Goal: Task Accomplishment & Management: Use online tool/utility

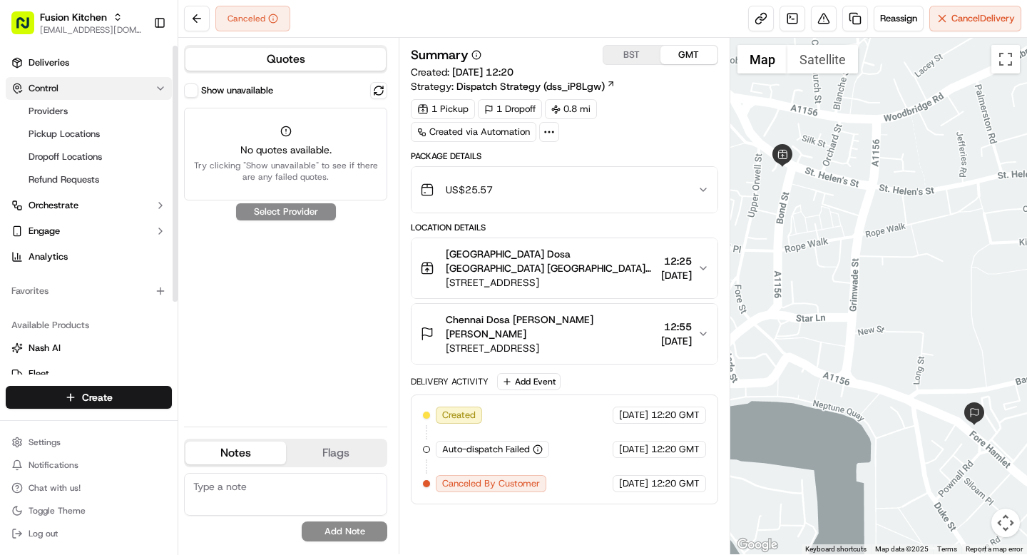
click at [159, 89] on icon "button" at bounding box center [160, 88] width 11 height 11
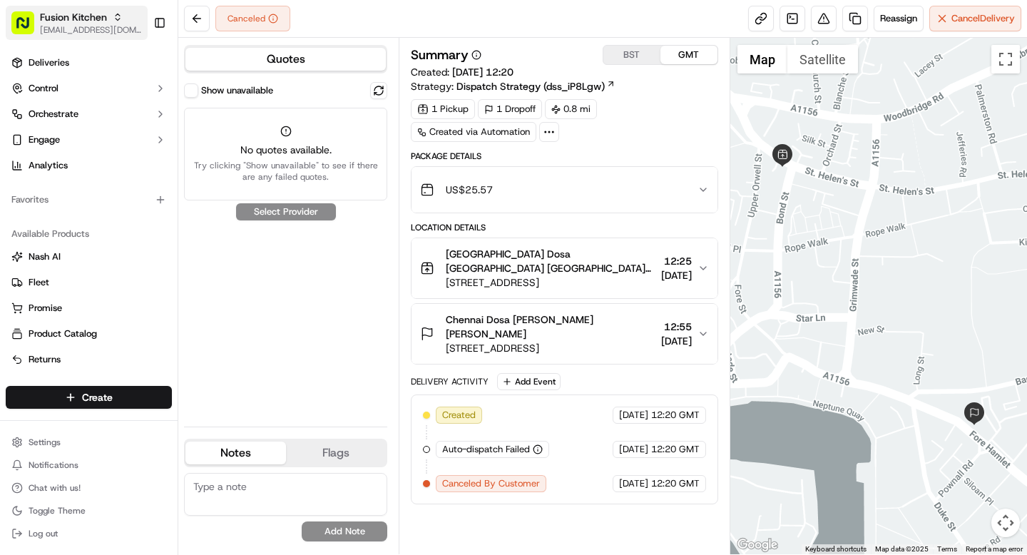
click at [83, 10] on span "Fusion Kitchen" at bounding box center [73, 17] width 67 height 14
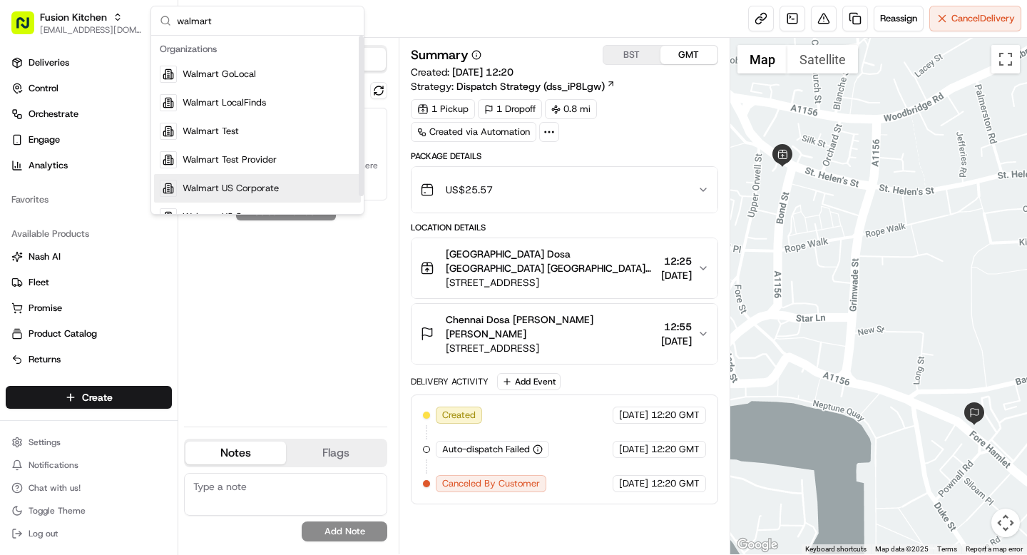
type input "walmart"
click at [248, 200] on div "Walmart US Corporate" at bounding box center [257, 188] width 207 height 29
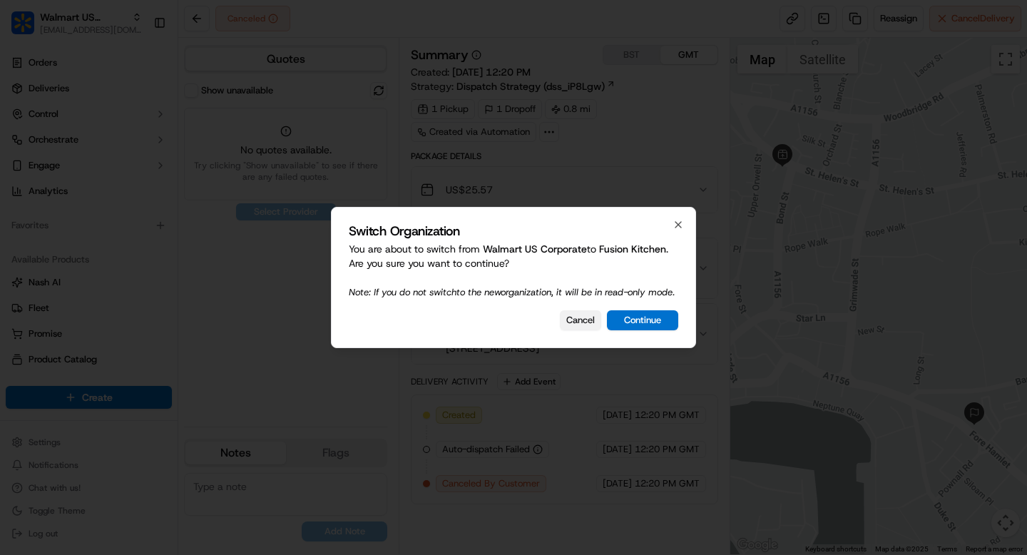
click at [579, 325] on button "Cancel" at bounding box center [580, 320] width 41 height 20
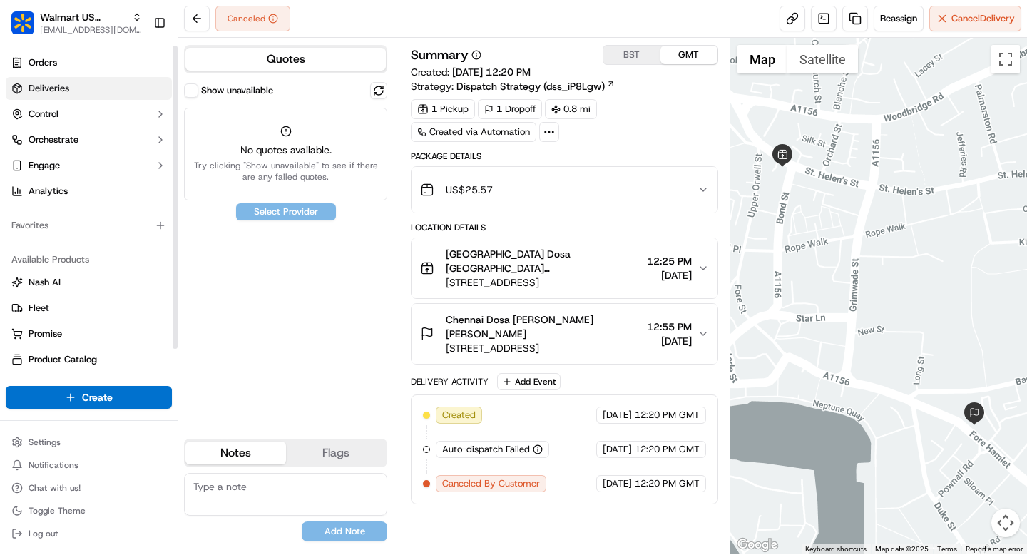
click at [88, 96] on link "Deliveries" at bounding box center [89, 88] width 166 height 23
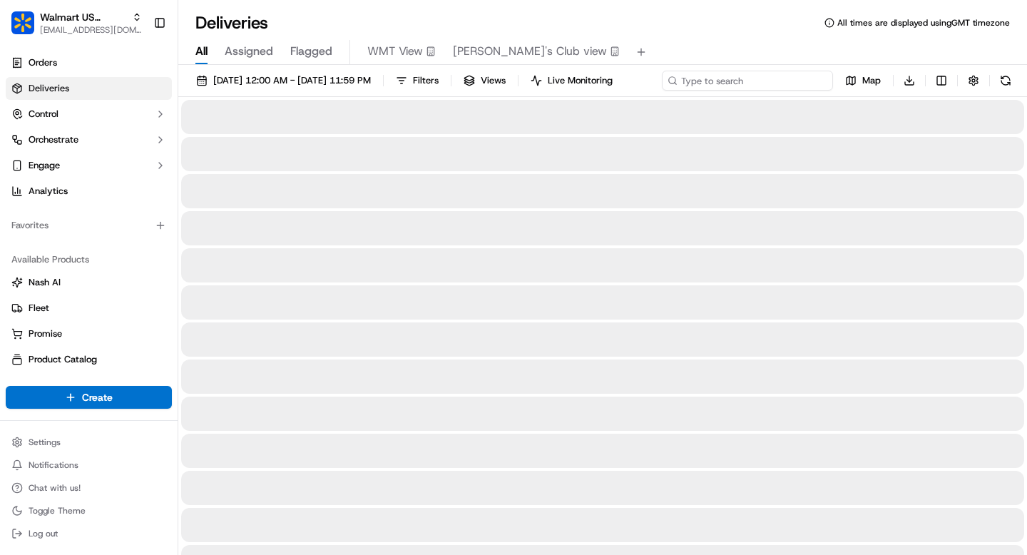
click at [779, 81] on div "09/17/2025 12:00 AM - 09/17/2025 11:59 PM Filters Views Live Monitoring Map Dow…" at bounding box center [602, 84] width 849 height 26
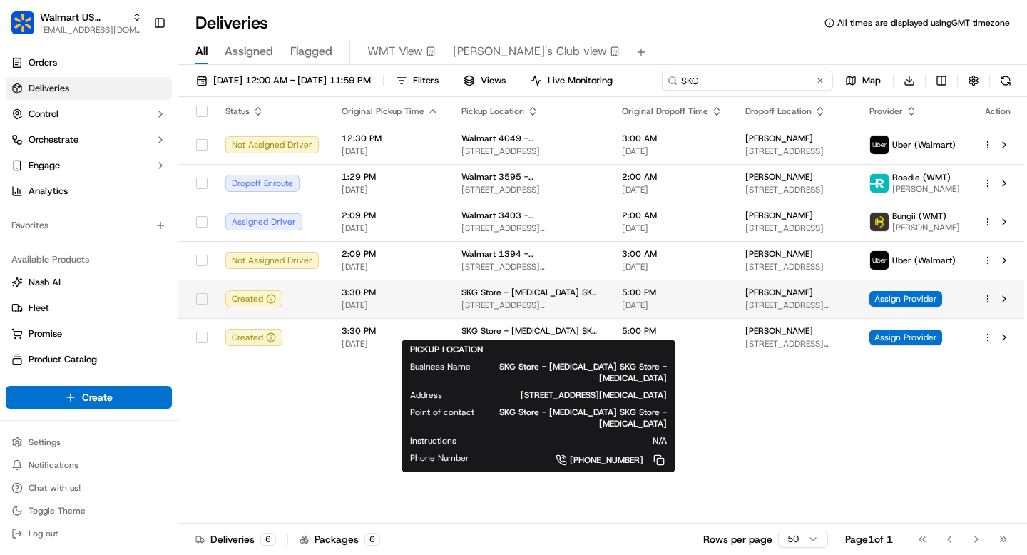
type input "SKG"
click at [537, 322] on body "Walmart US Corporate grace@usenash.com Toggle Sidebar Orders Deliveries Control…" at bounding box center [513, 277] width 1027 height 555
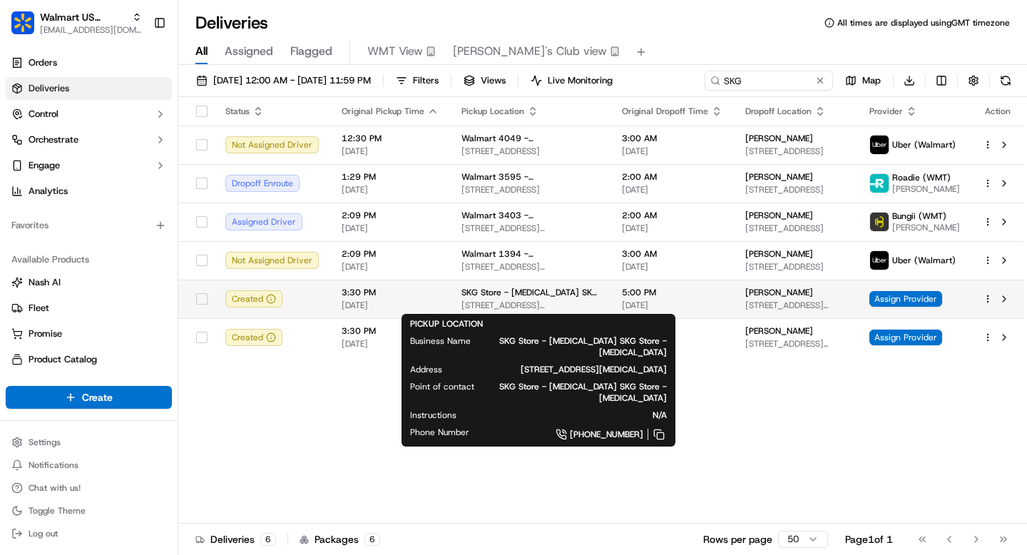
click at [510, 297] on span "SKG Store - Doral SKG Store - Doral" at bounding box center [530, 292] width 138 height 11
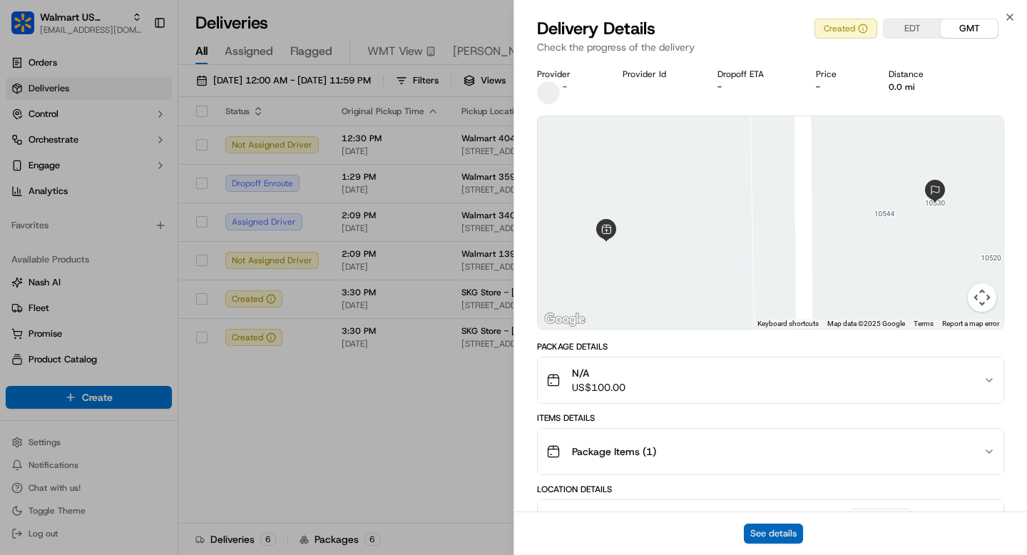
click at [763, 532] on button "See details" at bounding box center [773, 533] width 59 height 20
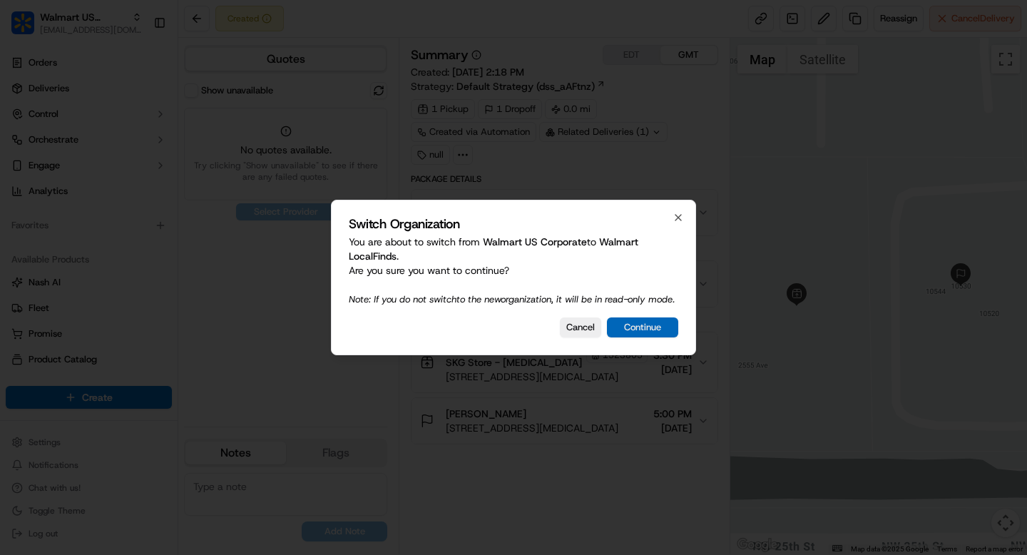
click at [655, 336] on button "Continue" at bounding box center [642, 327] width 71 height 20
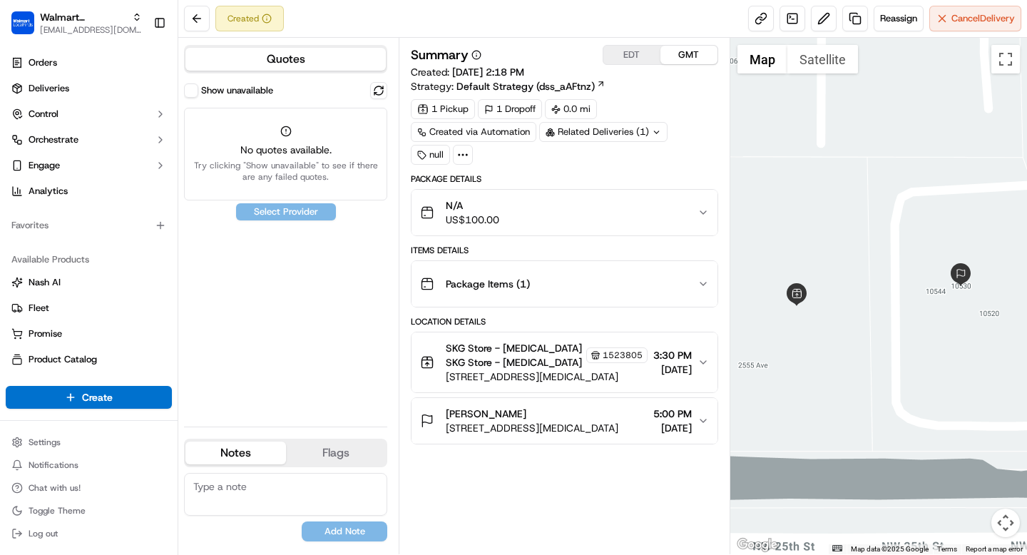
click at [194, 86] on button "Show unavailable" at bounding box center [191, 90] width 14 height 14
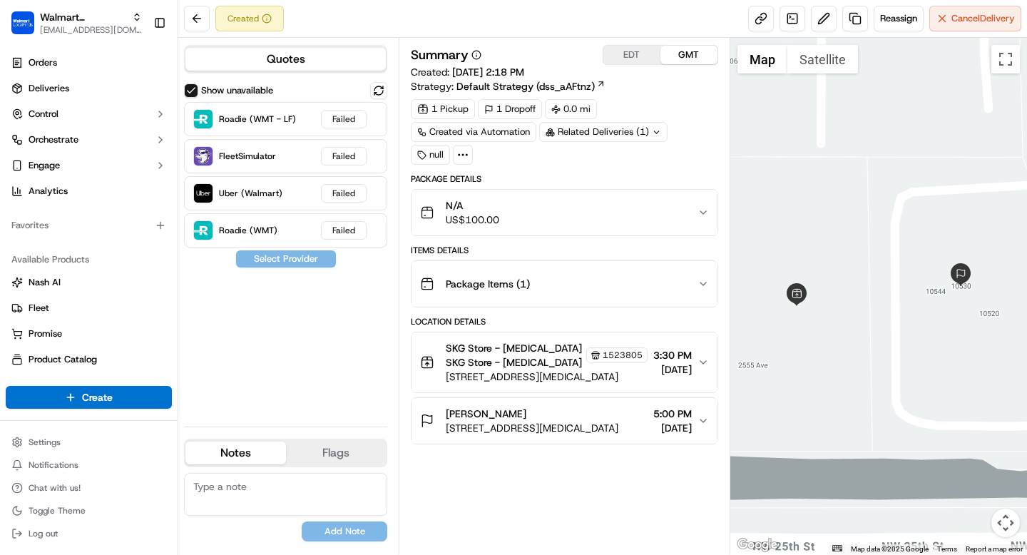
type button "on"
click at [318, 340] on div "Show unavailable Roadie (WMT - LF) Failed FleetSimulator Failed Uber (Walmart) …" at bounding box center [285, 248] width 203 height 333
click at [80, 93] on link "Deliveries" at bounding box center [89, 88] width 166 height 23
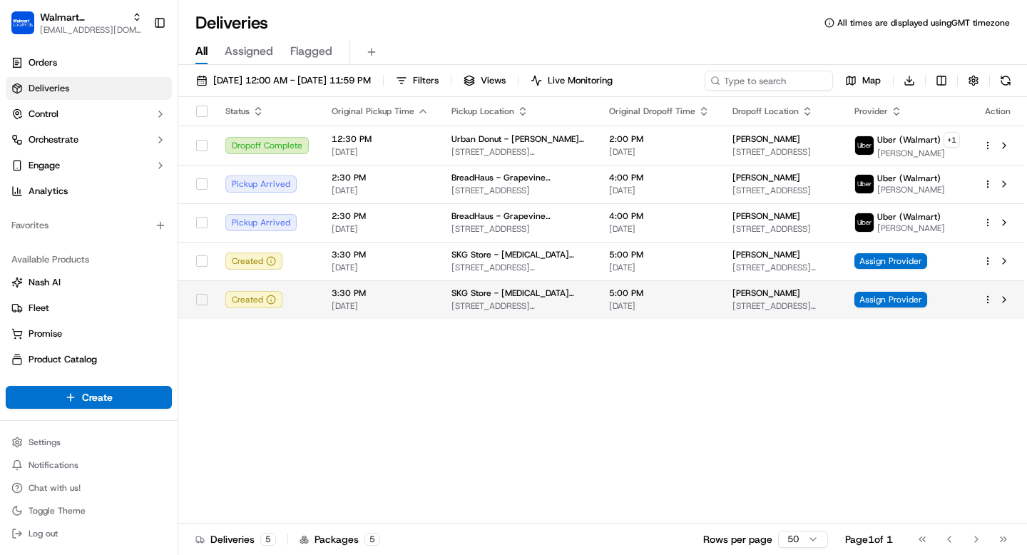
click at [637, 295] on span "5:00 PM" at bounding box center [659, 292] width 101 height 11
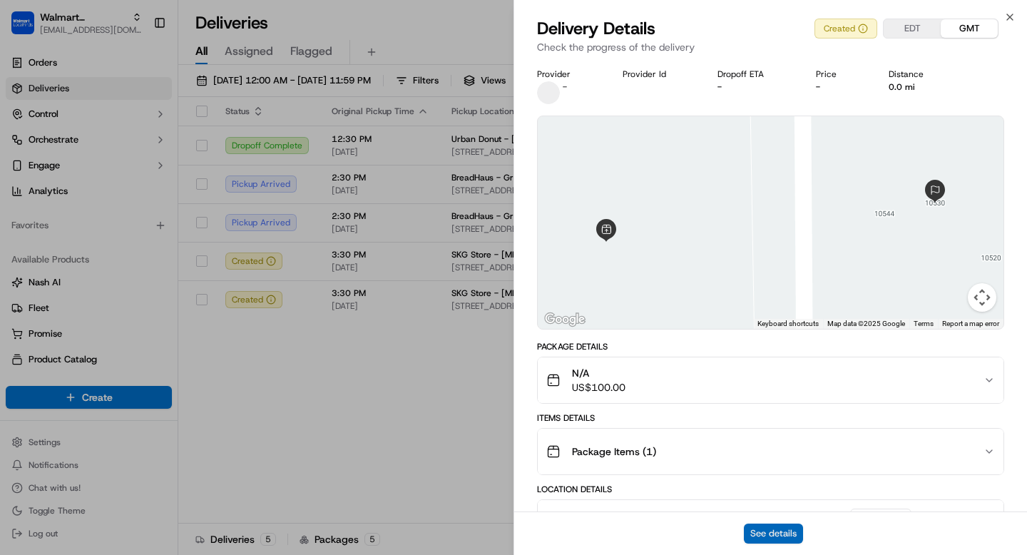
click at [782, 530] on button "See details" at bounding box center [773, 533] width 59 height 20
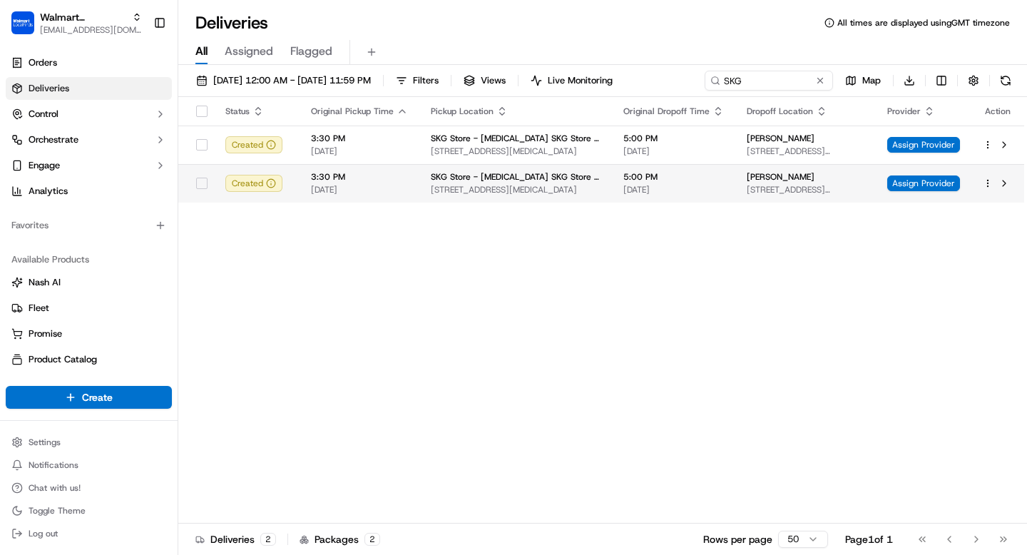
click at [511, 177] on span "SKG Store - Doral SKG Store - Doral" at bounding box center [516, 176] width 170 height 11
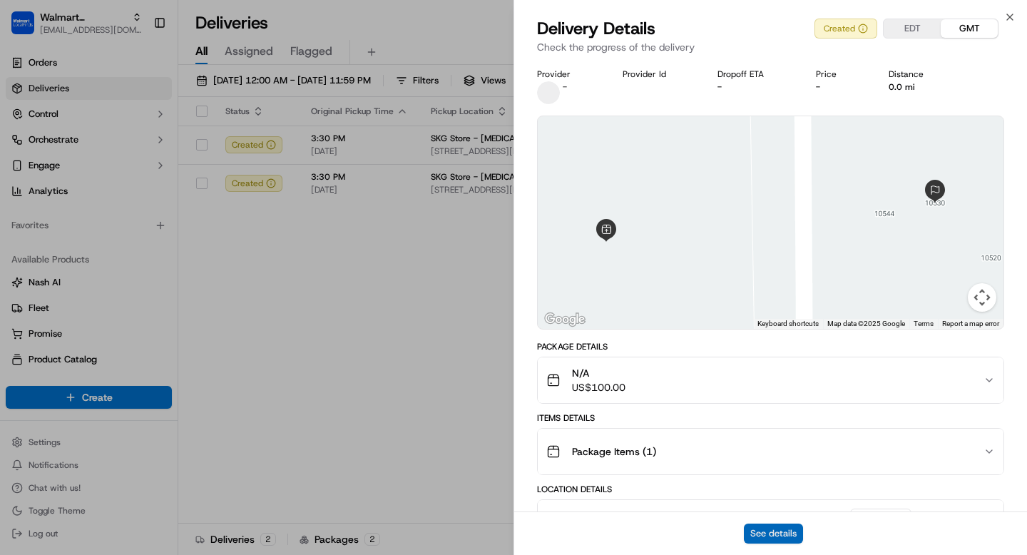
click at [767, 532] on button "See details" at bounding box center [773, 533] width 59 height 20
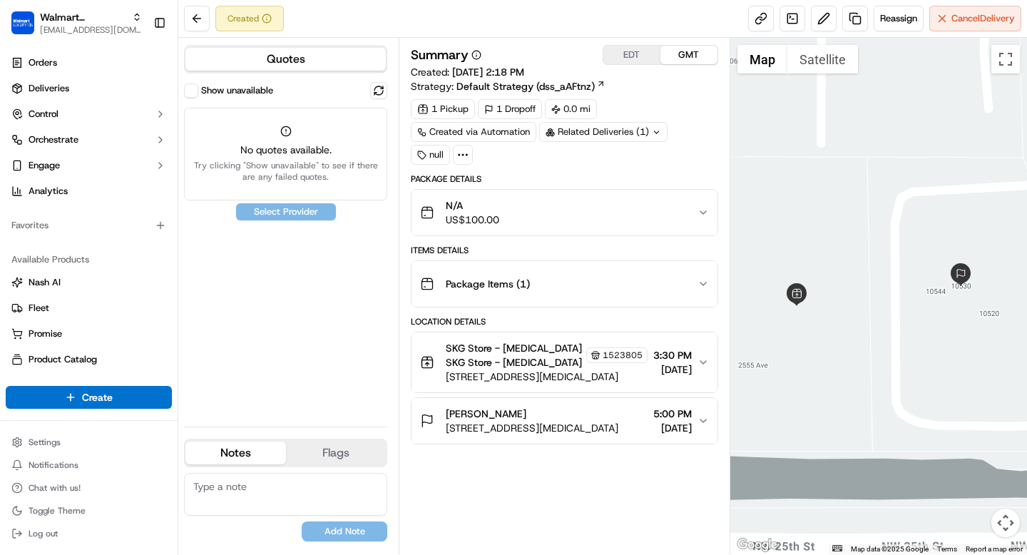
click at [201, 93] on label "Show unavailable" at bounding box center [237, 90] width 72 height 13
click at [198, 93] on button "Show unavailable" at bounding box center [191, 90] width 14 height 14
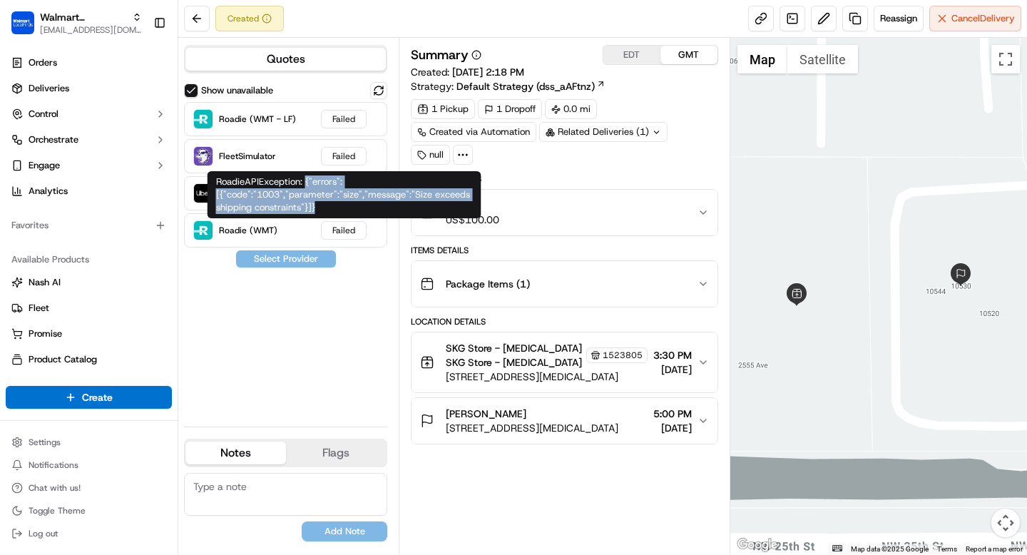
drag, startPoint x: 304, startPoint y: 183, endPoint x: 341, endPoint y: 206, distance: 43.9
click at [341, 206] on div "RoadieAPIException: {"errors":[{"code":"1003","parameter":"size","message":"Siz…" at bounding box center [344, 194] width 274 height 47
copy div "{"errors":[{"code":"1003","parameter":"size","message":"Size exceeds shipping c…"
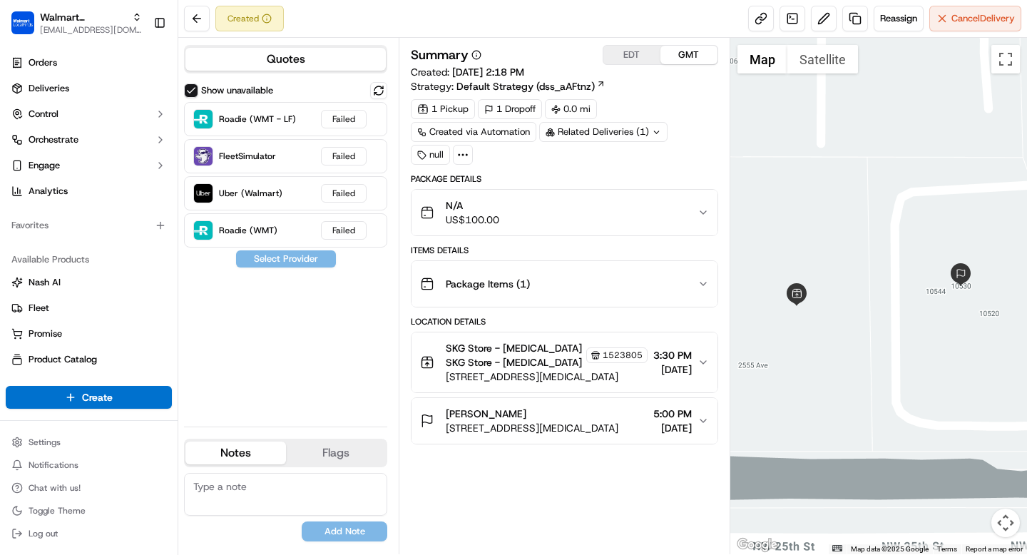
click at [686, 287] on div "Package Items ( 1 )" at bounding box center [558, 284] width 277 height 29
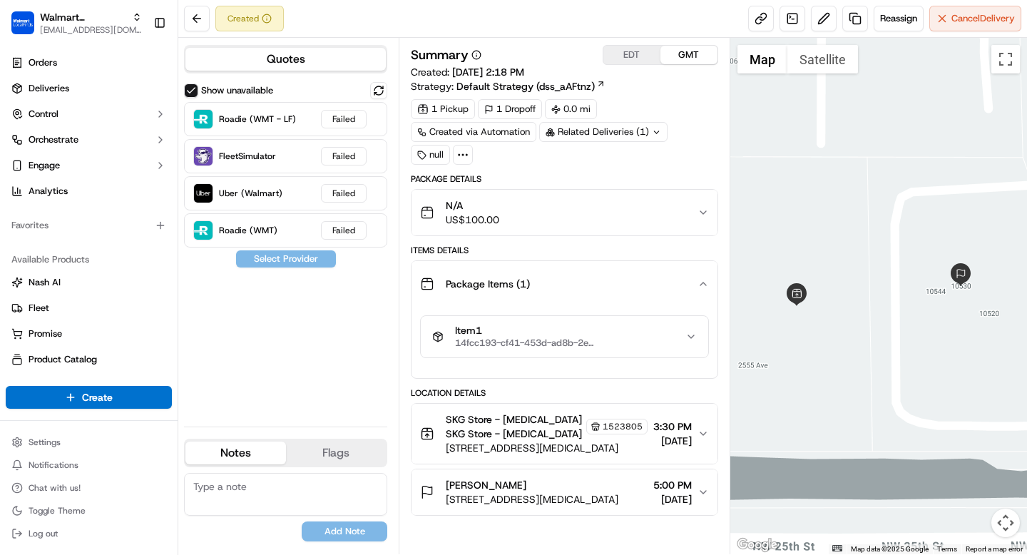
click at [694, 332] on icon "button" at bounding box center [690, 336] width 11 height 11
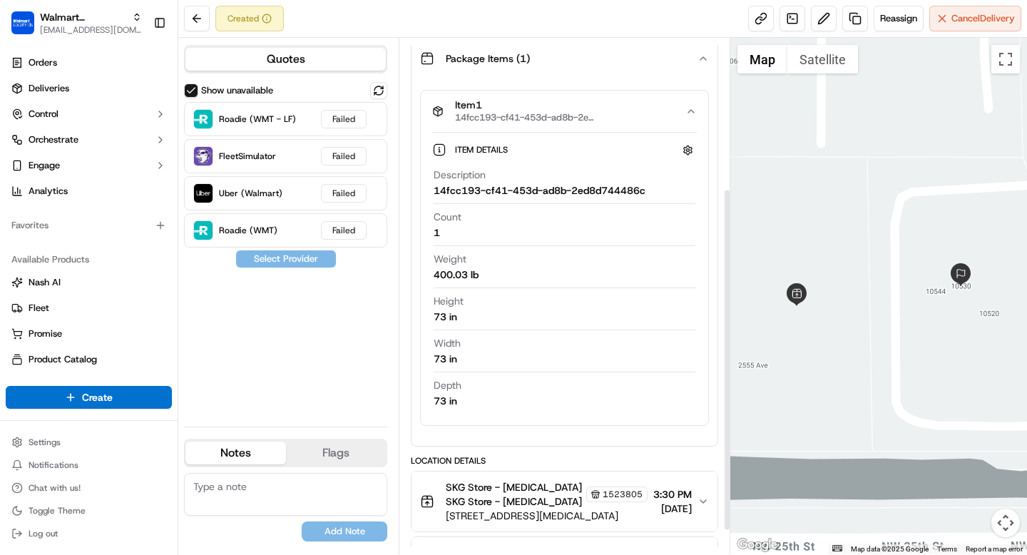
scroll to position [262, 0]
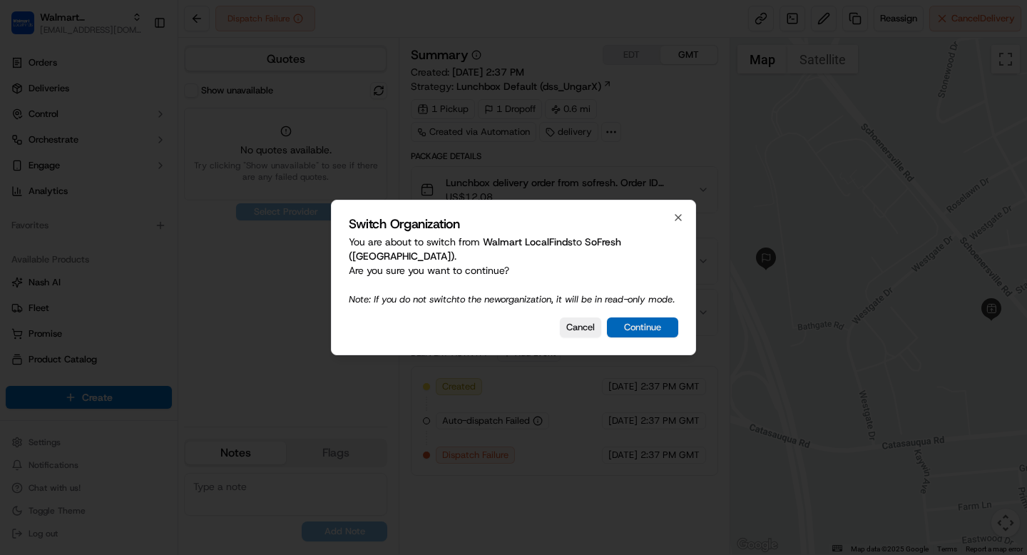
click at [663, 332] on button "Continue" at bounding box center [642, 327] width 71 height 20
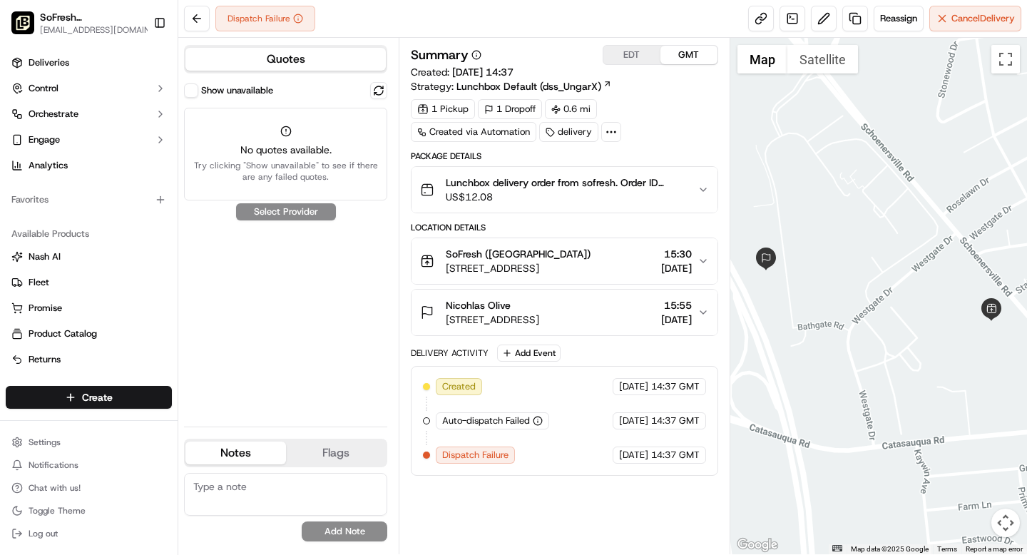
click at [198, 95] on div "Show unavailable" at bounding box center [228, 90] width 89 height 14
click at [191, 93] on button "Show unavailable" at bounding box center [191, 90] width 14 height 14
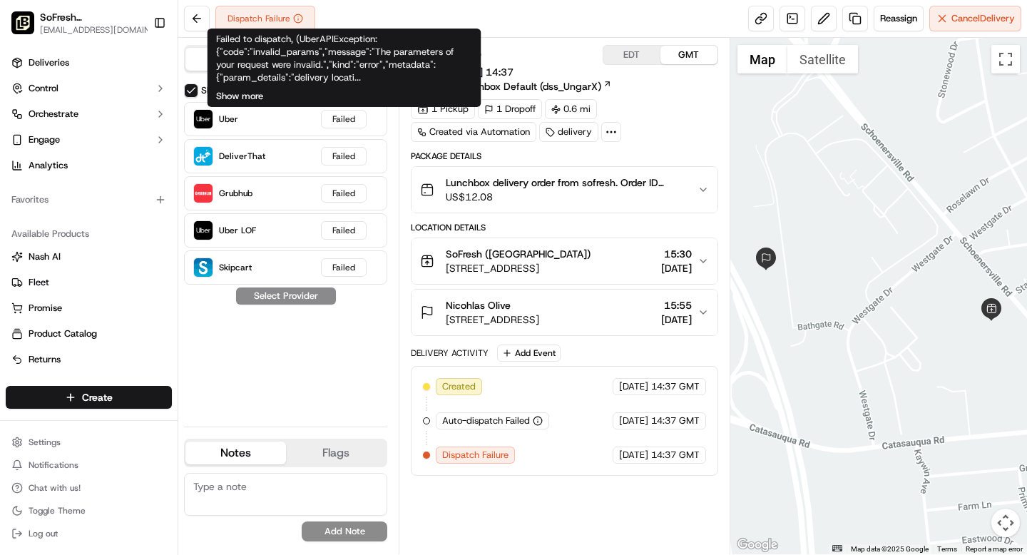
click at [255, 97] on button "Show more" at bounding box center [239, 96] width 47 height 13
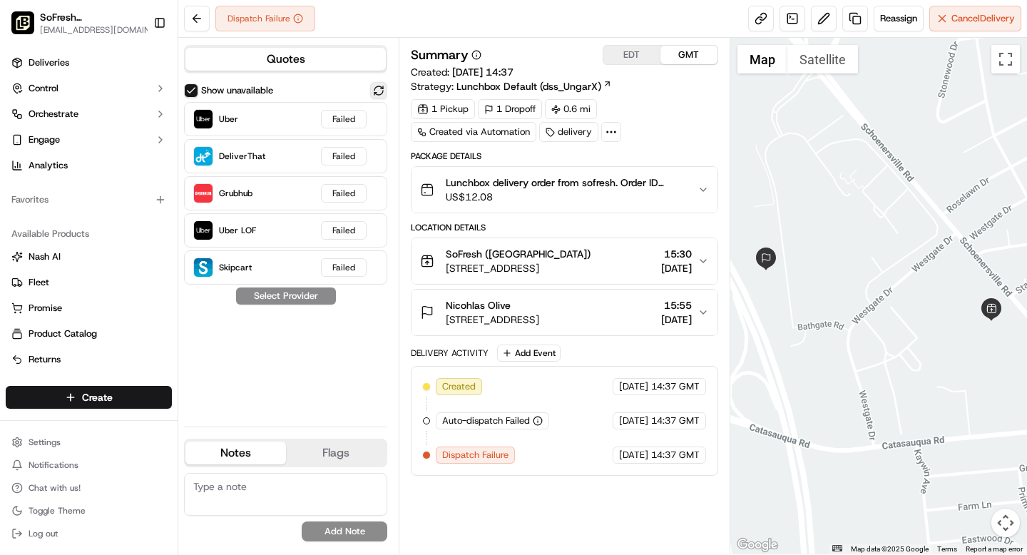
click at [379, 82] on button at bounding box center [378, 90] width 17 height 17
click at [319, 124] on div "Uber Dropoff ETA 53 minutes US$5.85" at bounding box center [285, 119] width 203 height 34
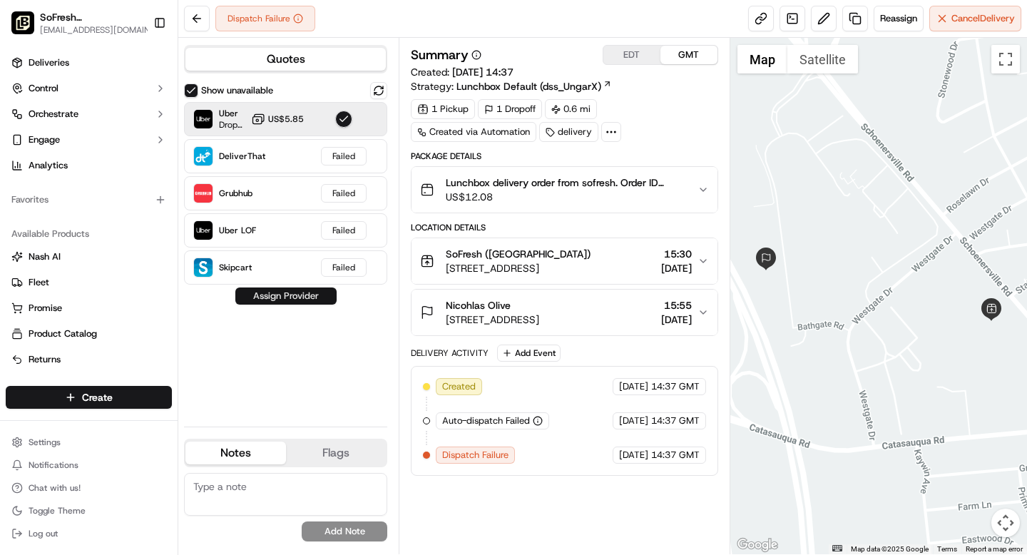
click at [308, 295] on button "Assign Provider" at bounding box center [285, 295] width 101 height 17
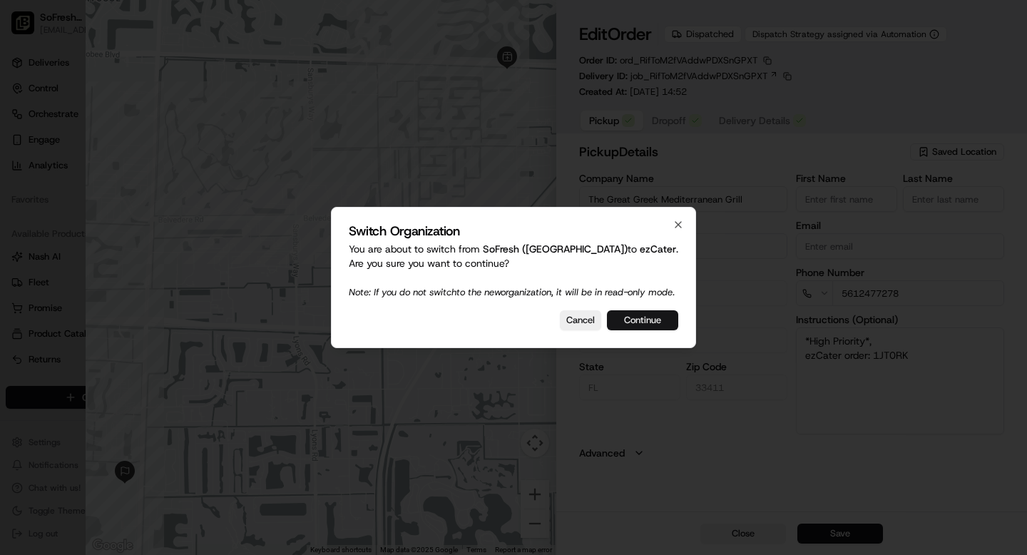
click at [650, 322] on button "Continue" at bounding box center [642, 320] width 71 height 20
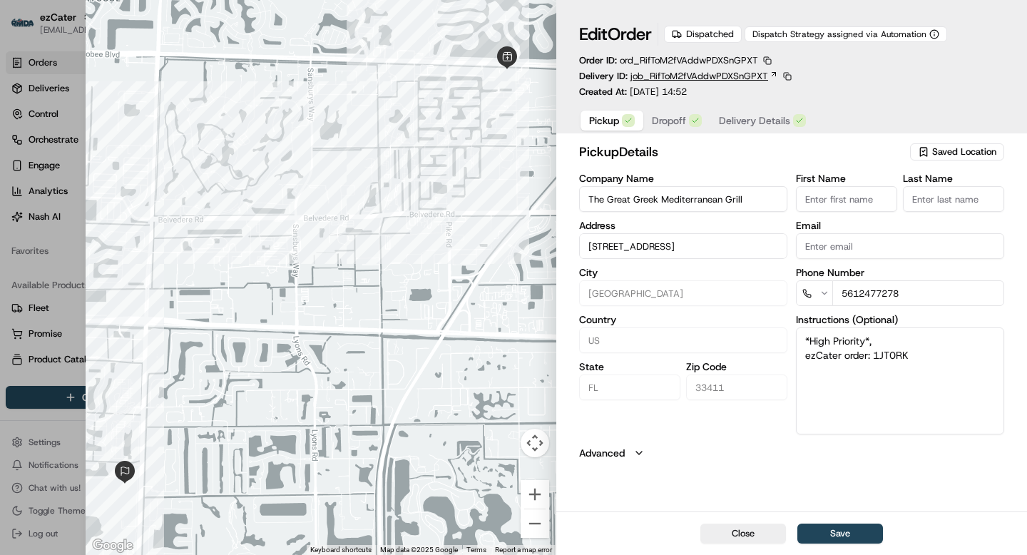
click at [772, 76] on icon at bounding box center [774, 75] width 4 height 4
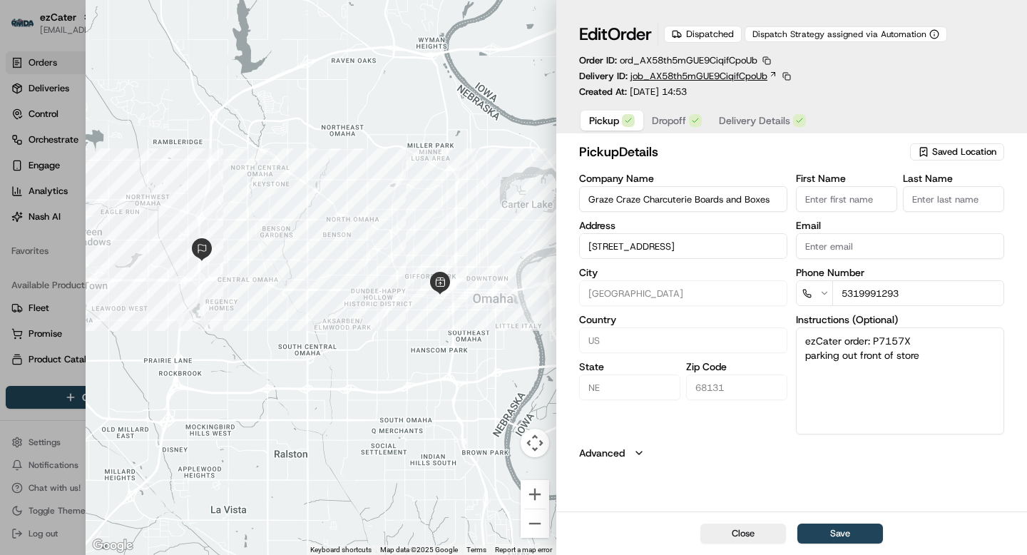
click at [769, 75] on icon at bounding box center [773, 74] width 9 height 9
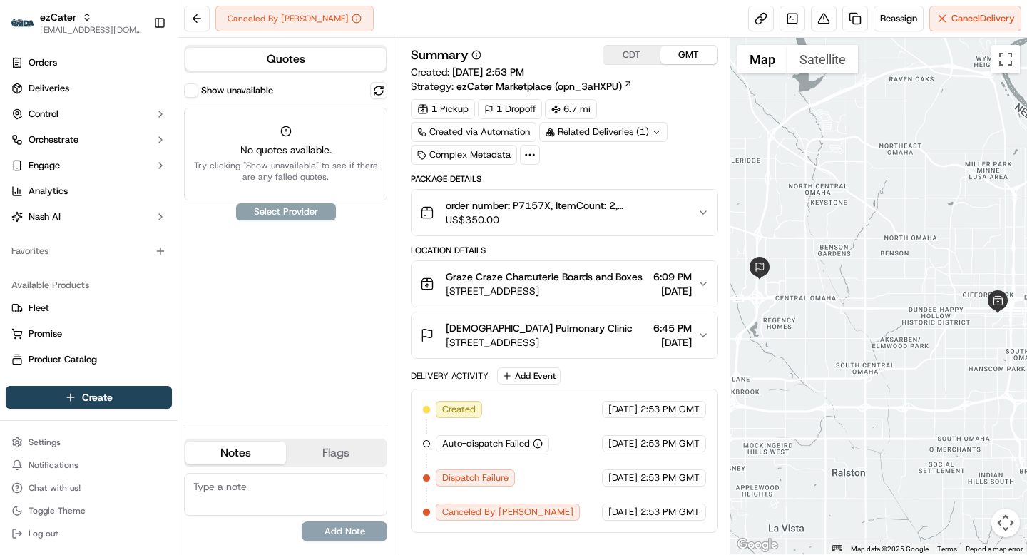
click at [198, 89] on button "Show unavailable" at bounding box center [191, 90] width 14 height 14
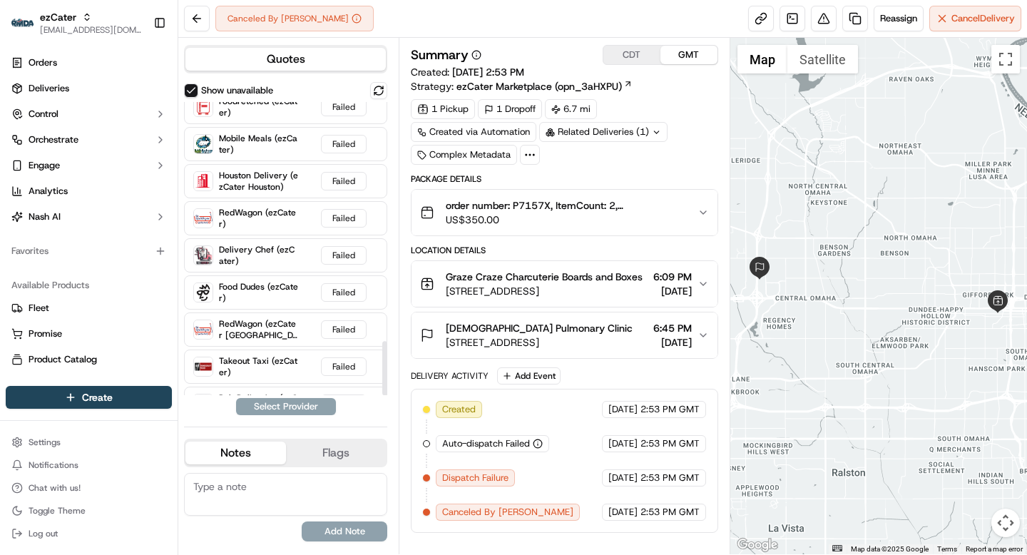
scroll to position [1298, 0]
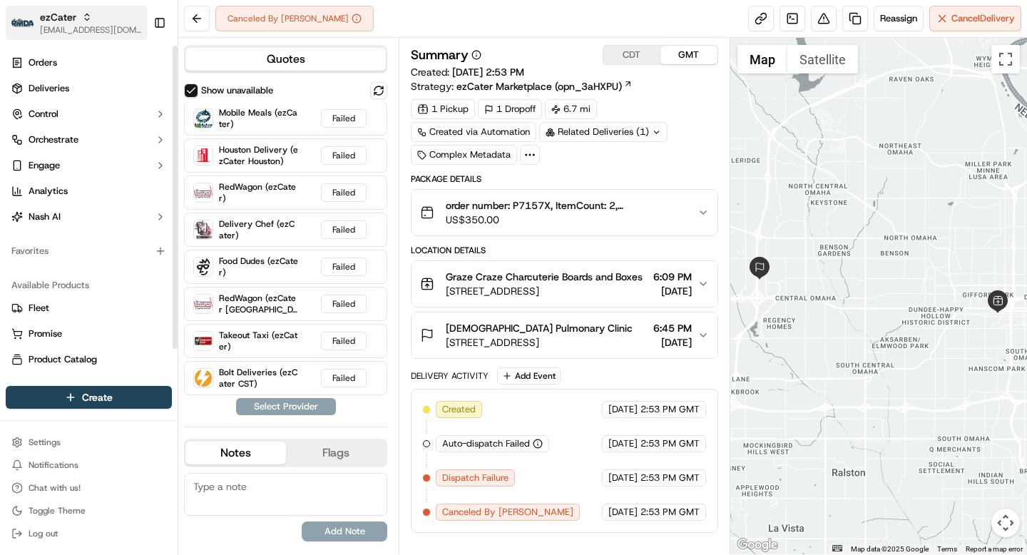
click at [69, 21] on span "ezCater" at bounding box center [58, 17] width 36 height 14
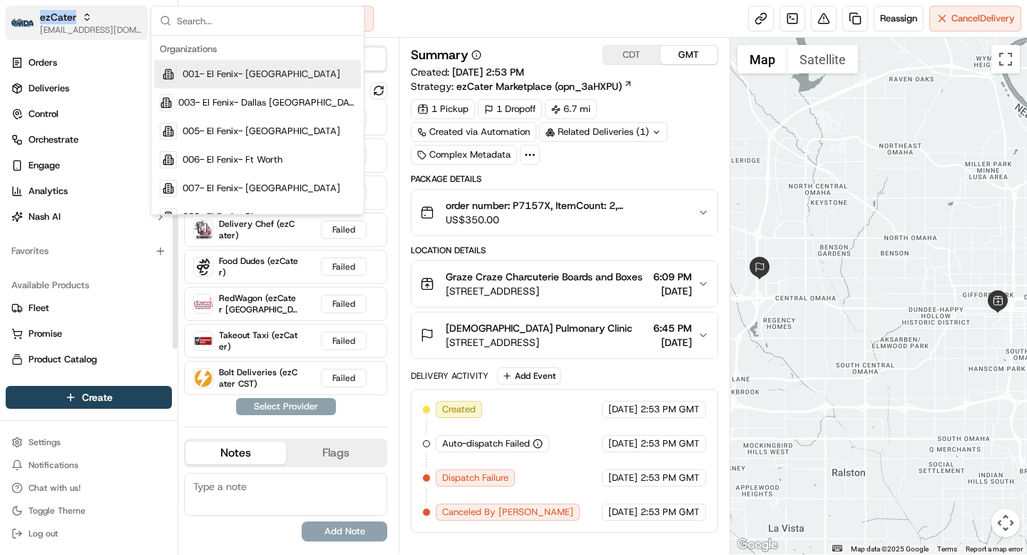
click at [69, 21] on span "ezCater" at bounding box center [58, 17] width 36 height 14
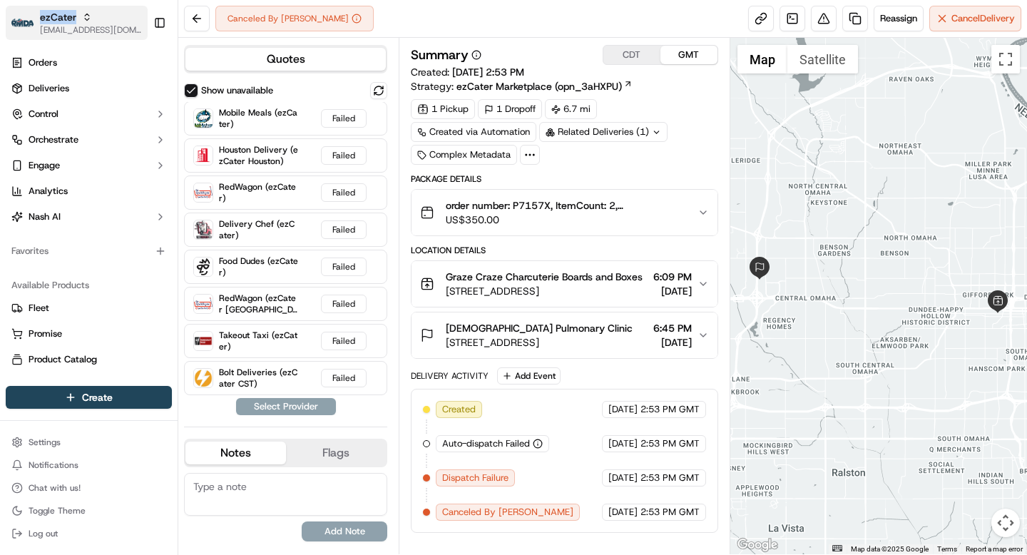
click at [69, 21] on span "ezCater" at bounding box center [58, 17] width 36 height 14
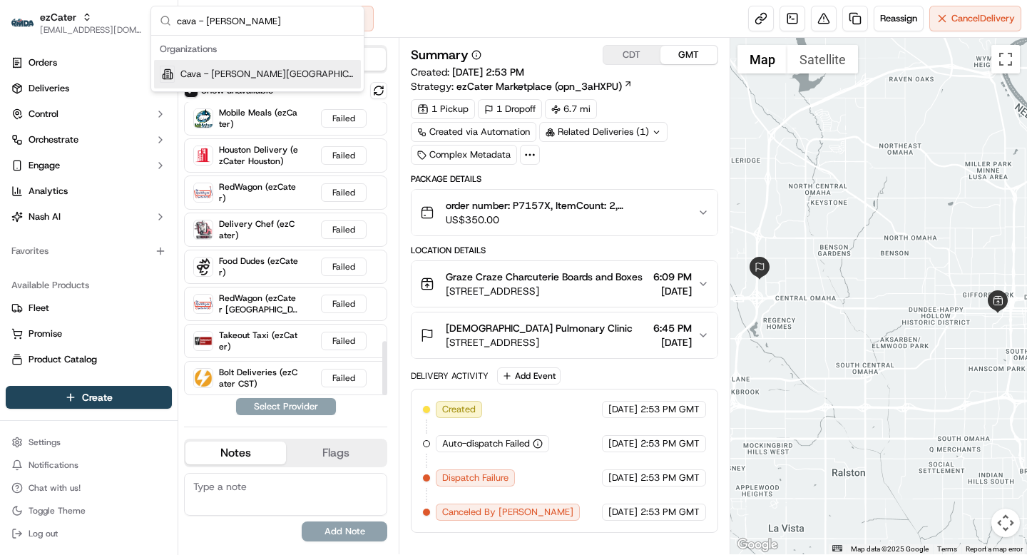
type input "cava - sandy"
click at [254, 76] on span "Cava - [PERSON_NAME][GEOGRAPHIC_DATA]" at bounding box center [267, 74] width 175 height 13
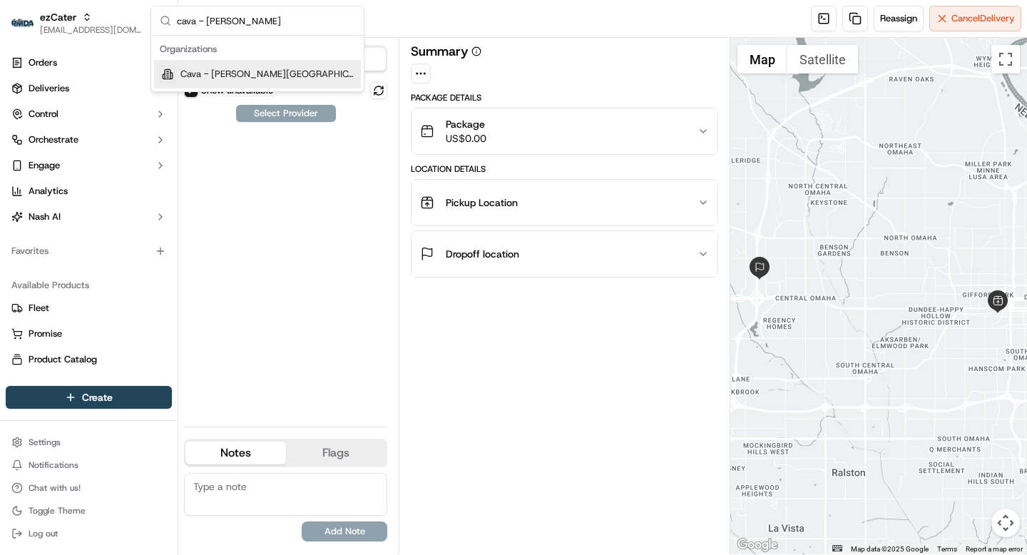
scroll to position [0, 0]
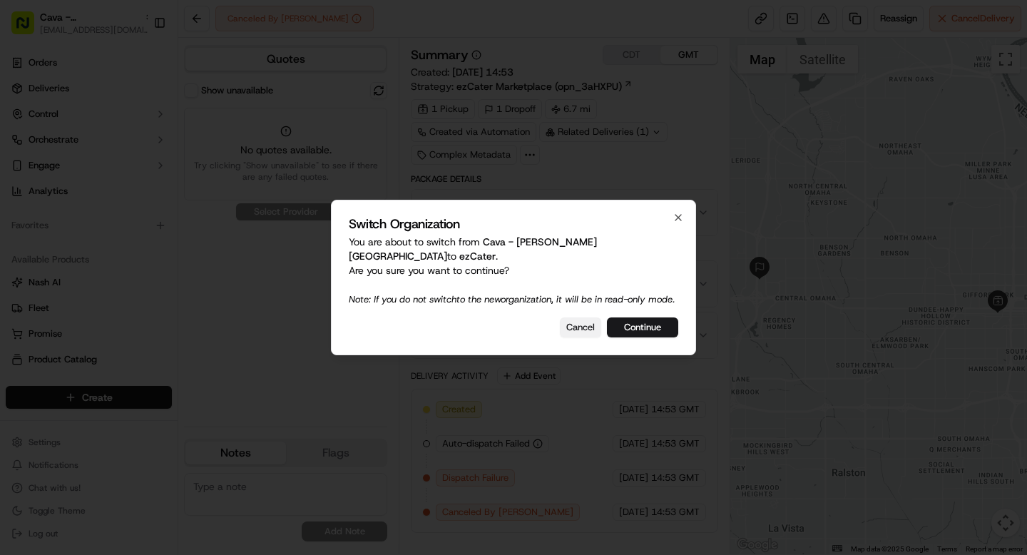
click at [573, 324] on button "Cancel" at bounding box center [580, 327] width 41 height 20
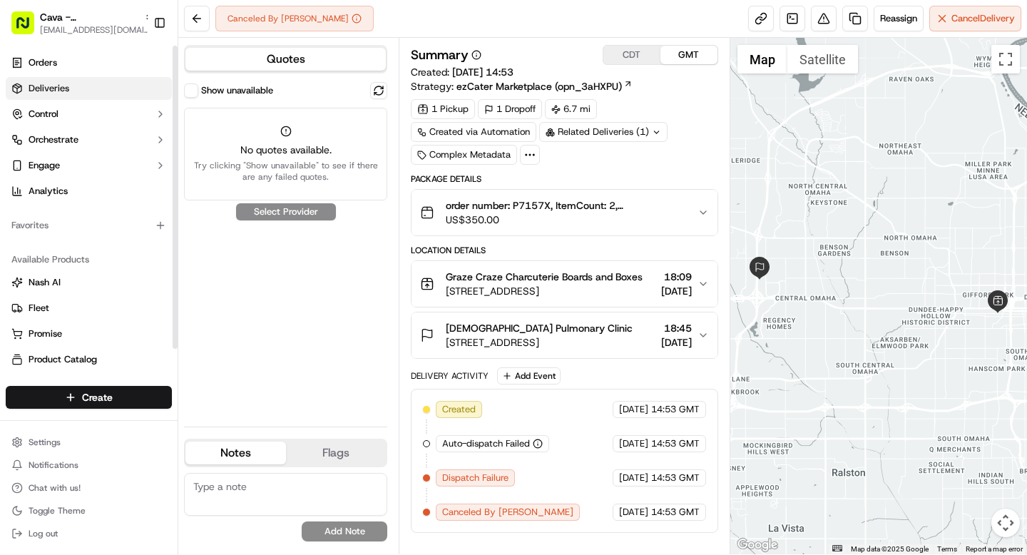
click at [61, 87] on span "Deliveries" at bounding box center [49, 88] width 41 height 13
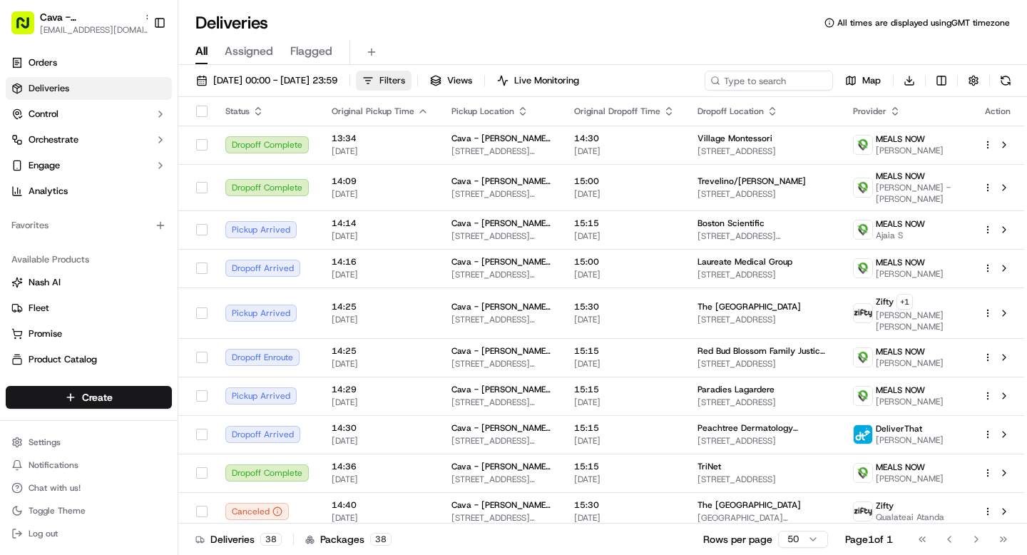
click at [405, 80] on span "Filters" at bounding box center [392, 80] width 26 height 13
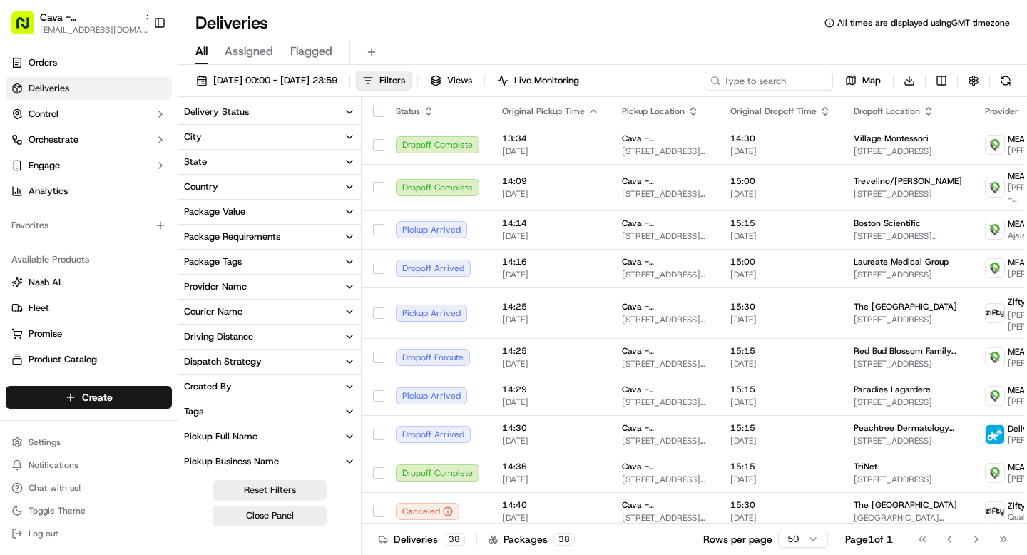
click at [354, 308] on icon "button" at bounding box center [349, 311] width 11 height 11
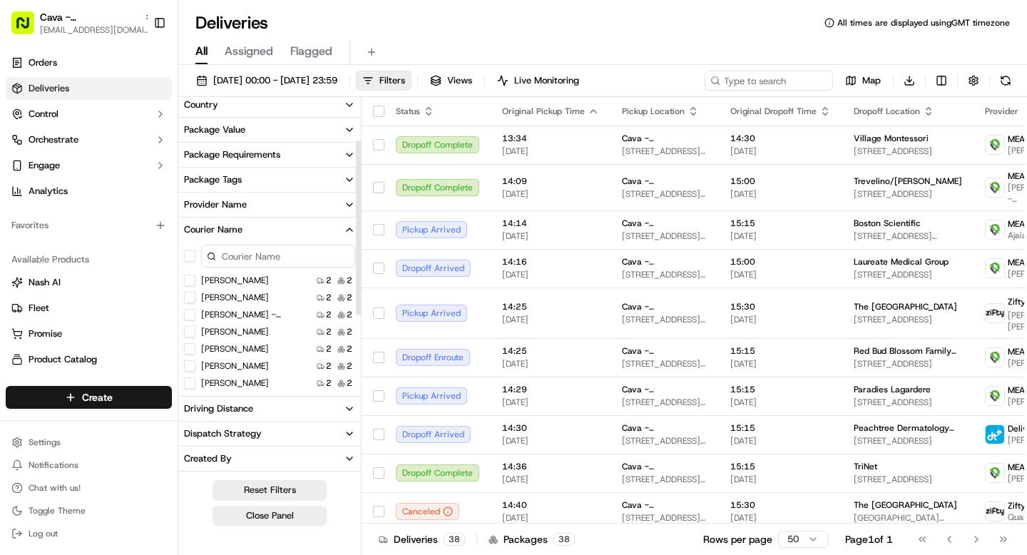
scroll to position [90, 0]
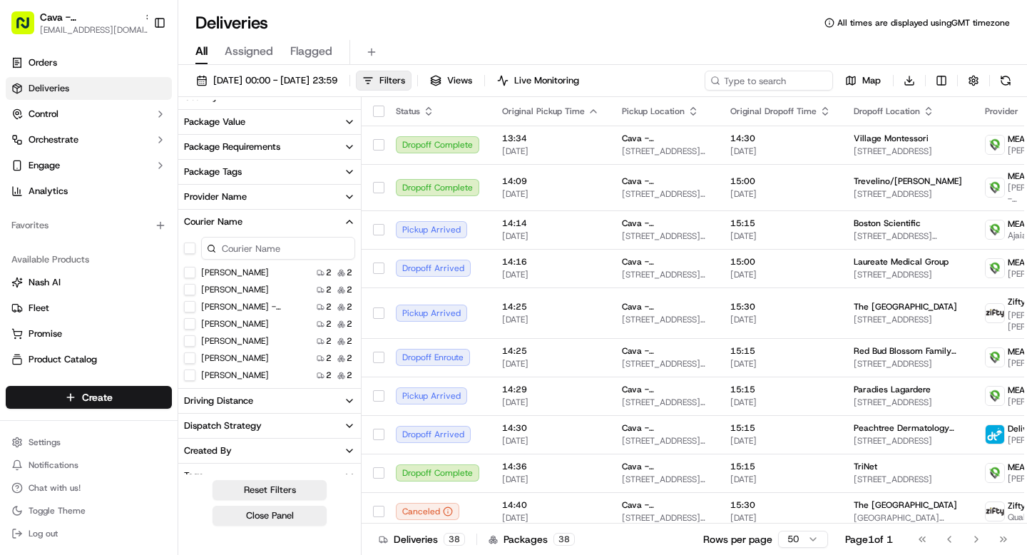
click at [191, 272] on Rich "Herb Rich" at bounding box center [189, 272] width 11 height 11
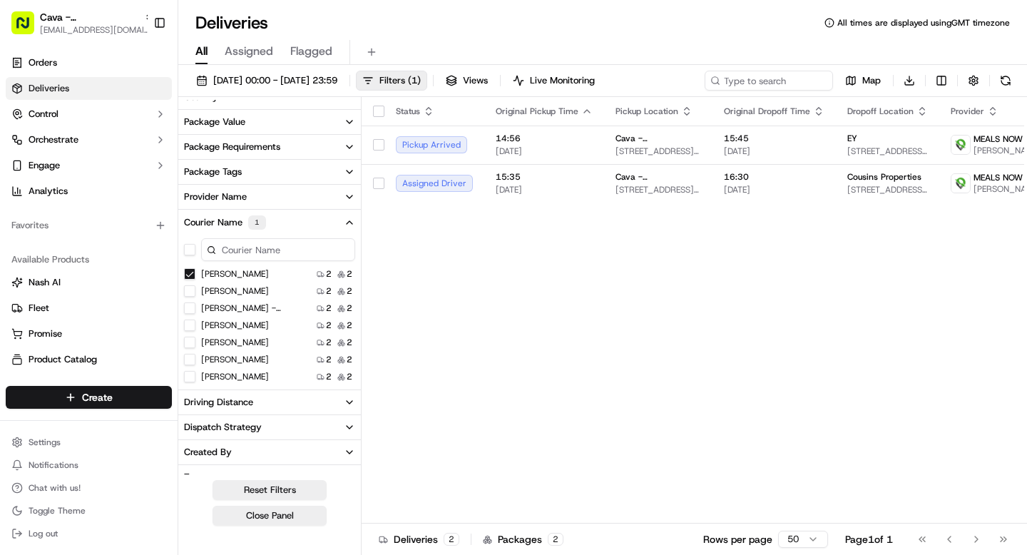
click at [193, 272] on Rich "Herb Rich" at bounding box center [189, 273] width 11 height 11
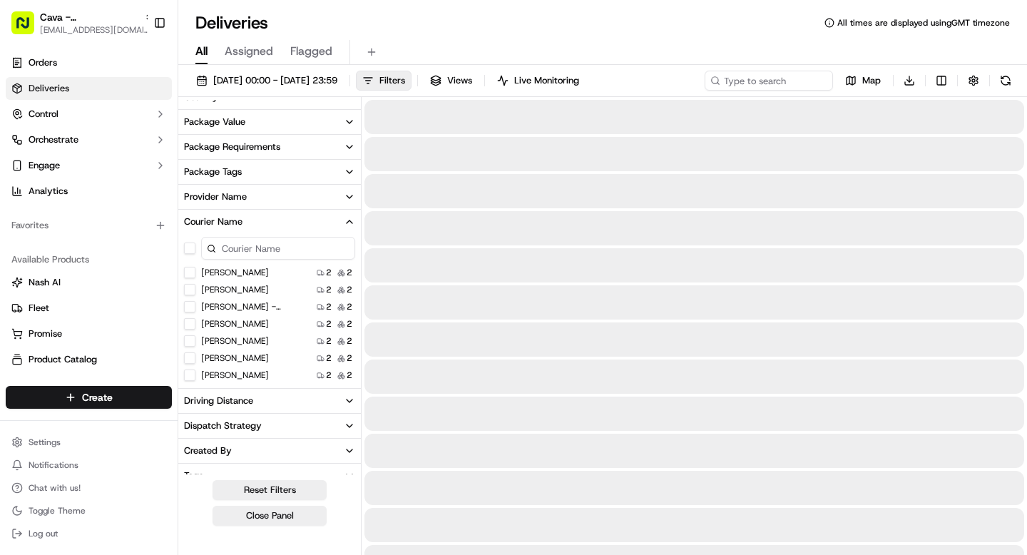
click at [193, 290] on Jones "Carlia Jones" at bounding box center [189, 289] width 11 height 11
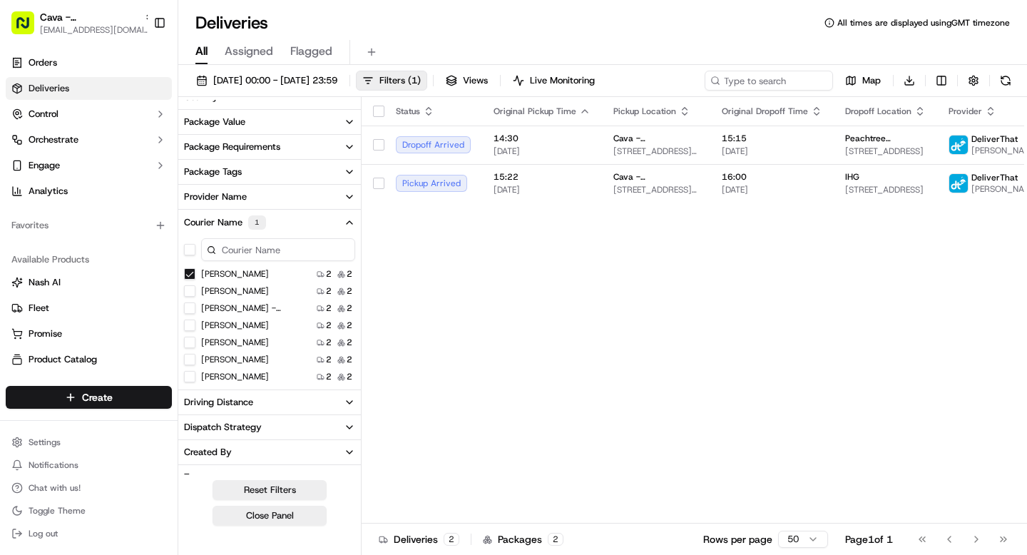
click at [191, 273] on Jones "Carlia Jones" at bounding box center [189, 273] width 11 height 11
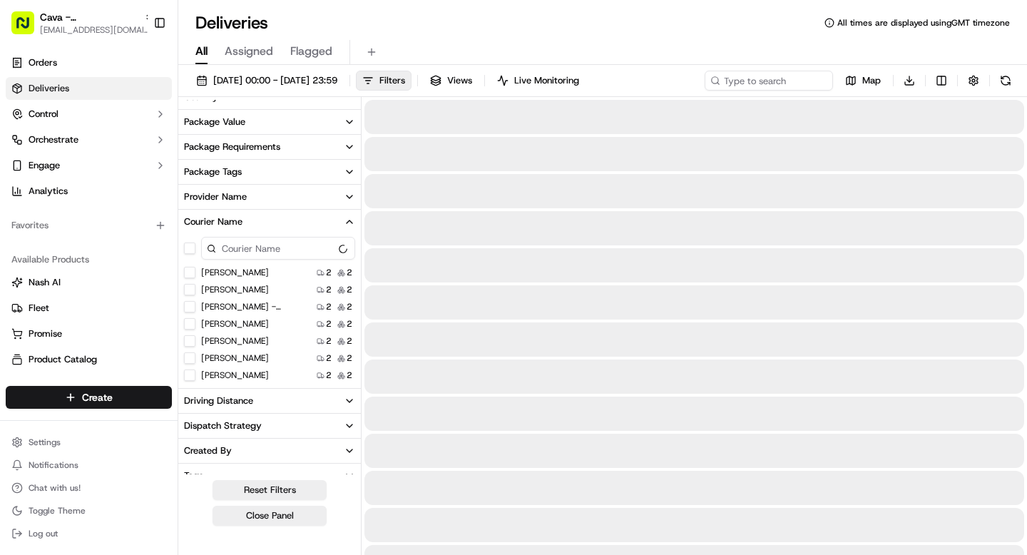
click at [190, 271] on Rich "Herb Rich" at bounding box center [189, 272] width 11 height 11
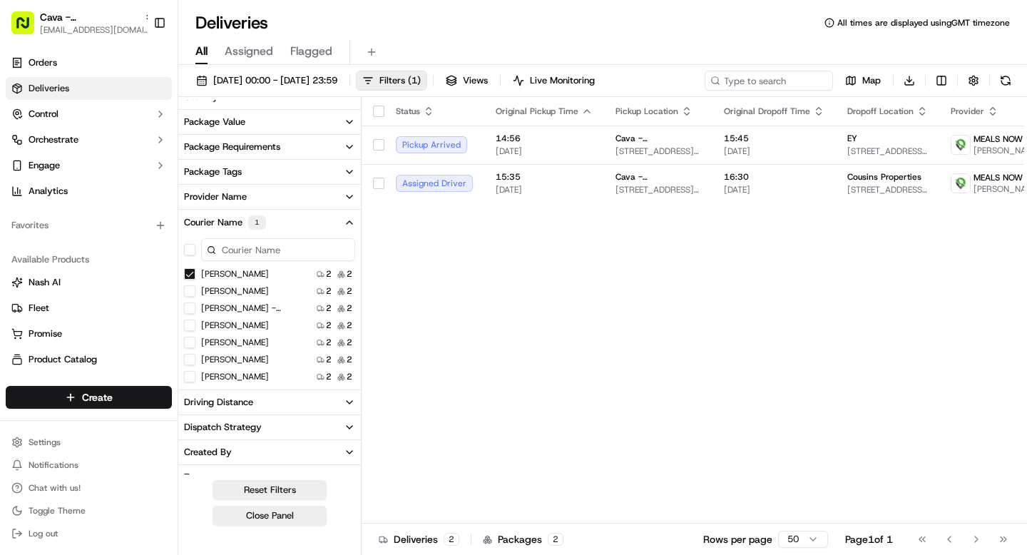
click at [190, 275] on Rich "Herb Rich" at bounding box center [189, 273] width 11 height 11
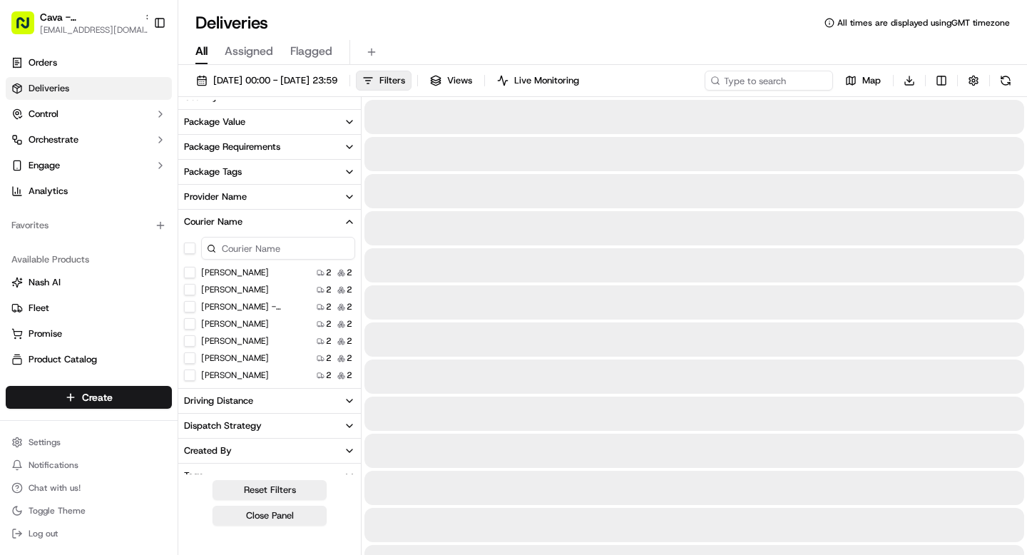
click at [190, 289] on Jones "Carlia Jones" at bounding box center [189, 289] width 11 height 11
click at [190, 289] on Rich "Herb Rich" at bounding box center [189, 290] width 11 height 11
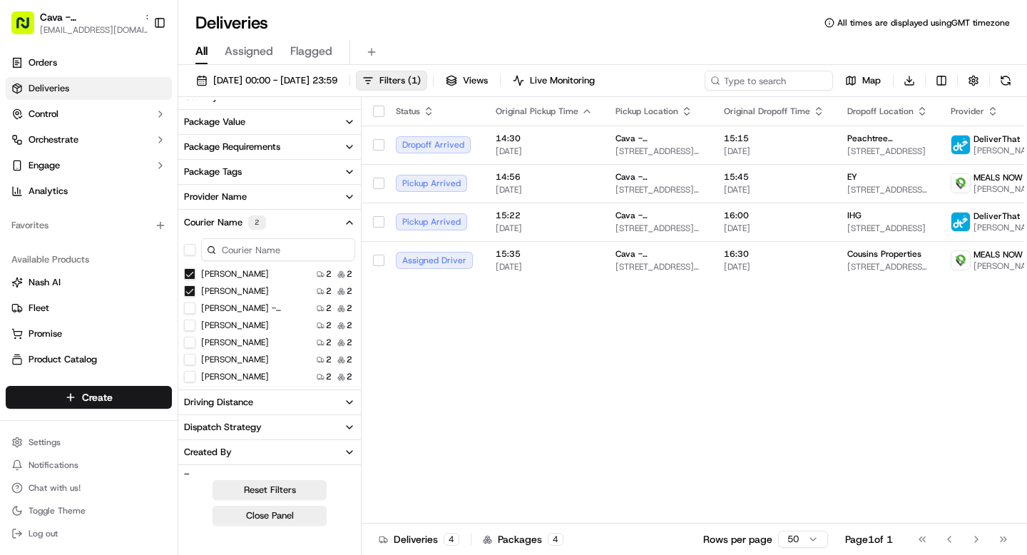
click at [188, 272] on Jones "Carlia Jones" at bounding box center [189, 273] width 11 height 11
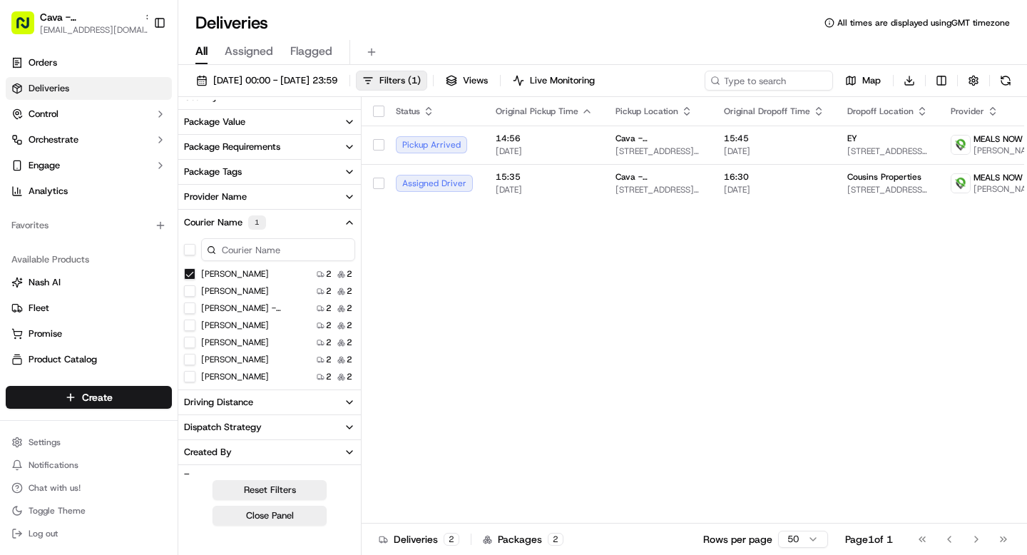
click at [188, 272] on Rich "Herb Rich" at bounding box center [189, 273] width 11 height 11
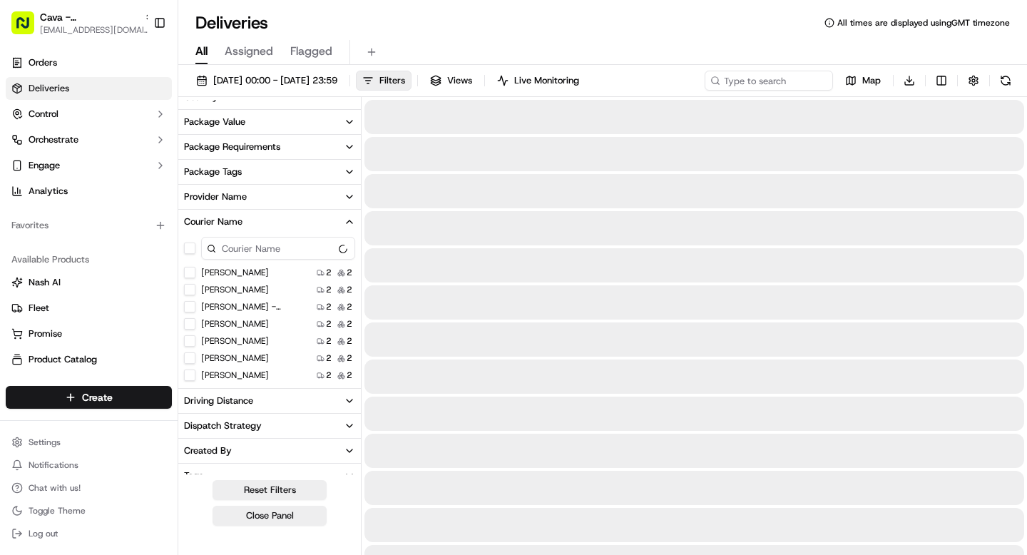
click at [190, 290] on Jones "Carlia Jones" at bounding box center [189, 289] width 11 height 11
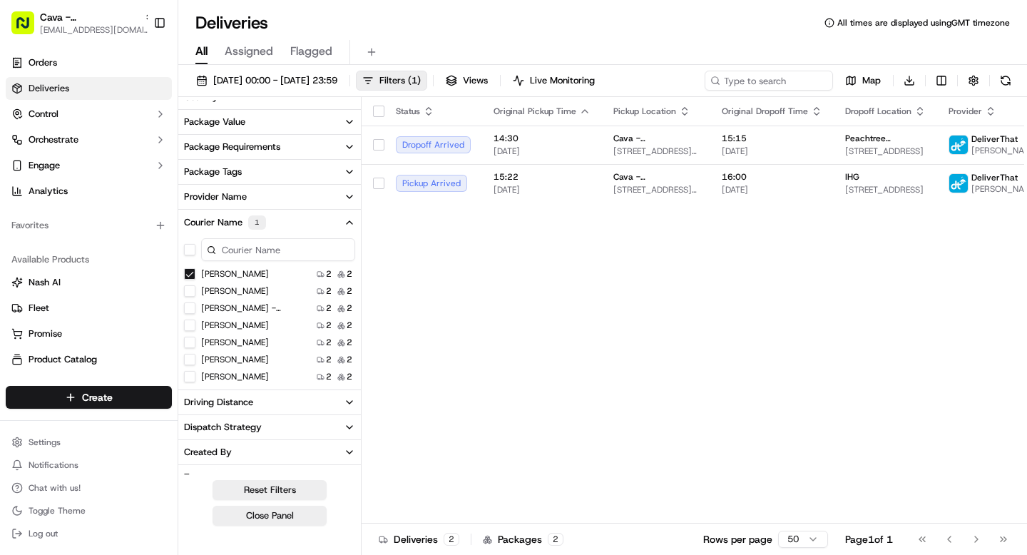
click at [187, 272] on Jones "Carlia Jones" at bounding box center [189, 273] width 11 height 11
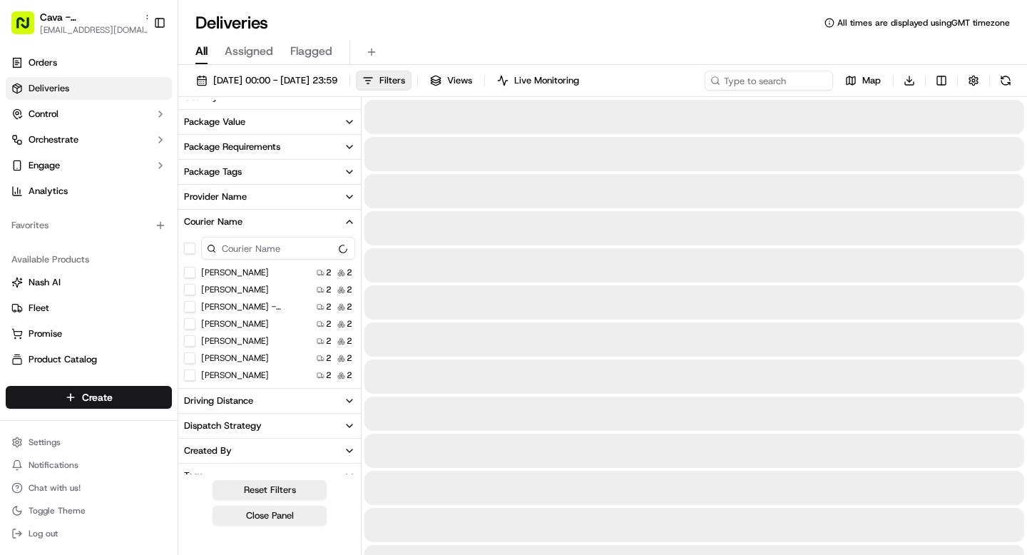
click at [190, 307] on Asfaw "Alex - Nebiat Asfaw" at bounding box center [189, 306] width 11 height 11
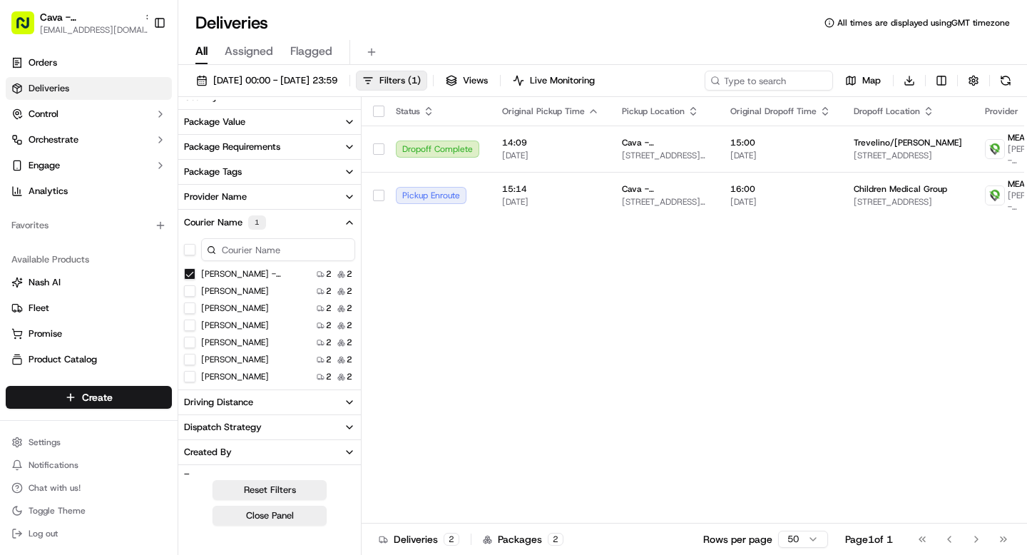
click at [190, 272] on Asfaw "Alex - Nebiat Asfaw" at bounding box center [189, 273] width 11 height 11
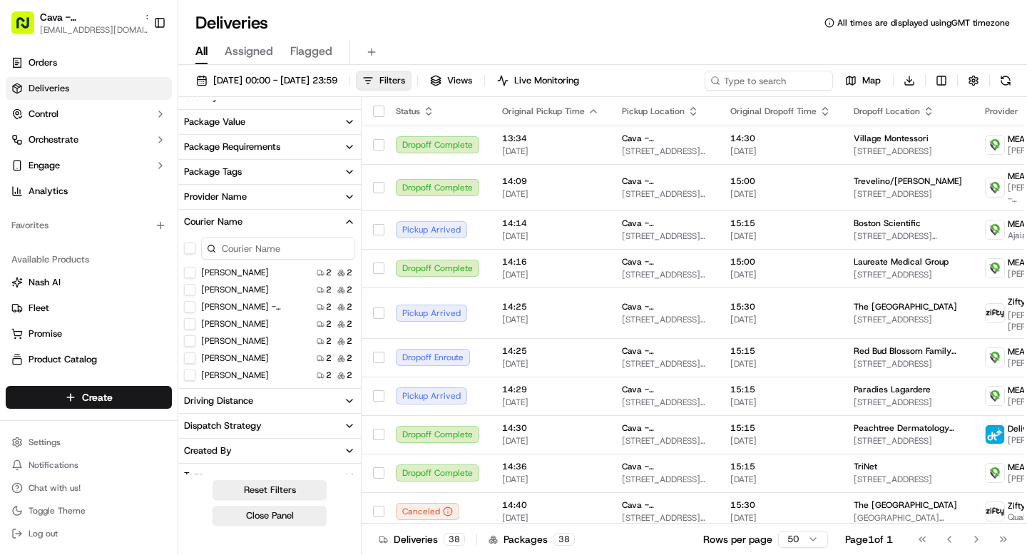
click at [188, 324] on Azzab "Mohammed anouar Azzab" at bounding box center [189, 323] width 11 height 11
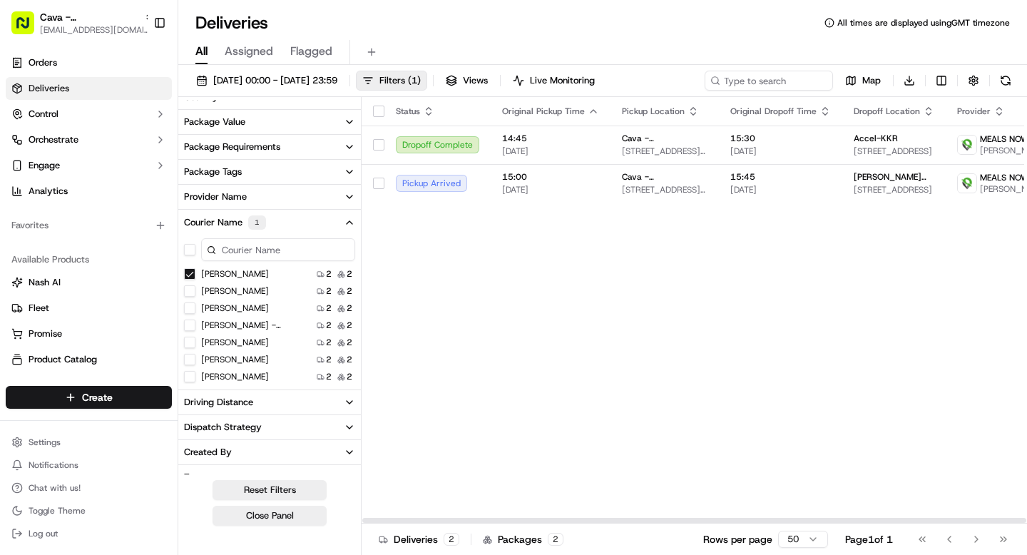
type Asfaw "on"
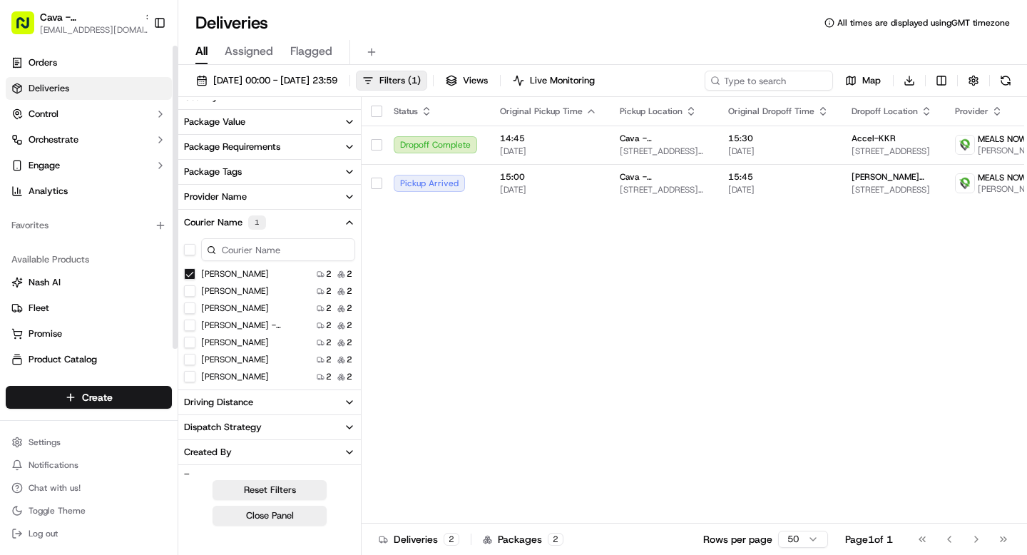
click at [190, 276] on Azzab "Mohammed anouar Azzab" at bounding box center [189, 273] width 11 height 11
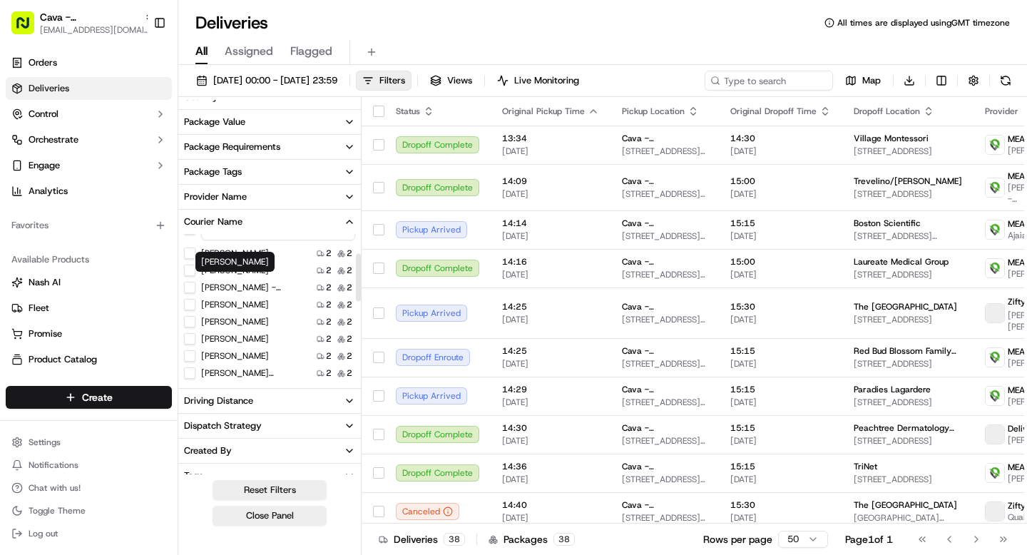
scroll to position [61, 0]
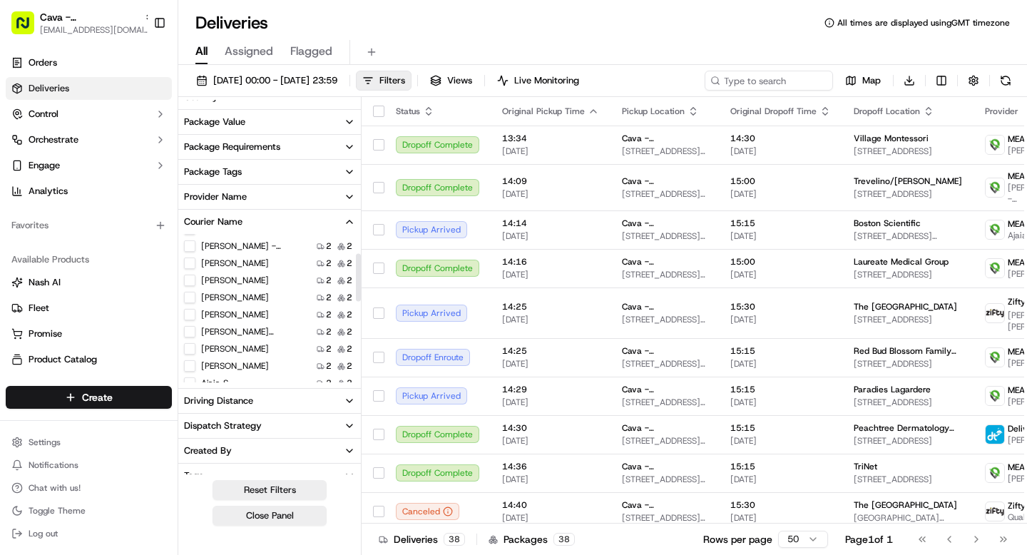
click at [189, 283] on Nnorom "Nnamdi Nnorom" at bounding box center [189, 280] width 11 height 11
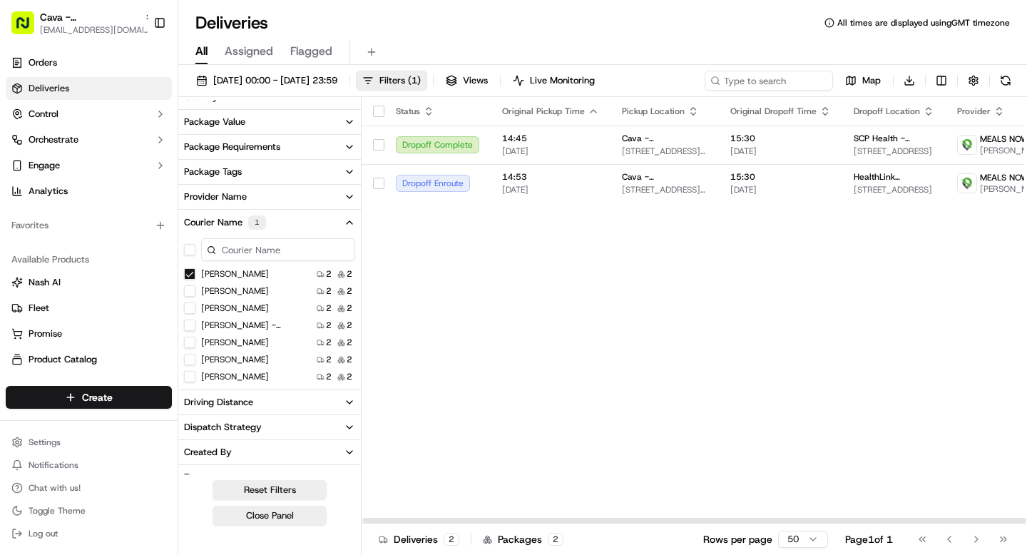
type Azzab "on"
click at [188, 271] on Nnorom "Nnamdi Nnorom" at bounding box center [189, 273] width 11 height 11
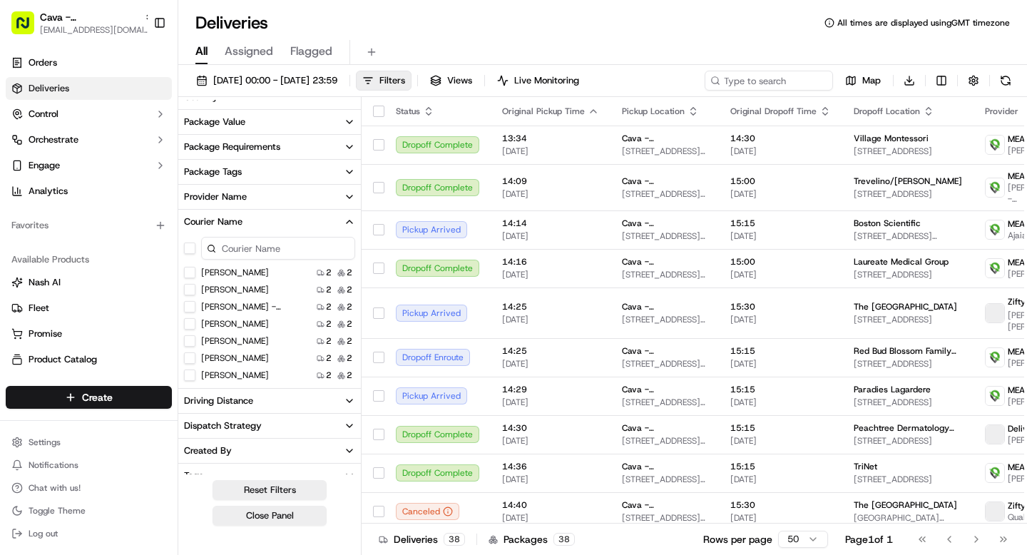
click at [188, 322] on Azzab "on" at bounding box center [189, 323] width 11 height 11
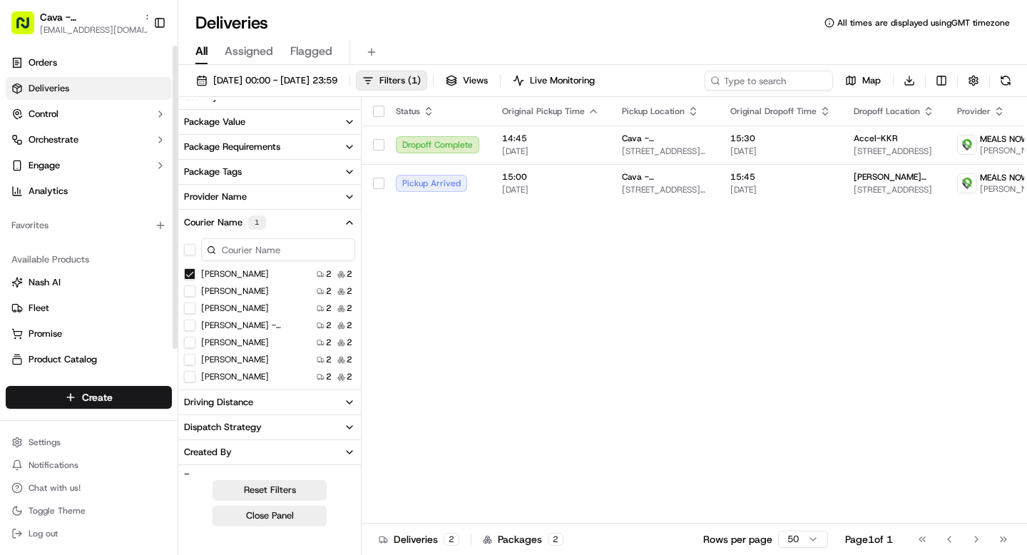
click at [193, 272] on Azzab "Mohammed anouar Azzab" at bounding box center [189, 273] width 11 height 11
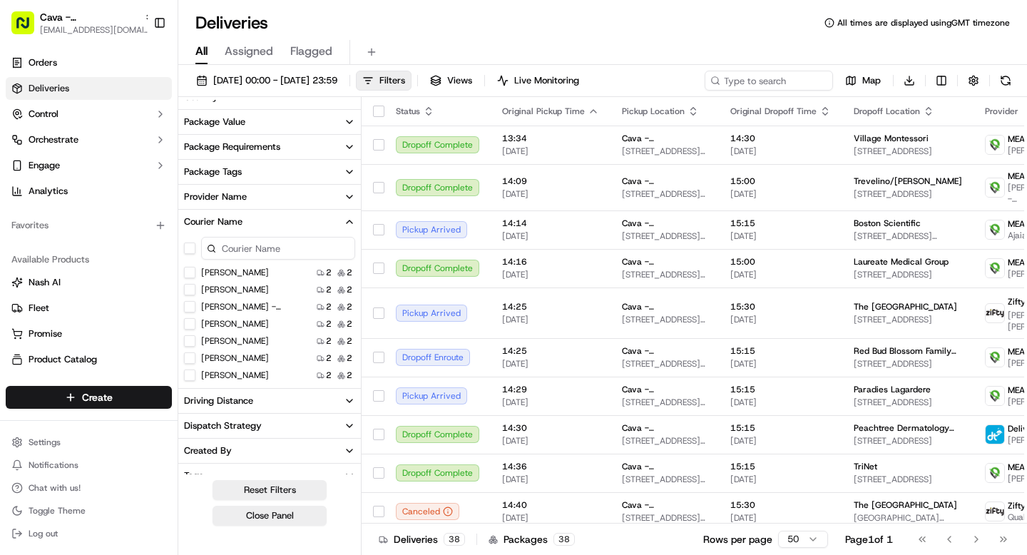
click at [189, 358] on Jackson "Anna Jackson" at bounding box center [189, 357] width 11 height 11
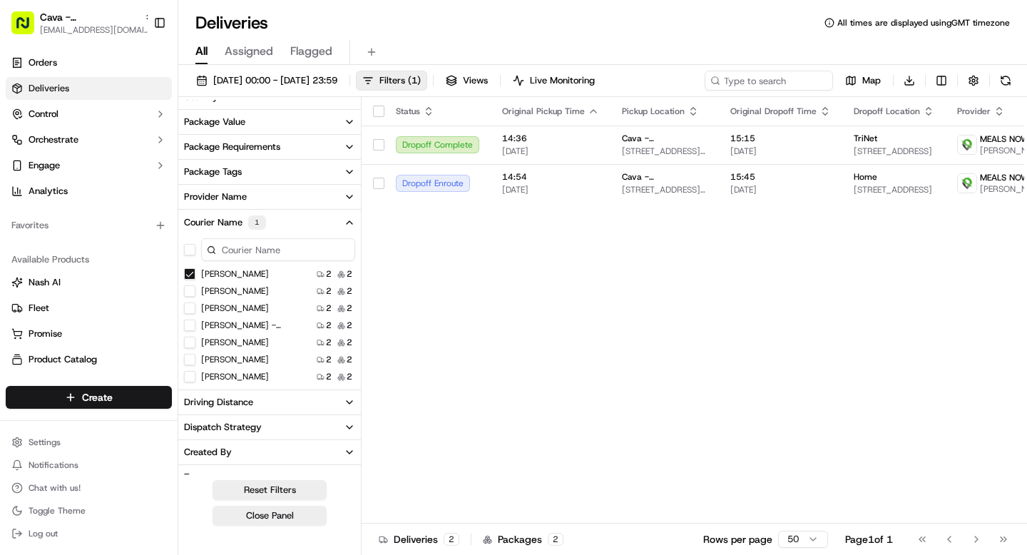
click at [190, 274] on Jackson "Anna Jackson" at bounding box center [189, 273] width 11 height 11
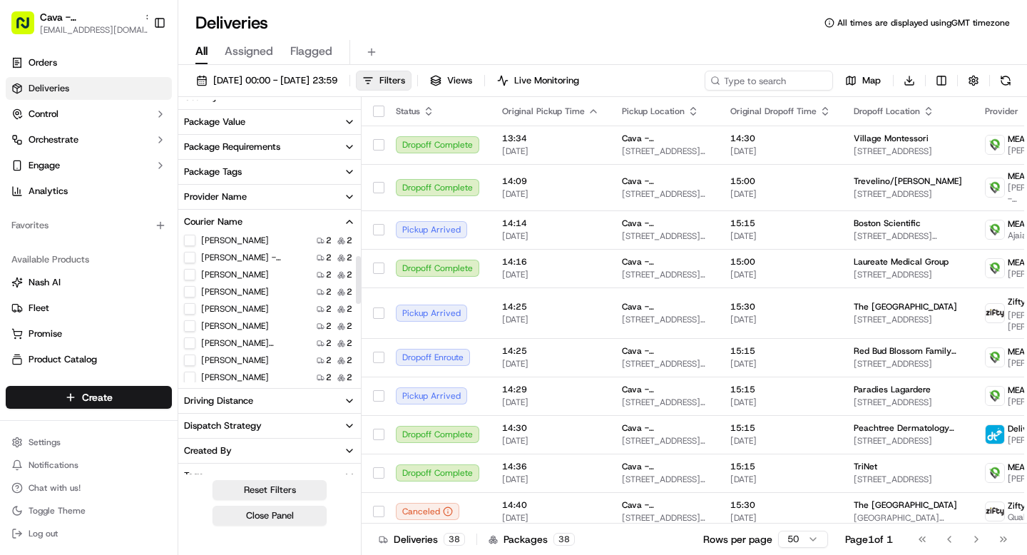
scroll to position [79, 0]
click at [190, 296] on Scott "Eric Scott" at bounding box center [189, 295] width 11 height 11
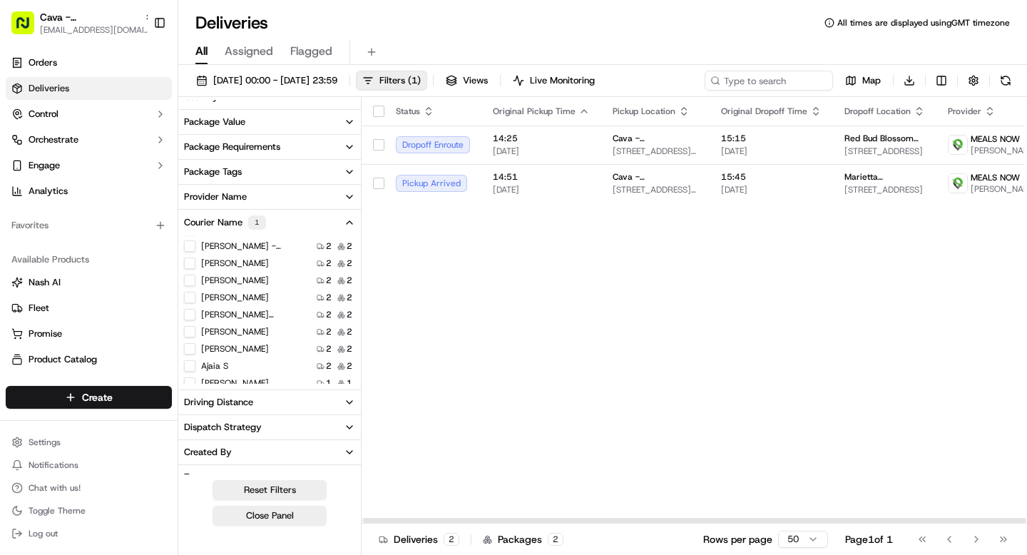
type Jackson "on"
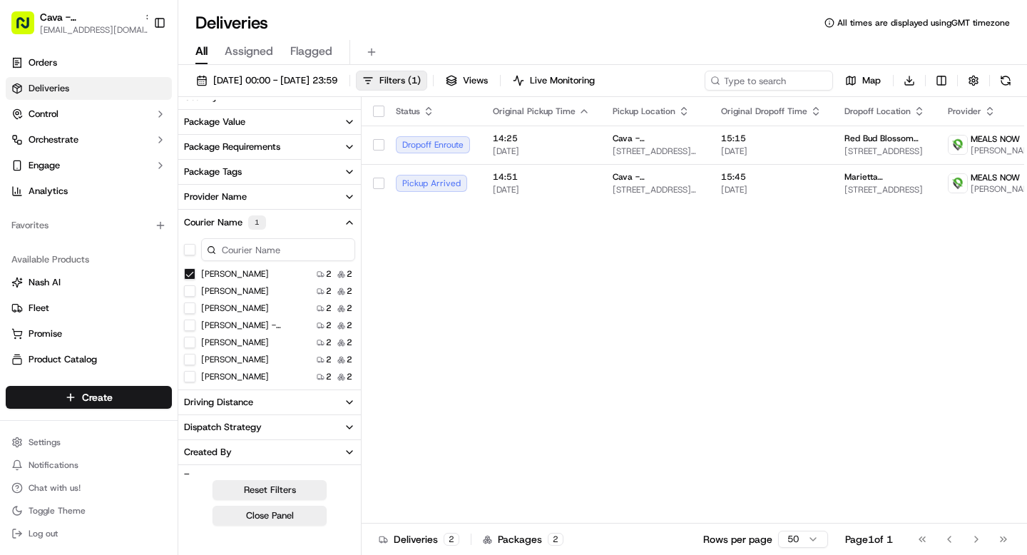
click at [187, 278] on Scott "Eric Scott" at bounding box center [189, 273] width 11 height 11
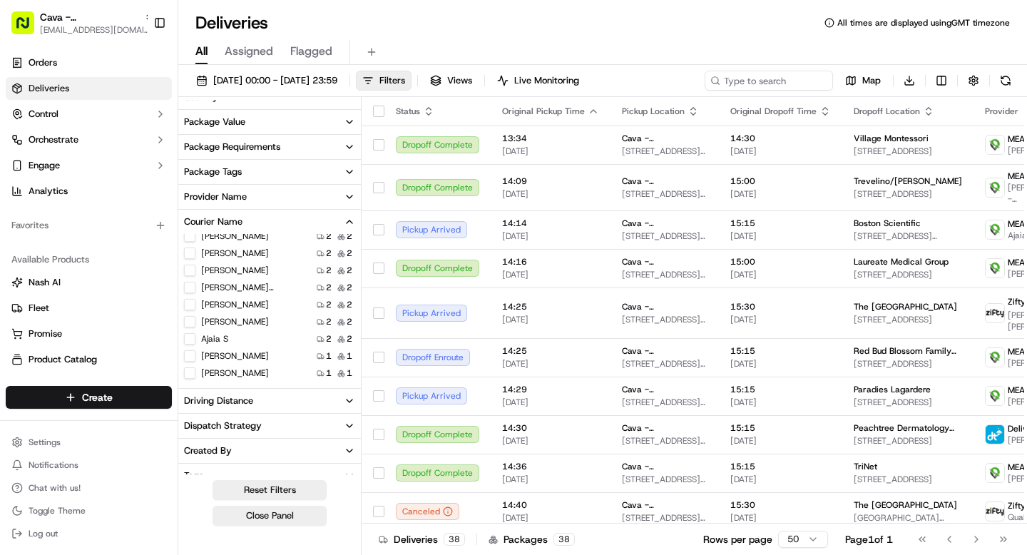
scroll to position [100, 0]
click at [189, 293] on 757-775-2940 "Ann Canady 757-775-2940" at bounding box center [189, 292] width 11 height 11
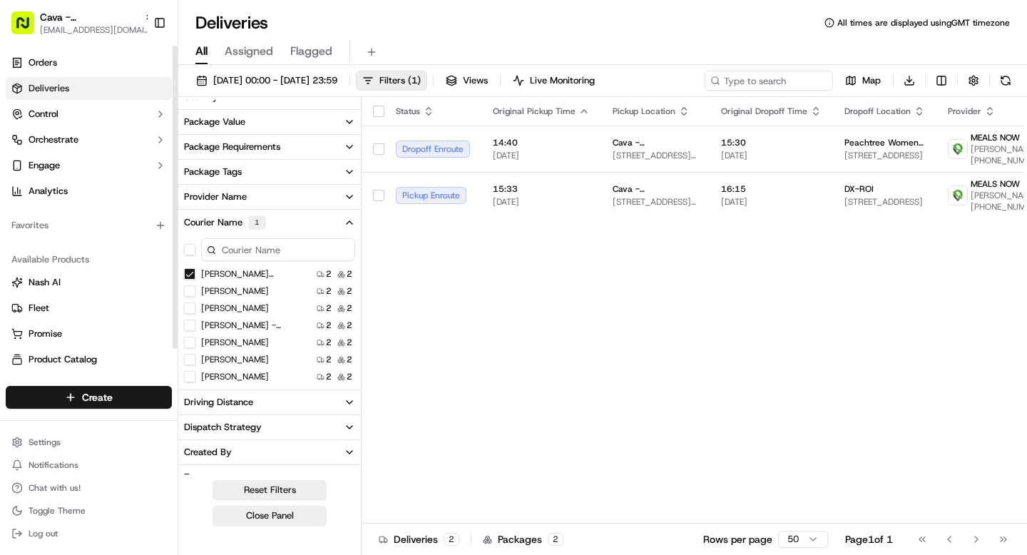
click at [190, 272] on 757-775-2940 "Ann Canady 757-775-2940" at bounding box center [189, 273] width 11 height 11
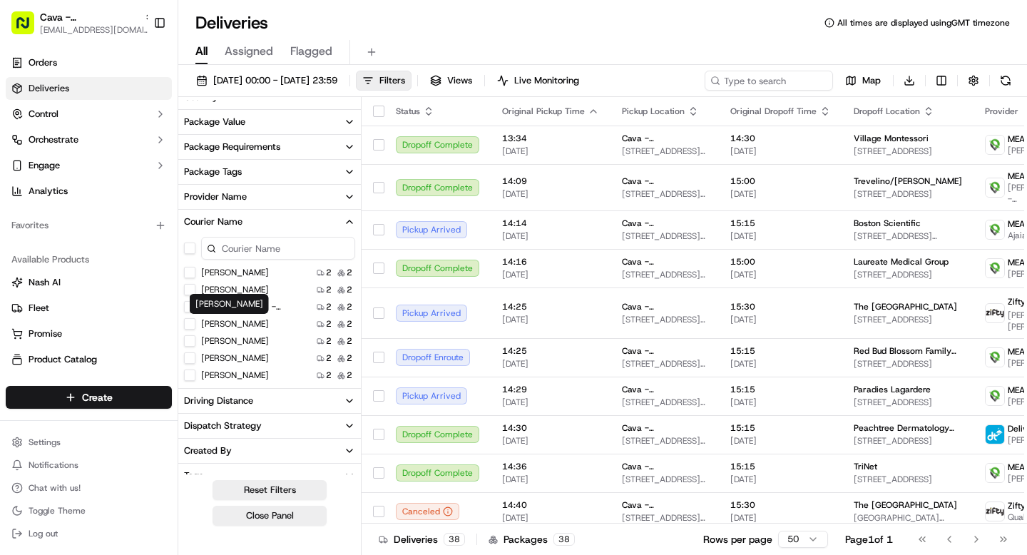
scroll to position [93, 0]
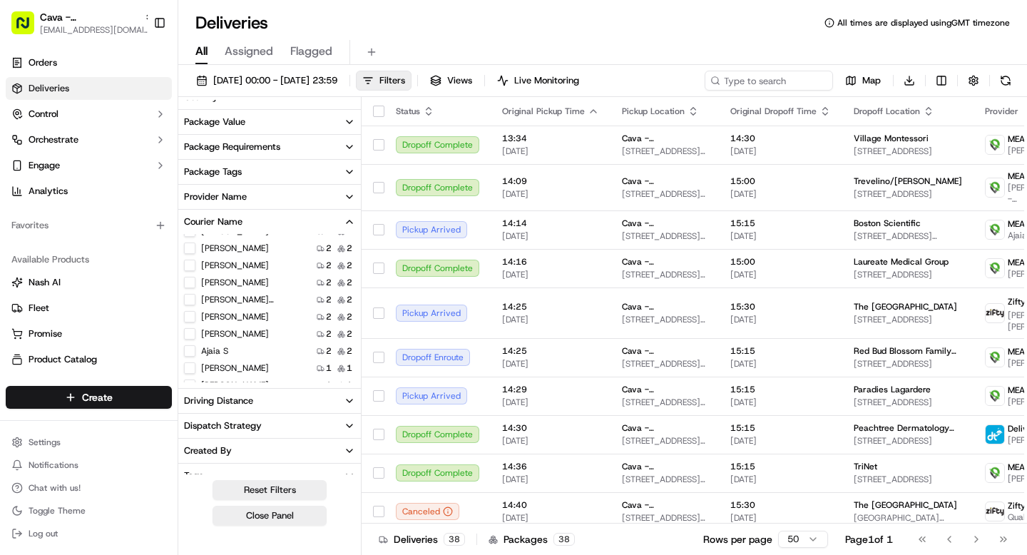
click at [188, 316] on Wilkerson "Tarrance Wilkerson" at bounding box center [189, 316] width 11 height 11
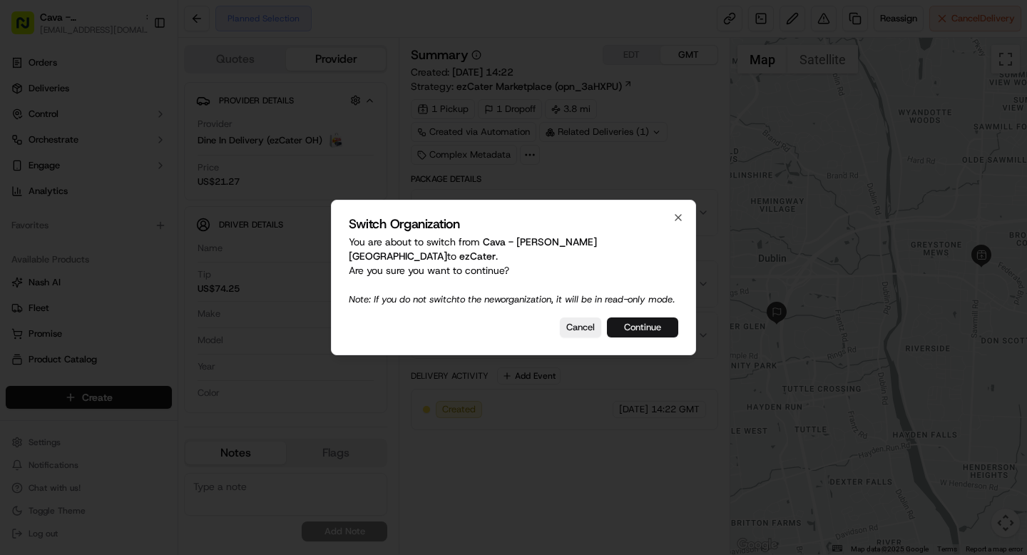
click at [646, 327] on button "Continue" at bounding box center [642, 327] width 71 height 20
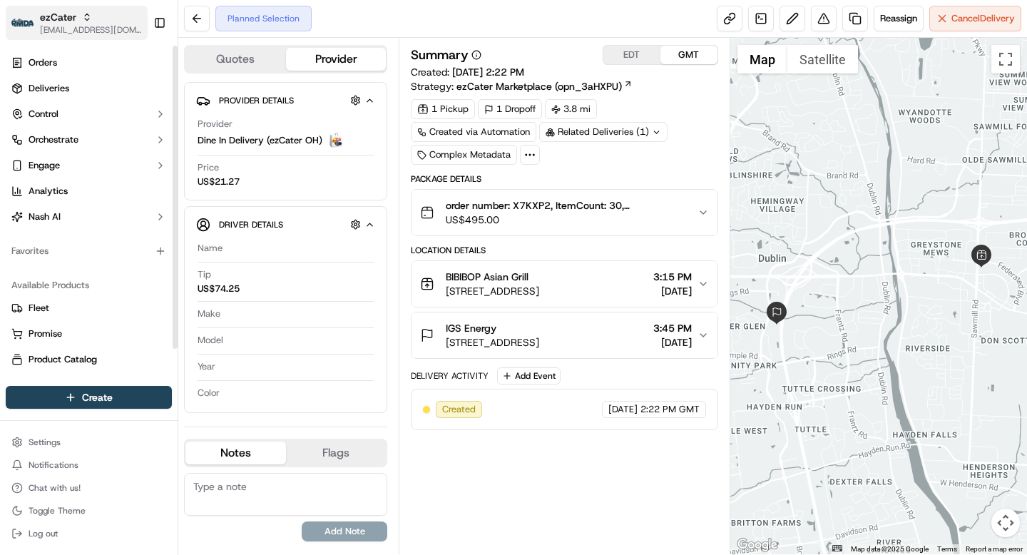
click at [81, 11] on div "ezCater" at bounding box center [91, 17] width 102 height 14
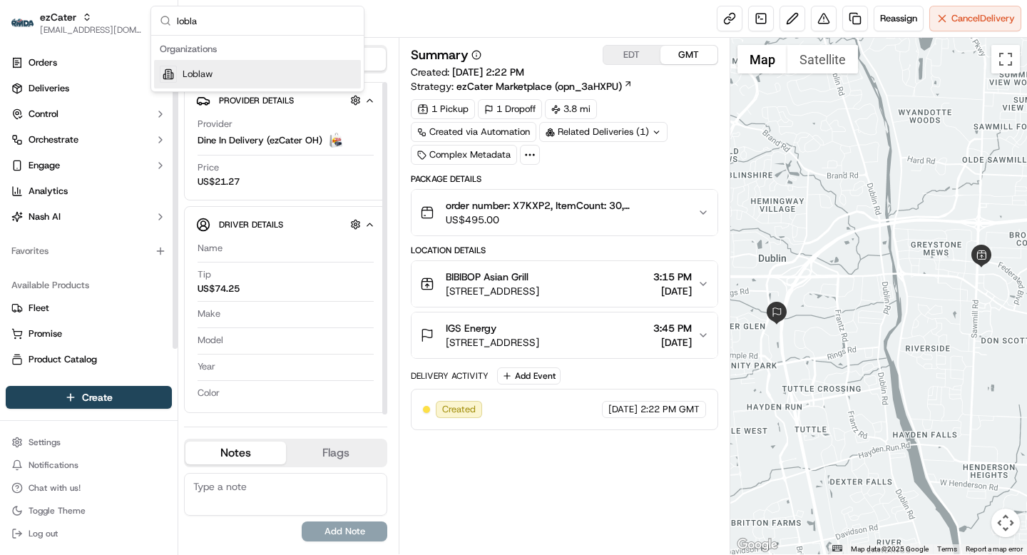
type input "lobla"
click at [236, 73] on div "Loblaw" at bounding box center [257, 74] width 207 height 29
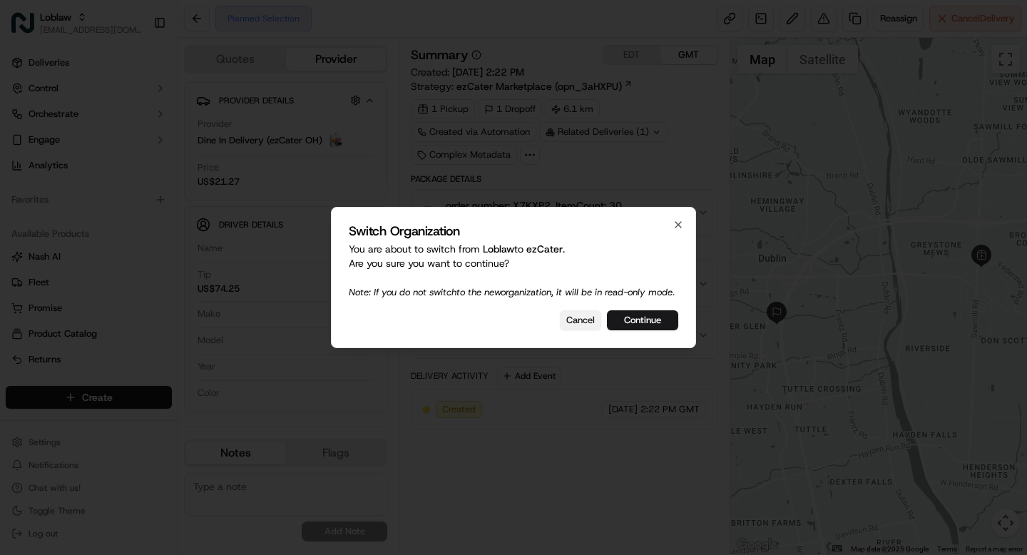
click at [595, 322] on button "Cancel" at bounding box center [580, 320] width 41 height 20
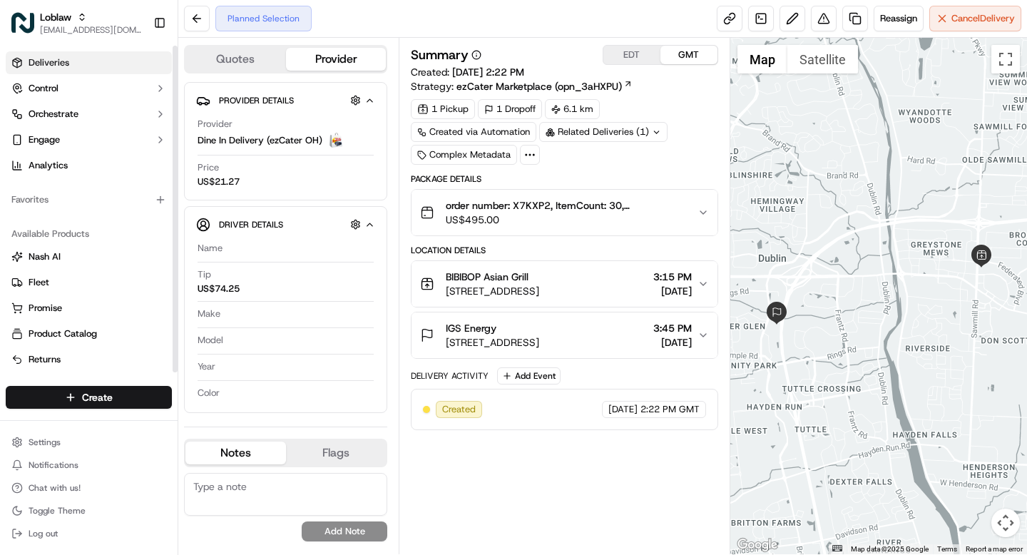
click at [61, 59] on span "Deliveries" at bounding box center [49, 62] width 41 height 13
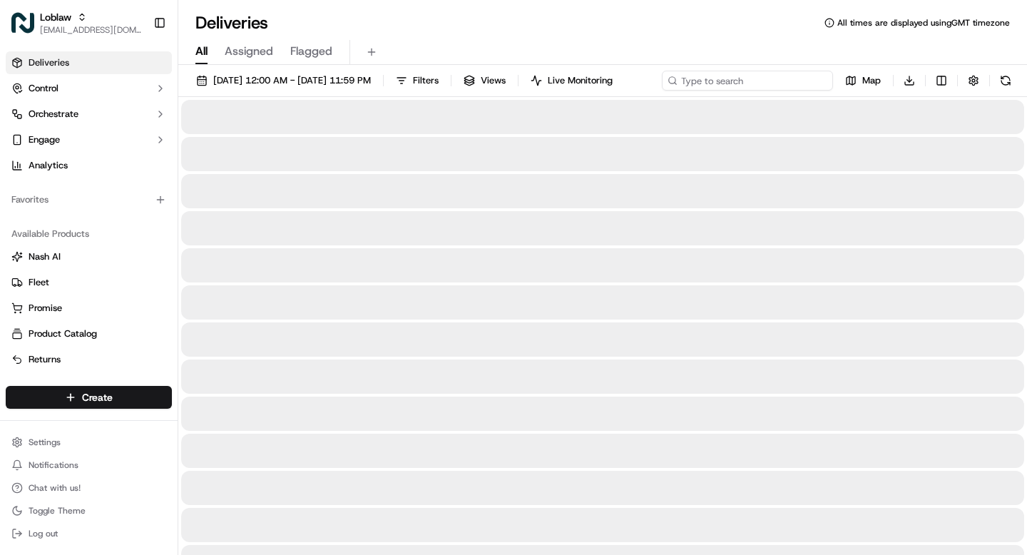
click at [749, 79] on div "Sep 17 2025 12:00 AM - Sep 17 2025 11:59 PM Filters Views Live Monitoring Map D…" at bounding box center [602, 84] width 849 height 26
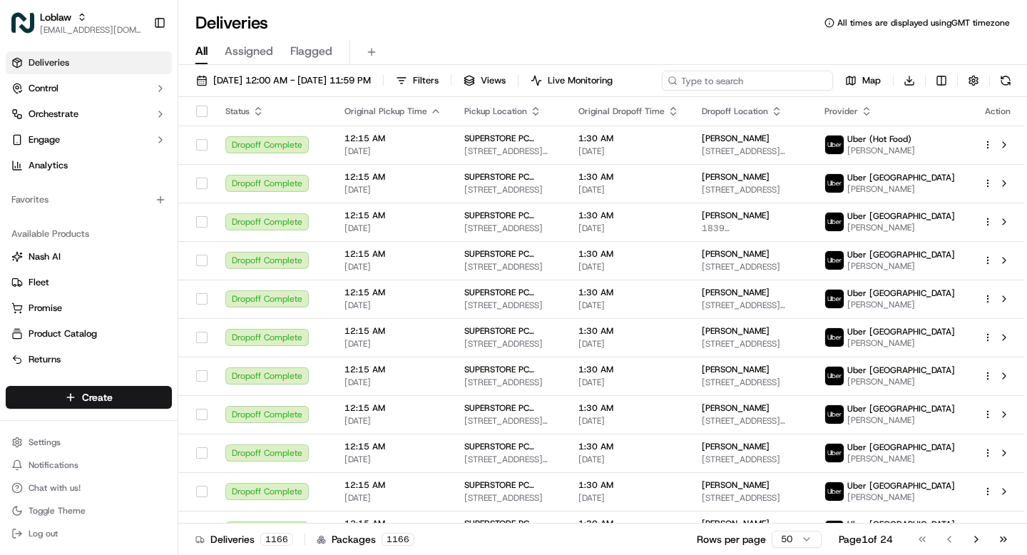
paste input "531900013745654"
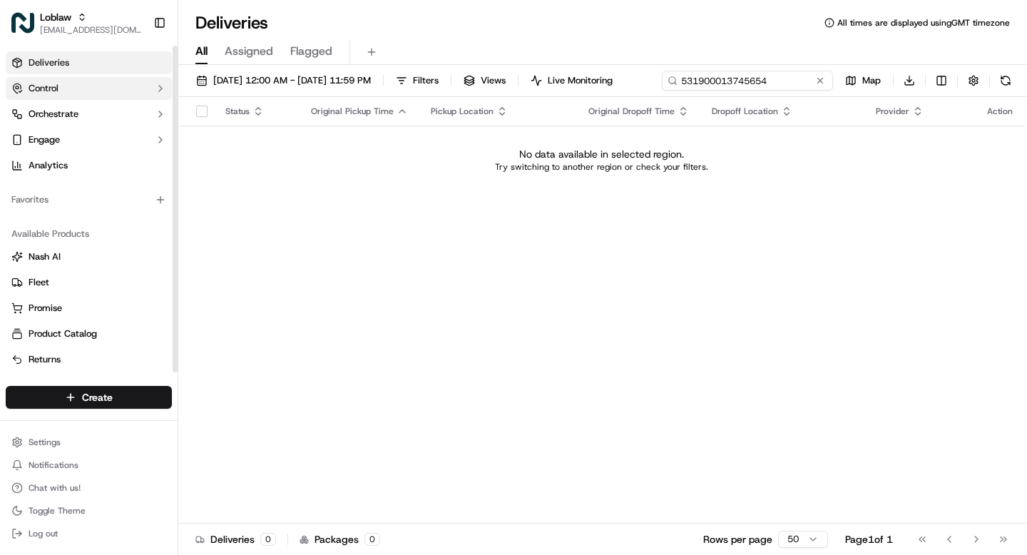
type input "531900013745654"
click at [160, 97] on button "Control" at bounding box center [89, 88] width 166 height 23
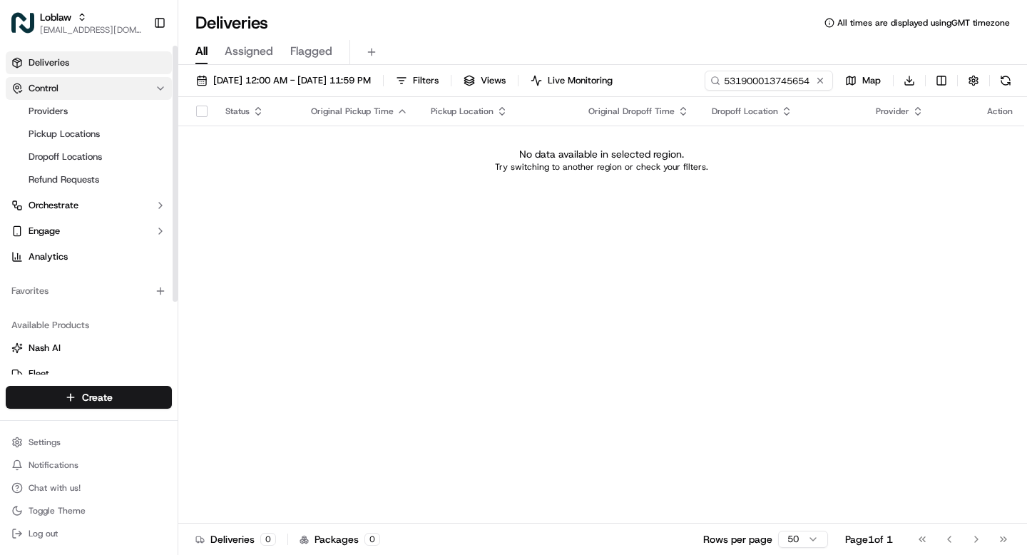
click at [159, 93] on icon "button" at bounding box center [160, 88] width 11 height 11
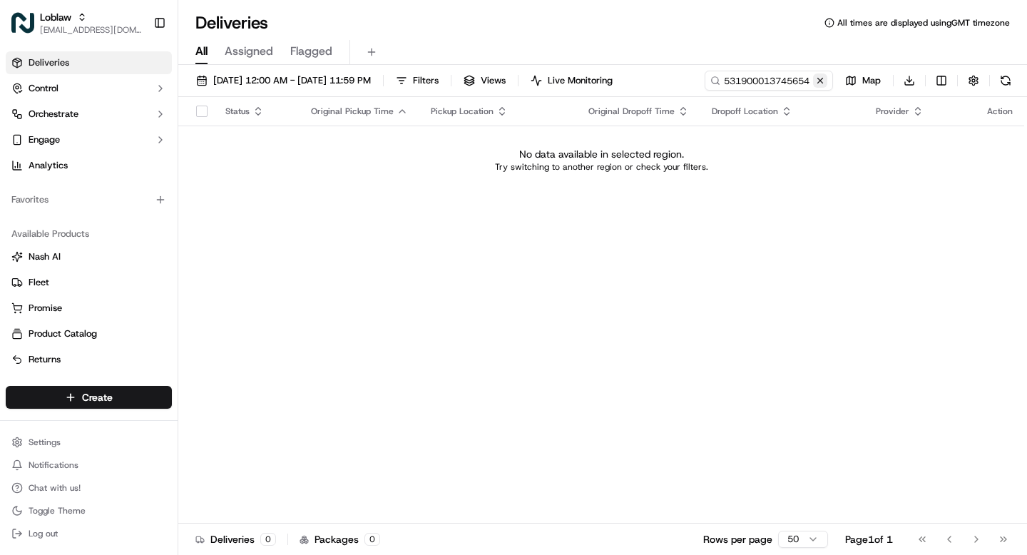
click at [819, 81] on button at bounding box center [820, 80] width 14 height 14
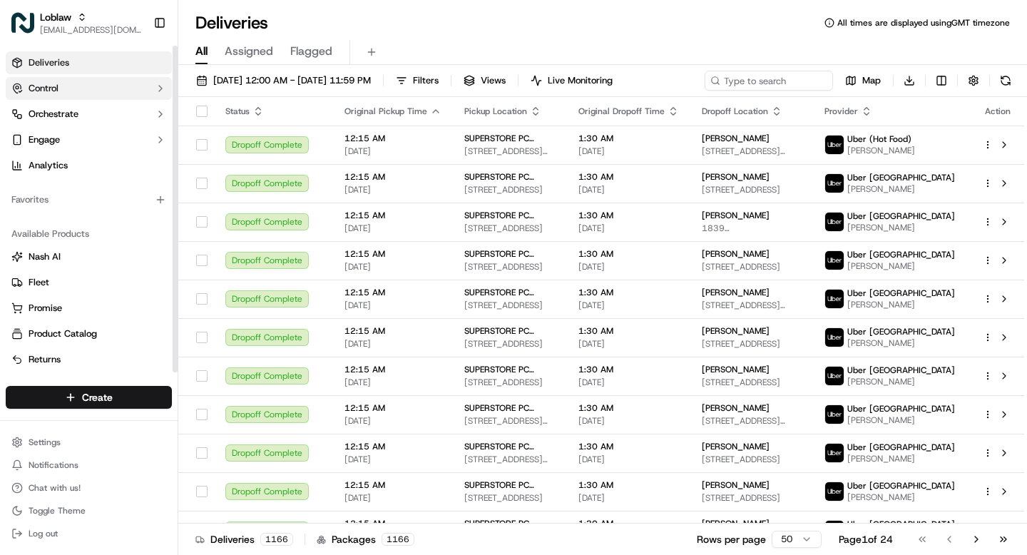
click at [56, 86] on span "Control" at bounding box center [44, 88] width 30 height 13
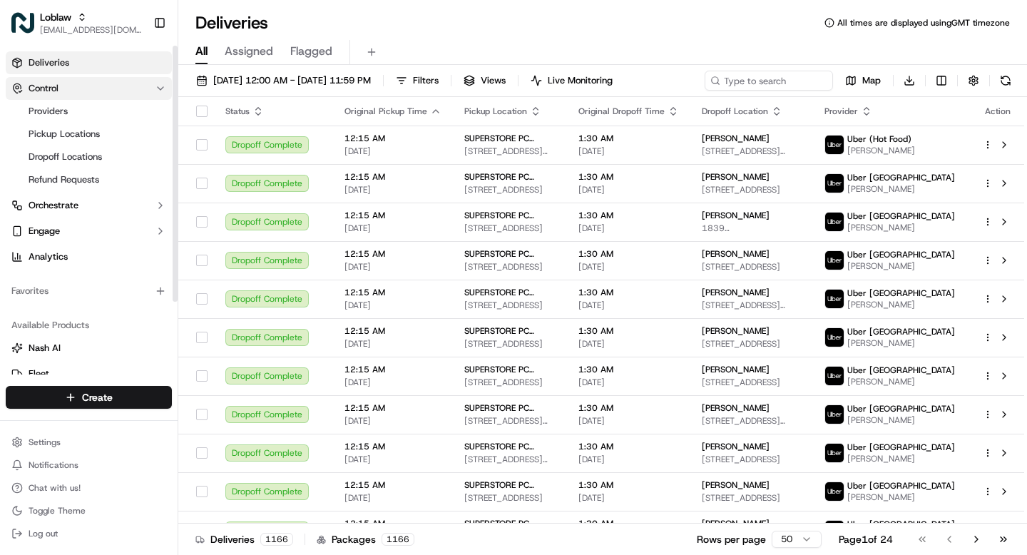
click at [56, 86] on span "Control" at bounding box center [44, 88] width 30 height 13
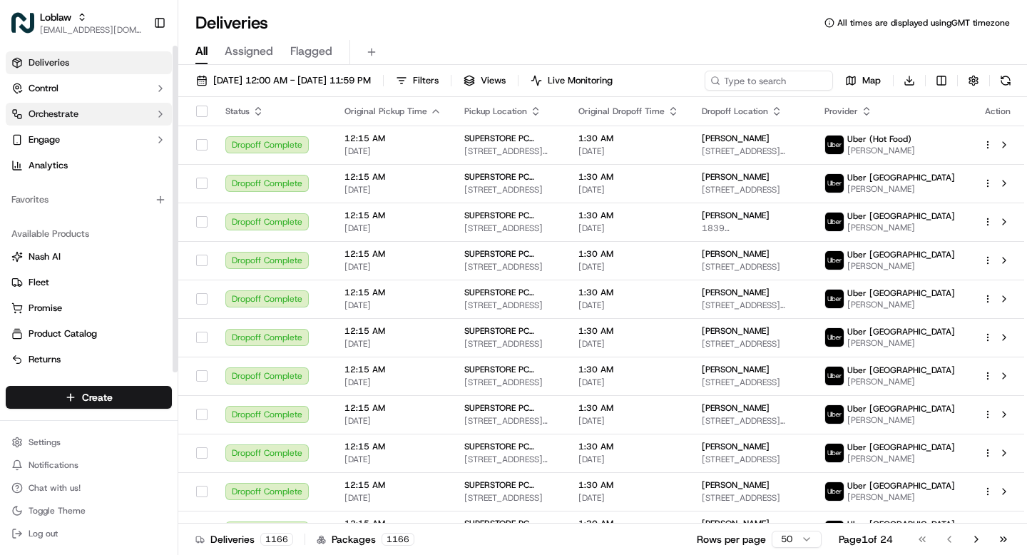
click at [58, 116] on span "Orchestrate" at bounding box center [54, 114] width 50 height 13
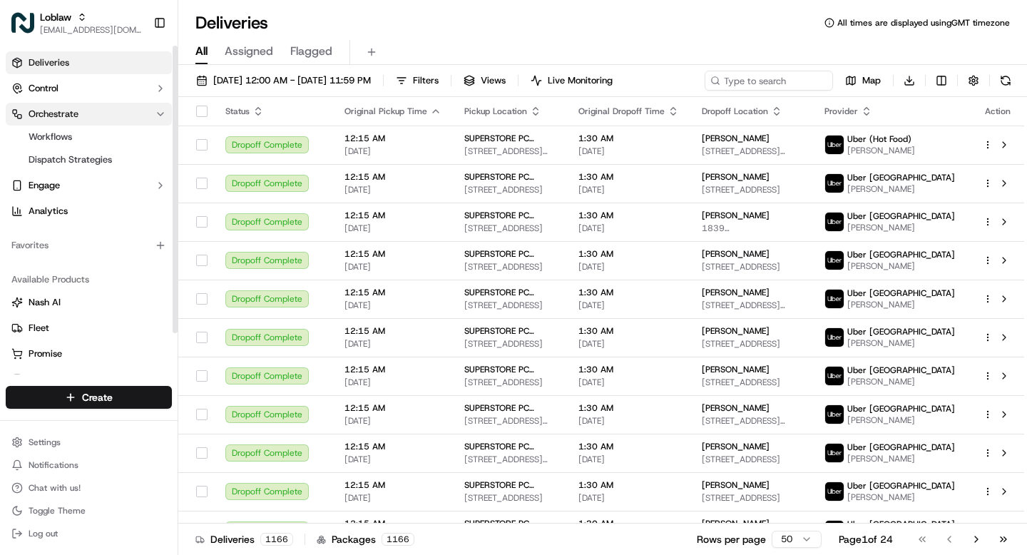
click at [58, 116] on span "Orchestrate" at bounding box center [54, 114] width 50 height 13
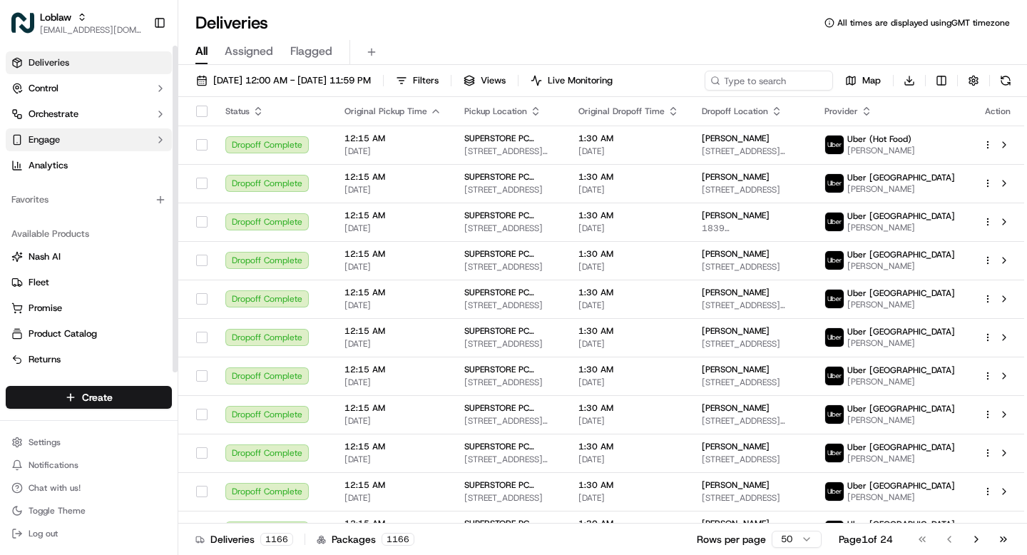
click at [57, 142] on span "Engage" at bounding box center [44, 139] width 31 height 13
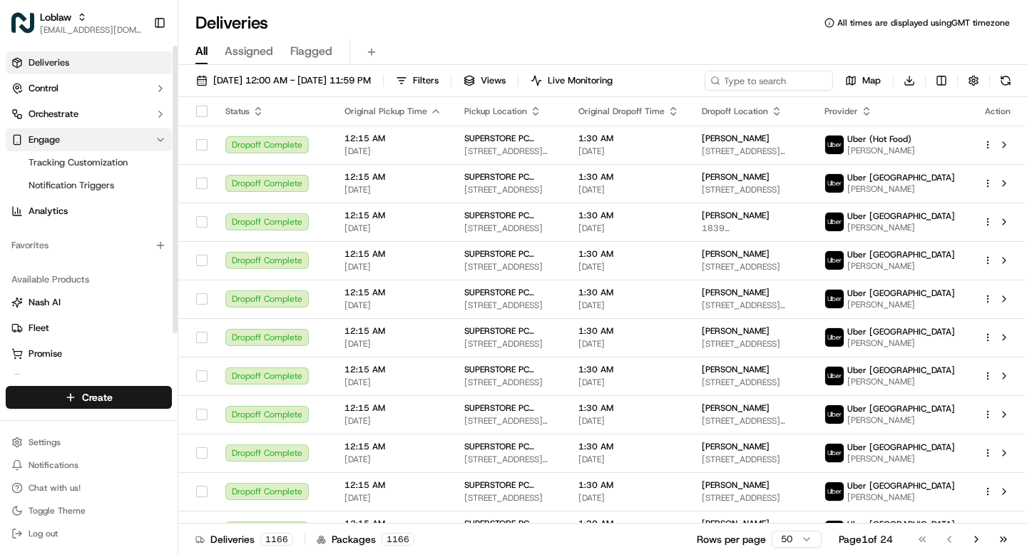
click at [57, 142] on span "Engage" at bounding box center [44, 139] width 31 height 13
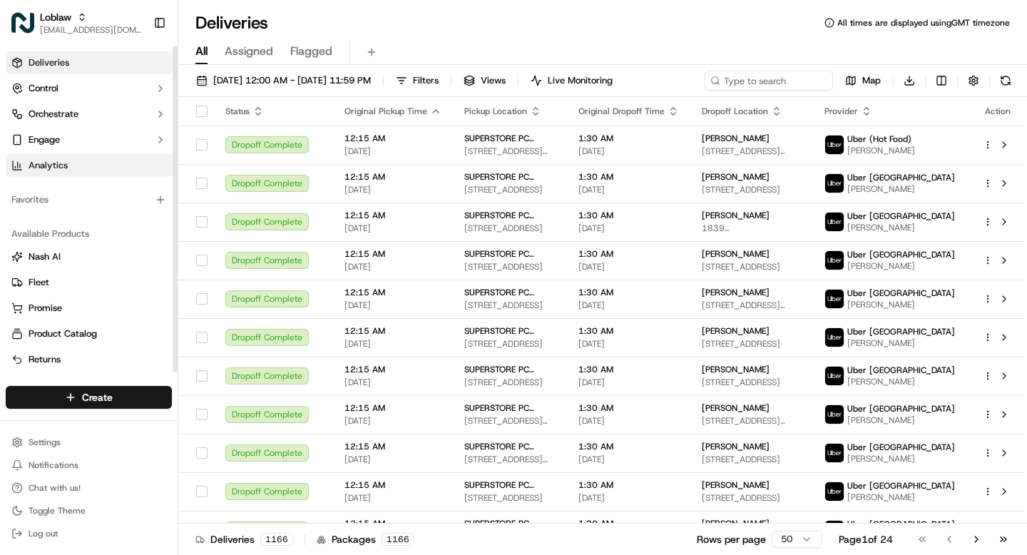
click at [57, 165] on span "Analytics" at bounding box center [48, 165] width 39 height 13
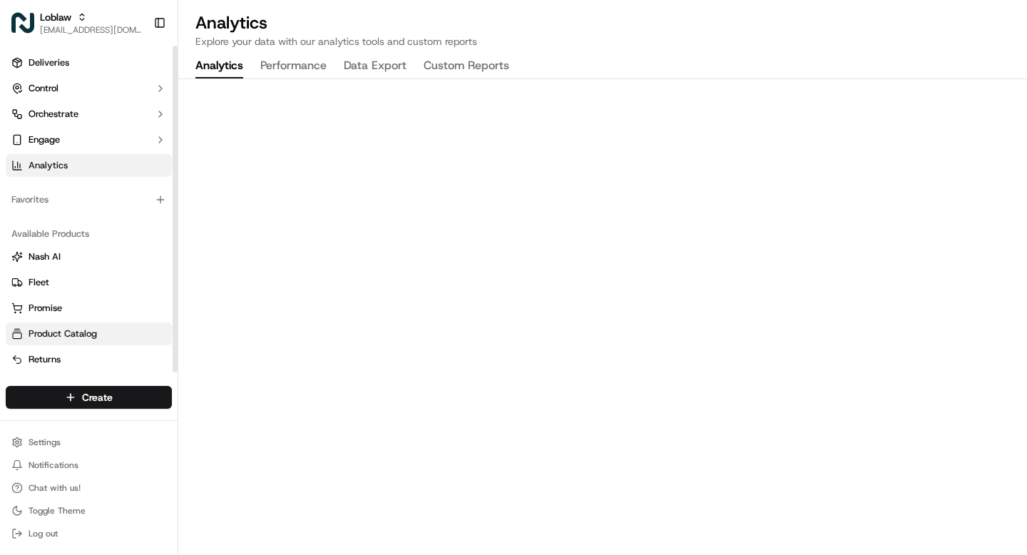
click at [58, 334] on span "Product Catalog" at bounding box center [63, 333] width 68 height 13
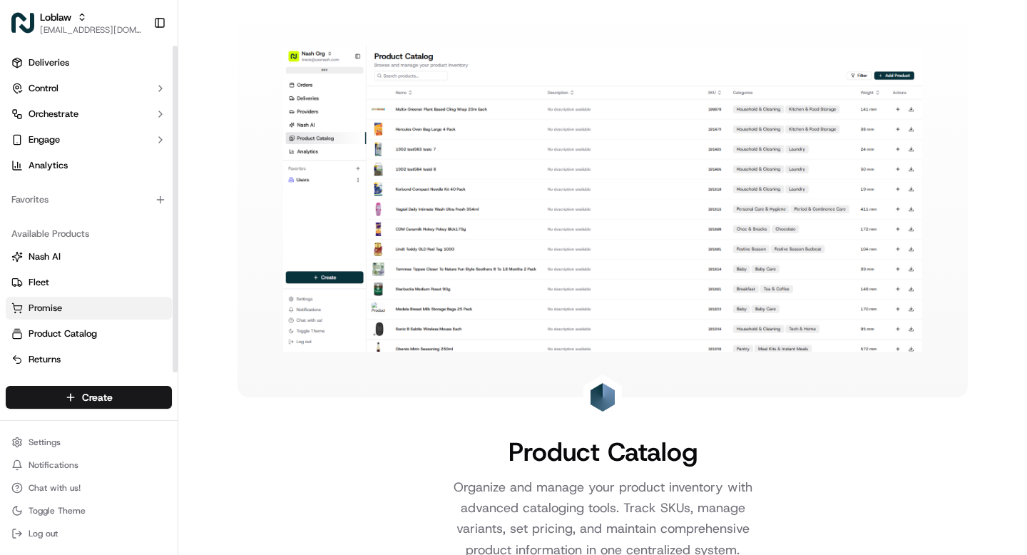
click at [46, 305] on span "Promise" at bounding box center [46, 308] width 34 height 13
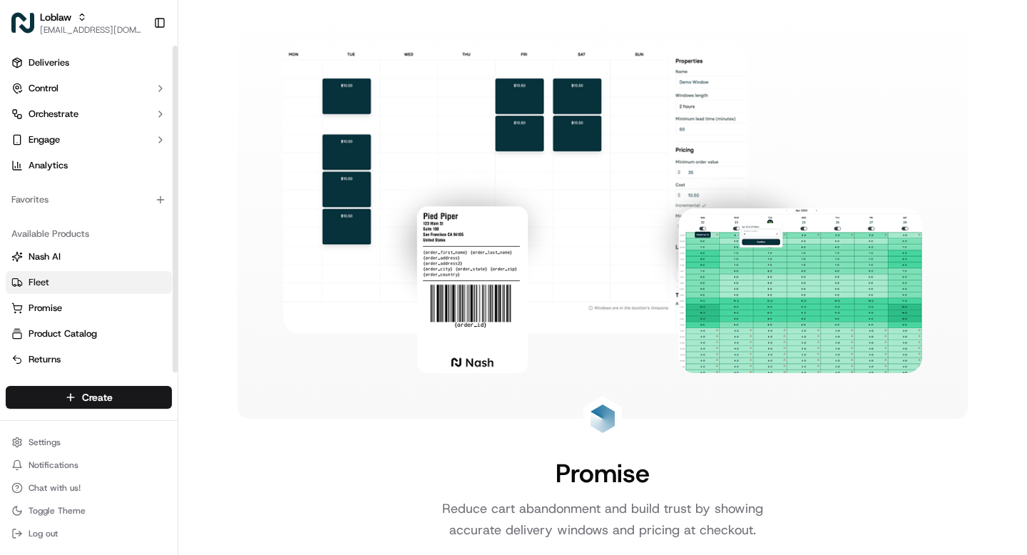
click at [41, 285] on span "Fleet" at bounding box center [39, 282] width 21 height 13
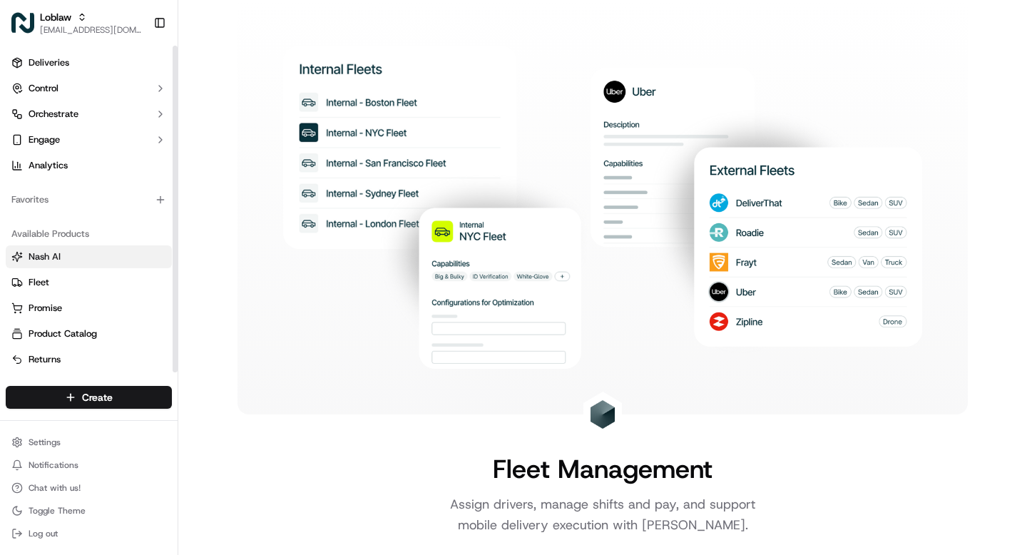
click at [44, 251] on span "Nash AI" at bounding box center [45, 256] width 32 height 13
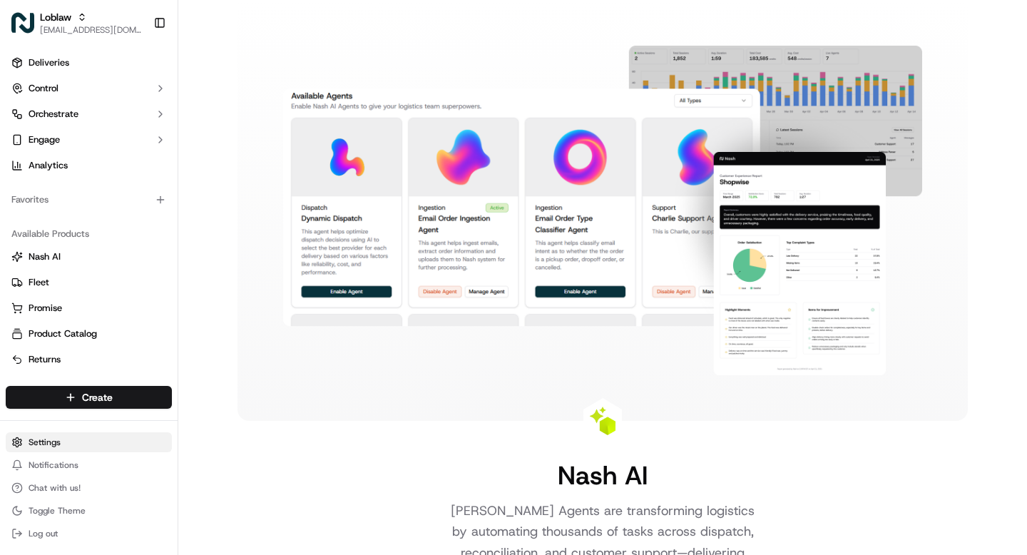
click at [53, 438] on html "Loblaw grace@usenash.com Toggle Sidebar Deliveries Control Orchestrate Engage A…" at bounding box center [513, 277] width 1027 height 555
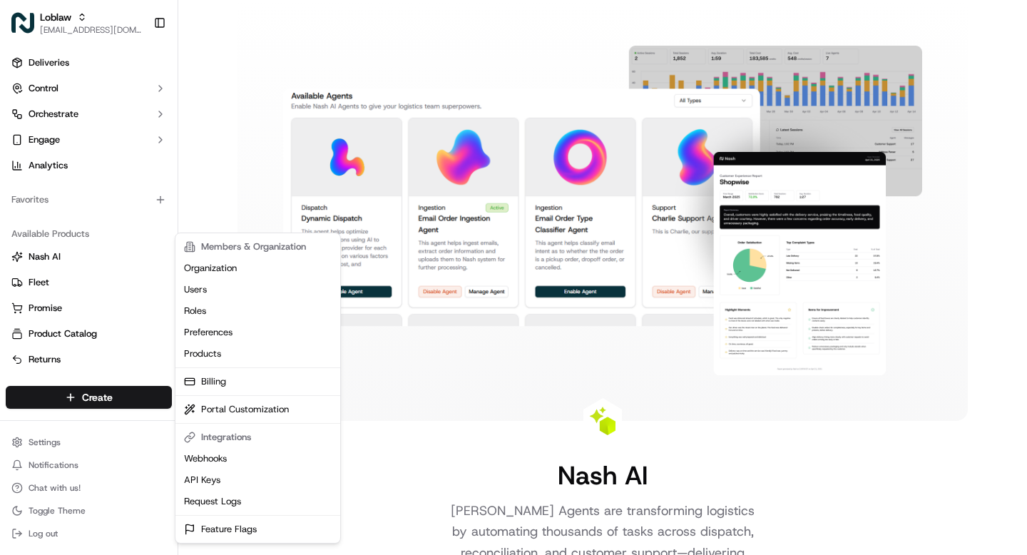
click at [227, 131] on html "Loblaw grace@usenash.com Toggle Sidebar Deliveries Control Orchestrate Engage A…" at bounding box center [513, 277] width 1027 height 555
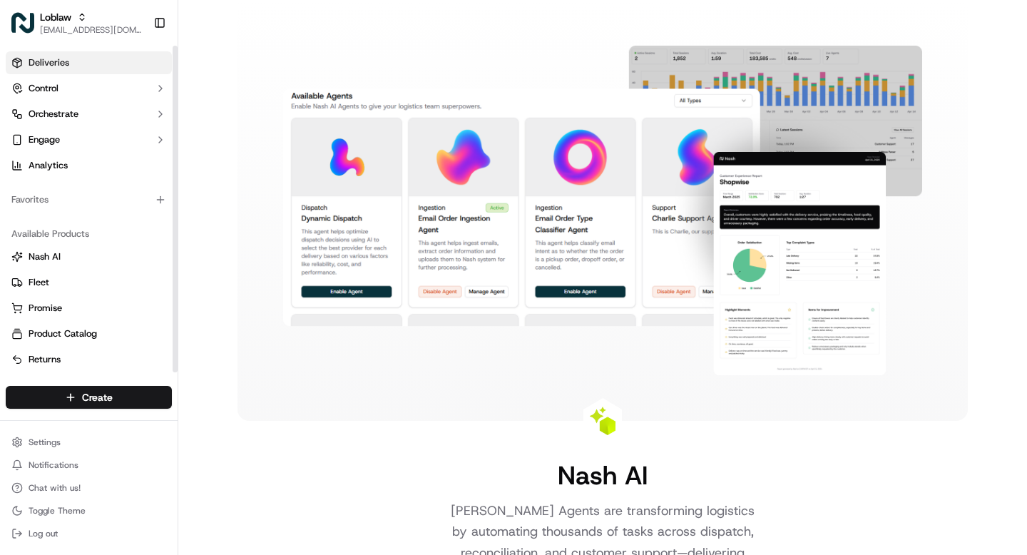
click at [45, 62] on span "Deliveries" at bounding box center [49, 62] width 41 height 13
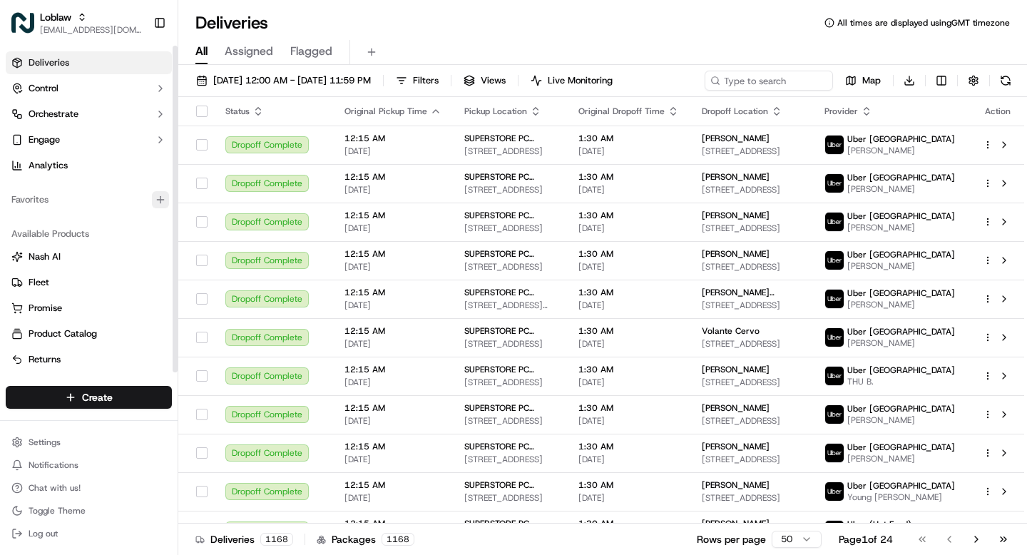
click at [159, 200] on icon "button" at bounding box center [160, 199] width 11 height 11
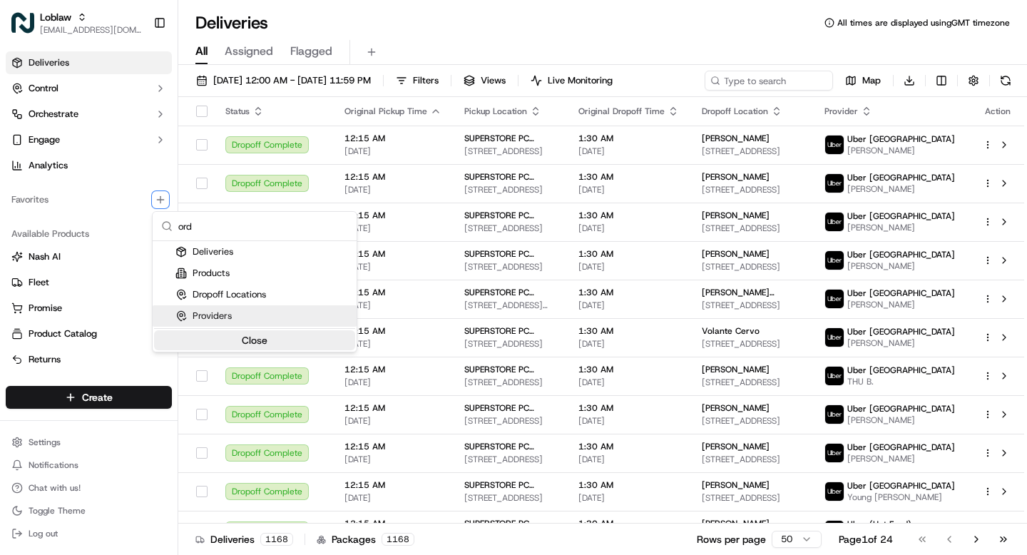
type input "ord"
click at [228, 337] on button "Close" at bounding box center [254, 340] width 201 height 20
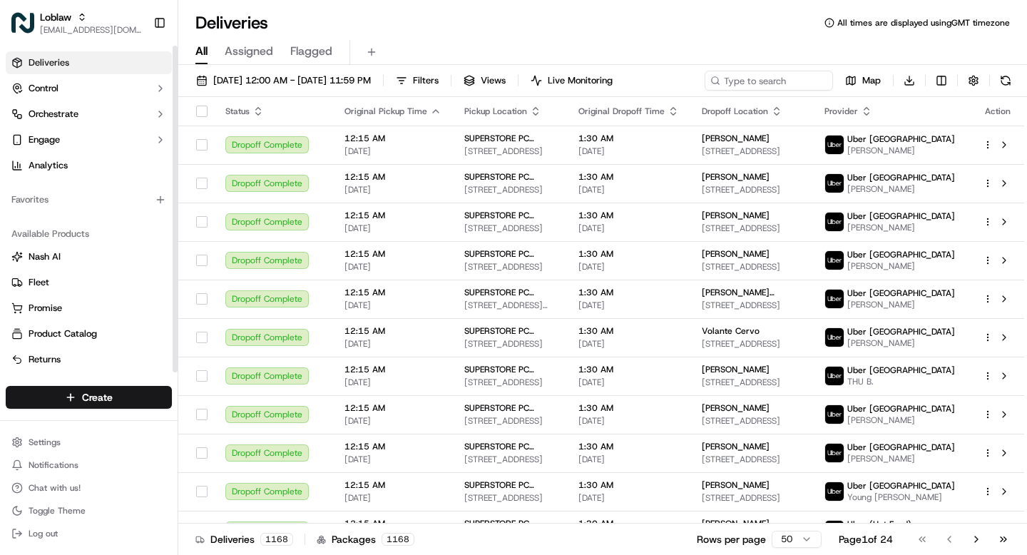
click at [118, 56] on link "Deliveries" at bounding box center [89, 62] width 166 height 23
click at [112, 393] on html "Loblaw grace@usenash.com Toggle Sidebar Deliveries Control Orchestrate Engage A…" at bounding box center [513, 277] width 1027 height 555
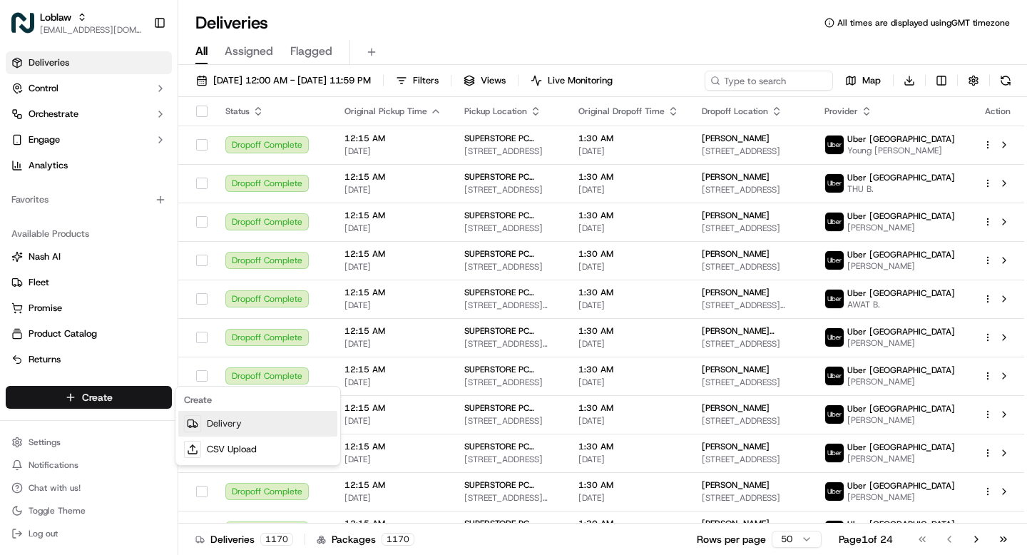
click at [235, 426] on link "Delivery" at bounding box center [257, 424] width 159 height 26
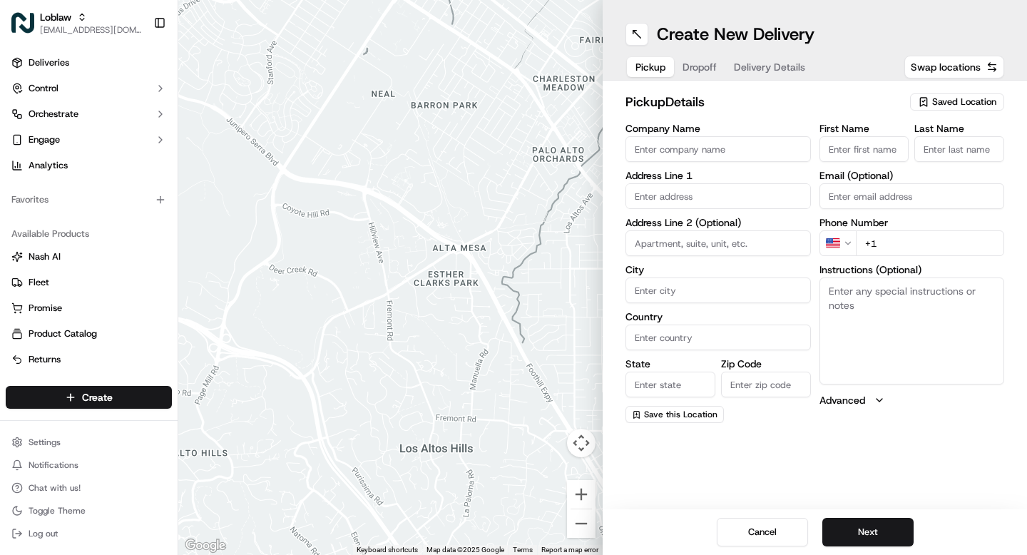
click at [701, 147] on input "Company Name" at bounding box center [717, 149] width 185 height 26
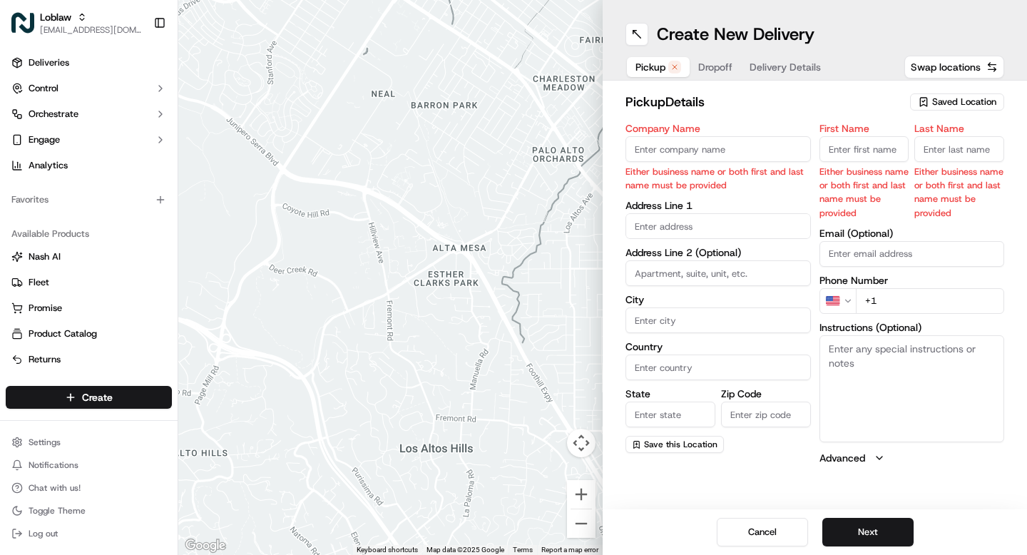
click at [696, 147] on input "Company Name" at bounding box center [717, 149] width 185 height 26
type input "SuperStore"
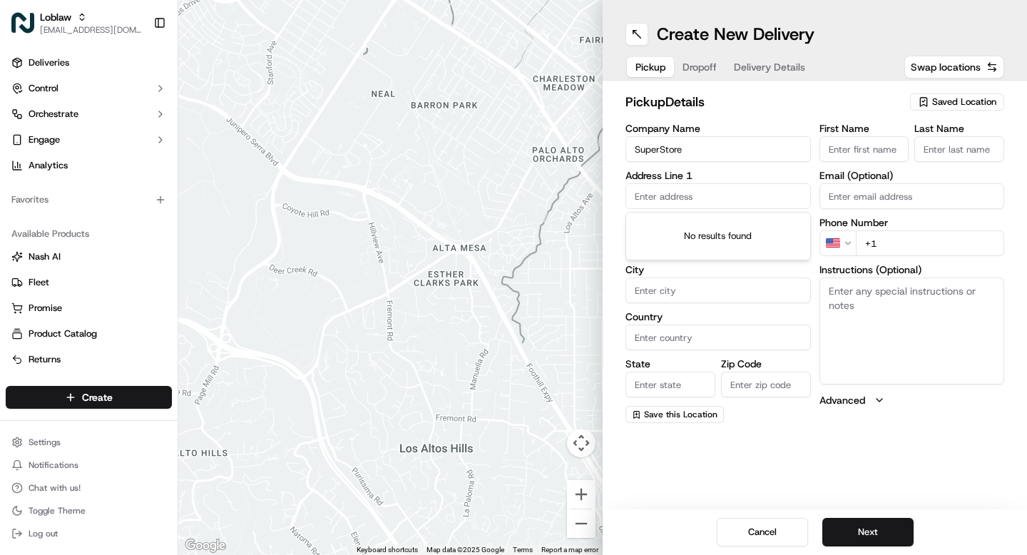
click at [678, 236] on body "Loblaw grace@usenash.com Toggle Sidebar Deliveries Control Orchestrate Engage A…" at bounding box center [513, 277] width 1027 height 555
paste input "50 Paint St, Port Hawkesbury, NS B9A 3K1, Canada"
click at [695, 236] on div "50 Paint St, Port Hawkesbury, NS B9A 3K1, Canada" at bounding box center [718, 225] width 178 height 21
type input "50 Paint St, Port Hawkesbury, NS B9A 3K1, Canada"
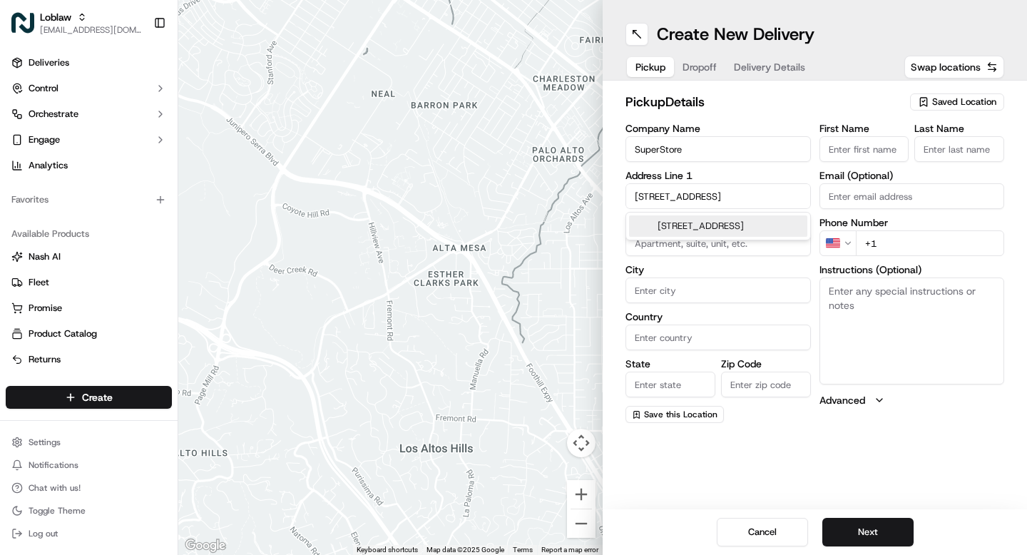
type input "Port Hawkesbury"
type input "Canada"
type input "NS"
type input "B9A 3K1"
type input "50 Paint Street"
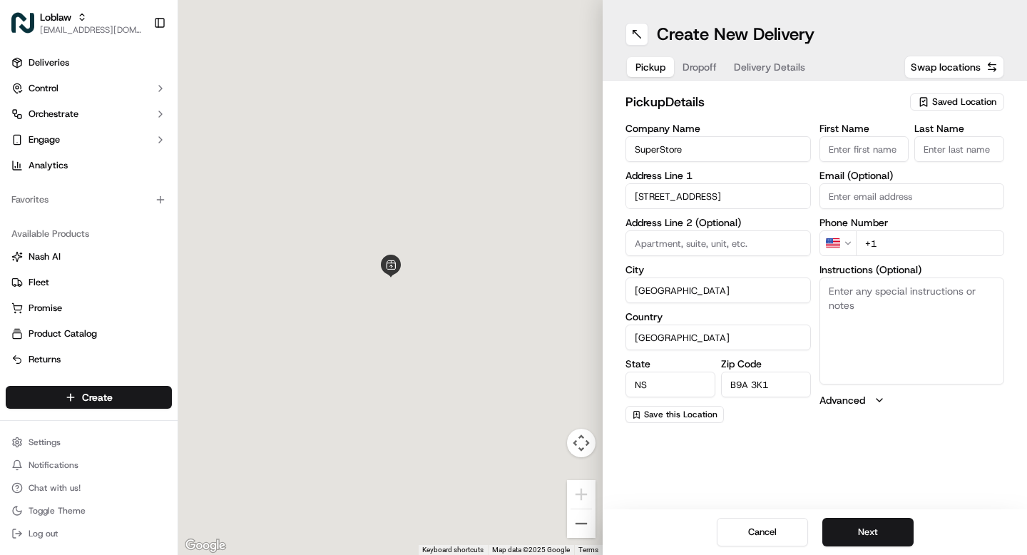
scroll to position [0, 0]
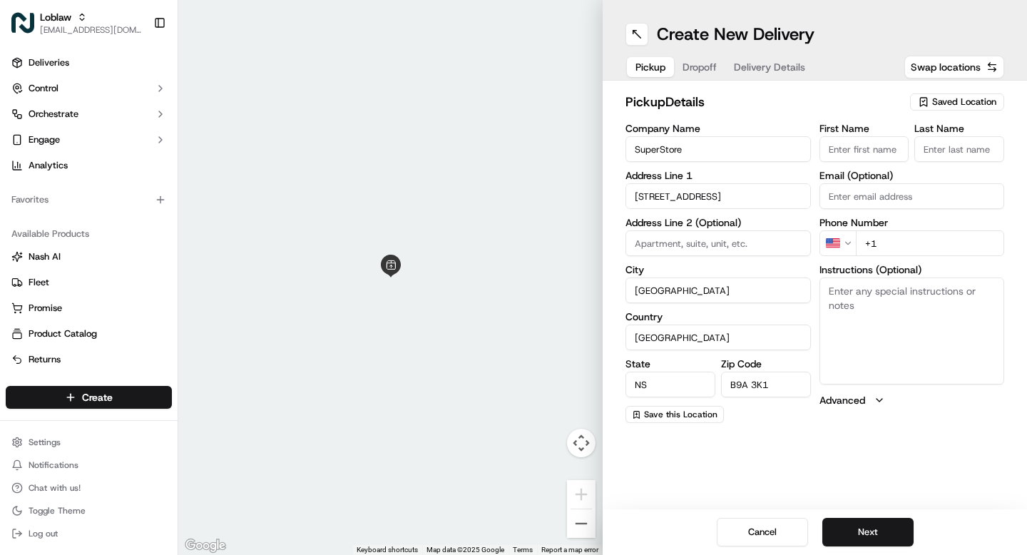
click at [867, 153] on input "First Name" at bounding box center [864, 149] width 90 height 26
click at [704, 62] on span "Dropoff" at bounding box center [715, 67] width 34 height 14
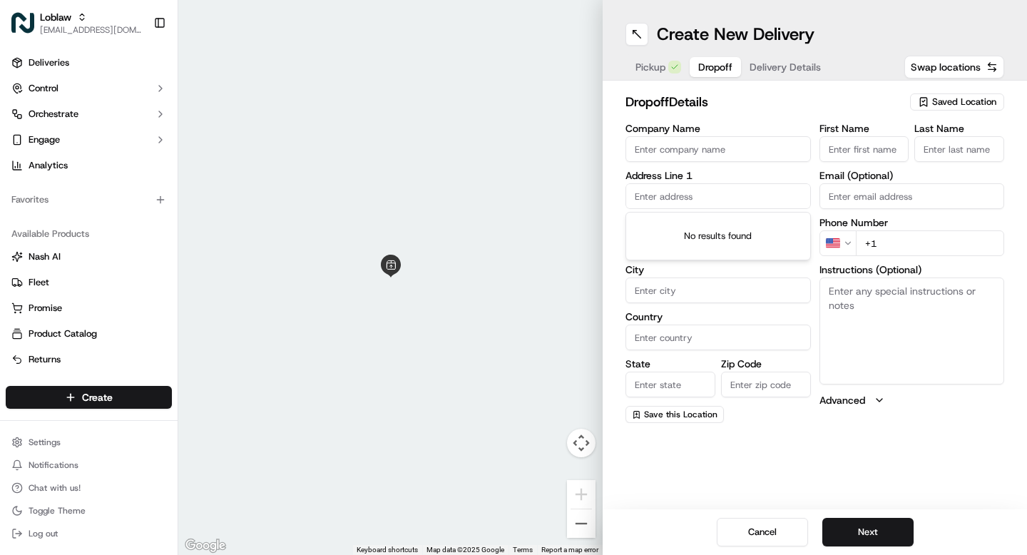
click at [699, 193] on input "text" at bounding box center [717, 196] width 185 height 26
paste input "22 Cpe Vw Ln, Port Hastings, NS B9A 0A9, Canada"
type input "22 Cpe Vw Ln, Port Hastings, NS B9A 0A9, Canada"
click at [779, 67] on span "Delivery Details" at bounding box center [784, 67] width 71 height 14
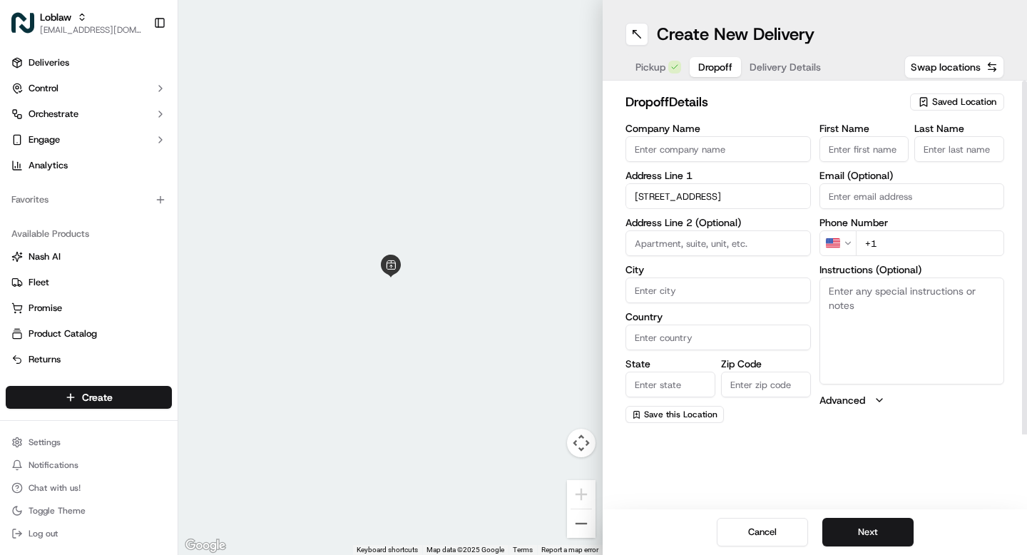
click at [716, 63] on span "Dropoff" at bounding box center [715, 67] width 34 height 14
click at [697, 191] on input "22 Cpe Vw Ln, Port Hastings, NS B9A 0A9, Canada" at bounding box center [717, 196] width 185 height 26
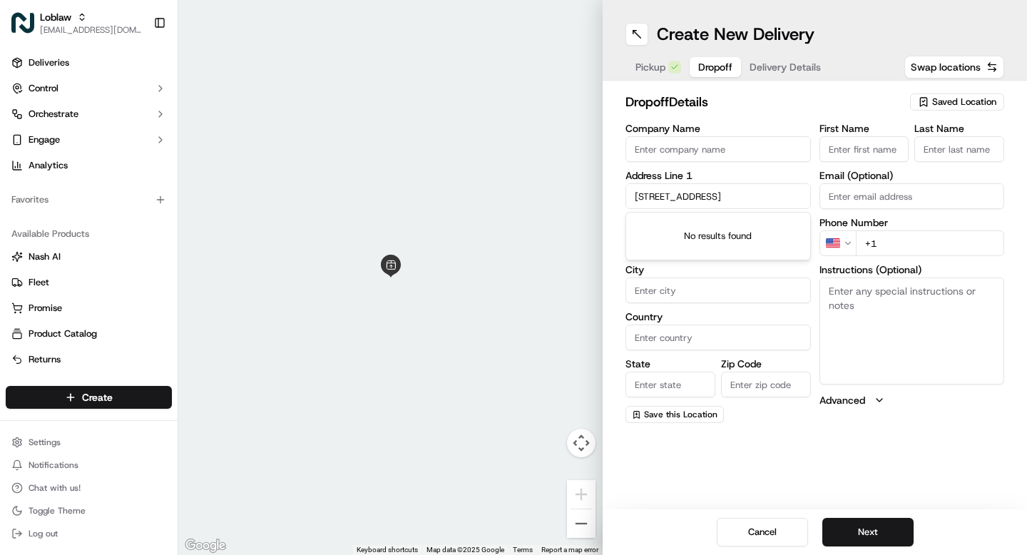
click at [717, 195] on input "22 Cpe Vw Ln, Port Hastings, NS B9A 0A9, Canada" at bounding box center [717, 196] width 185 height 26
paste input "24 Cpe Vw Ln, Port Hastings, NS B9A 0A9, Canada"
click at [688, 193] on input "24 Cpe Vw Ln, Port Hastings, NS B9A 0A9, Canada" at bounding box center [717, 196] width 185 height 26
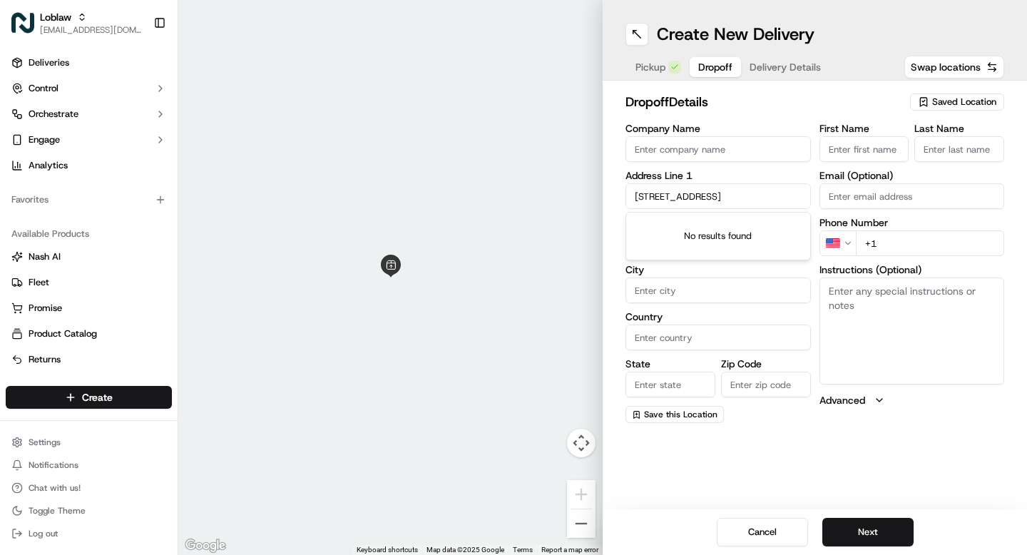
click at [688, 193] on input "24 Cpe Vw Ln, Port Hastings, NS B9A 0A9, Canada" at bounding box center [717, 196] width 185 height 26
type input "24 Cpe Vw Ln, Port Hastings, NS B9A 0A9, Canada"
click at [682, 203] on input "24 Cpe Vw Ln, Port Hastings, NS B9A 0A9, Canada" at bounding box center [717, 196] width 185 height 26
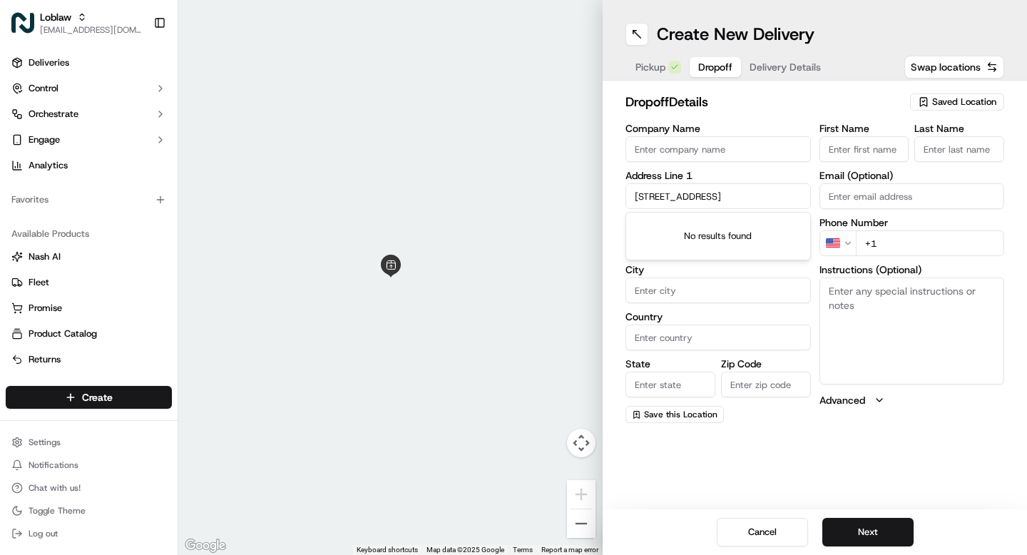
click at [682, 203] on input "24 Cpe Vw Ln, Port Hastings, NS B9A 0A9, Canada" at bounding box center [717, 196] width 185 height 26
click at [678, 202] on input "24 Cpe Vw Ln, Port Hastings, NS B9A 0A9, Canada" at bounding box center [717, 196] width 185 height 26
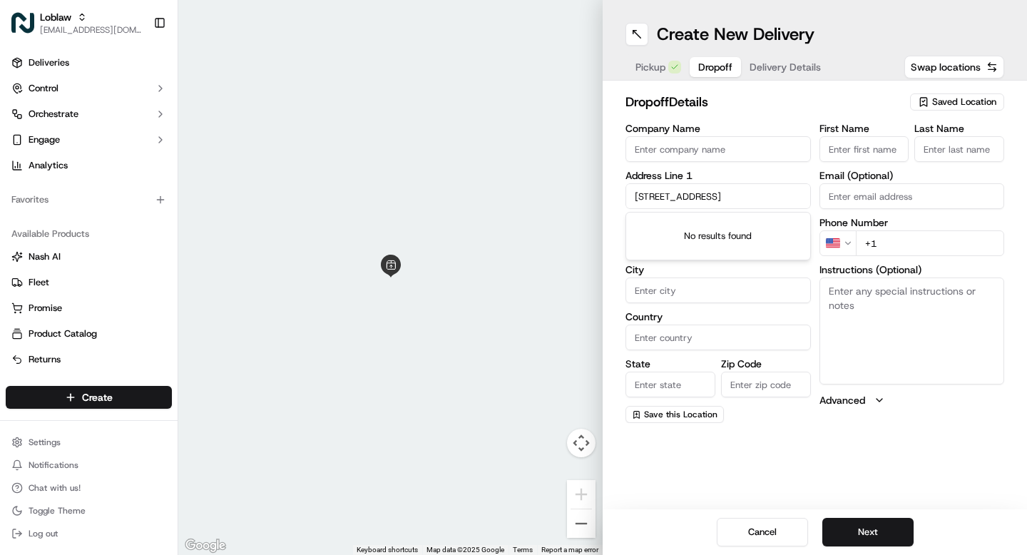
click at [678, 202] on input "24 Cpe Vw Ln, Port Hastings, NS B9A 0A9, Canada" at bounding box center [717, 196] width 185 height 26
paste input "520 NS-4, Port Hastings, NS B9A 0A9, Canada"
click at [691, 232] on div "520 NS-4, Port Hastings, NS B9A 0A9, Canada" at bounding box center [718, 225] width 178 height 21
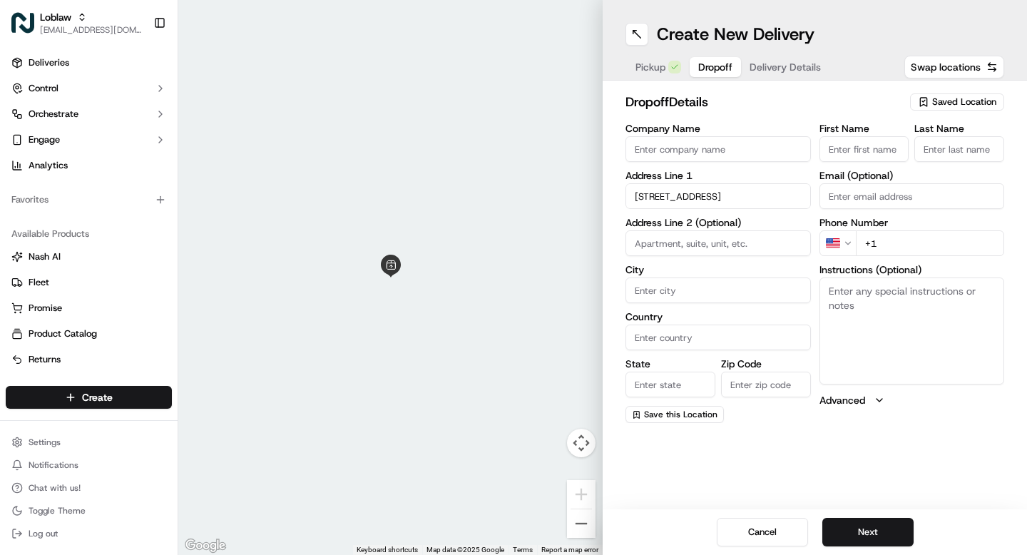
type input "520 NS-4, Port Hastings, NS B9A 0A9, Canada"
type input "Port Hastings"
type input "Canada"
type input "NS"
type input "B9A 0A9"
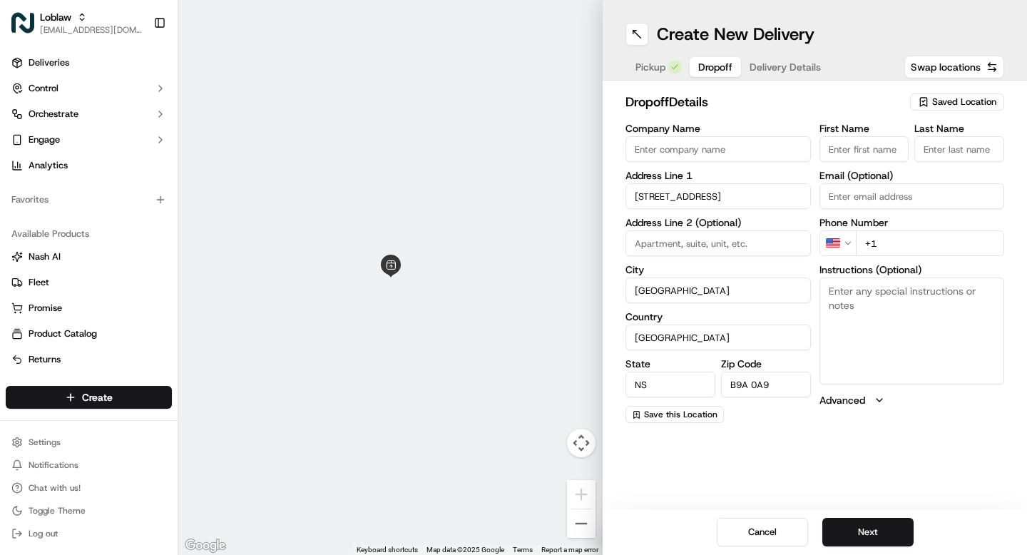
type input "520 Nova Scotia Trunk 4"
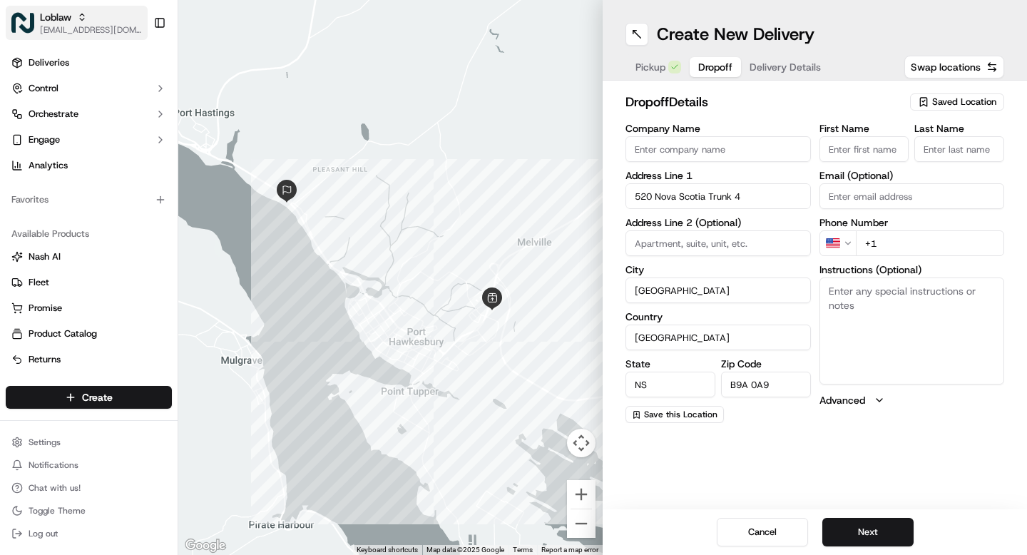
click at [53, 19] on span "Loblaw" at bounding box center [55, 17] width 31 height 14
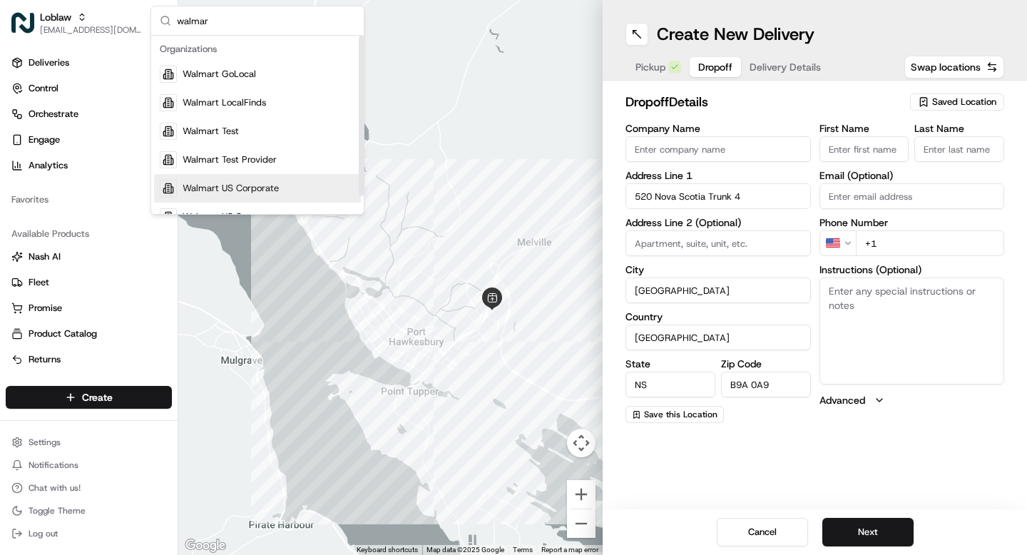
type input "walmar"
click at [257, 192] on span "Walmart US Corporate" at bounding box center [231, 188] width 96 height 13
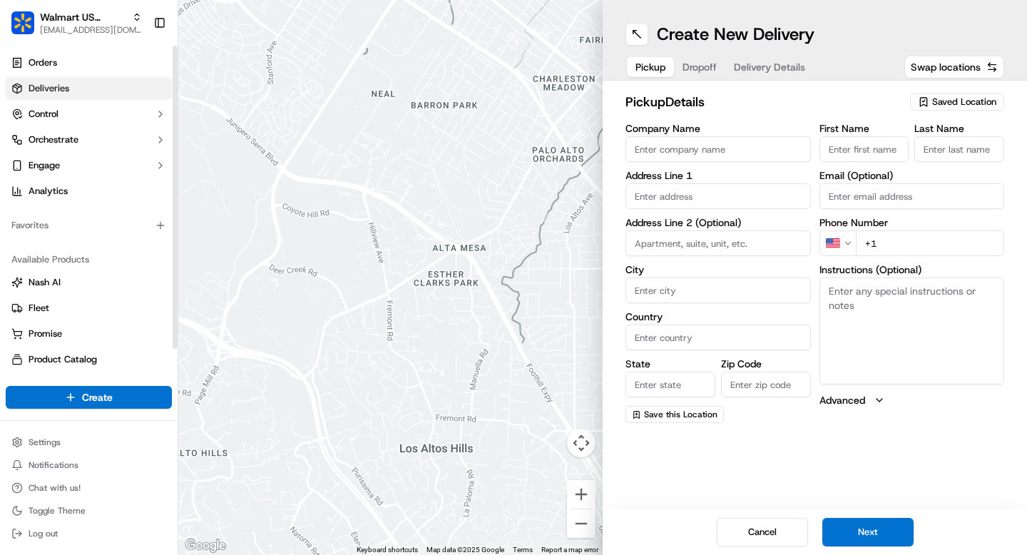
click at [51, 84] on span "Deliveries" at bounding box center [49, 88] width 41 height 13
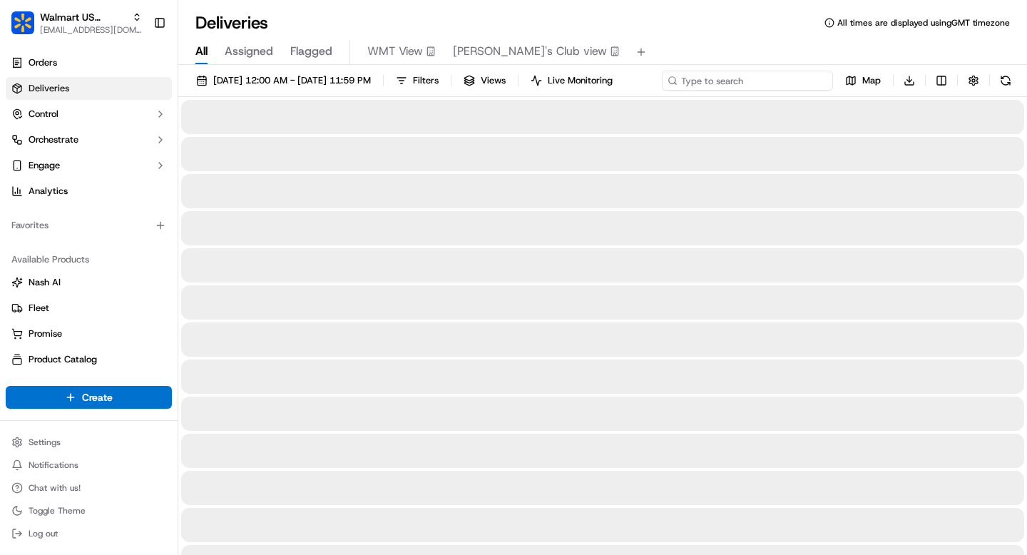
click at [749, 83] on div "09/17/2025 12:00 AM - 09/17/2025 11:59 PM Filters Views Live Monitoring Map Dow…" at bounding box center [602, 84] width 849 height 26
paste input "200013457719645"
type input "200013457719645"
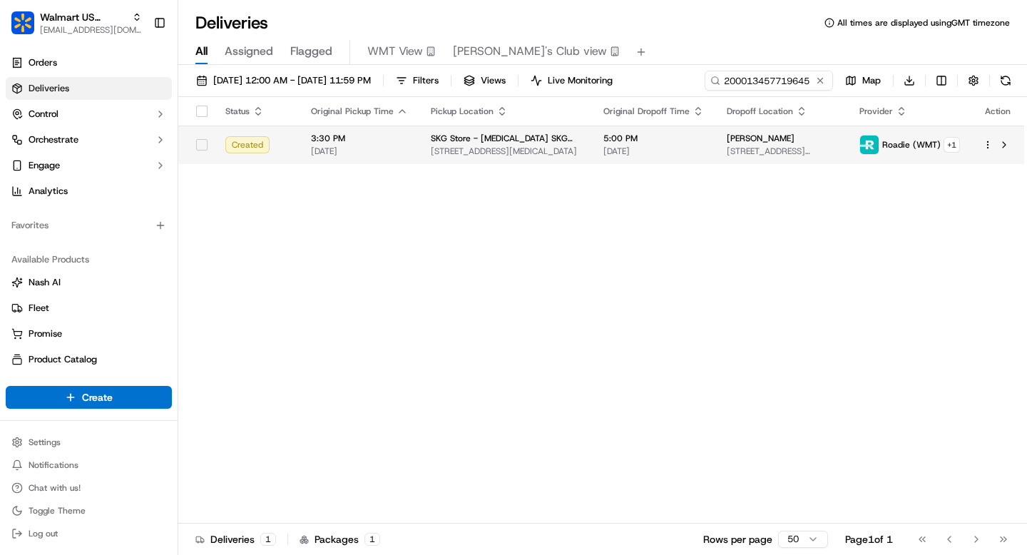
click at [698, 168] on div "Status Original Pickup Time Pickup Location Original Dropoff Time Dropoff Locat…" at bounding box center [601, 310] width 846 height 426
click at [684, 141] on td "5:00 PM 09/17/2025" at bounding box center [653, 144] width 123 height 39
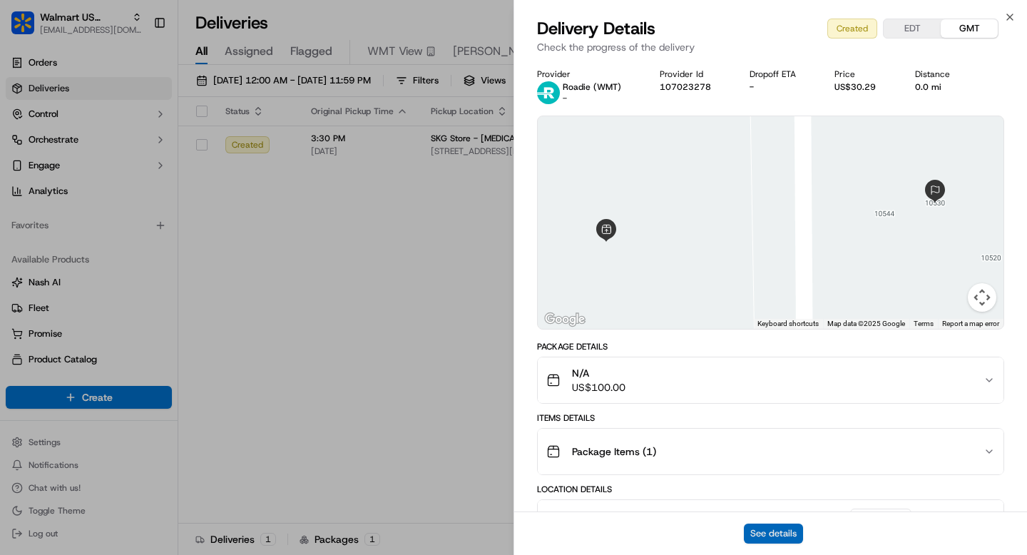
click at [780, 532] on button "See details" at bounding box center [773, 533] width 59 height 20
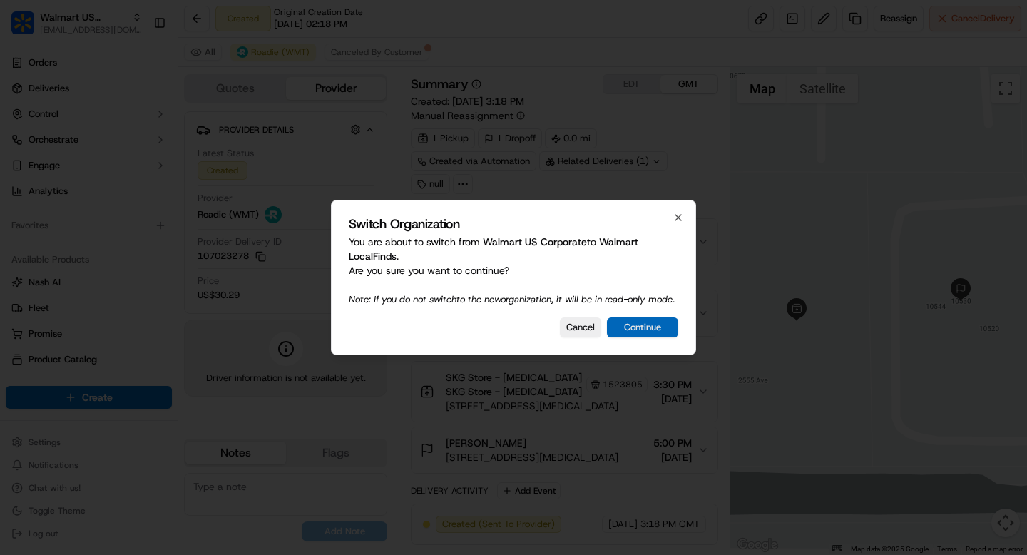
click at [657, 334] on button "Continue" at bounding box center [642, 327] width 71 height 20
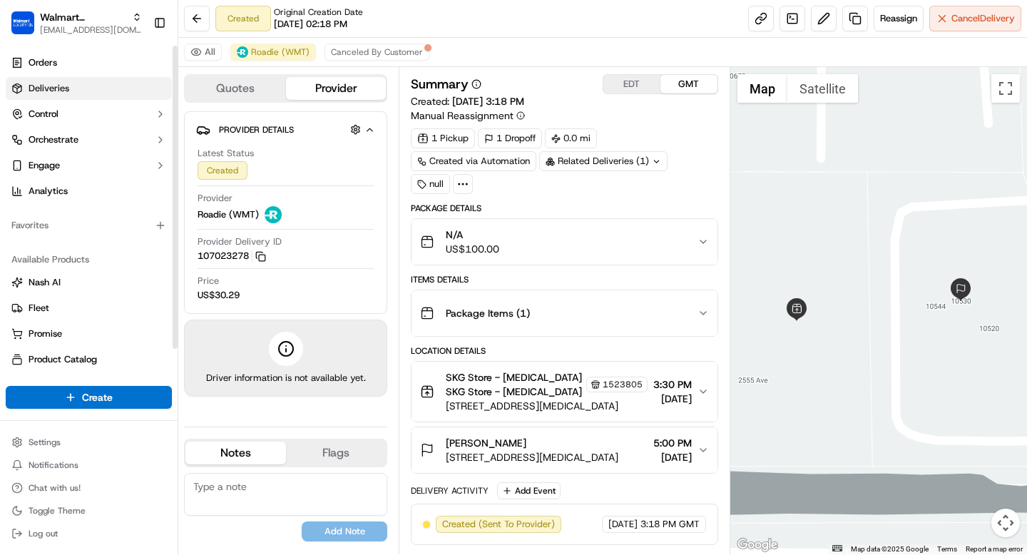
click at [78, 91] on link "Deliveries" at bounding box center [89, 88] width 166 height 23
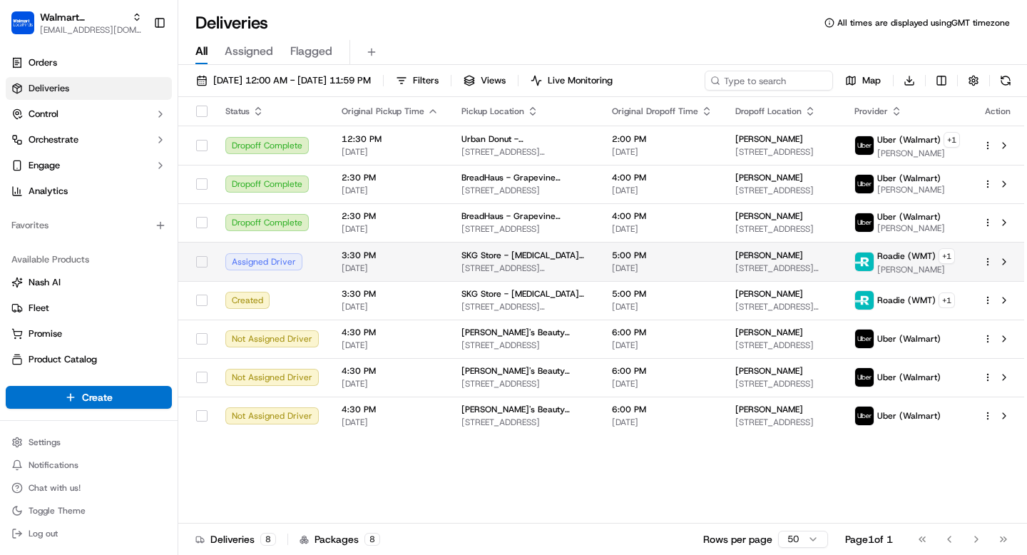
click at [640, 269] on span "[DATE]" at bounding box center [662, 267] width 101 height 11
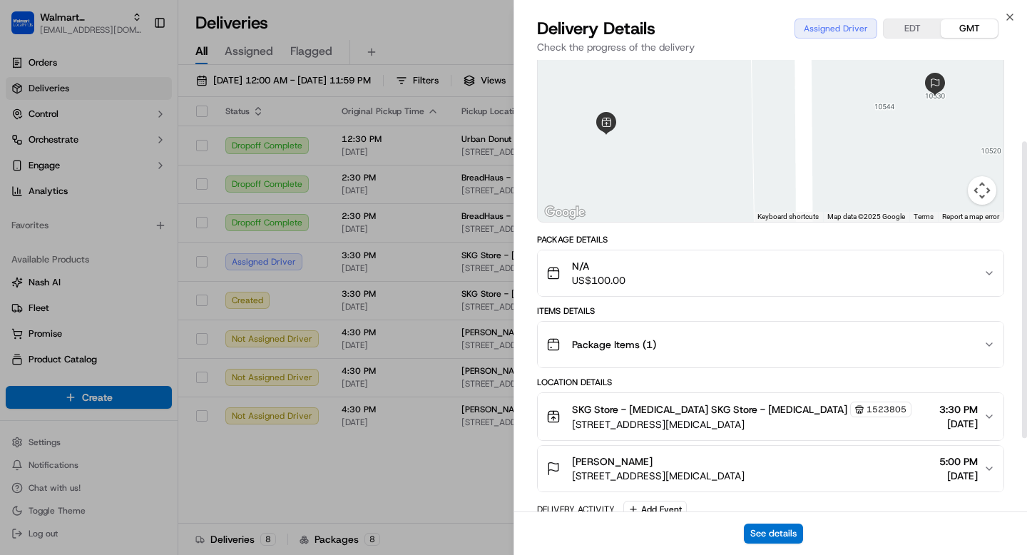
scroll to position [139, 0]
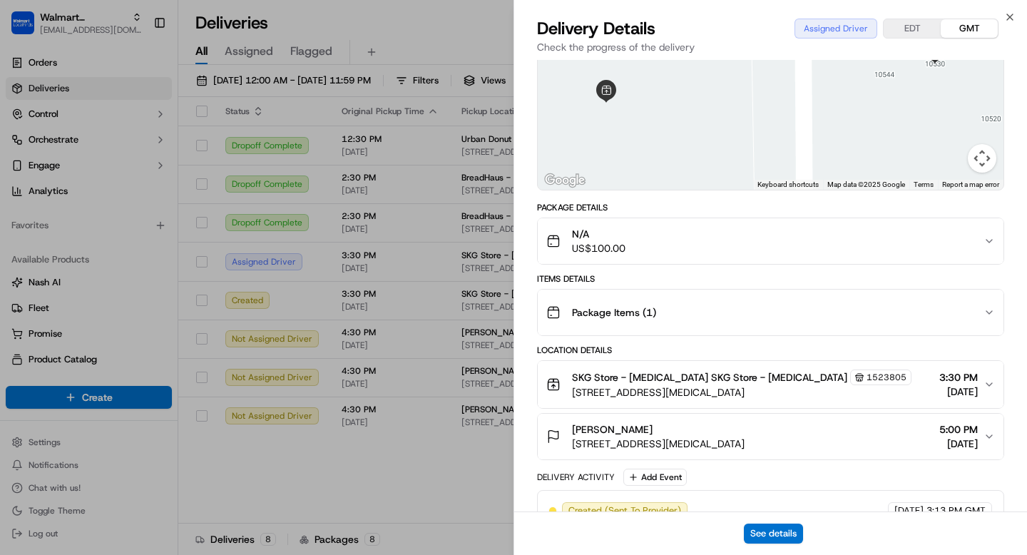
click at [890, 307] on div "Package Items ( 1 )" at bounding box center [764, 312] width 437 height 29
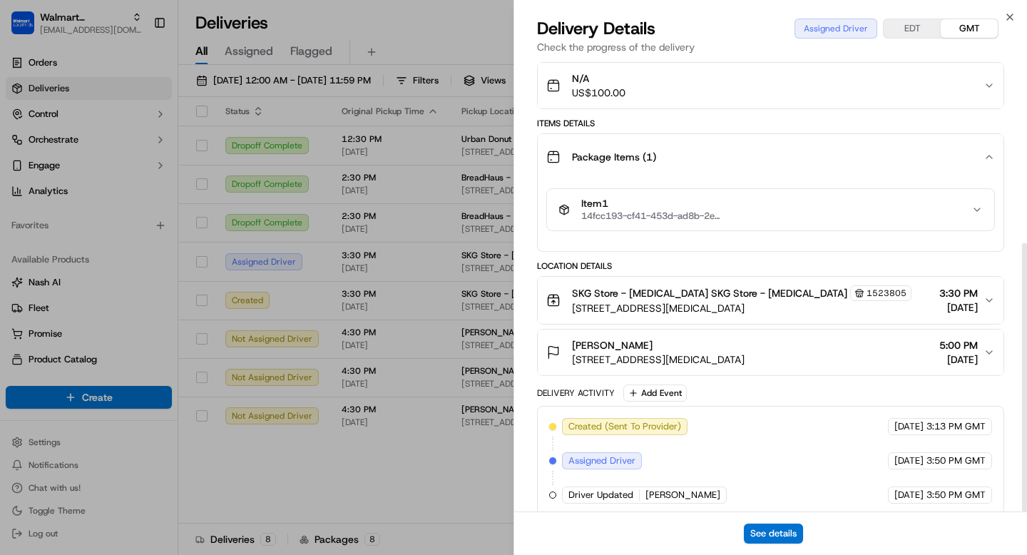
scroll to position [307, 0]
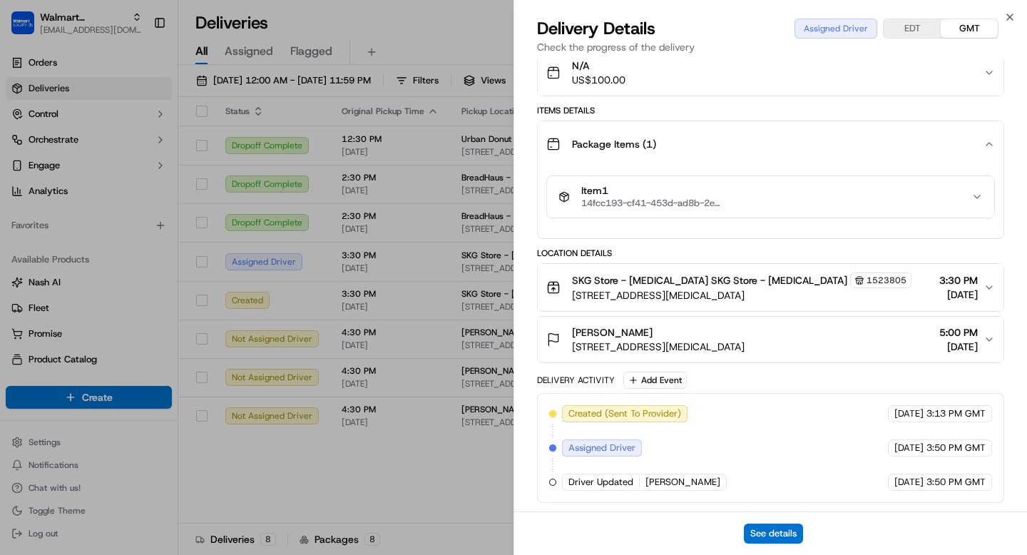
click at [870, 287] on div "SKG Store - Doral SKG Store - Doral 1523805 2555 NW 107th Ave, Doral, FL 33172,…" at bounding box center [764, 287] width 437 height 30
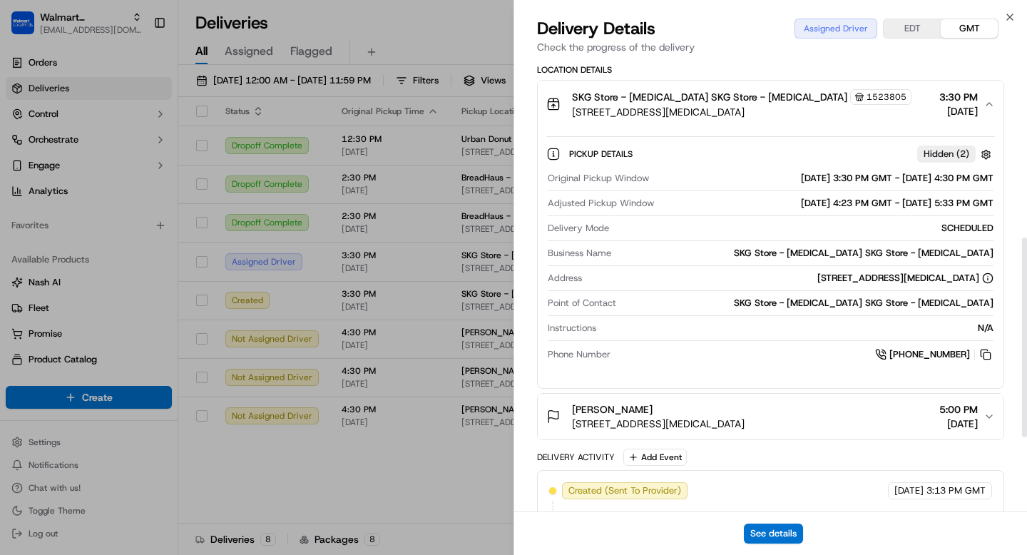
scroll to position [568, 0]
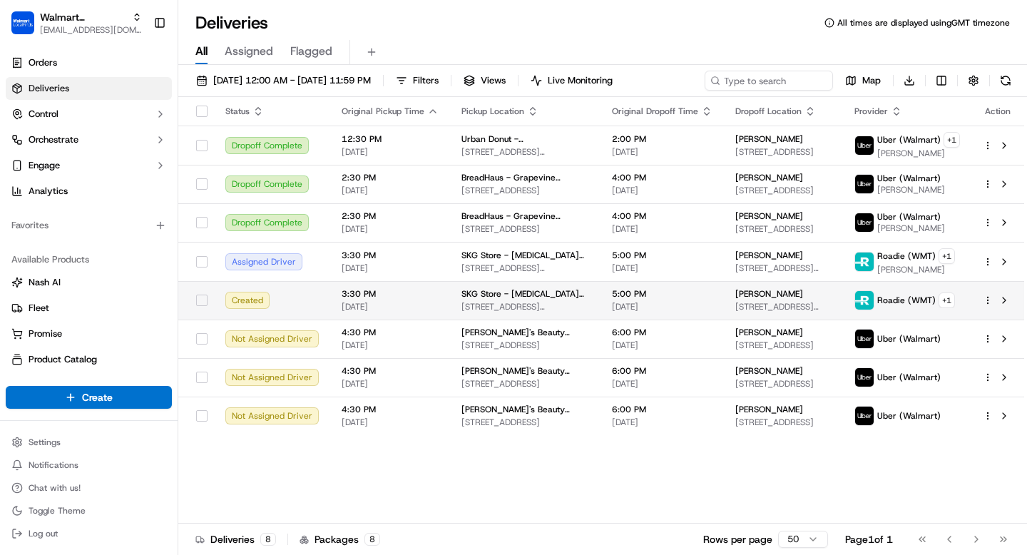
click at [573, 306] on td "SKG Store - Doral SKG Store - Doral 2555 NW 107th Ave, Doral, FL 33172, US" at bounding box center [525, 300] width 150 height 39
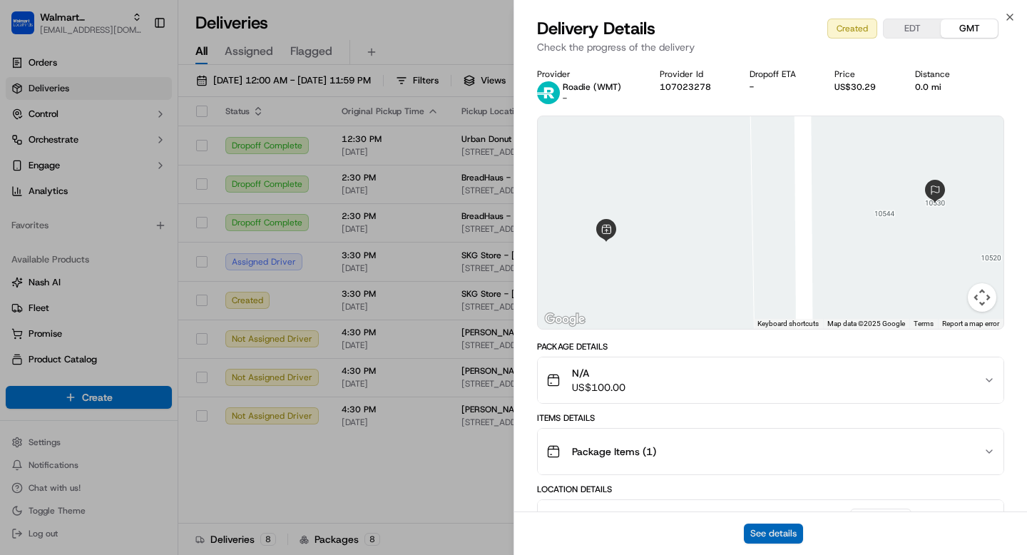
click at [762, 535] on button "See details" at bounding box center [773, 533] width 59 height 20
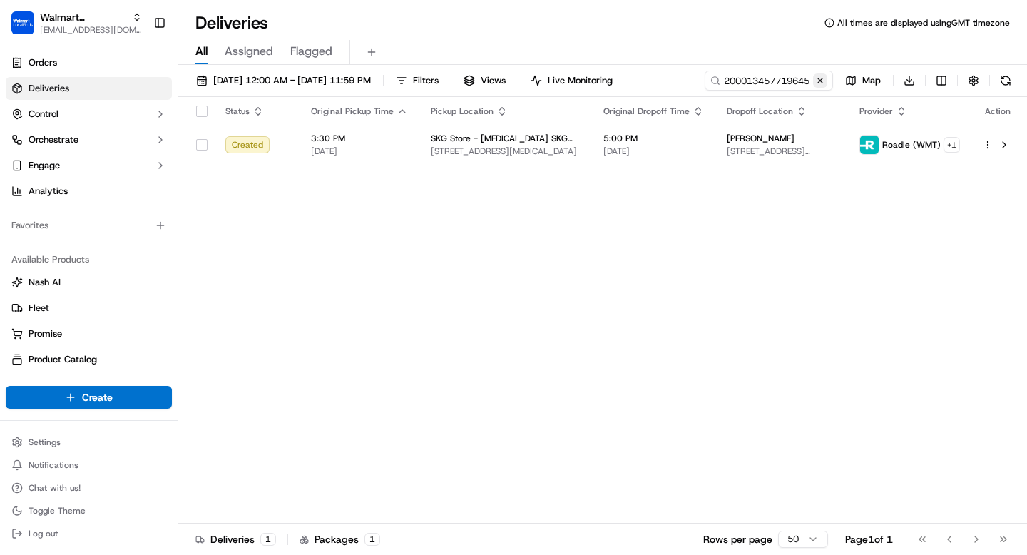
click at [819, 81] on button at bounding box center [820, 80] width 14 height 14
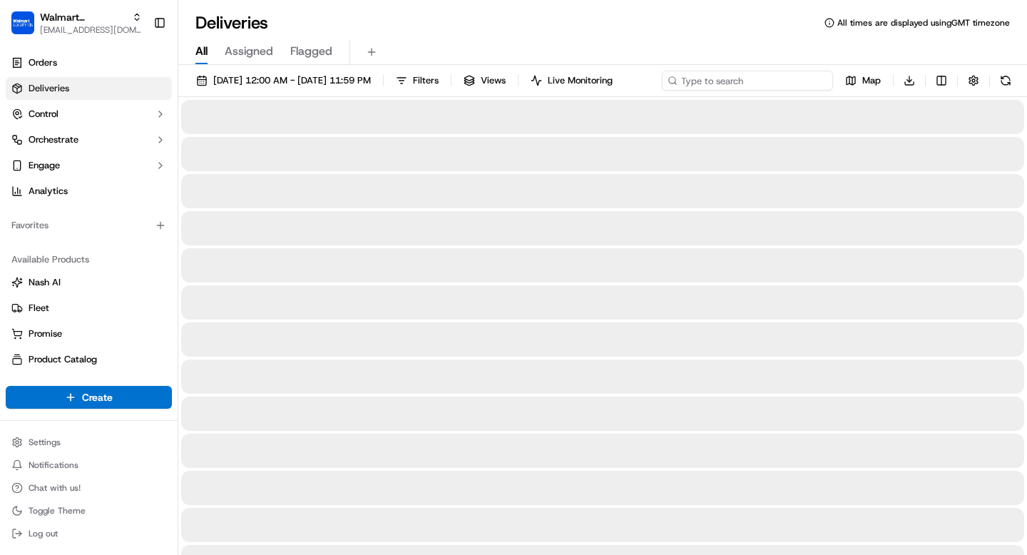
click at [773, 81] on div "[DATE] 12:00 AM - [DATE] 11:59 PM Filters Views Live Monitoring Map Download" at bounding box center [602, 84] width 849 height 26
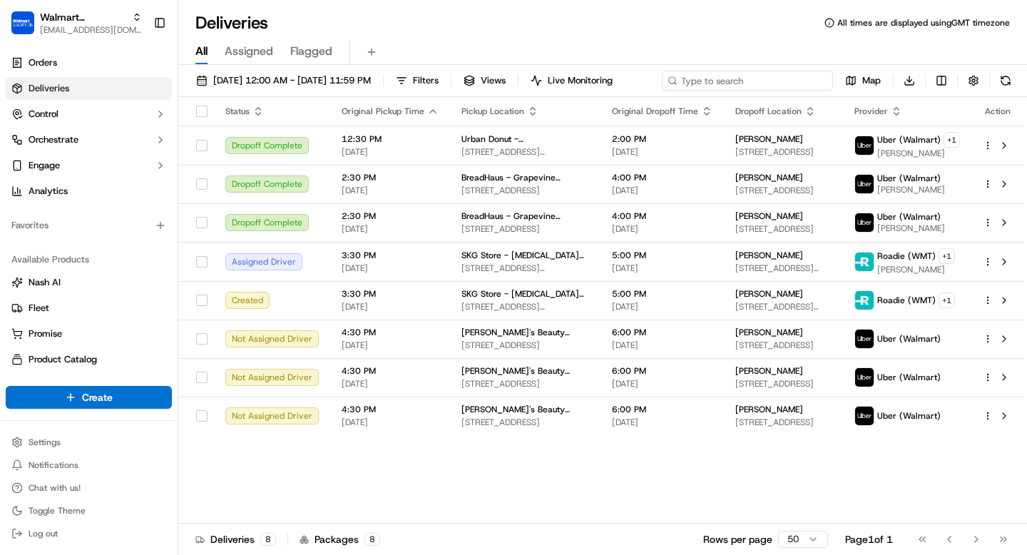
paste input "200013648445363"
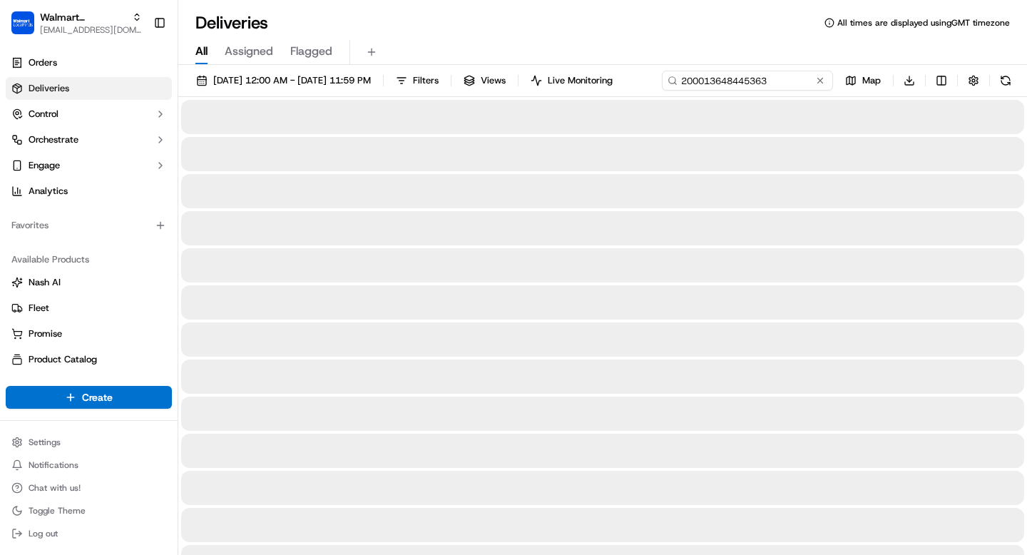
type input "200013648445363"
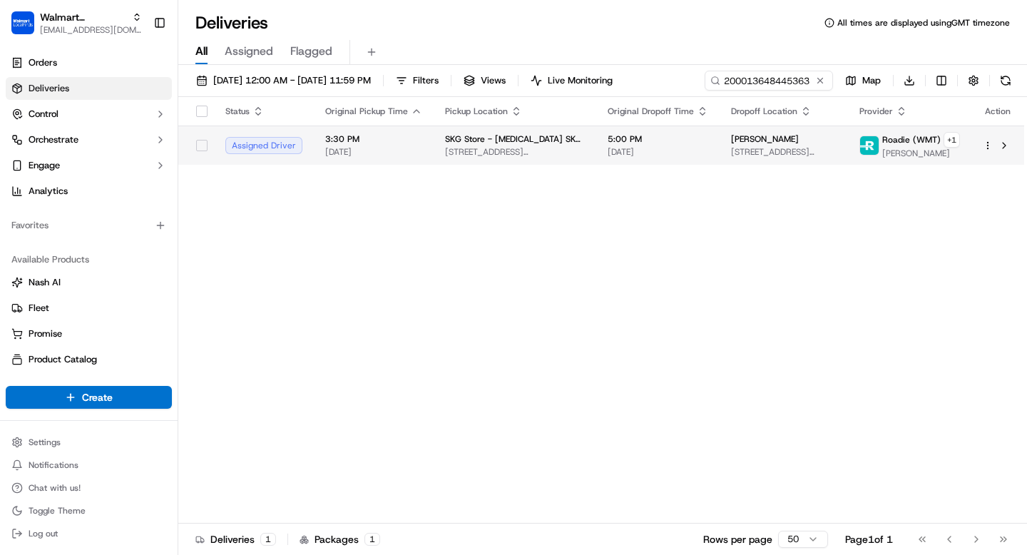
click at [825, 171] on div "Status Original Pickup Time Pickup Location Original Dropoff Time Dropoff Locat…" at bounding box center [601, 310] width 846 height 426
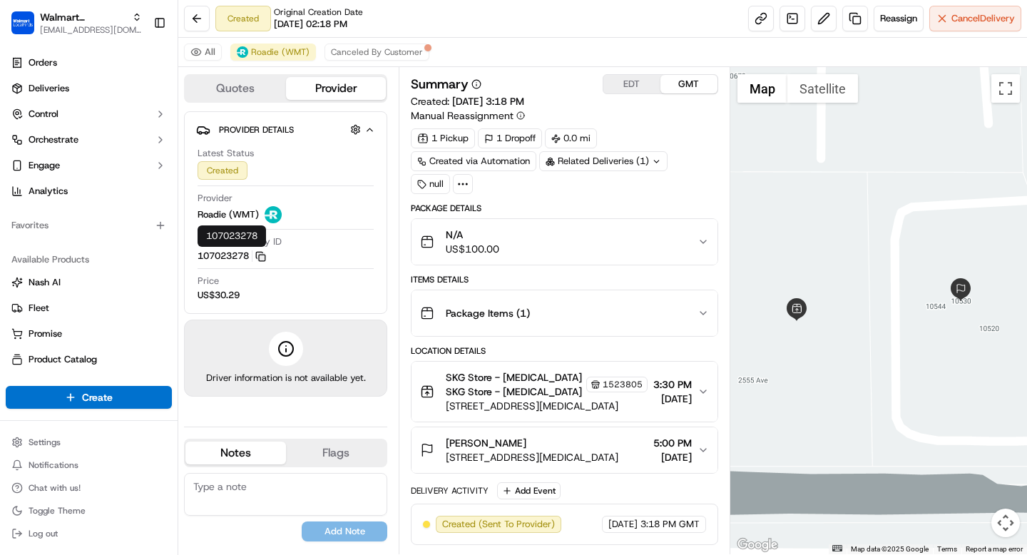
click at [263, 256] on icon "button" at bounding box center [260, 256] width 11 height 11
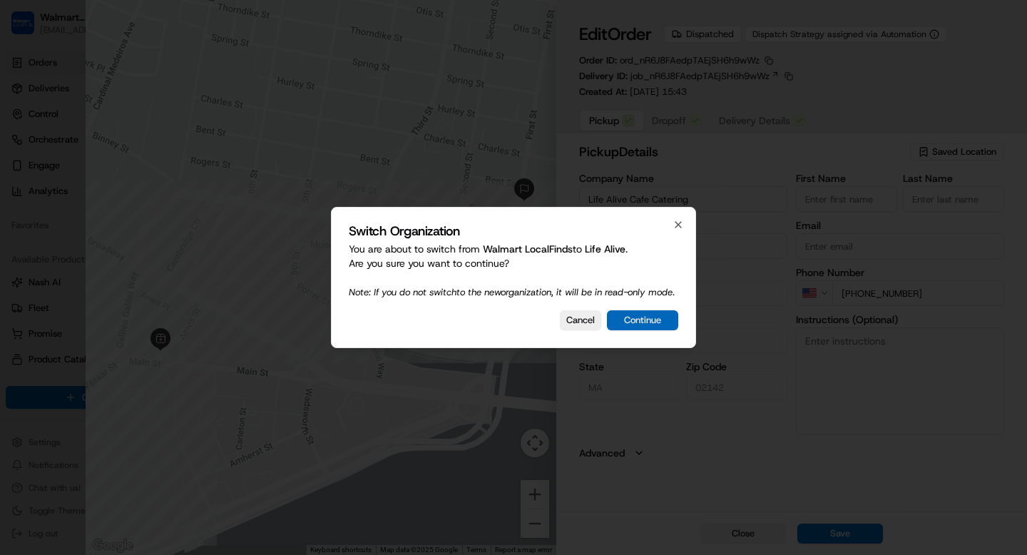
click at [650, 330] on button "Continue" at bounding box center [642, 320] width 71 height 20
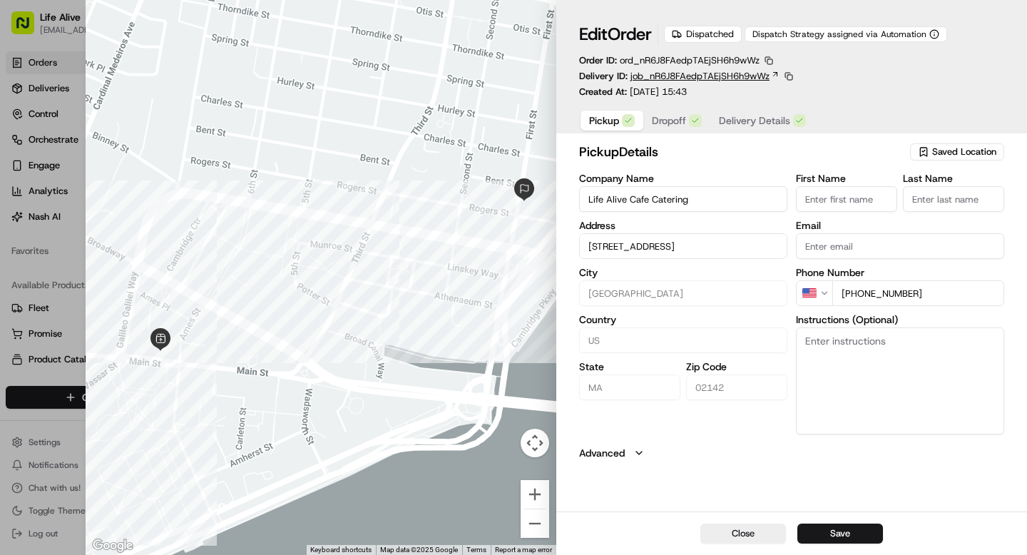
click at [774, 76] on icon at bounding box center [775, 74] width 9 height 9
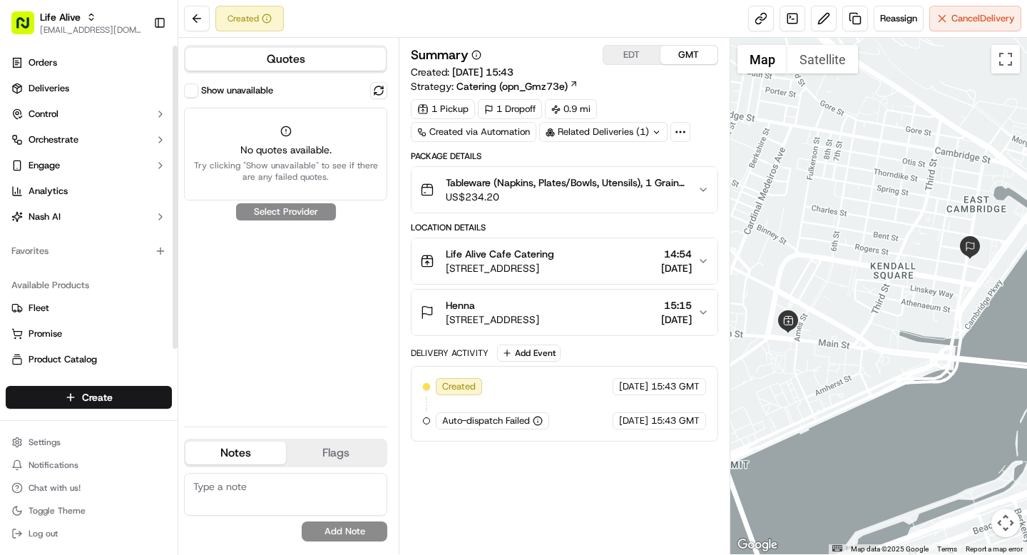
click at [198, 87] on button "Show unavailable" at bounding box center [191, 90] width 14 height 14
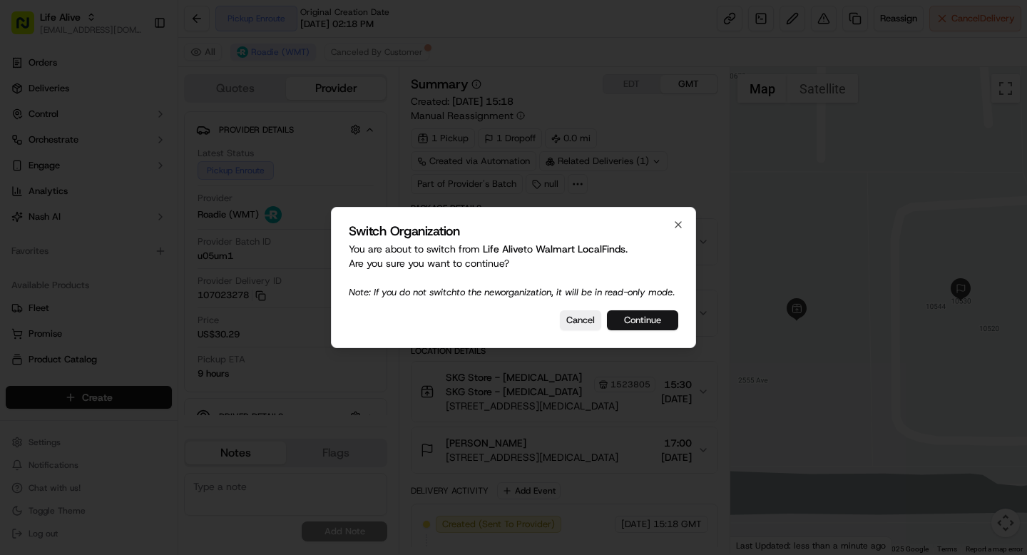
click at [655, 325] on button "Continue" at bounding box center [642, 320] width 71 height 20
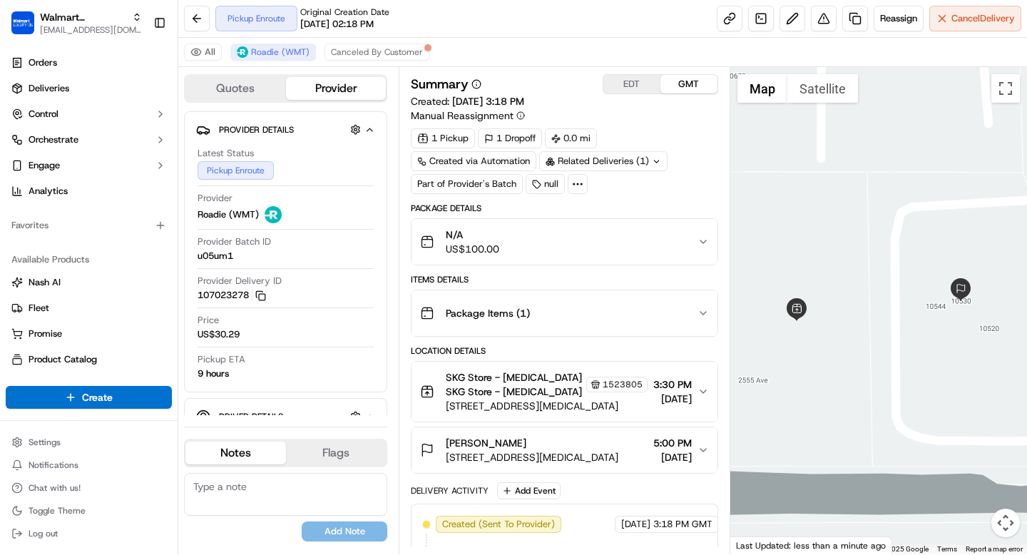
scroll to position [101, 0]
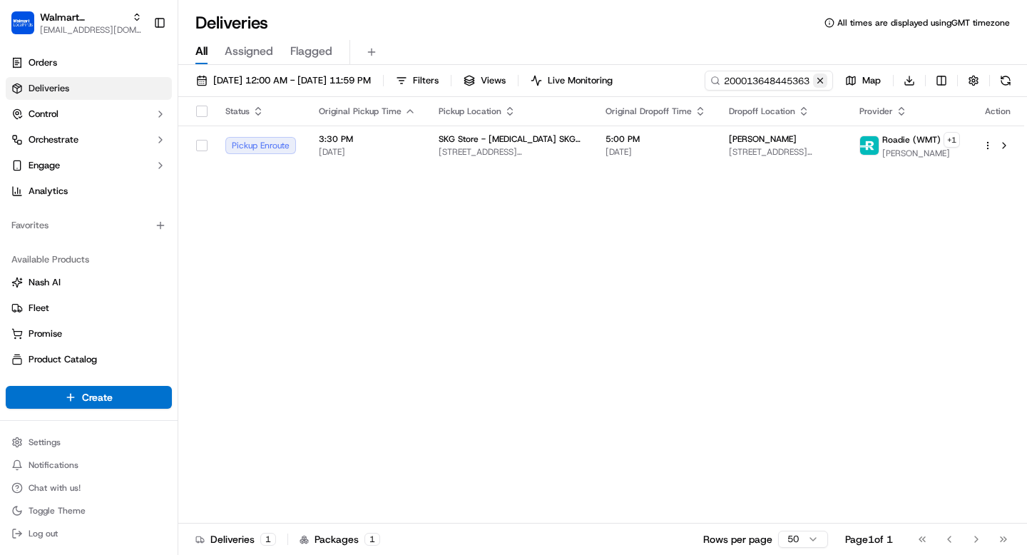
click at [821, 80] on button at bounding box center [820, 80] width 14 height 14
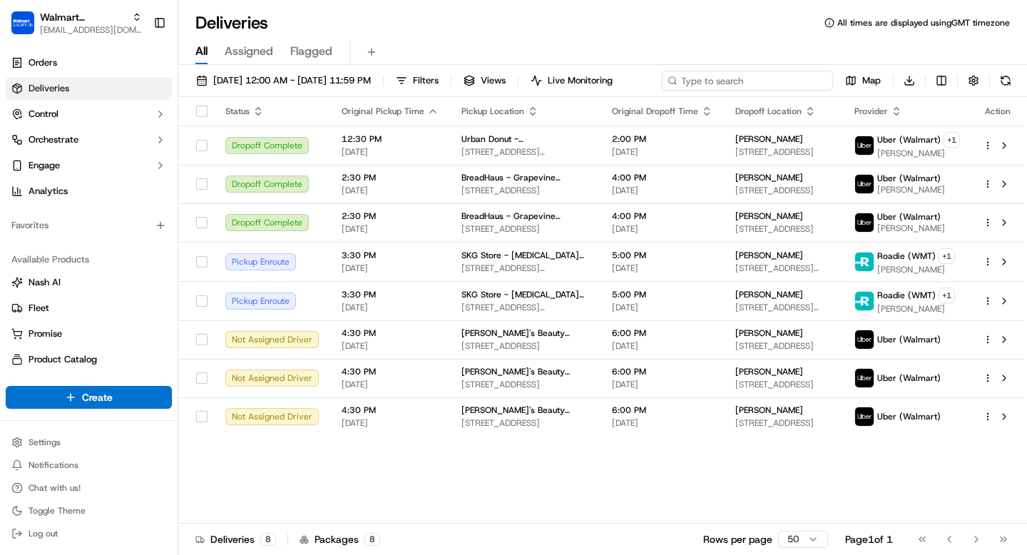
click at [747, 86] on div "09/17/2025 12:00 AM - 09/17/2025 11:59 PM Filters Views Live Monitoring Map Dow…" at bounding box center [602, 84] width 849 height 26
click at [48, 12] on span "Walmart LocalFinds" at bounding box center [83, 17] width 86 height 14
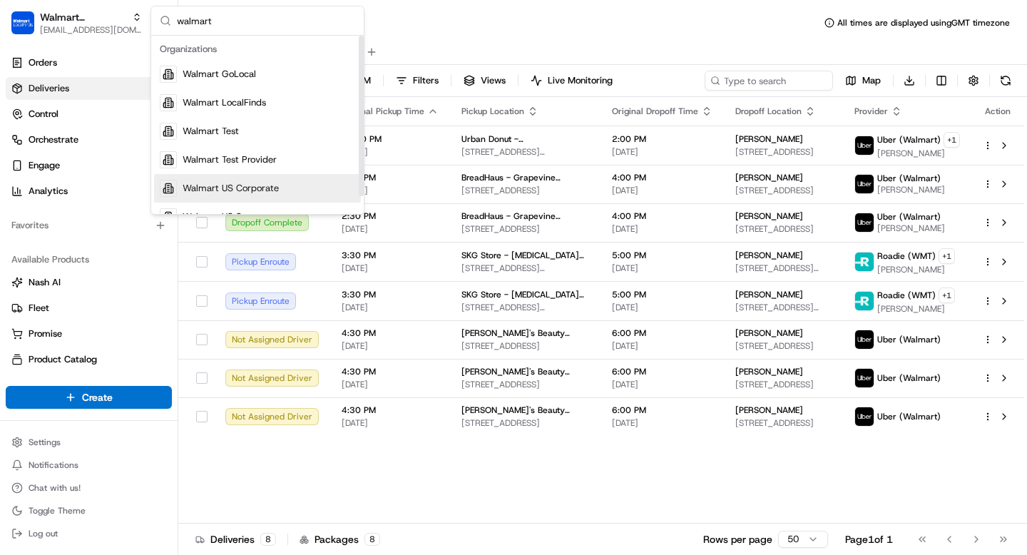
type input "walmart"
click at [244, 191] on span "Walmart US Corporate" at bounding box center [231, 188] width 96 height 13
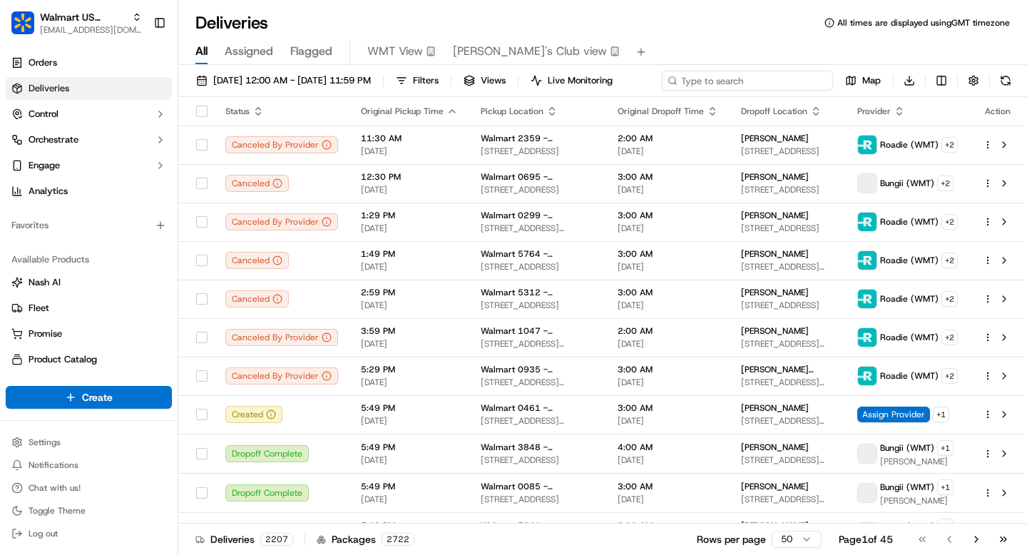
click at [764, 83] on input at bounding box center [747, 81] width 171 height 20
paste input "3541015-1"
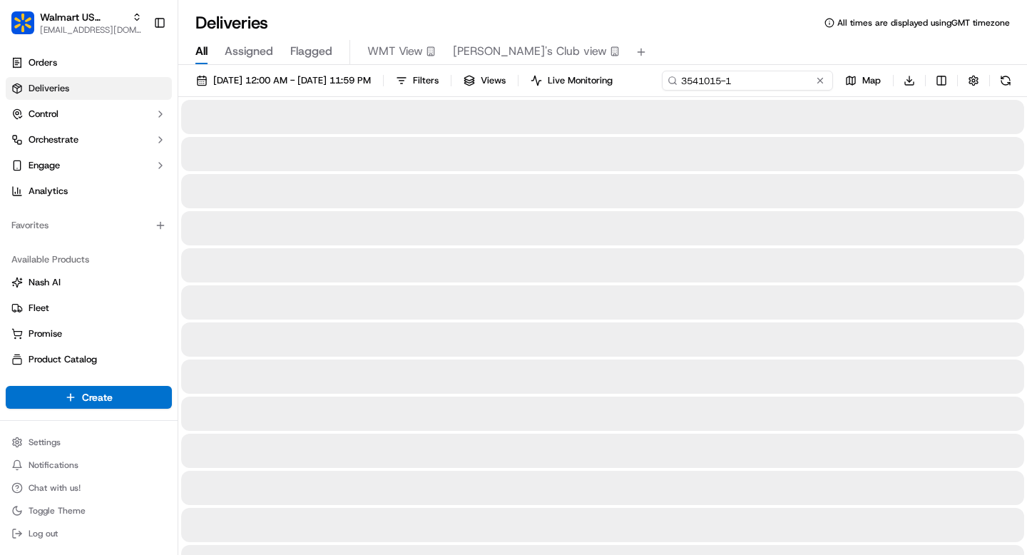
type input "3541015-1"
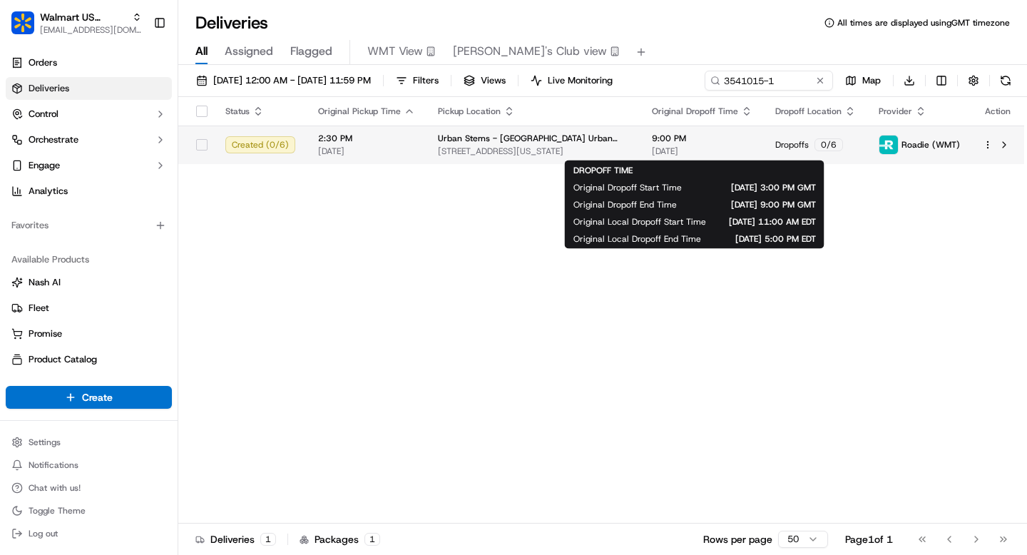
click at [728, 169] on body "Walmart US Corporate grace@usenash.com Toggle Sidebar Orders Deliveries Control…" at bounding box center [513, 277] width 1027 height 555
click at [701, 139] on span "9:00 PM" at bounding box center [702, 138] width 101 height 11
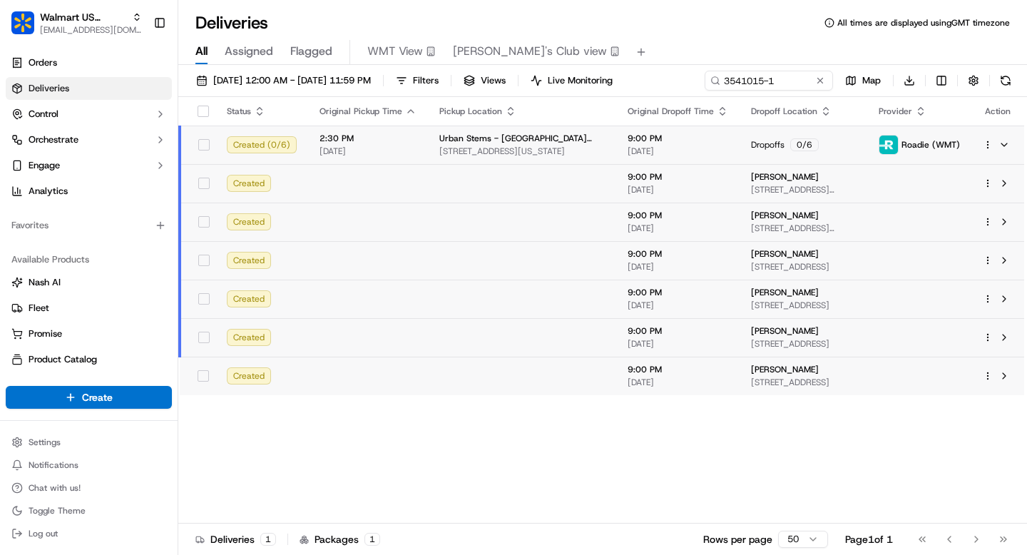
click at [668, 188] on span "[DATE]" at bounding box center [677, 189] width 101 height 11
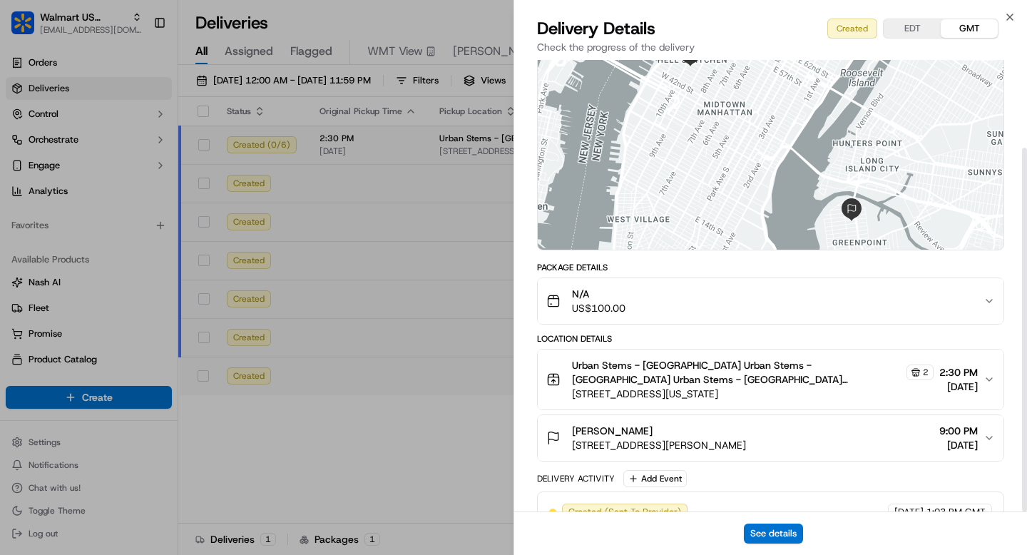
scroll to position [109, 0]
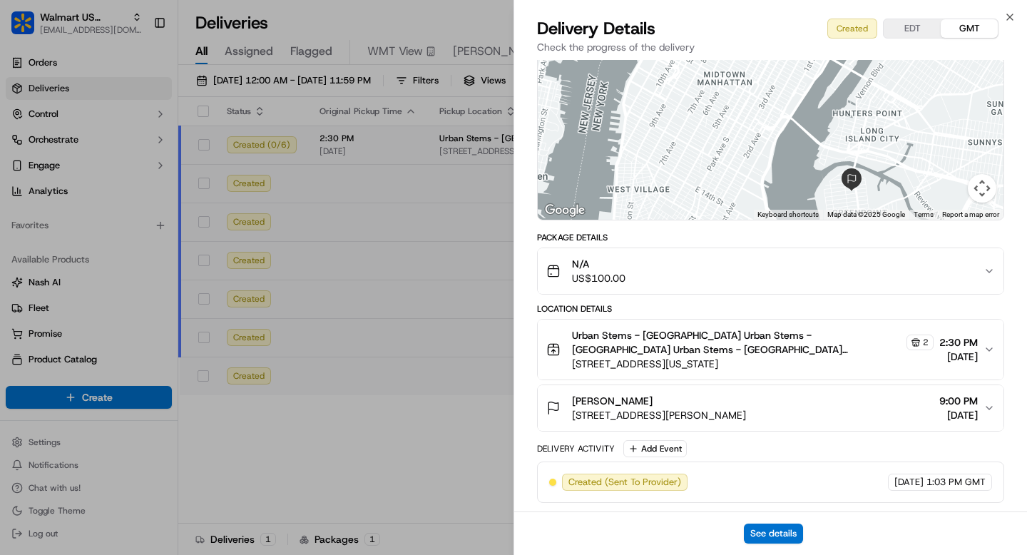
click at [809, 348] on span "Urban Stems - Brooklyn Urban Stems - Brooklyn Urban Stems - Brooklyn Urban Stem…" at bounding box center [738, 342] width 332 height 29
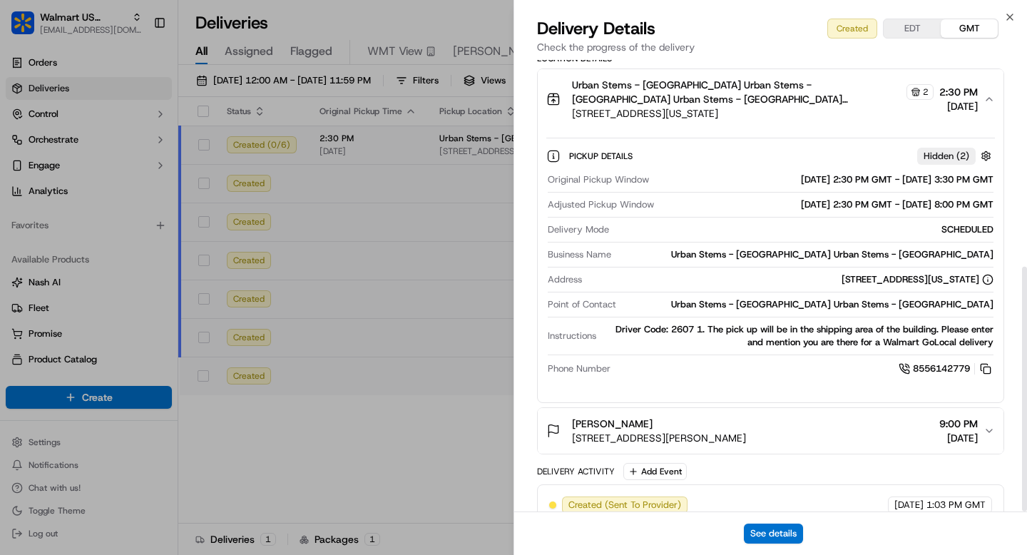
scroll to position [382, 0]
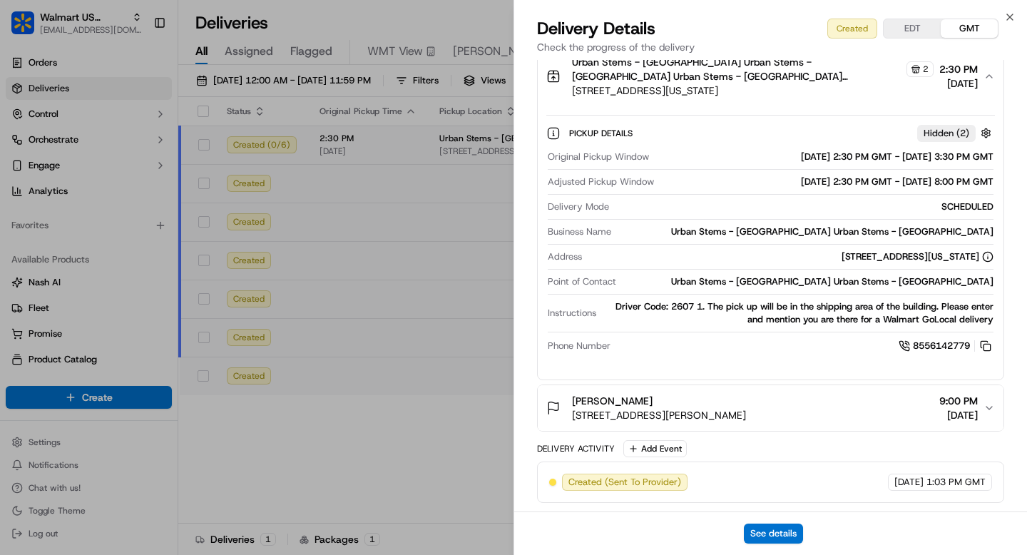
click at [811, 416] on div "Lisa Patel 198 Freeman St, Apt 2, Brooklyn, NY, 11222, US 9:00 PM 09/17/2025" at bounding box center [764, 408] width 437 height 29
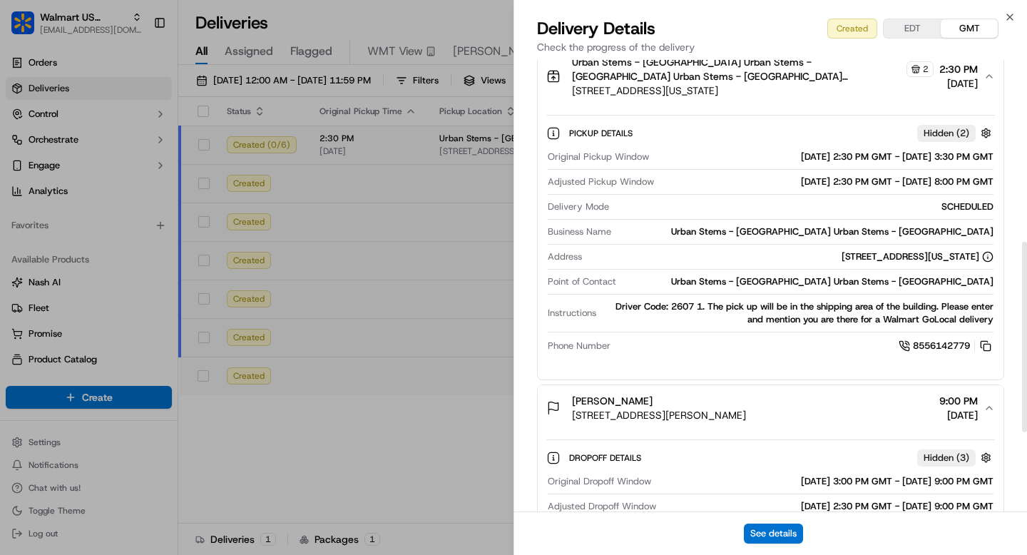
scroll to position [618, 0]
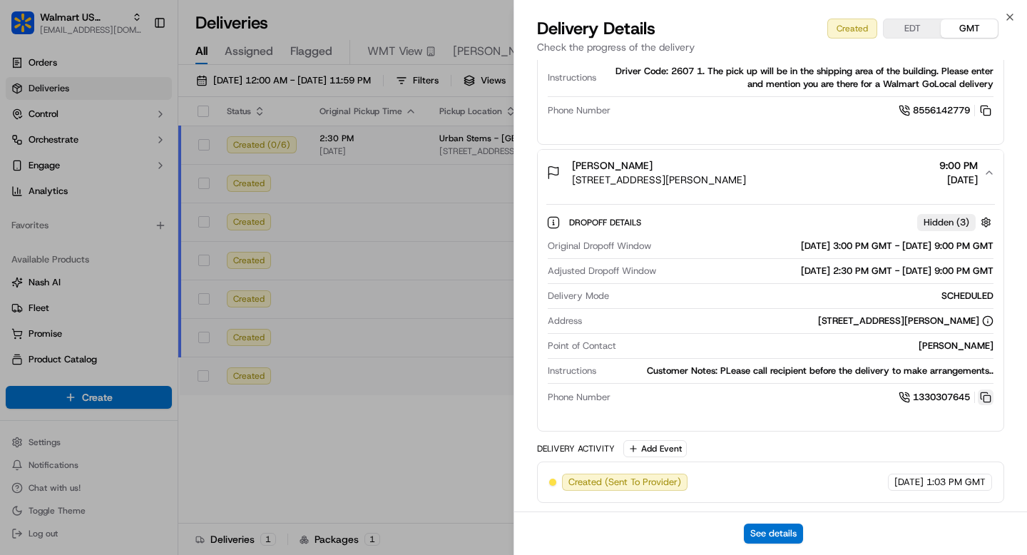
click at [986, 396] on button at bounding box center [986, 397] width 16 height 16
click at [946, 394] on span "1330307645" at bounding box center [941, 397] width 57 height 13
click at [983, 394] on button at bounding box center [986, 397] width 16 height 16
drag, startPoint x: 968, startPoint y: 405, endPoint x: 912, endPoint y: 401, distance: 55.7
click at [912, 401] on div "Original Dropoff Window 09/17/2025 3:00 PM GMT - 09/17/2025 9:00 PM GMT Adjuste…" at bounding box center [770, 322] width 449 height 177
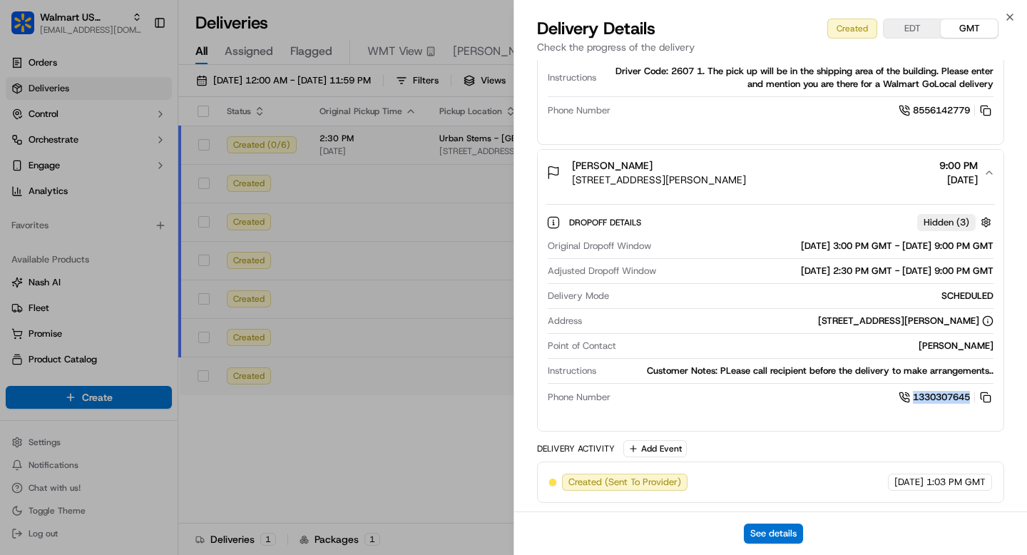
copy span "1330307645"
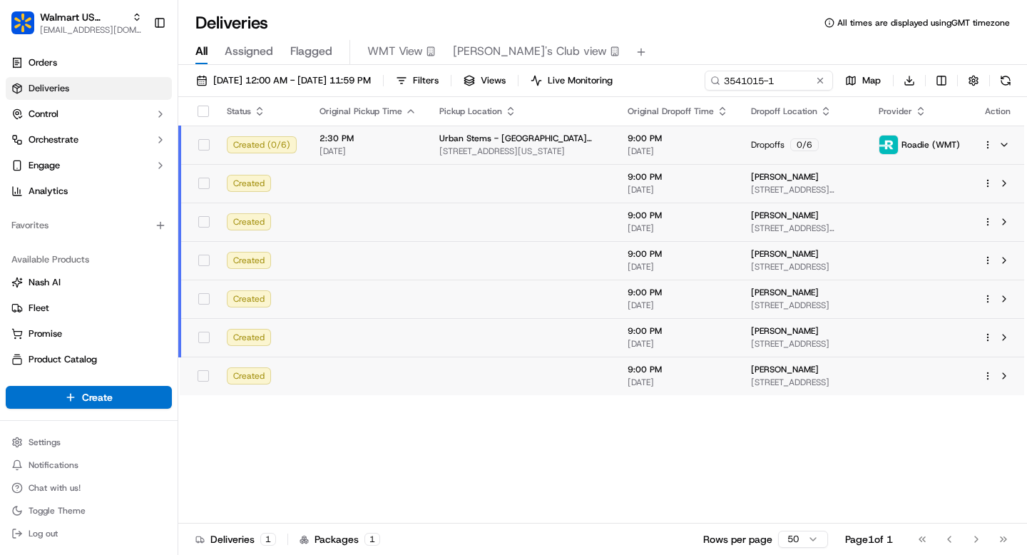
click at [775, 215] on span "Clemence Robineau" at bounding box center [785, 215] width 68 height 11
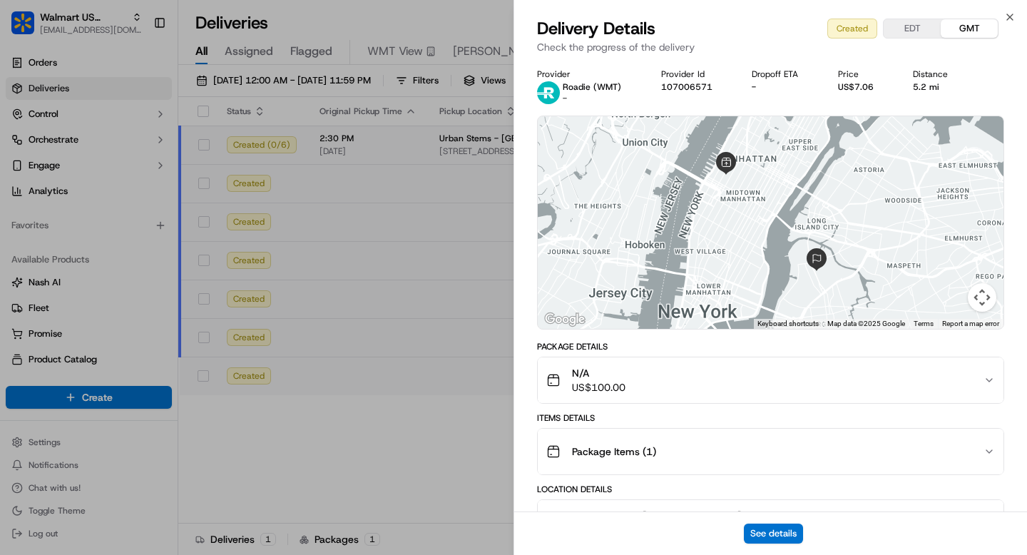
scroll to position [180, 0]
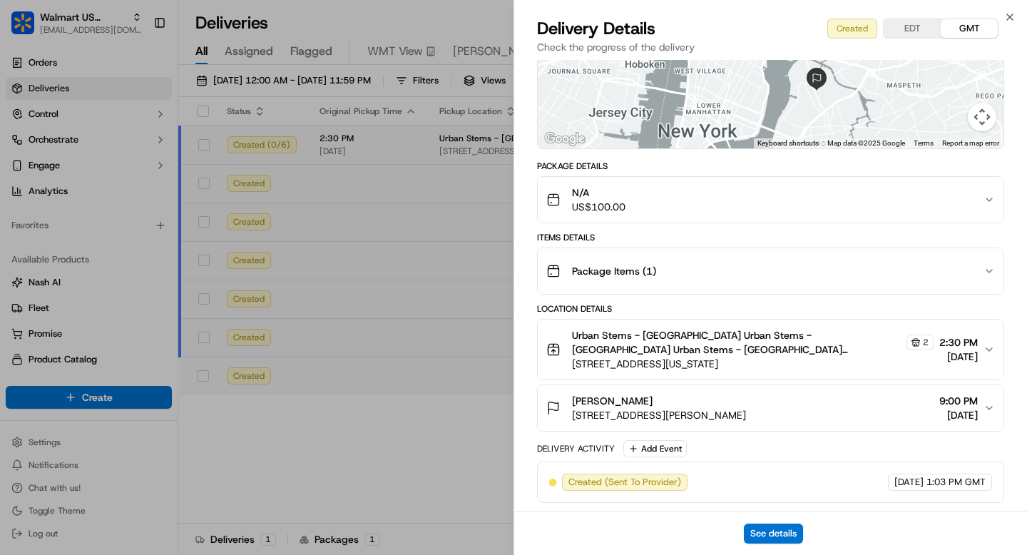
click at [871, 332] on span "Urban Stems - Brooklyn Urban Stems - Brooklyn Urban Stems - Brooklyn Urban Stem…" at bounding box center [738, 342] width 332 height 29
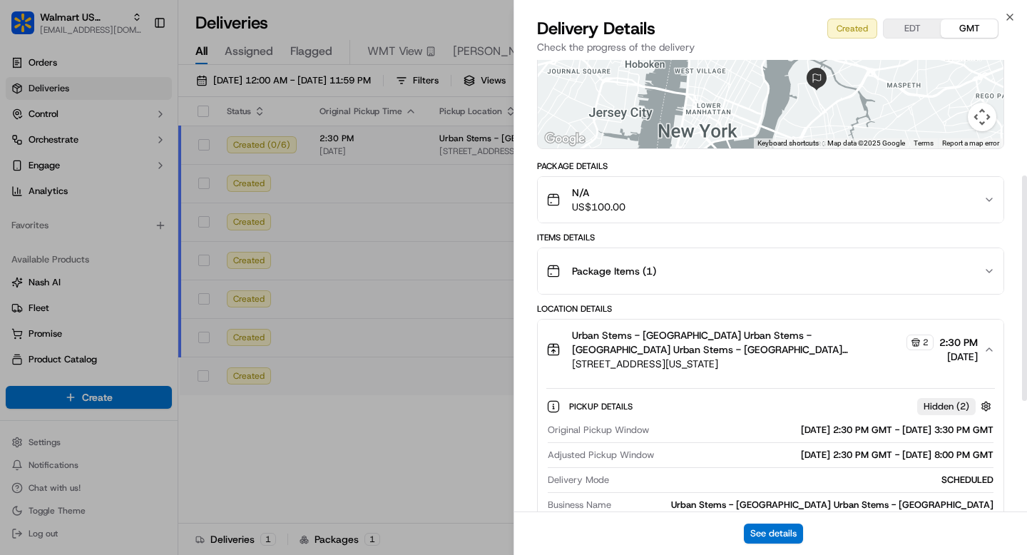
scroll to position [453, 0]
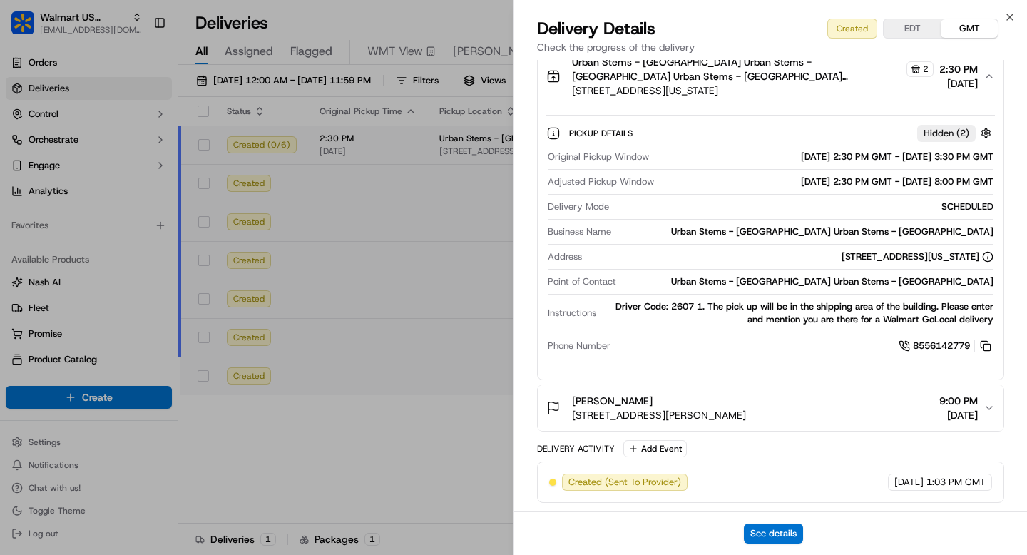
click at [859, 393] on button "Clemence Robineau 150 Newell St, Apt 4R, Brooklyn, NY, 11222, US 9:00 PM 09/17/…" at bounding box center [771, 408] width 466 height 46
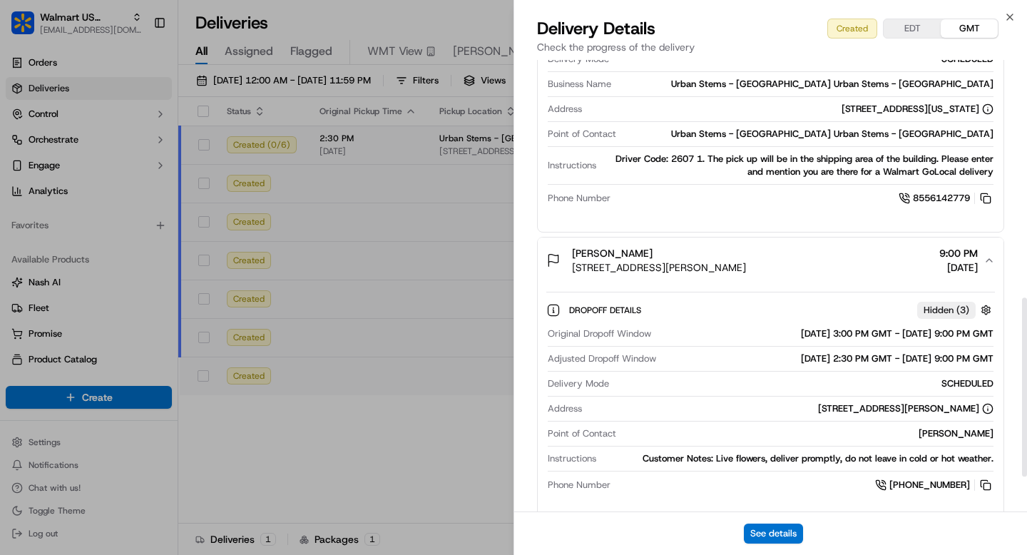
scroll to position [604, 0]
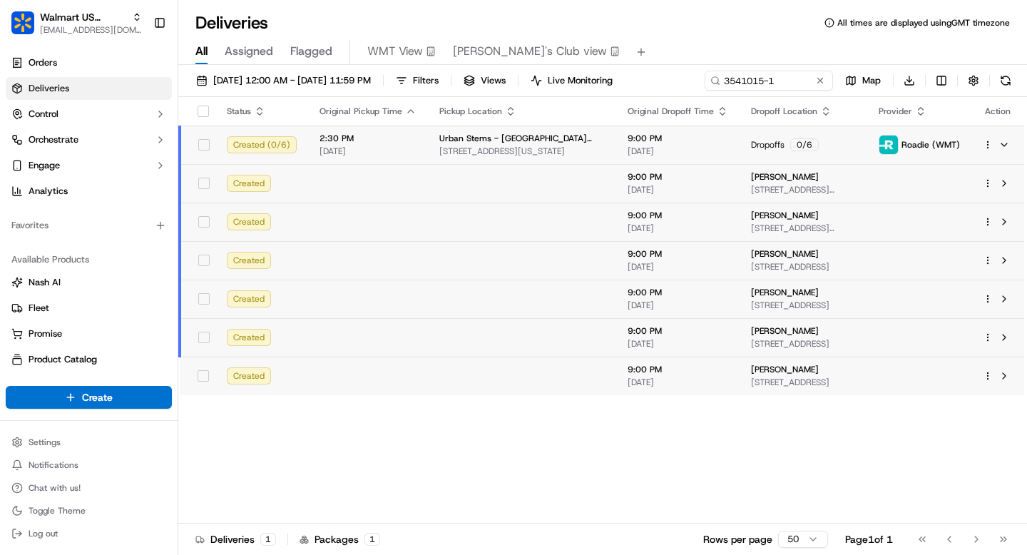
click at [825, 244] on td "Emily Luong 66 Hope St, Apt Th, Brooklyn, NY, 11211, US" at bounding box center [803, 260] width 128 height 39
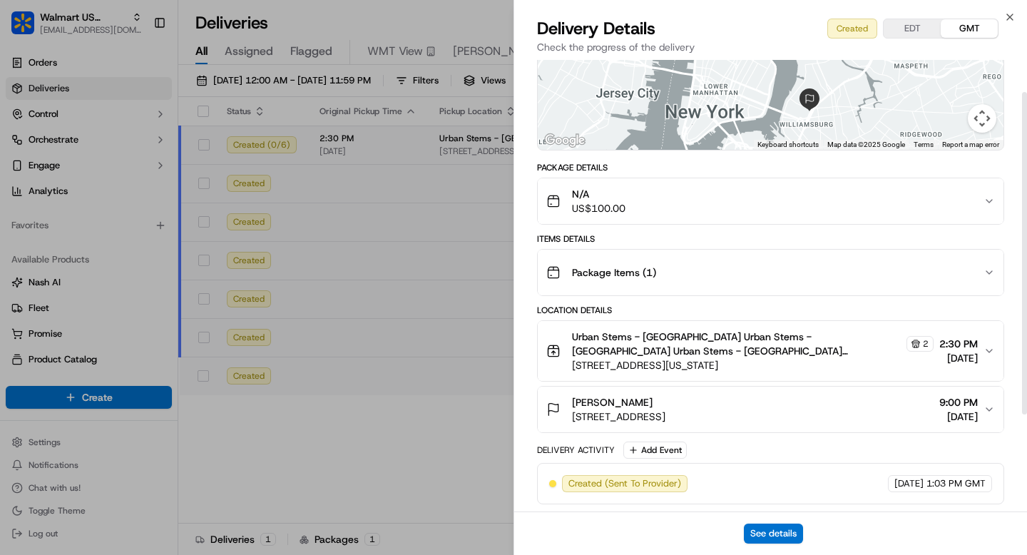
scroll to position [180, 0]
click at [939, 335] on span "2:30 PM" at bounding box center [958, 342] width 39 height 14
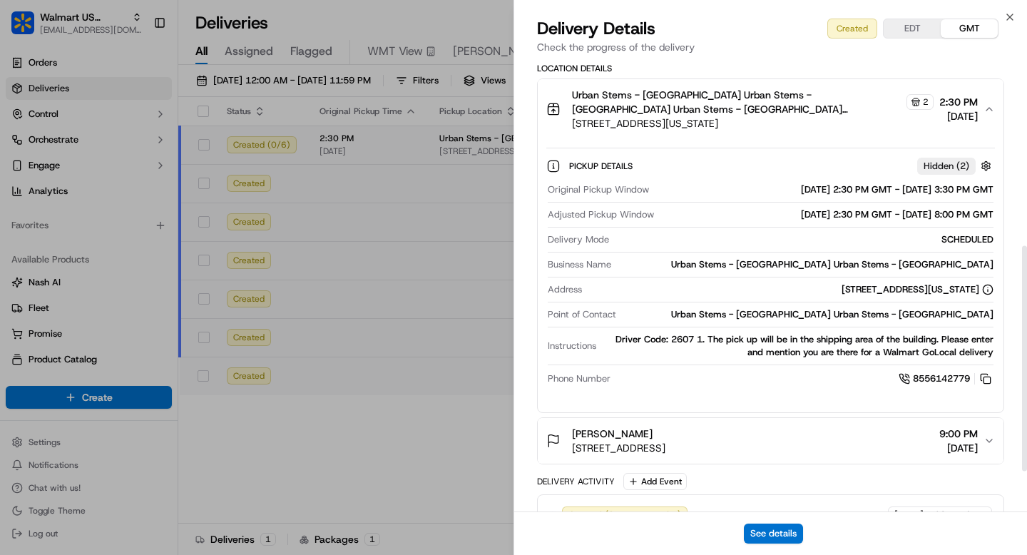
scroll to position [453, 0]
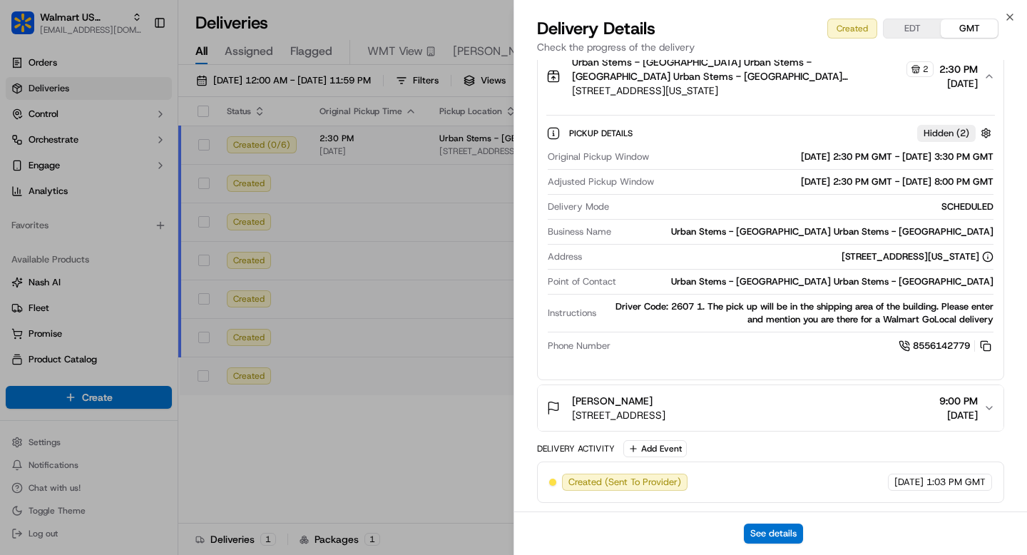
click at [903, 409] on div "Emily Luong 66 Hope St, Apt Th, Brooklyn, NY, 11211, US 9:00 PM 09/17/2025" at bounding box center [764, 408] width 437 height 29
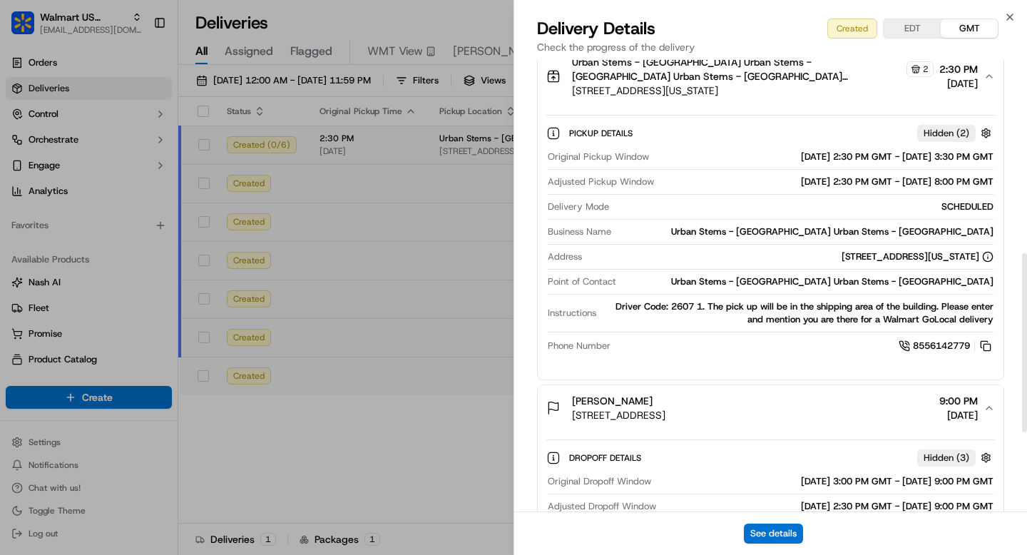
scroll to position [689, 0]
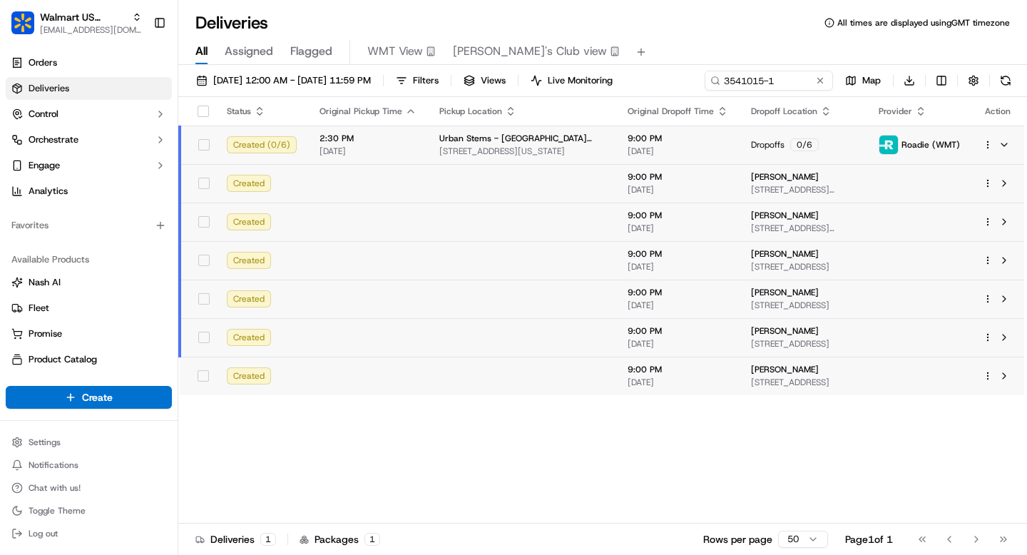
click at [751, 294] on span "[PERSON_NAME]" at bounding box center [785, 292] width 68 height 11
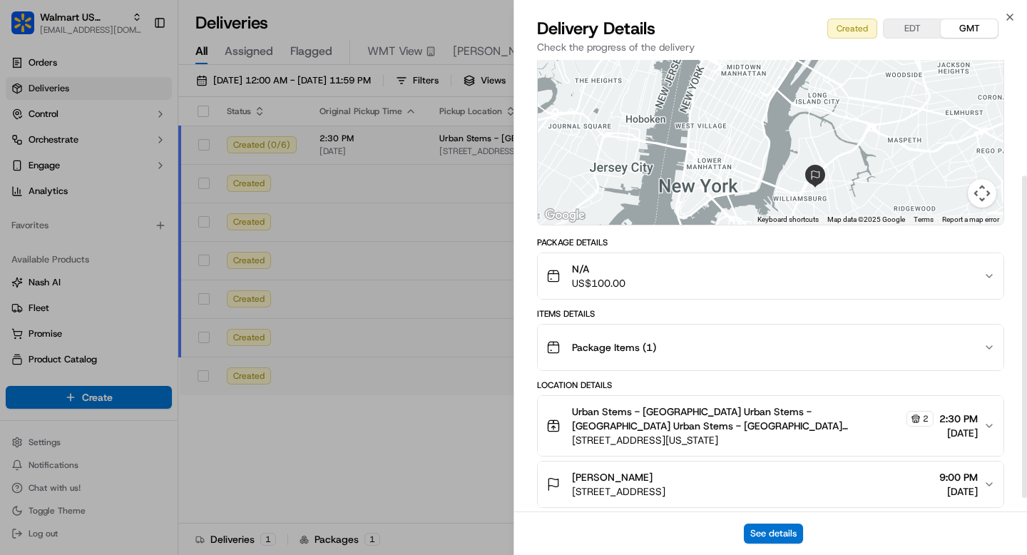
scroll to position [162, 0]
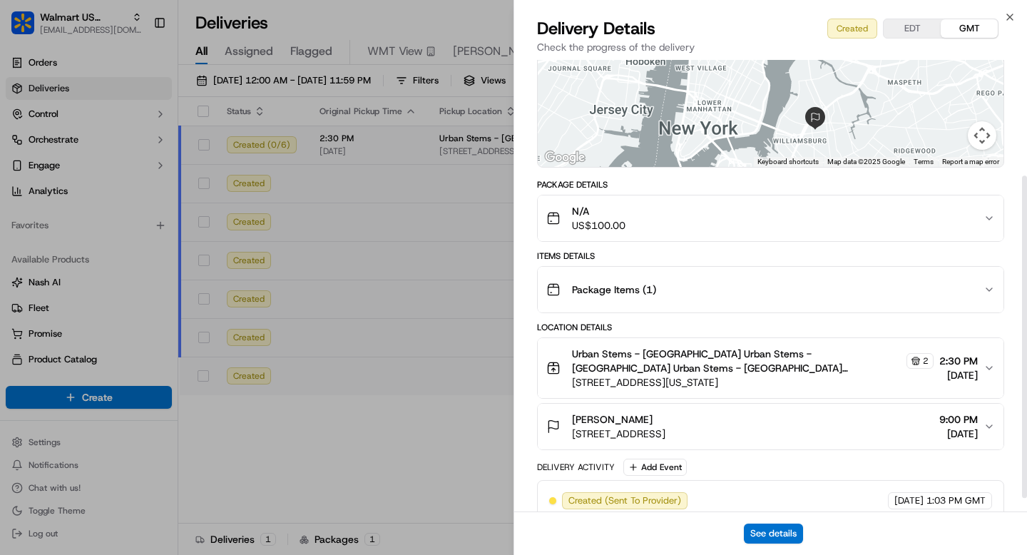
click at [939, 374] on span "[DATE]" at bounding box center [958, 375] width 39 height 14
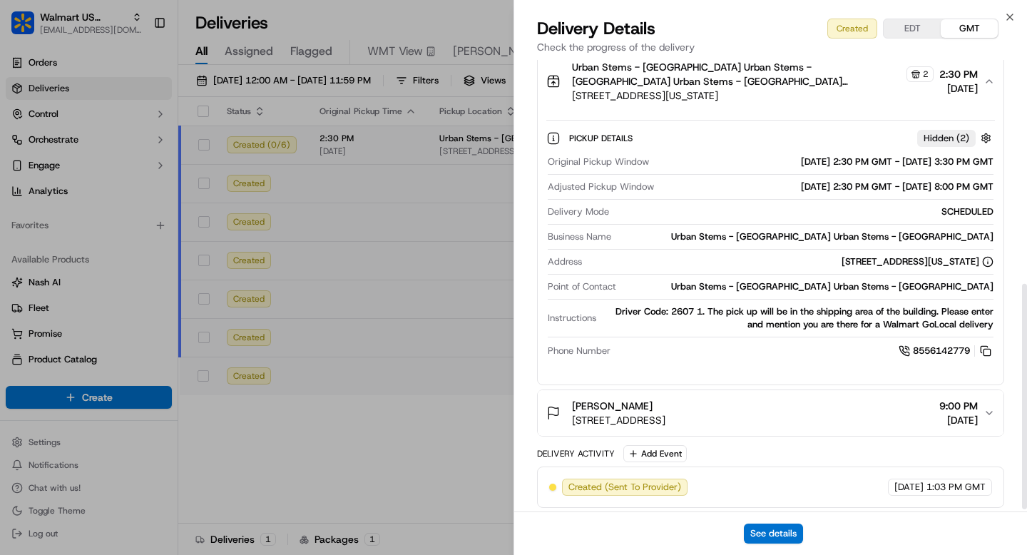
scroll to position [453, 0]
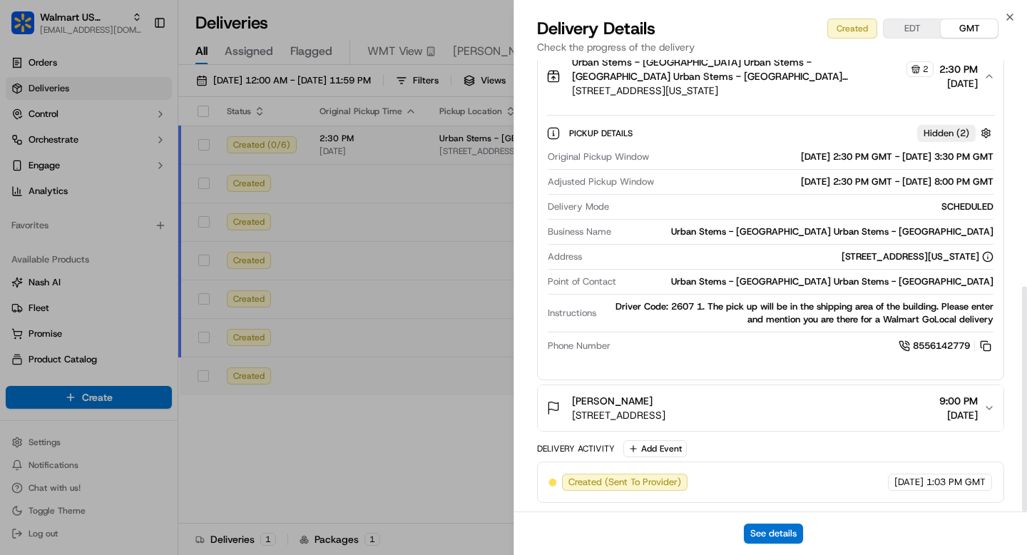
click at [899, 403] on div "Erin Brower 39 Powers St, Apt 2B, Brooklyn, NY, 11211, US 9:00 PM 09/17/2025" at bounding box center [764, 408] width 437 height 29
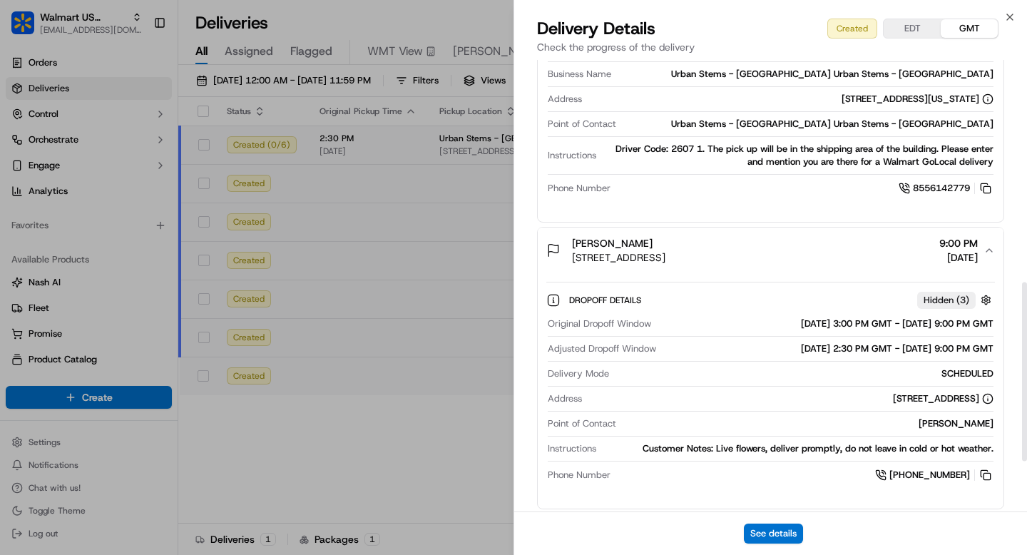
scroll to position [689, 0]
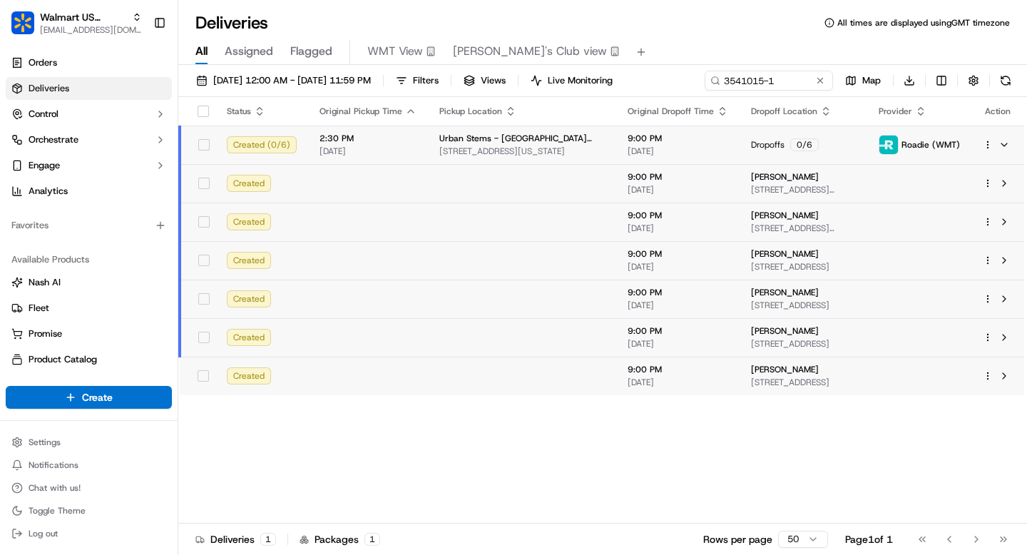
click at [763, 327] on div "[PERSON_NAME]" at bounding box center [803, 330] width 105 height 11
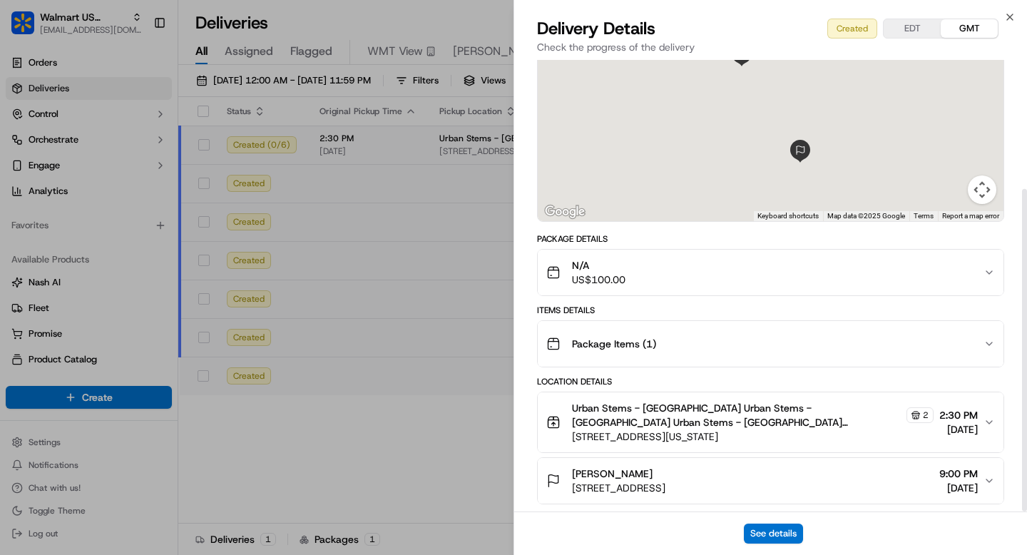
scroll to position [180, 0]
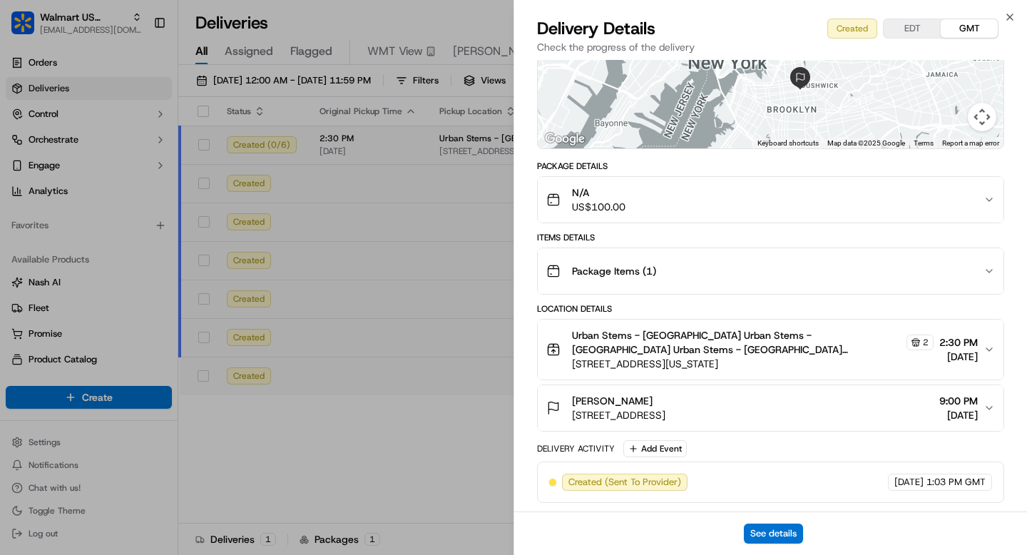
click at [939, 357] on span "[DATE]" at bounding box center [958, 356] width 39 height 14
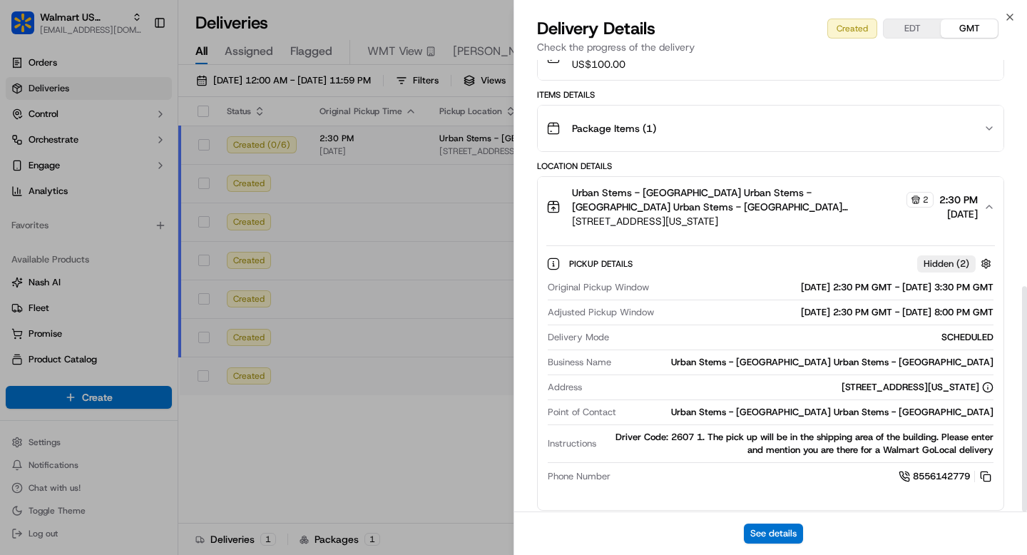
scroll to position [453, 0]
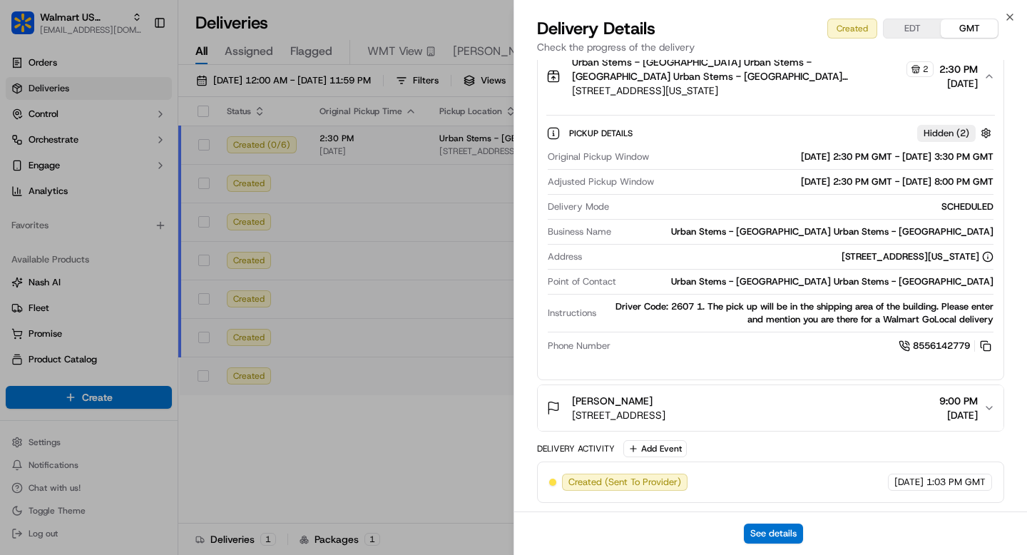
click at [897, 421] on div "Torey Akers 473 Kosciuszko St, Apt 3B, Brooklyn, NY, 11221, US 9:00 PM 09/17/20…" at bounding box center [764, 408] width 437 height 29
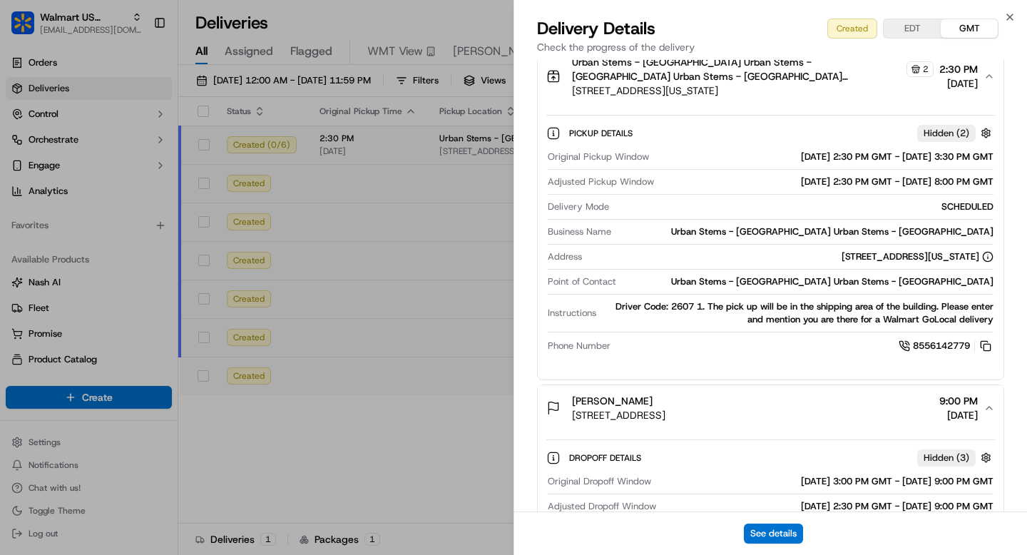
scroll to position [689, 0]
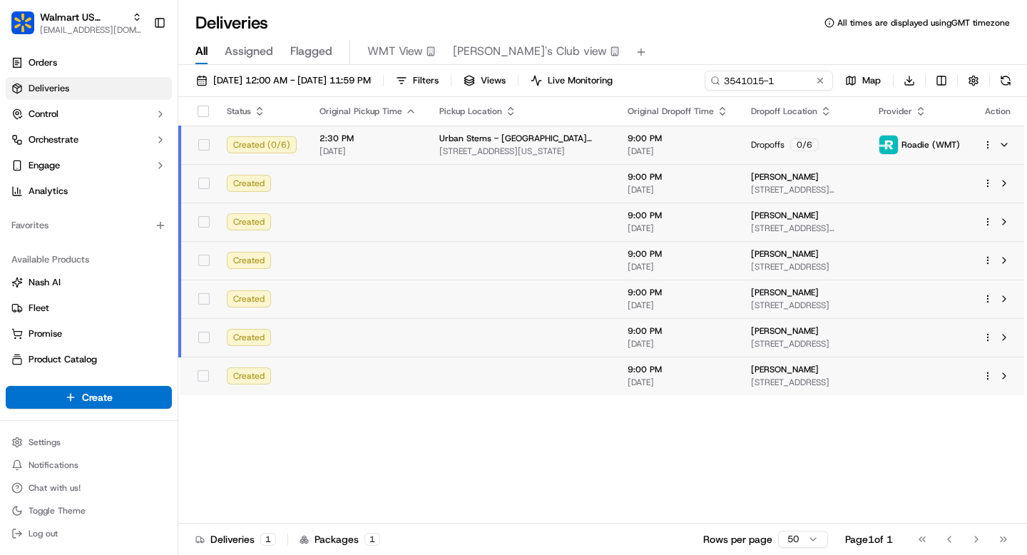
click at [830, 386] on span "[STREET_ADDRESS]" at bounding box center [803, 381] width 105 height 11
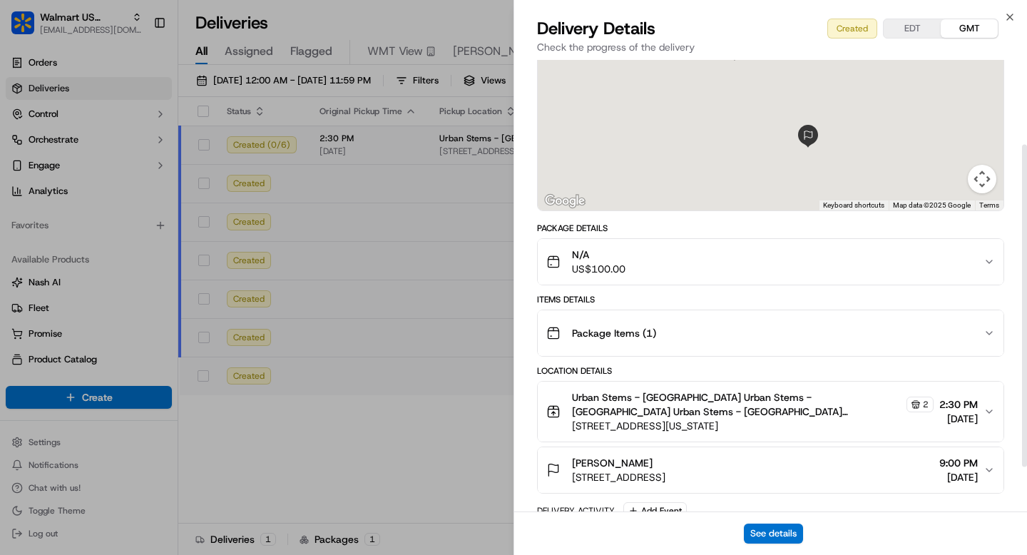
scroll to position [180, 0]
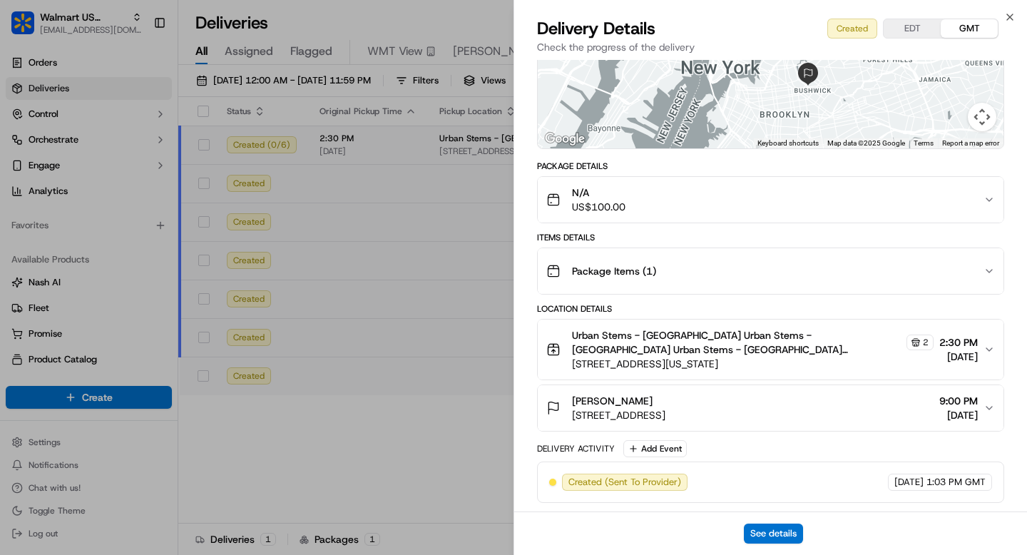
click at [887, 221] on button "N/A US$100.00" at bounding box center [771, 200] width 466 height 46
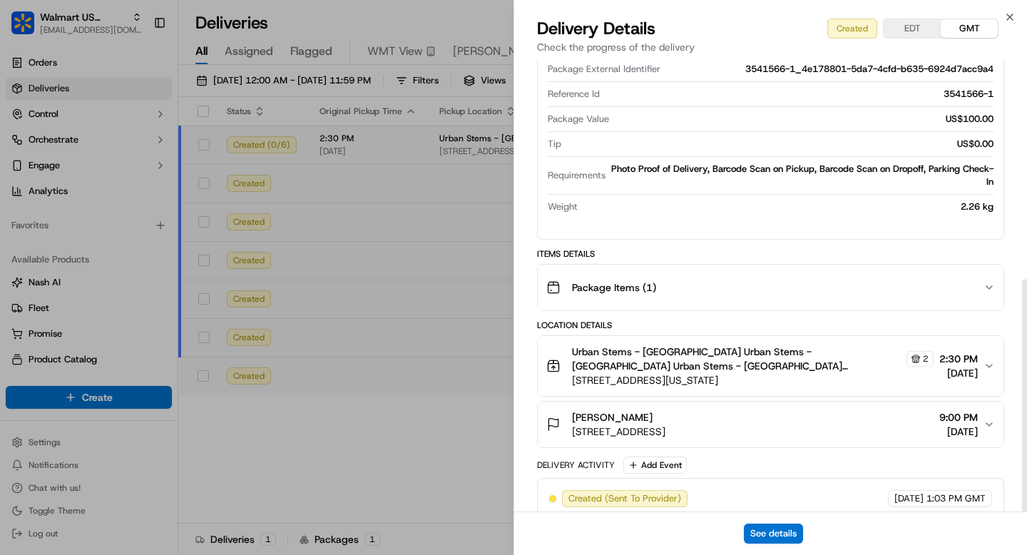
scroll to position [426, 0]
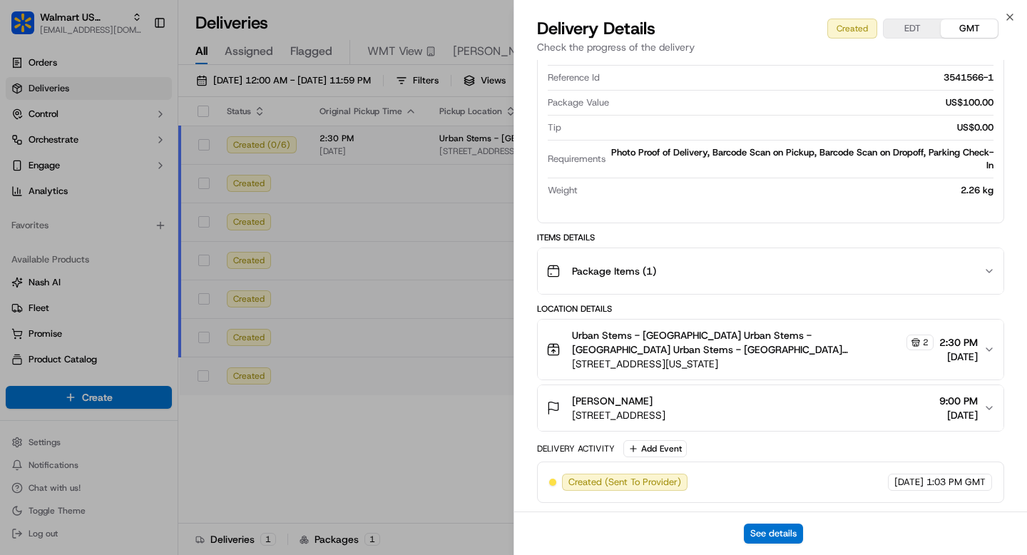
click at [920, 364] on div "Urban Stems - Brooklyn Urban Stems - Brooklyn Urban Stems - Brooklyn Urban Stem…" at bounding box center [764, 349] width 437 height 43
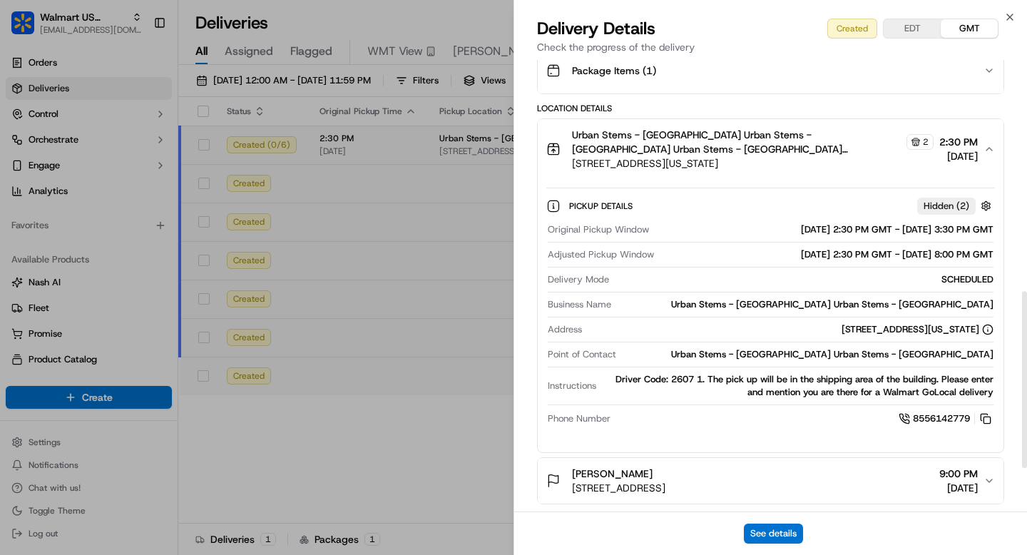
scroll to position [699, 0]
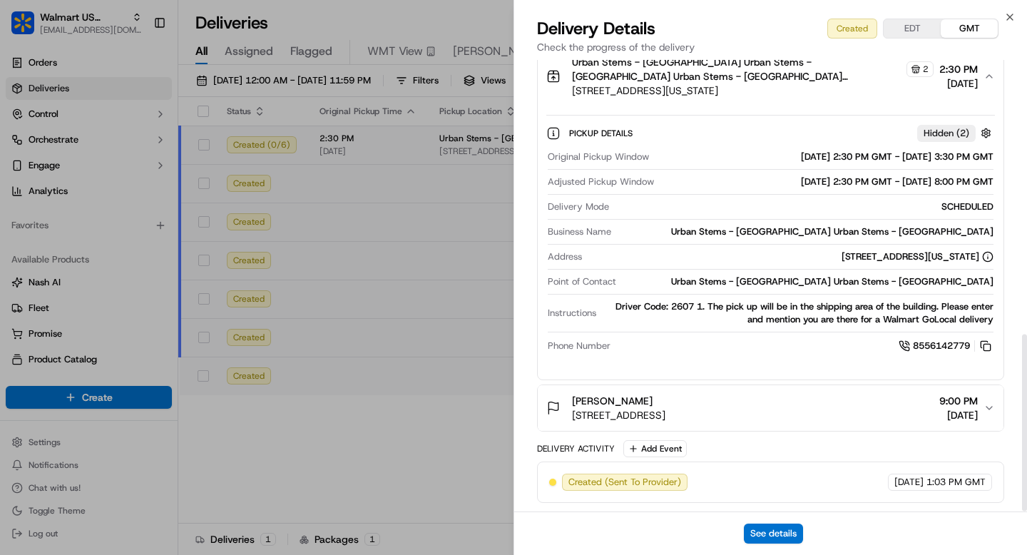
click at [896, 419] on div "Stephen Quinn 168 Stanhope St, Brooklyn, NY, 11237, US 9:00 PM 09/17/2025" at bounding box center [764, 408] width 437 height 29
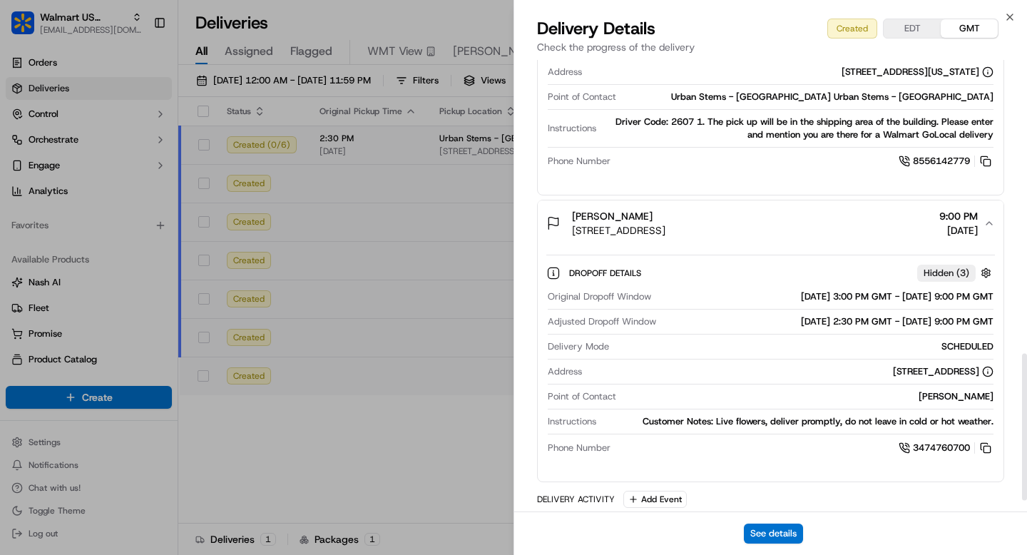
scroll to position [934, 0]
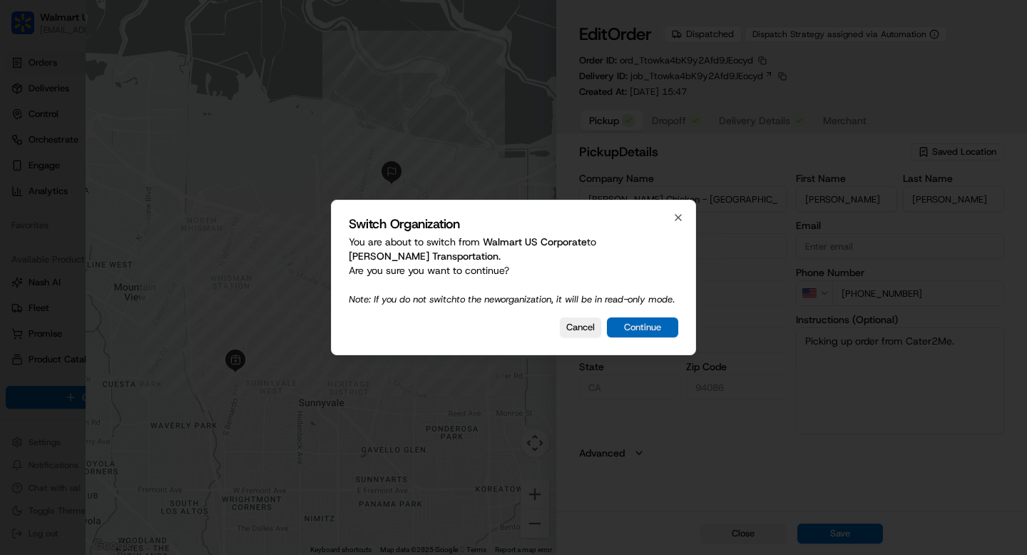
click at [647, 332] on button "Continue" at bounding box center [642, 327] width 71 height 20
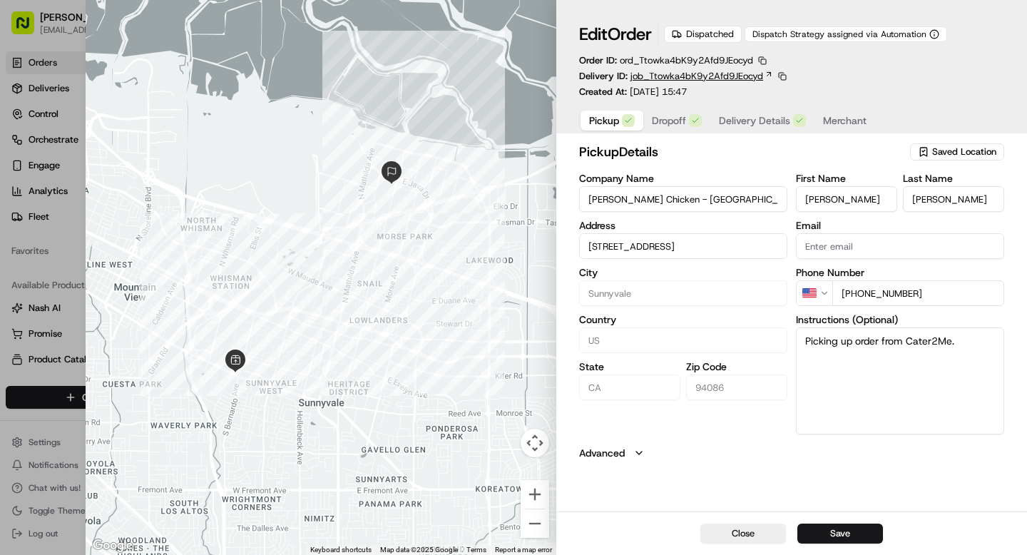
click at [767, 71] on icon at bounding box center [768, 74] width 9 height 9
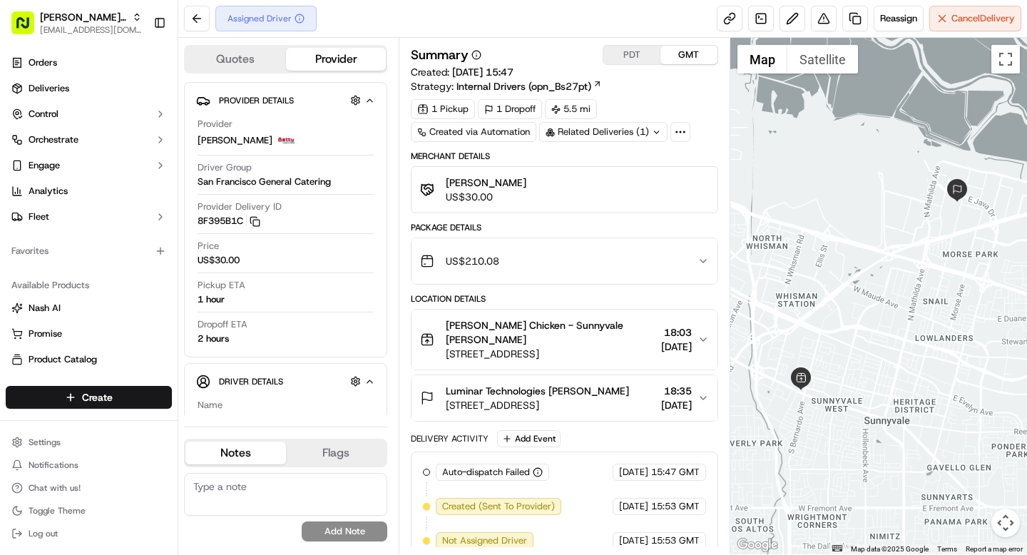
scroll to position [48, 0]
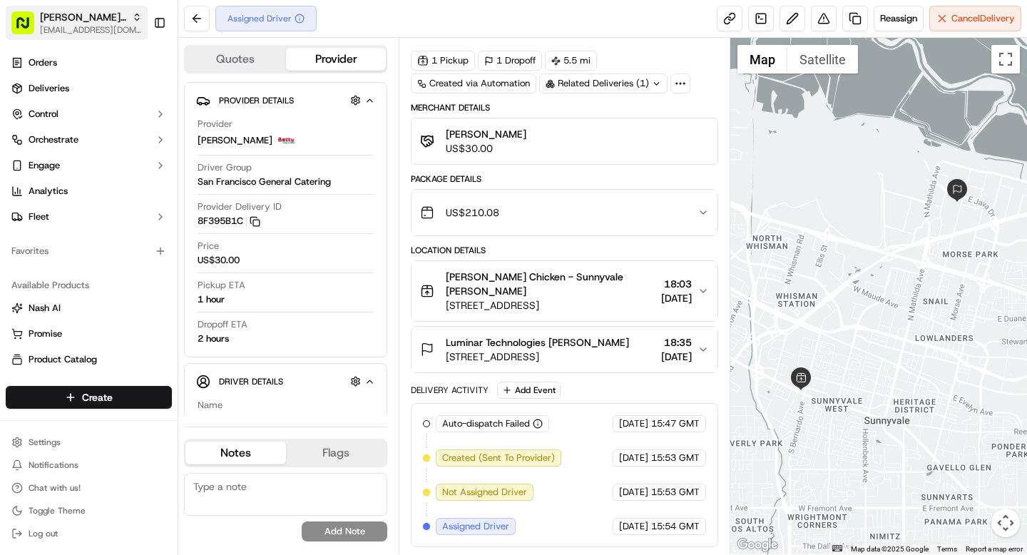
click at [53, 31] on span "[EMAIL_ADDRESS][DOMAIN_NAME]" at bounding box center [91, 29] width 102 height 11
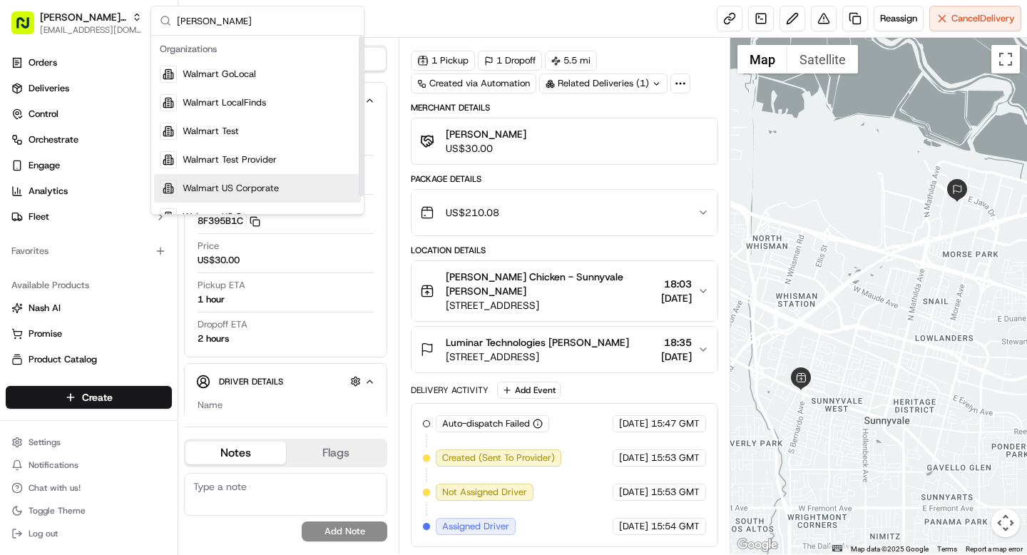
type input "walma"
click at [251, 184] on span "Walmart US Corporate" at bounding box center [231, 188] width 96 height 13
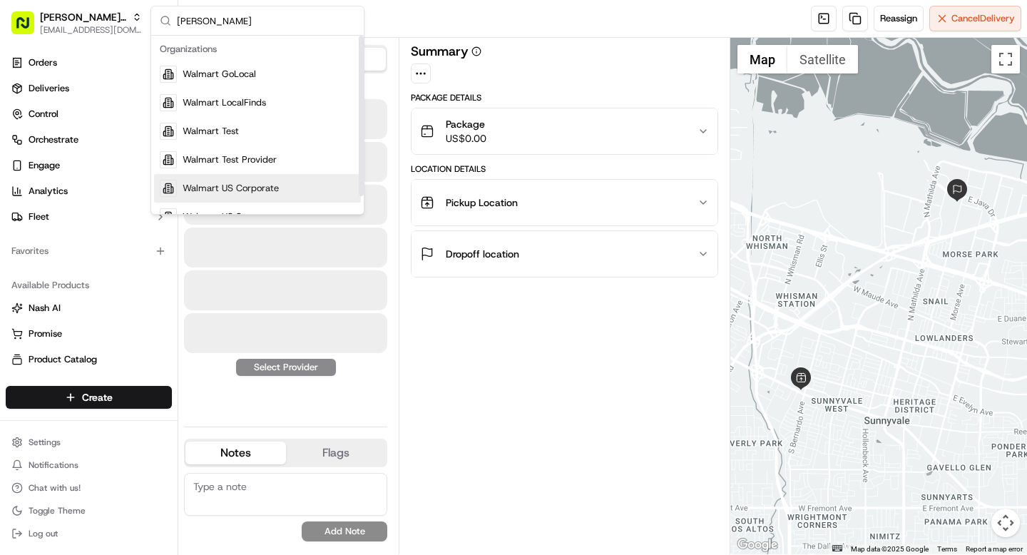
scroll to position [0, 0]
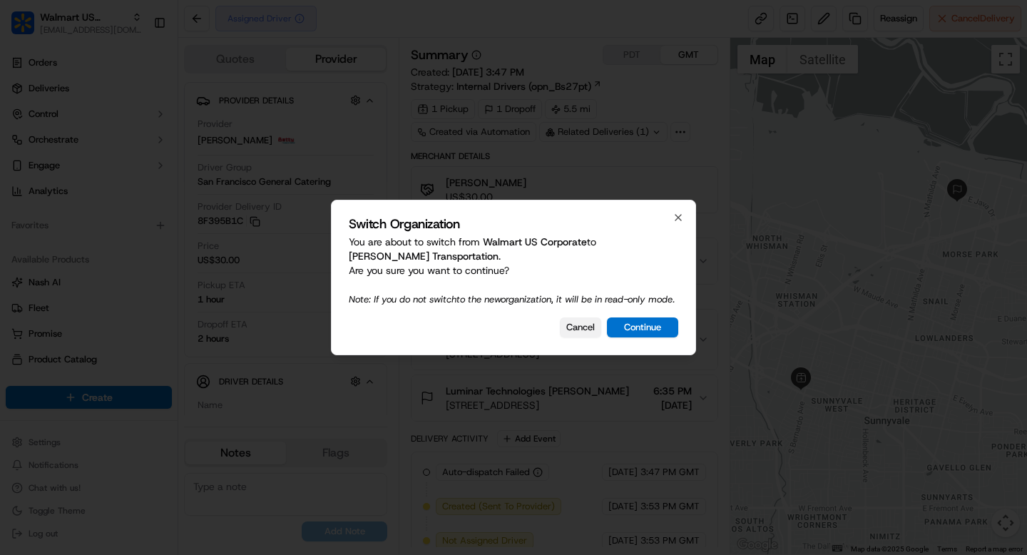
click at [583, 337] on button "Cancel" at bounding box center [580, 327] width 41 height 20
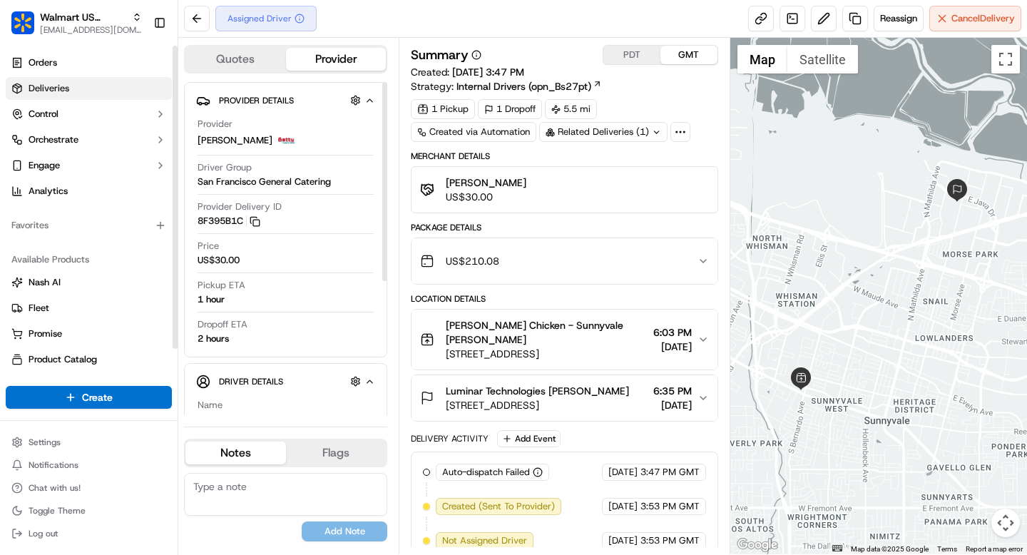
click at [51, 91] on span "Deliveries" at bounding box center [49, 88] width 41 height 13
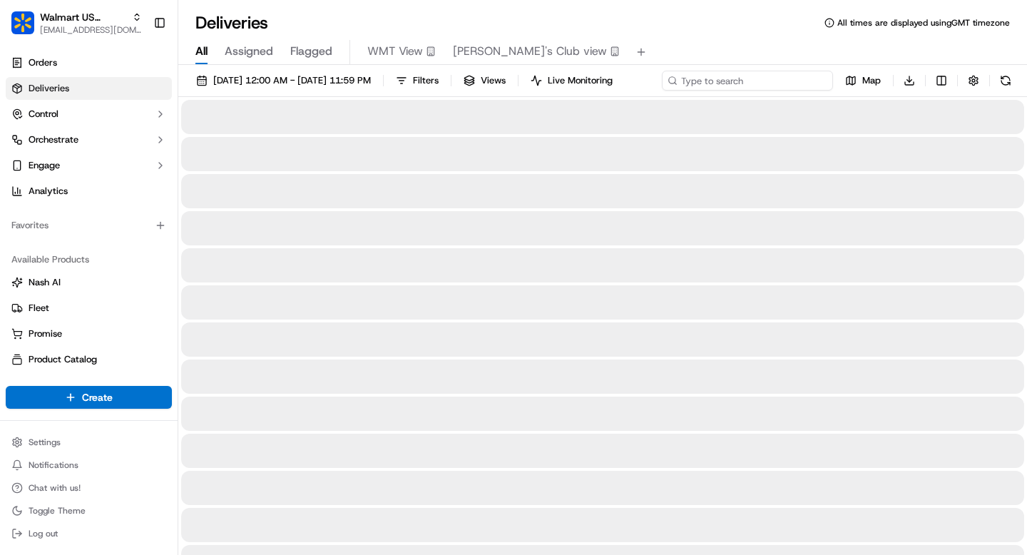
click at [752, 85] on div "09/17/2025 12:00 AM - 09/17/2025 11:59 PM Filters Views Live Monitoring Map Dow…" at bounding box center [602, 84] width 849 height 26
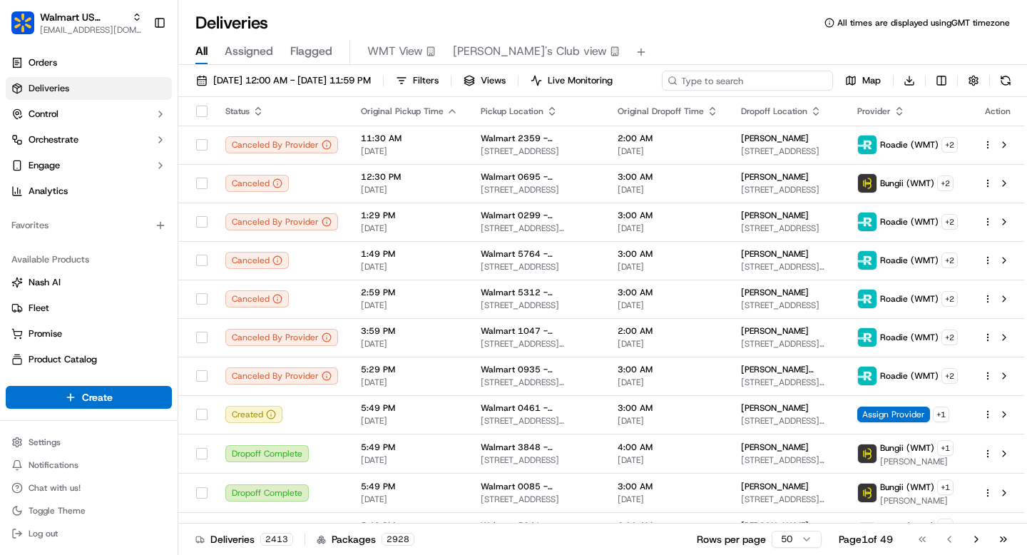
paste input "3541015-1"
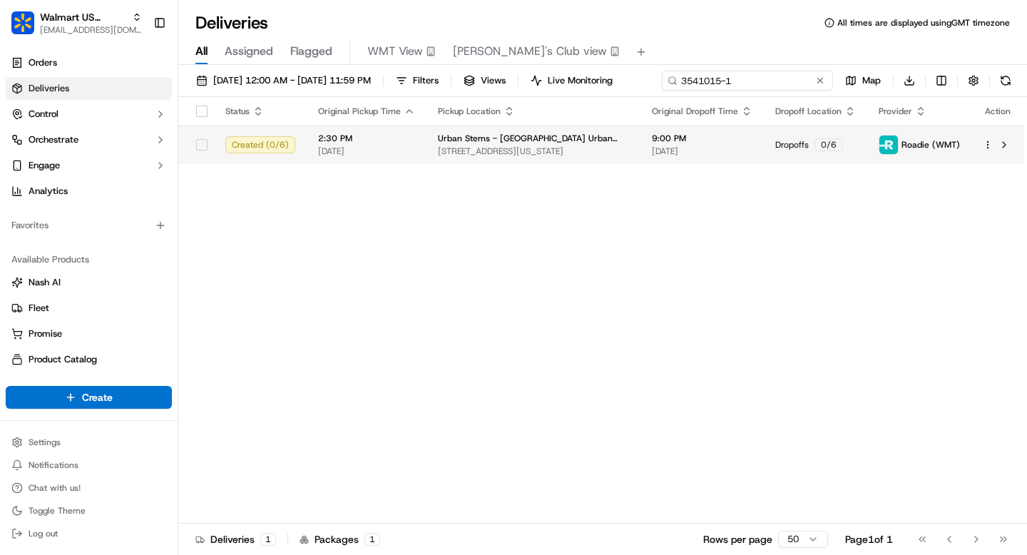
type input "3541015-1"
click at [600, 175] on div "Status Original Pickup Time Pickup Location Original Dropoff Time Dropoff Locat…" at bounding box center [601, 310] width 846 height 426
click at [678, 138] on span "9:00 PM" at bounding box center [702, 138] width 101 height 11
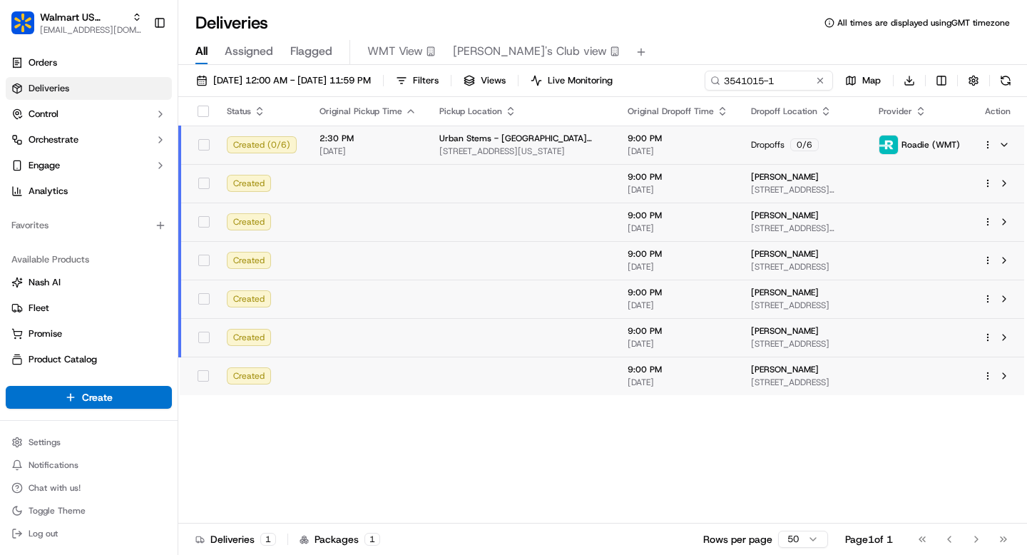
click at [836, 179] on div "Lisa Patel" at bounding box center [803, 176] width 105 height 11
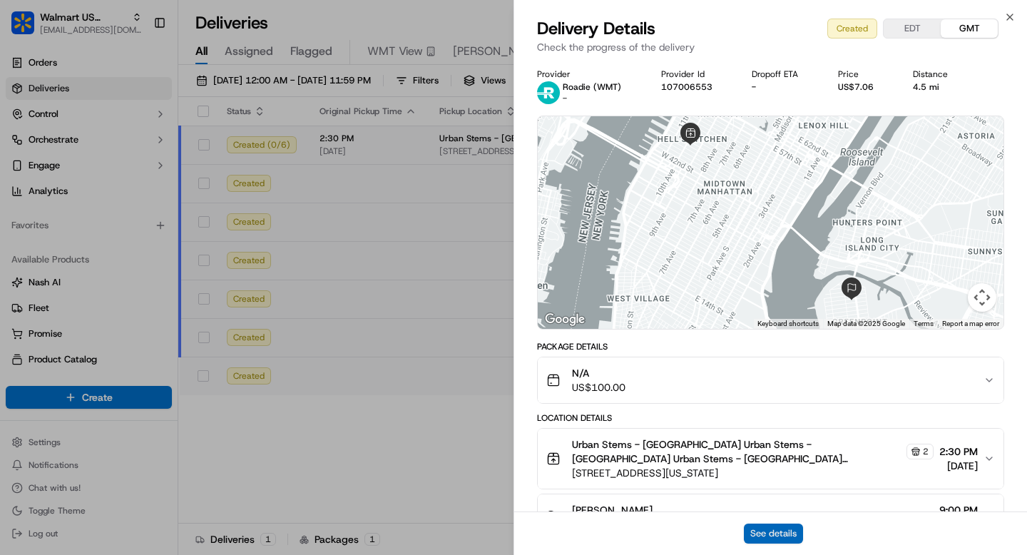
click at [779, 535] on button "See details" at bounding box center [773, 533] width 59 height 20
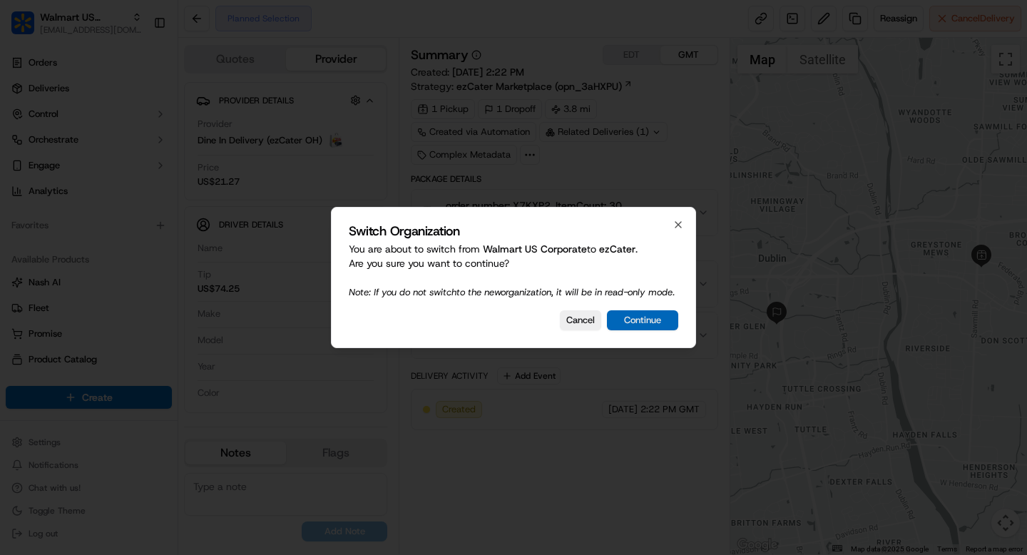
click at [637, 328] on button "Continue" at bounding box center [642, 320] width 71 height 20
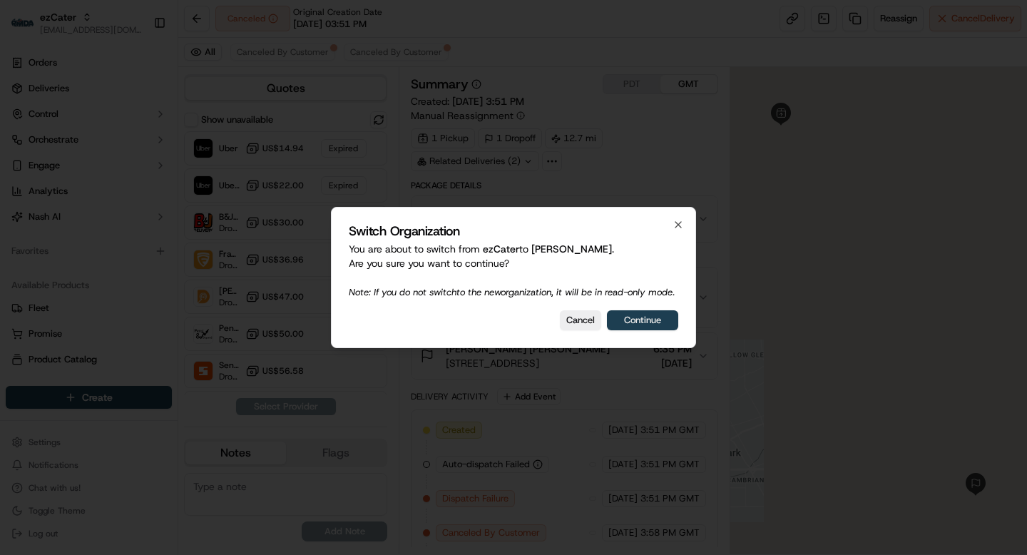
click at [662, 330] on button "Continue" at bounding box center [642, 320] width 71 height 20
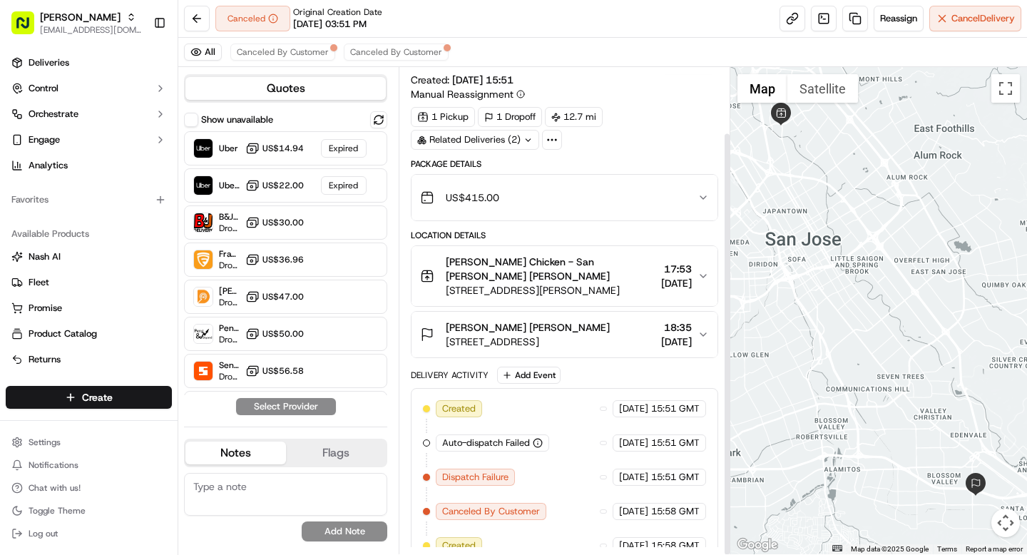
scroll to position [75, 0]
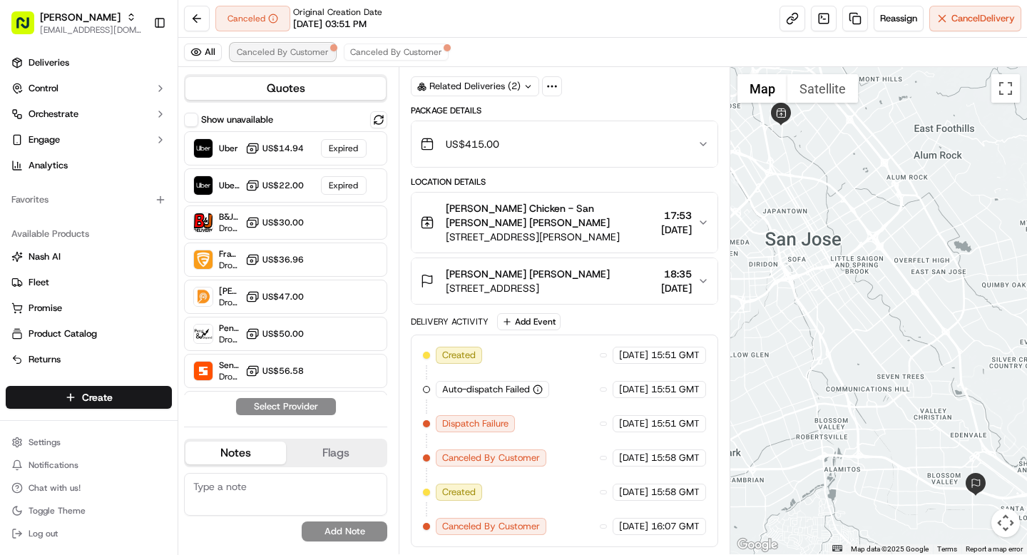
click at [319, 51] on span "Canceled By Customer" at bounding box center [283, 51] width 92 height 11
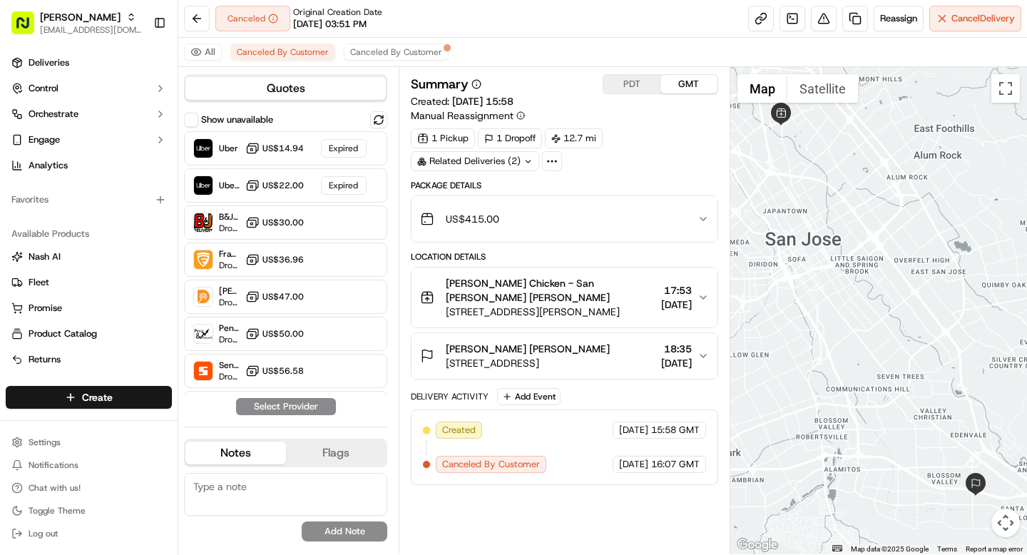
click at [686, 221] on div "US$415.00" at bounding box center [558, 219] width 277 height 29
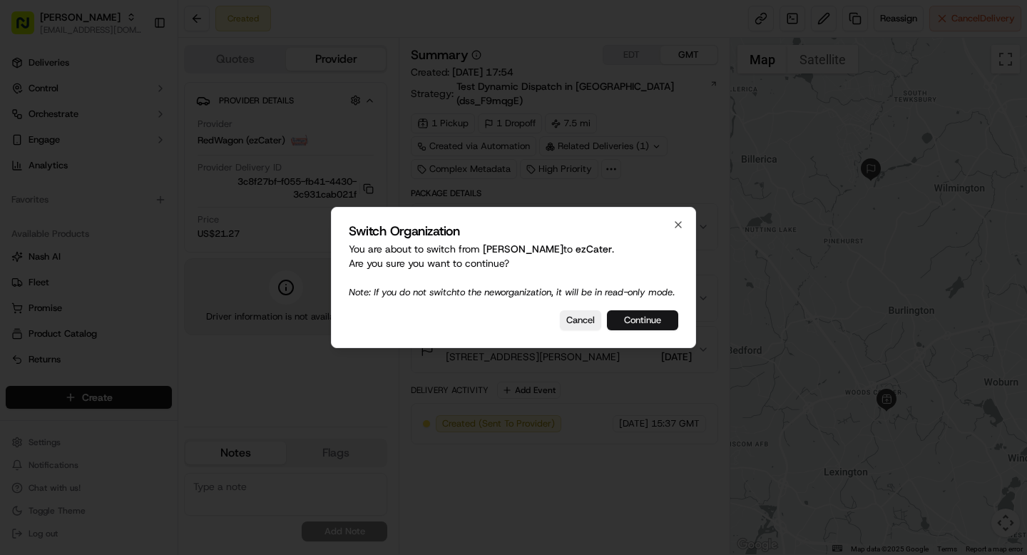
click at [643, 321] on button "Continue" at bounding box center [642, 320] width 71 height 20
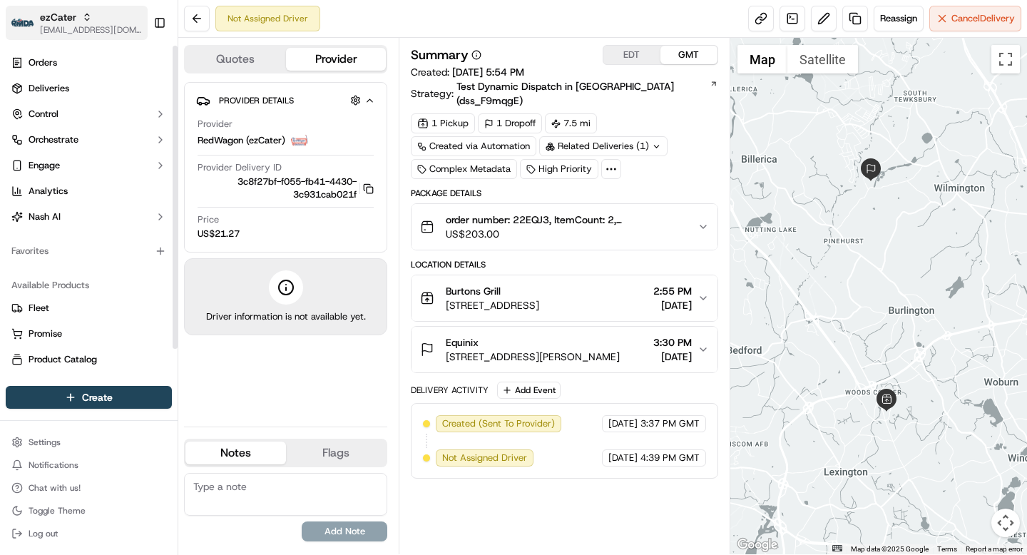
click at [86, 29] on span "[EMAIL_ADDRESS][DOMAIN_NAME]" at bounding box center [91, 29] width 102 height 11
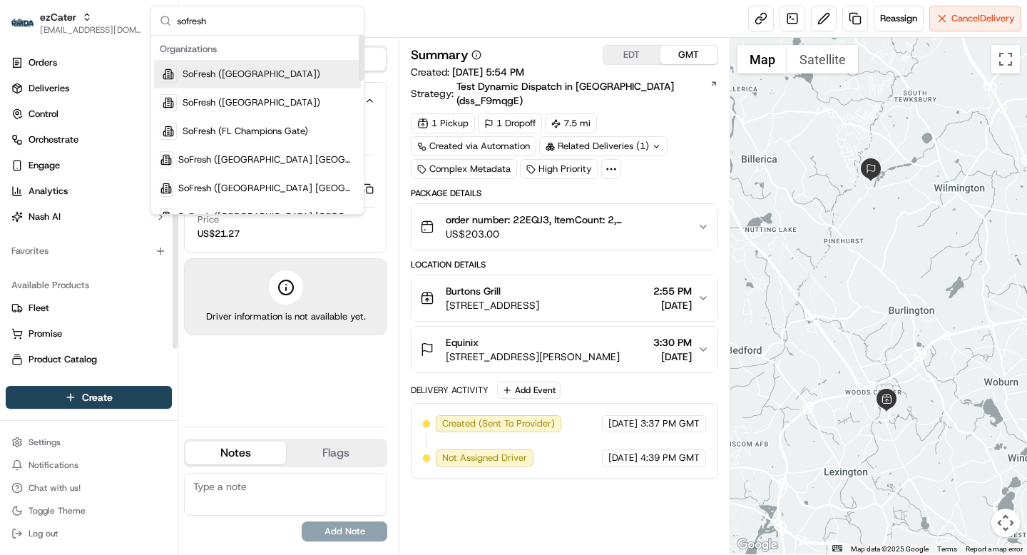
type input "sofresh"
click at [213, 60] on div "SoFresh ([GEOGRAPHIC_DATA])" at bounding box center [257, 74] width 207 height 29
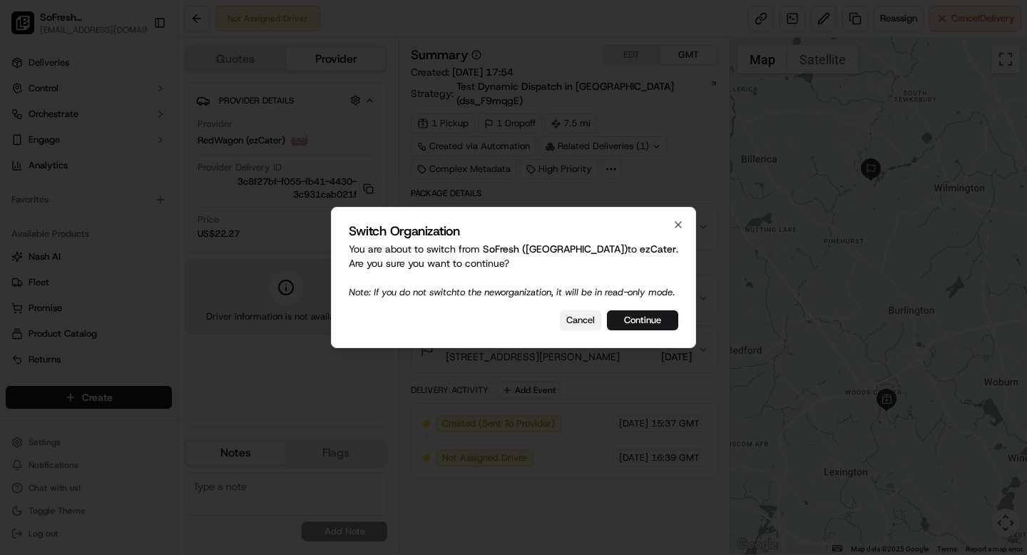
click at [579, 330] on button "Cancel" at bounding box center [580, 320] width 41 height 20
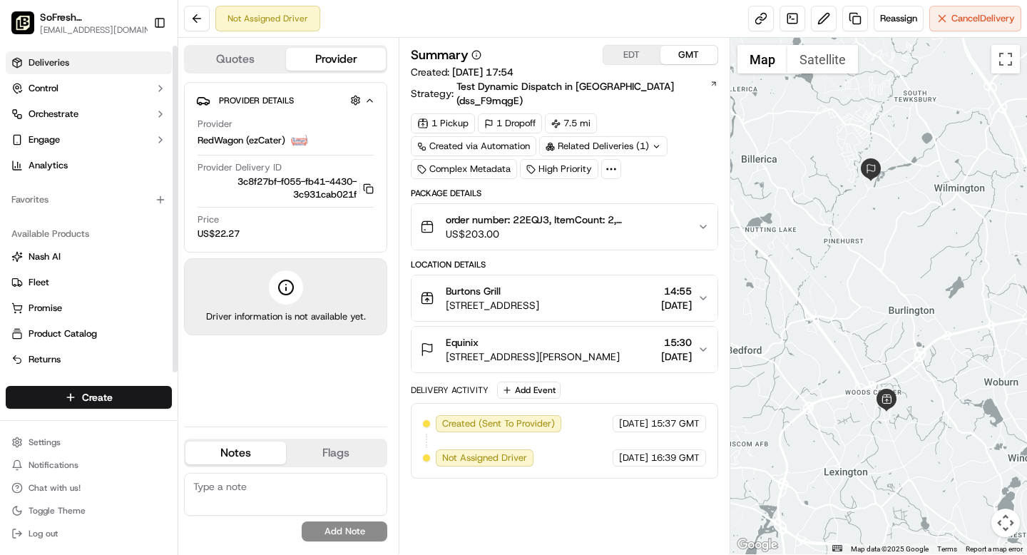
click at [76, 68] on link "Deliveries" at bounding box center [89, 62] width 166 height 23
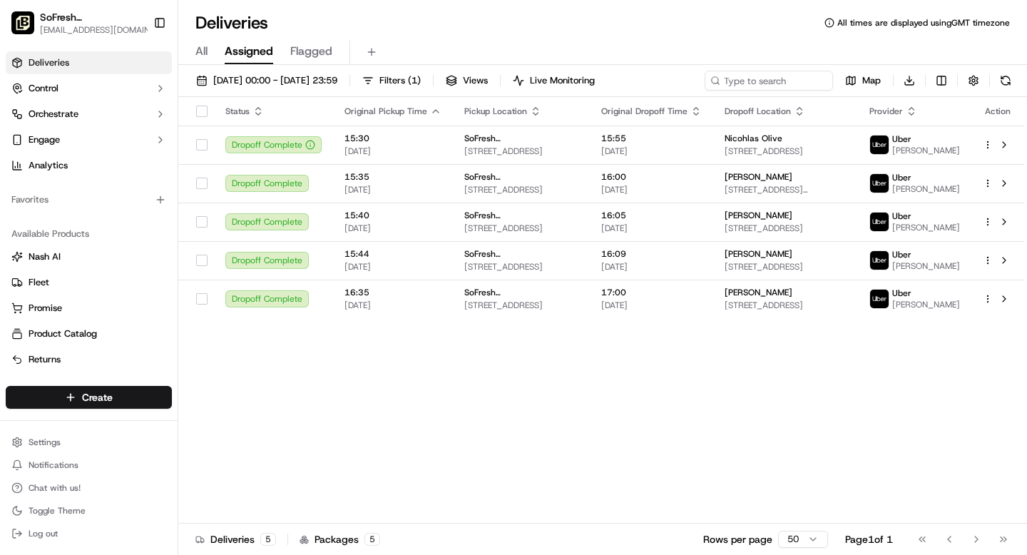
click at [197, 48] on span "All" at bounding box center [201, 51] width 12 height 17
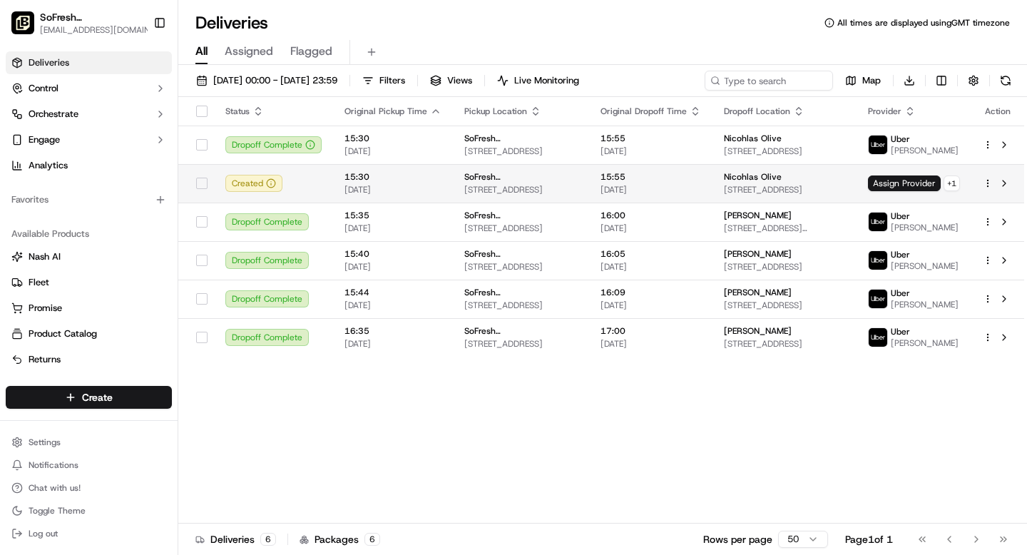
click at [532, 188] on span "[STREET_ADDRESS]" at bounding box center [520, 189] width 113 height 11
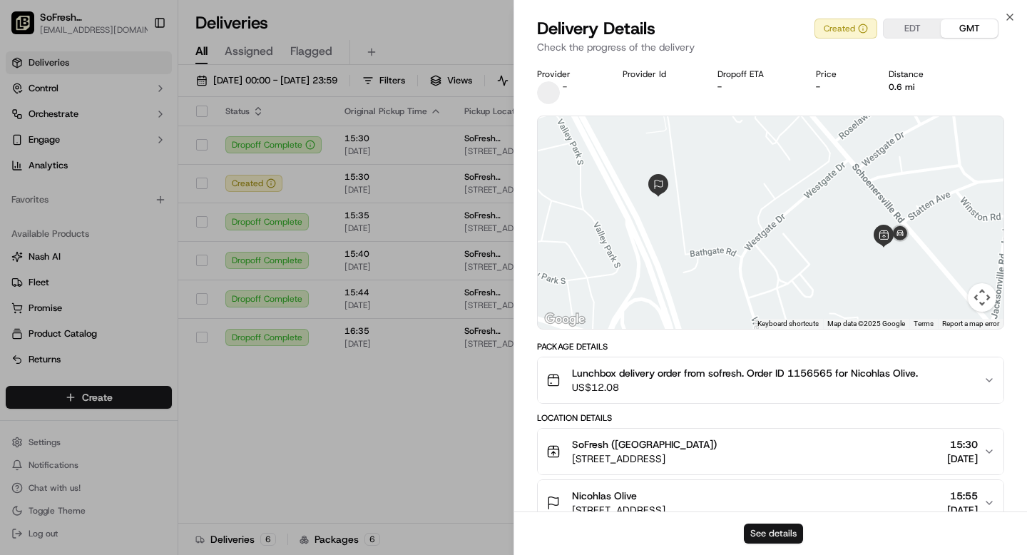
click at [772, 529] on button "See details" at bounding box center [773, 533] width 59 height 20
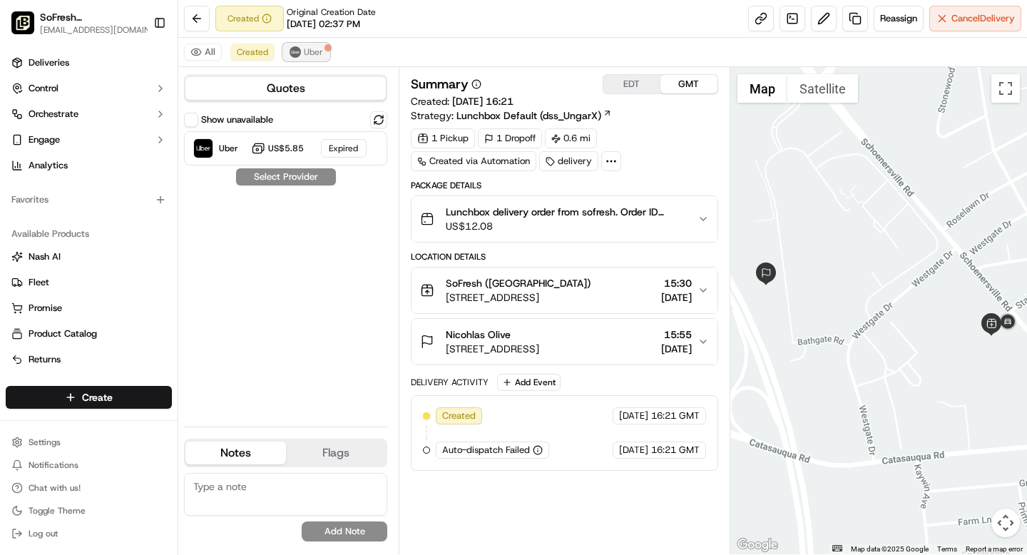
click at [317, 53] on span "Uber" at bounding box center [313, 51] width 19 height 11
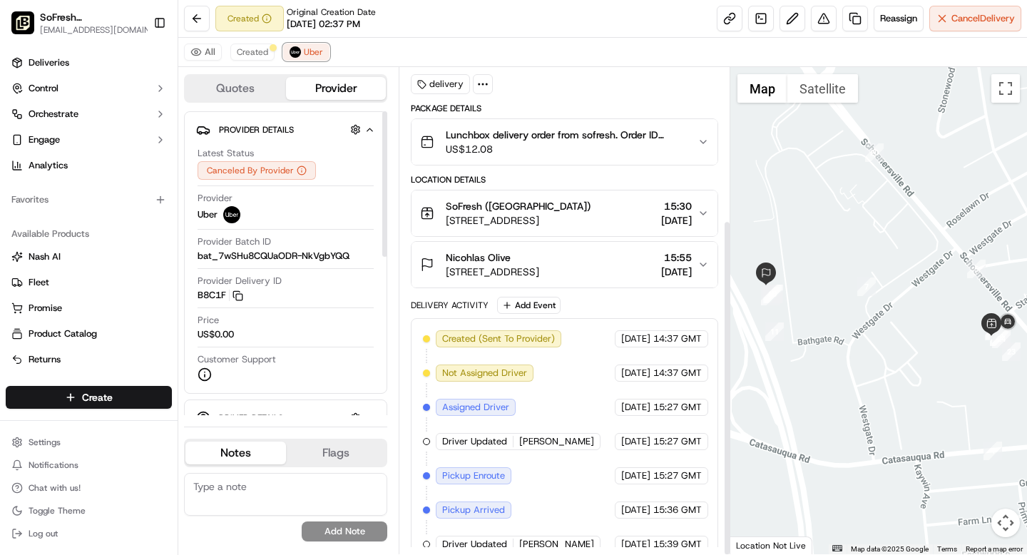
scroll to position [220, 0]
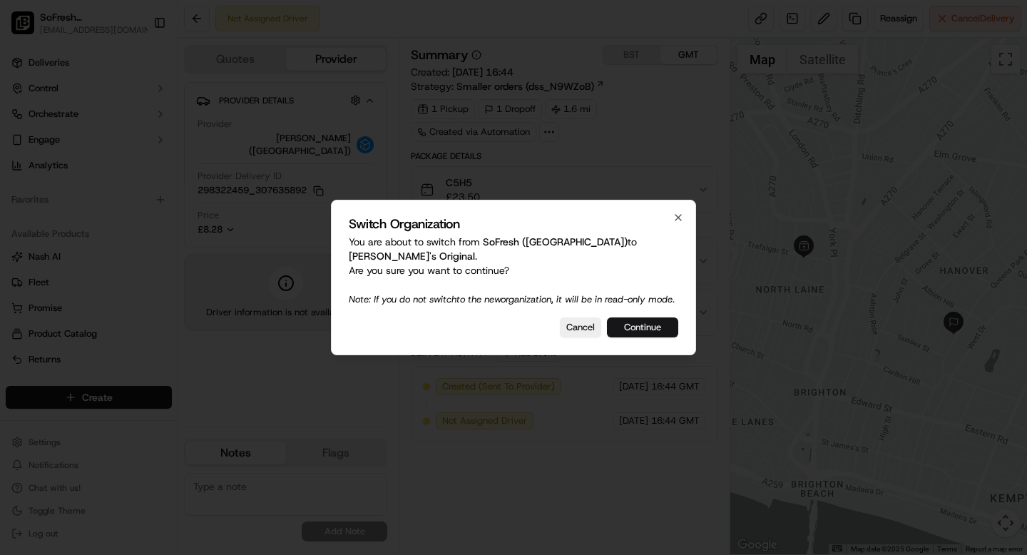
click at [625, 332] on button "Continue" at bounding box center [642, 327] width 71 height 20
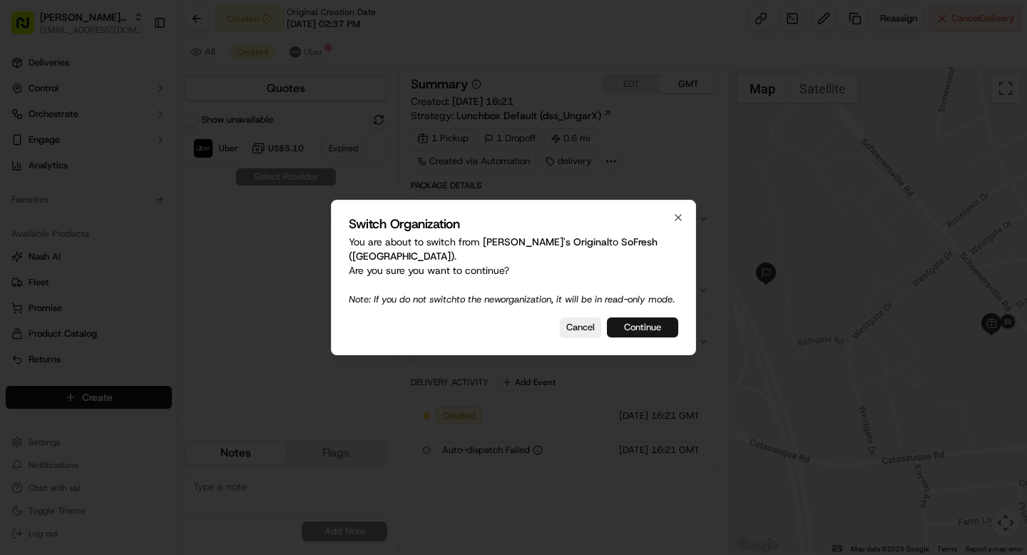
click at [642, 325] on button "Continue" at bounding box center [642, 327] width 71 height 20
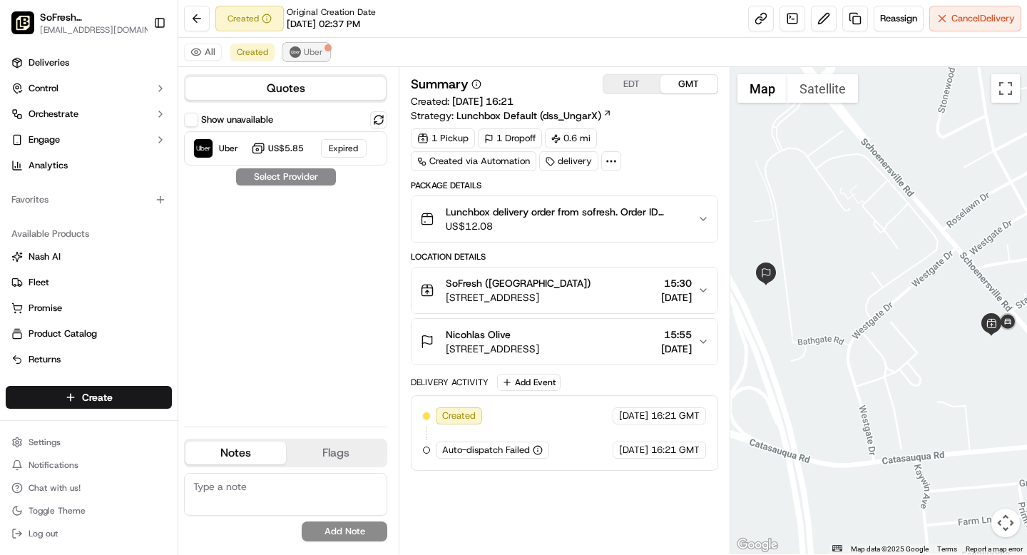
click at [316, 54] on span "Uber" at bounding box center [313, 51] width 19 height 11
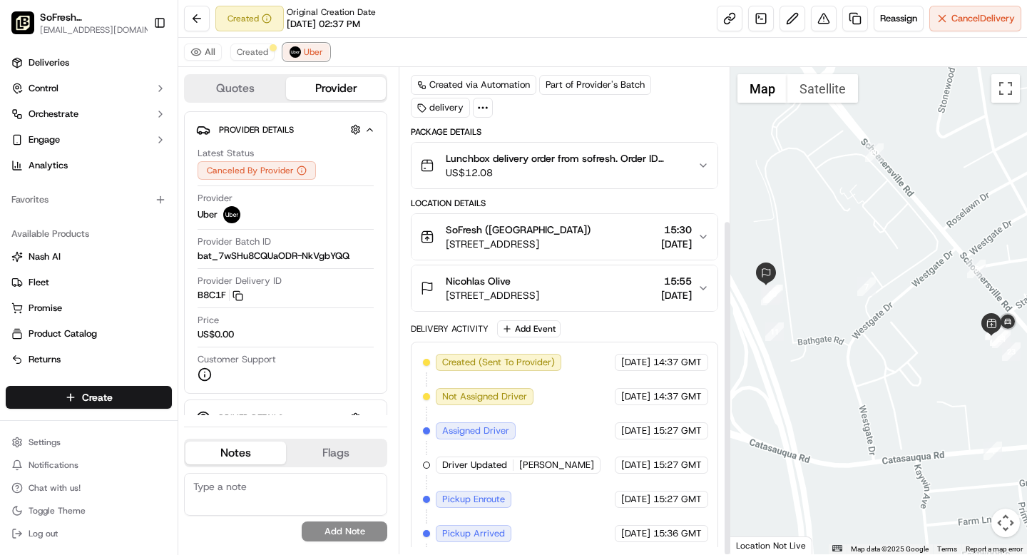
scroll to position [220, 0]
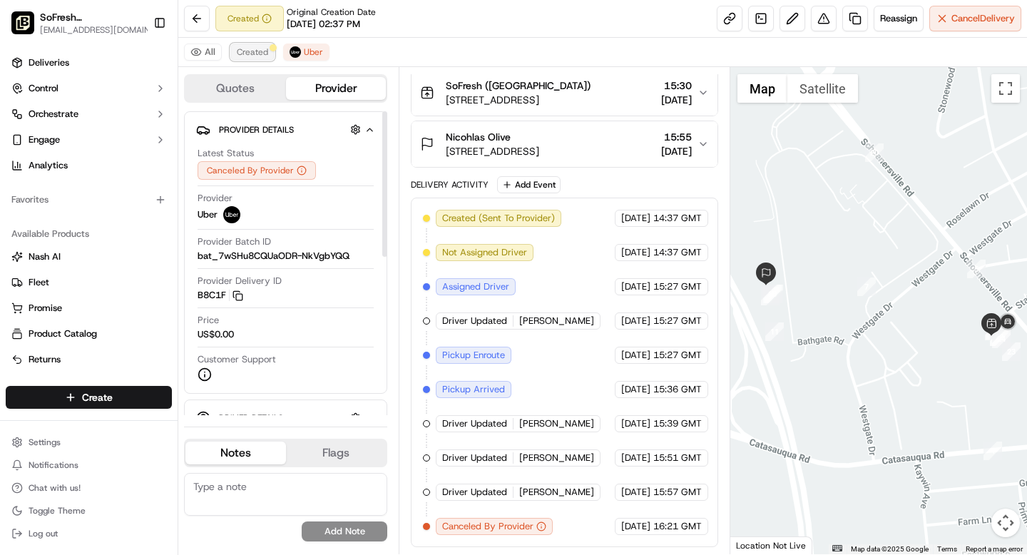
click at [252, 53] on span "Created" at bounding box center [252, 51] width 31 height 11
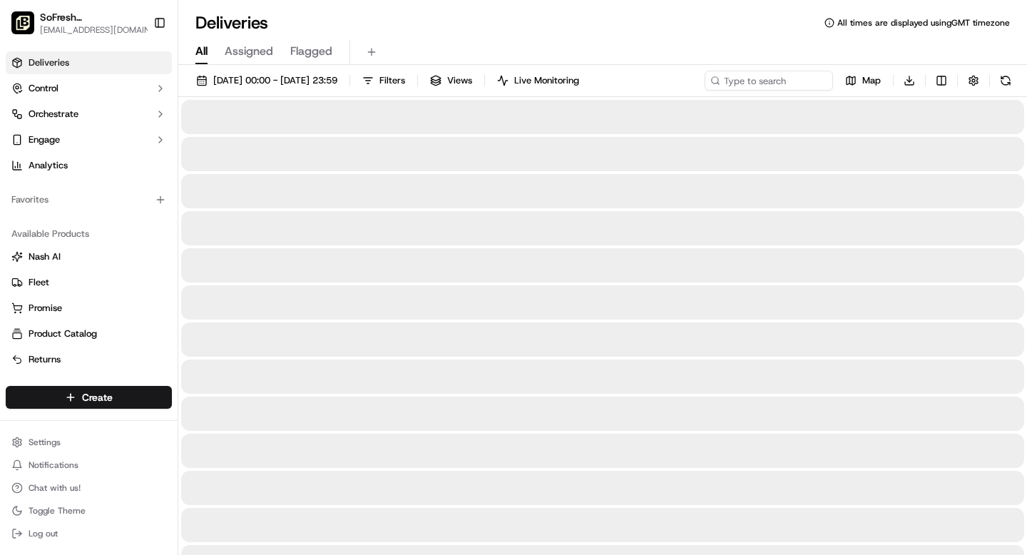
click at [200, 51] on span "All" at bounding box center [201, 51] width 12 height 17
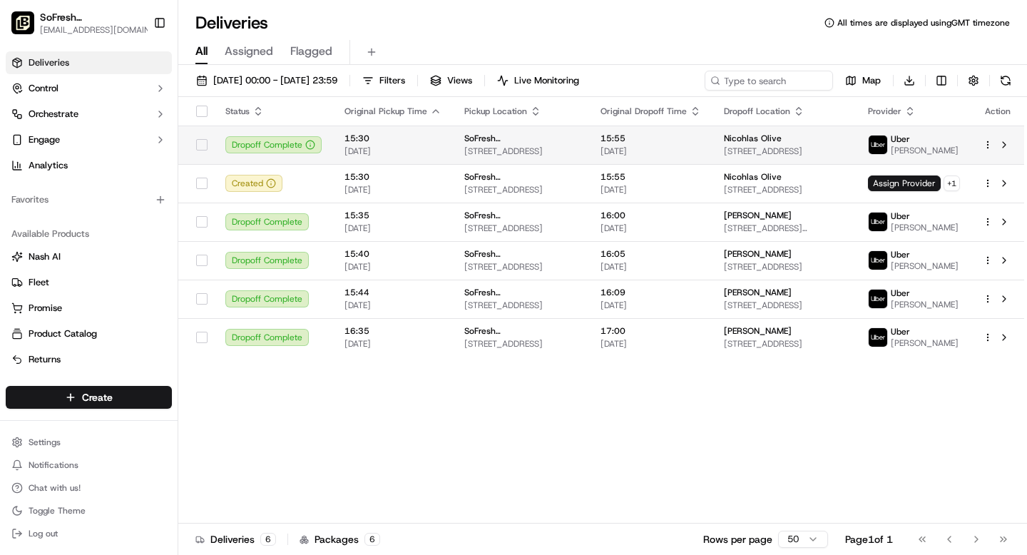
click at [535, 149] on span "[STREET_ADDRESS]" at bounding box center [520, 150] width 113 height 11
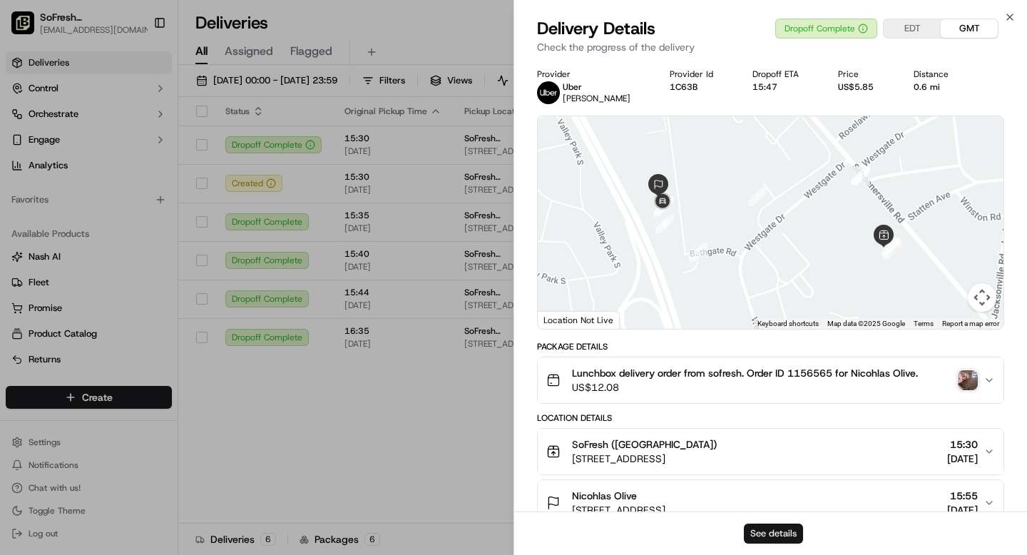
click at [777, 531] on button "See details" at bounding box center [773, 533] width 59 height 20
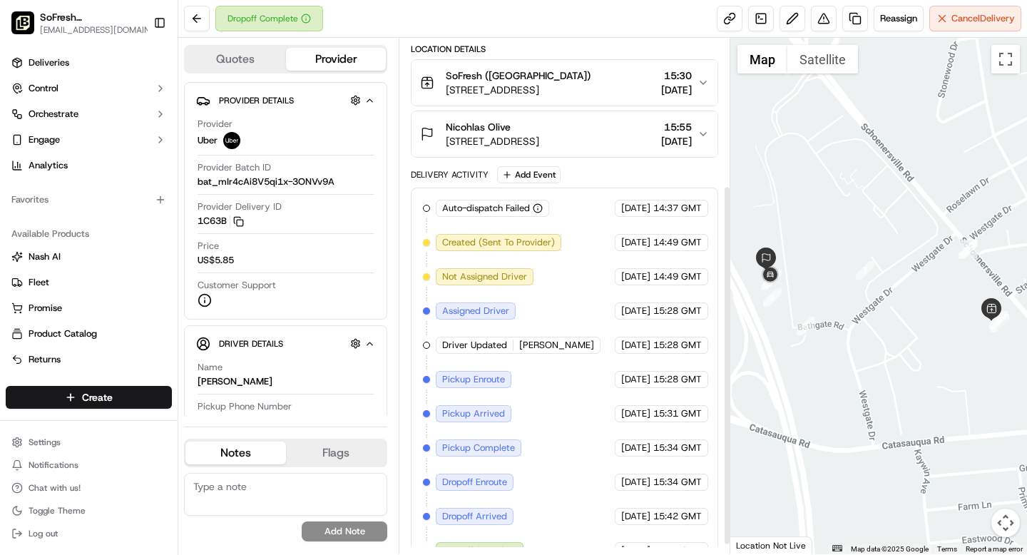
scroll to position [225, 0]
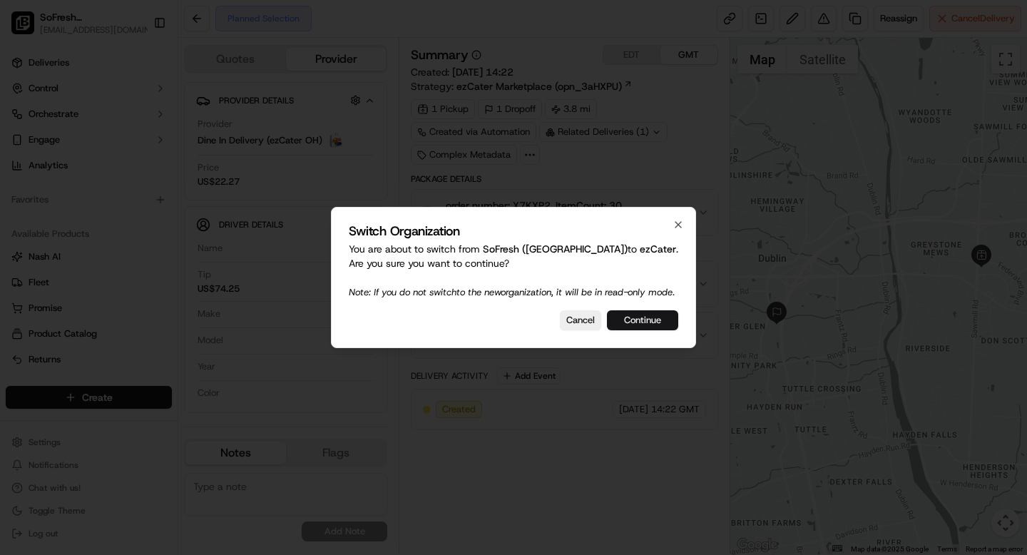
click at [640, 324] on button "Continue" at bounding box center [642, 320] width 71 height 20
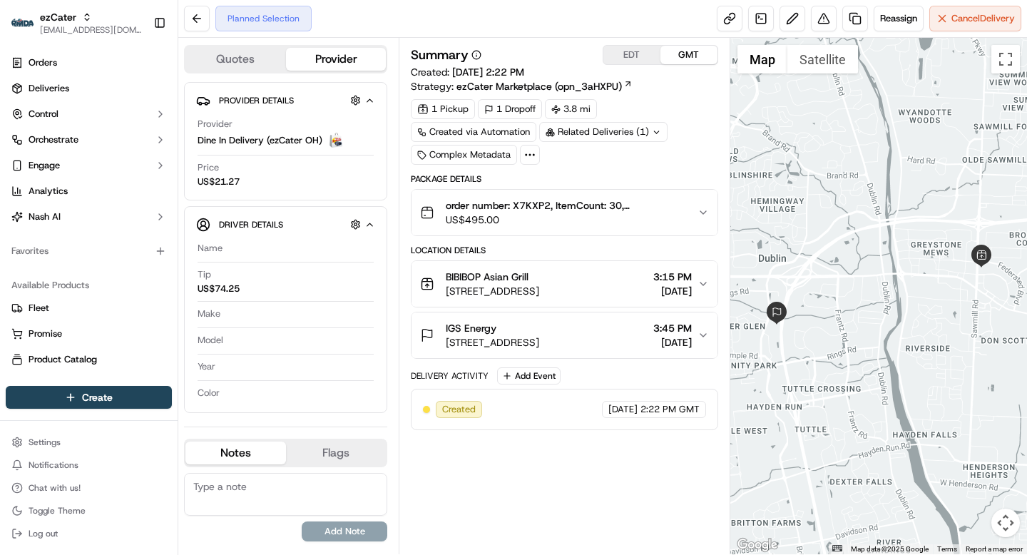
click at [647, 132] on div "Related Deliveries (1)" at bounding box center [603, 132] width 128 height 20
click at [612, 169] on span "ord_4bNj29QgF8jZDGFCCuZVJG" at bounding box center [617, 164] width 140 height 13
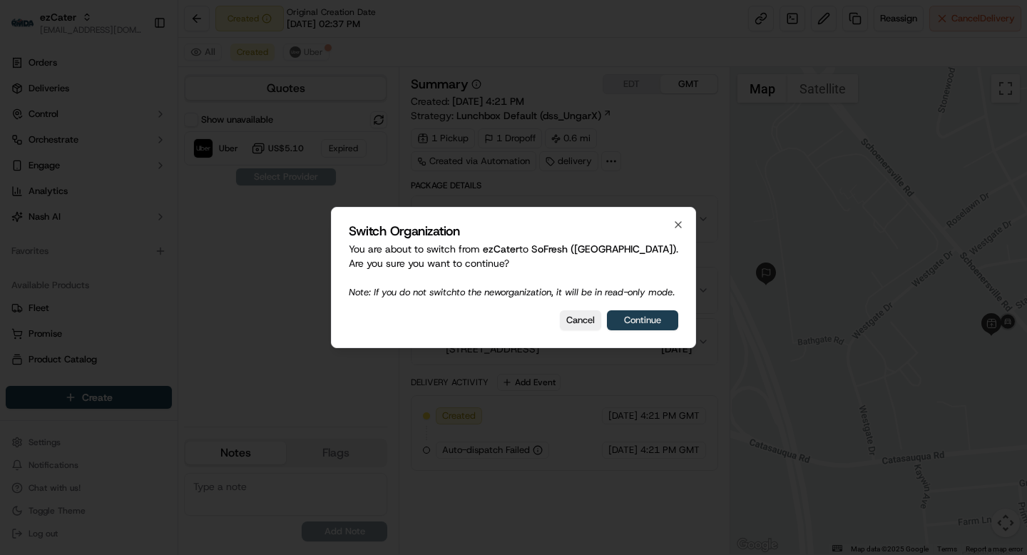
click at [648, 324] on button "Continue" at bounding box center [642, 320] width 71 height 20
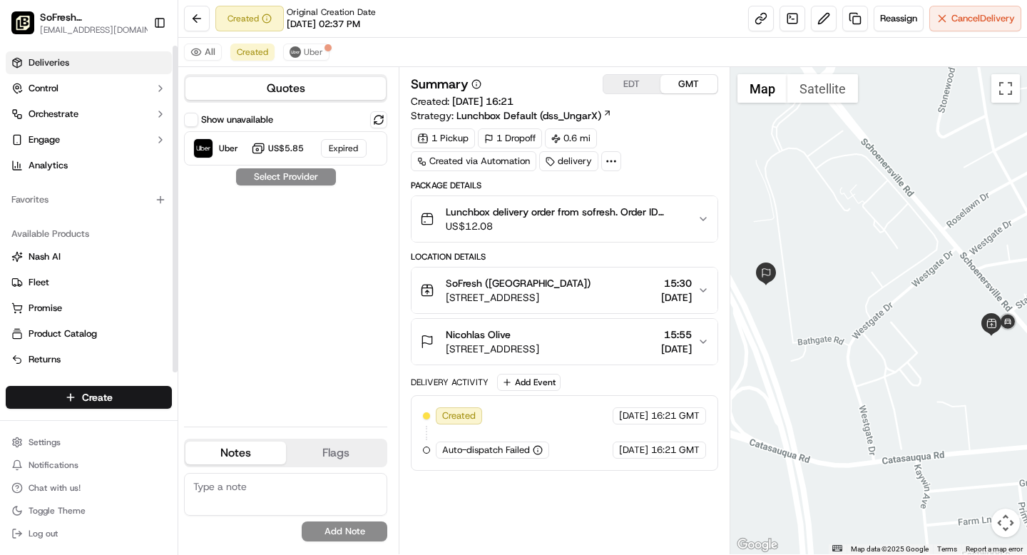
click at [79, 66] on link "Deliveries" at bounding box center [89, 62] width 166 height 23
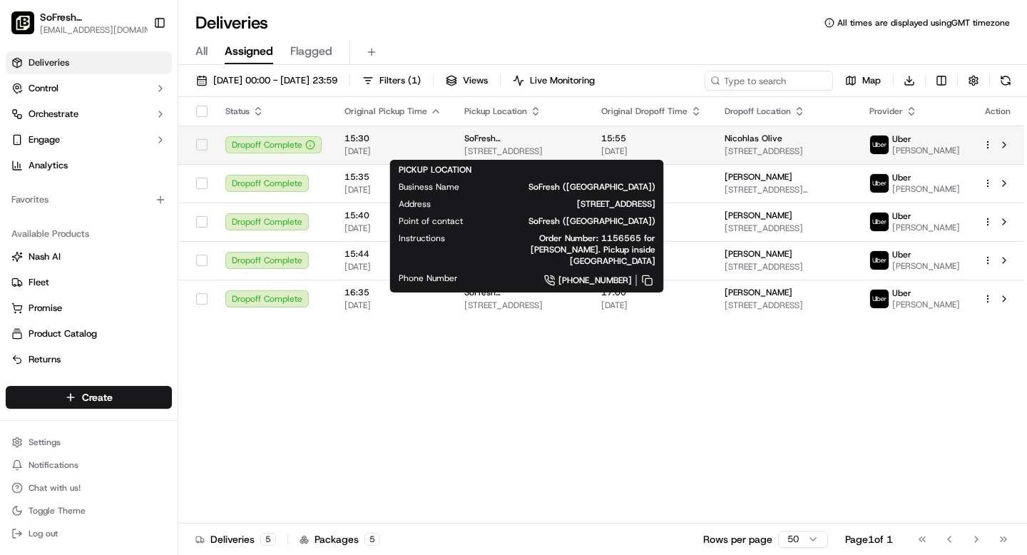
click at [578, 143] on div "SoFresh ([GEOGRAPHIC_DATA])" at bounding box center [521, 138] width 114 height 11
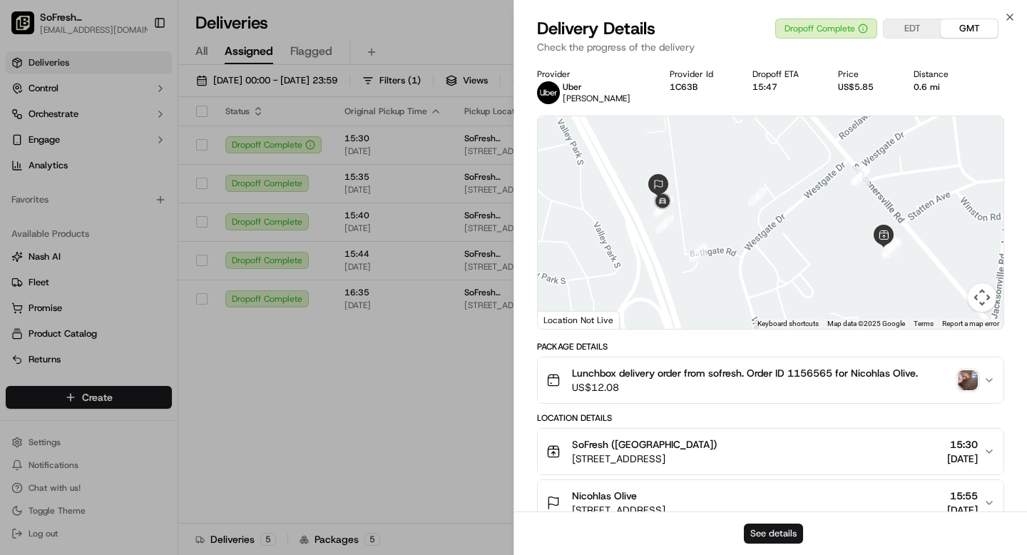
click at [769, 537] on button "See details" at bounding box center [773, 533] width 59 height 20
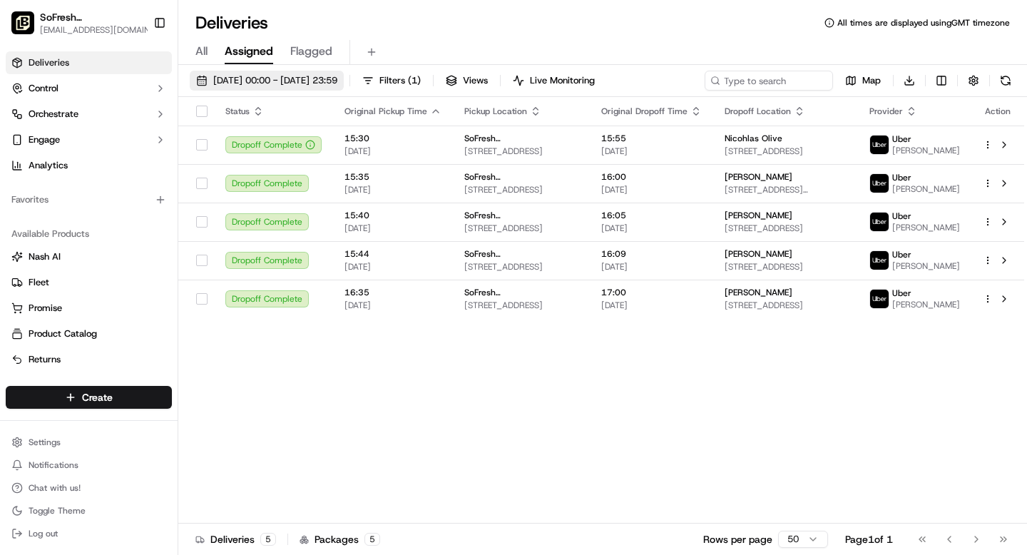
click at [273, 74] on span "[DATE] 00:00 - [DATE] 23:59" at bounding box center [275, 80] width 124 height 13
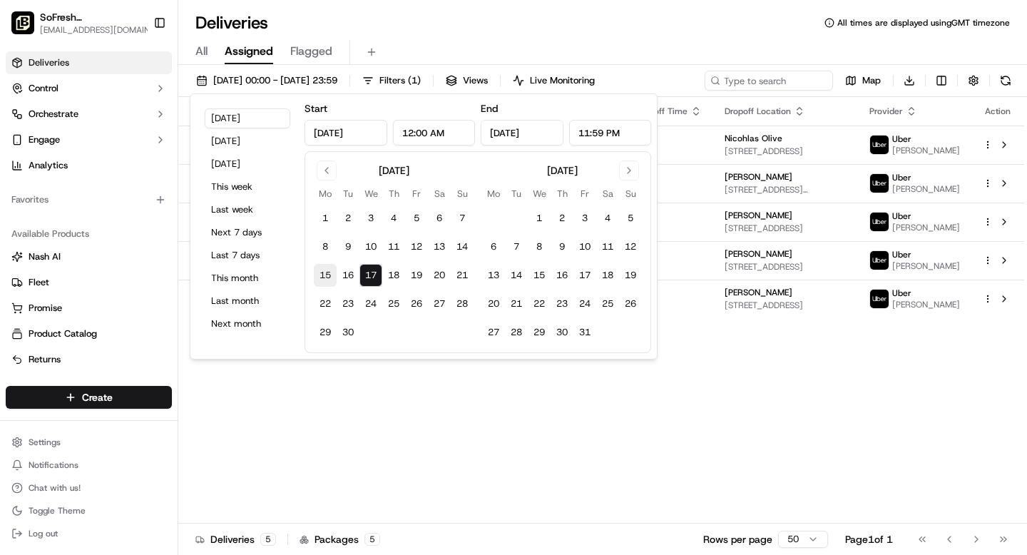
click at [324, 275] on button "15" at bounding box center [325, 275] width 23 height 23
type input "Sep 15, 2025"
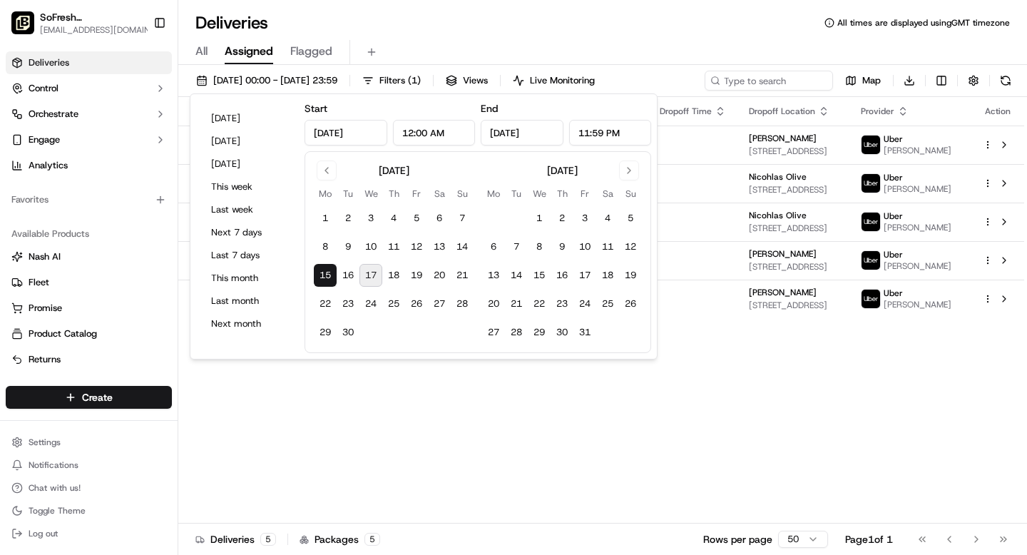
click at [502, 418] on div "Status Original Pickup Time Pickup Location Original Dropoff Time Dropoff Locat…" at bounding box center [601, 310] width 846 height 426
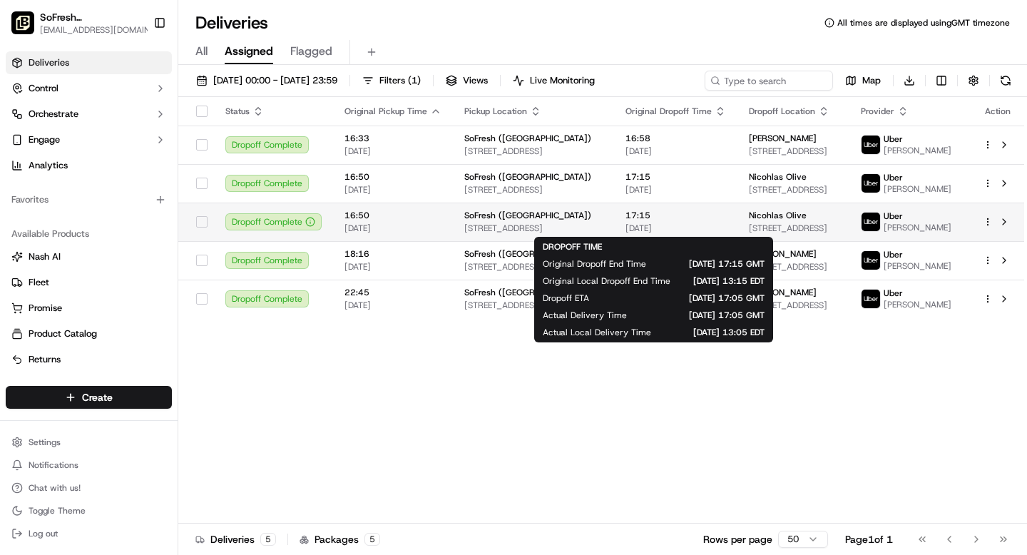
click at [689, 222] on div "17:15 15/09/2025" at bounding box center [675, 222] width 101 height 24
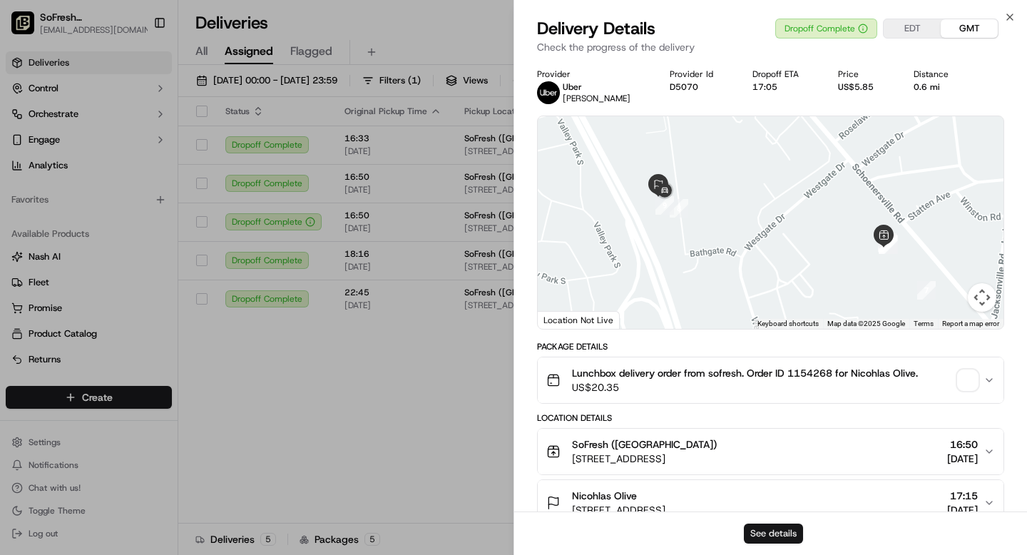
click at [769, 530] on button "See details" at bounding box center [773, 533] width 59 height 20
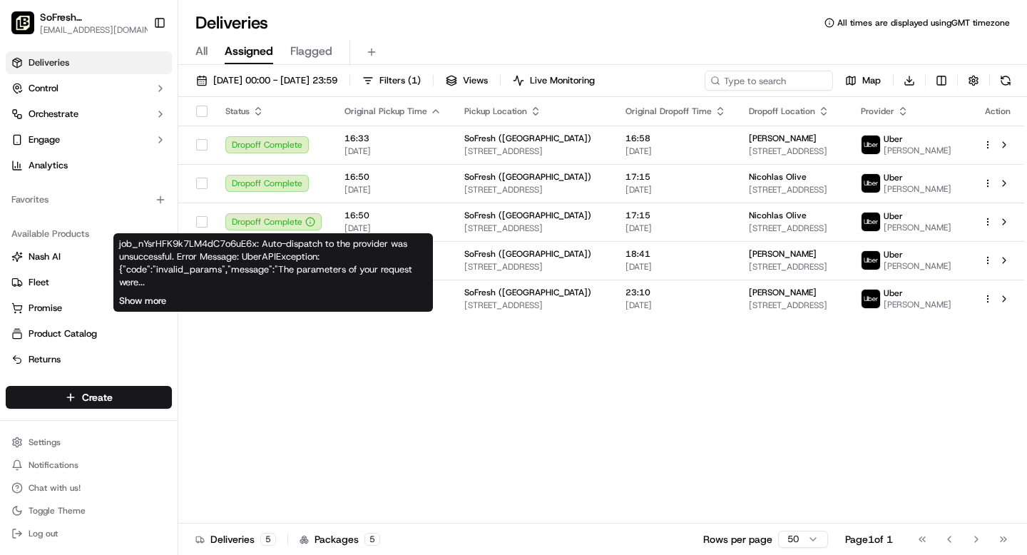
click at [155, 300] on button "Show more" at bounding box center [142, 300] width 47 height 13
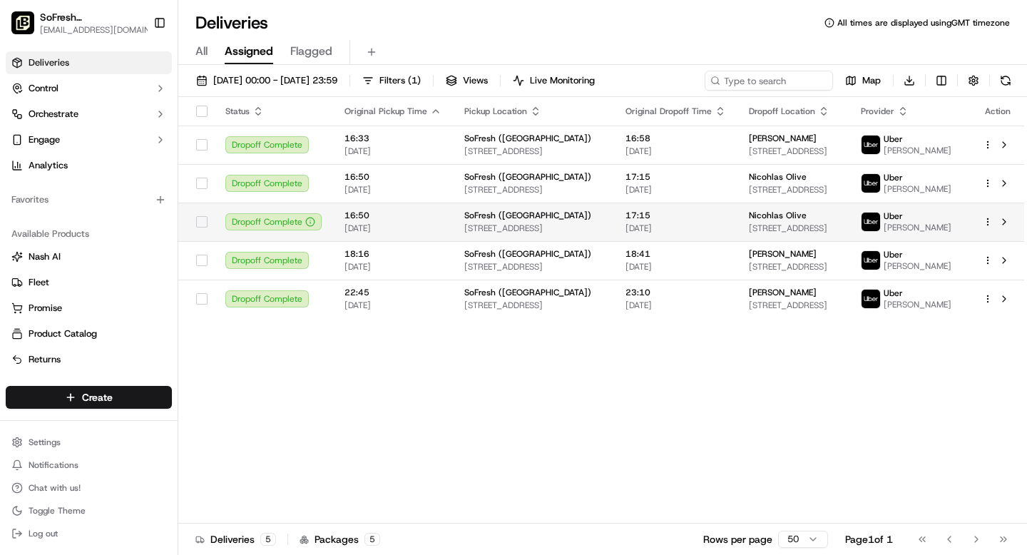
click at [446, 227] on td "16:50 15/09/2025" at bounding box center [393, 222] width 120 height 39
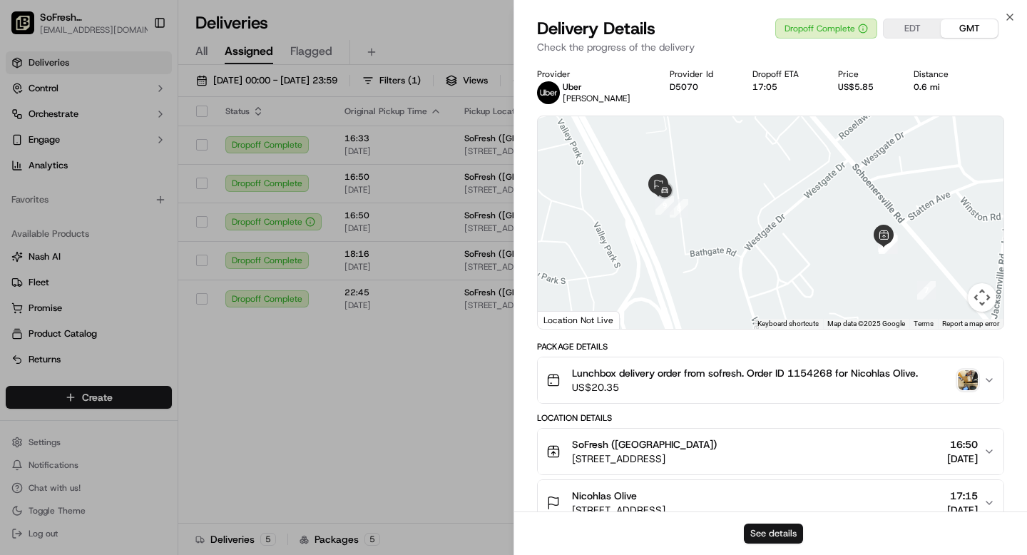
click at [774, 535] on button "See details" at bounding box center [773, 533] width 59 height 20
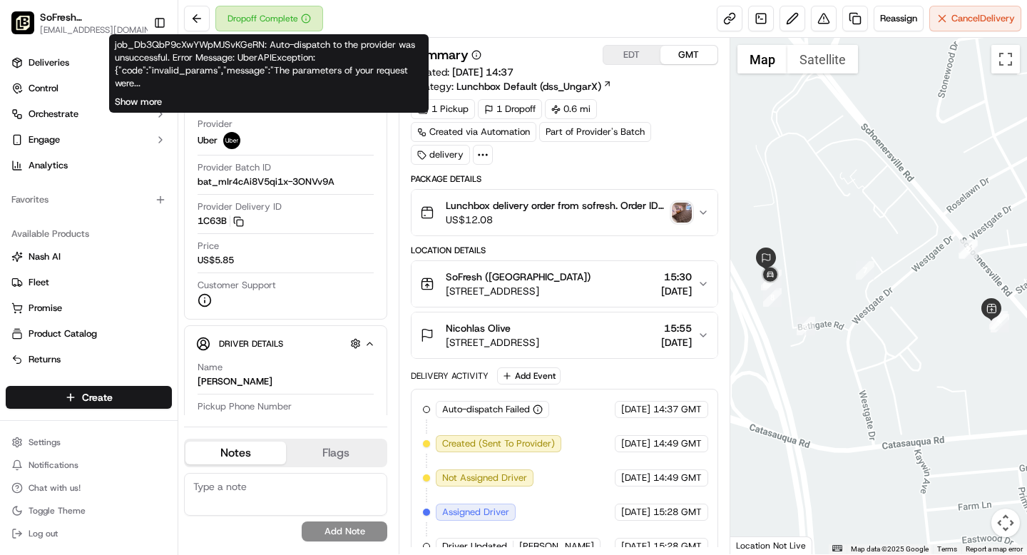
click at [140, 98] on button "Show more" at bounding box center [138, 102] width 47 height 13
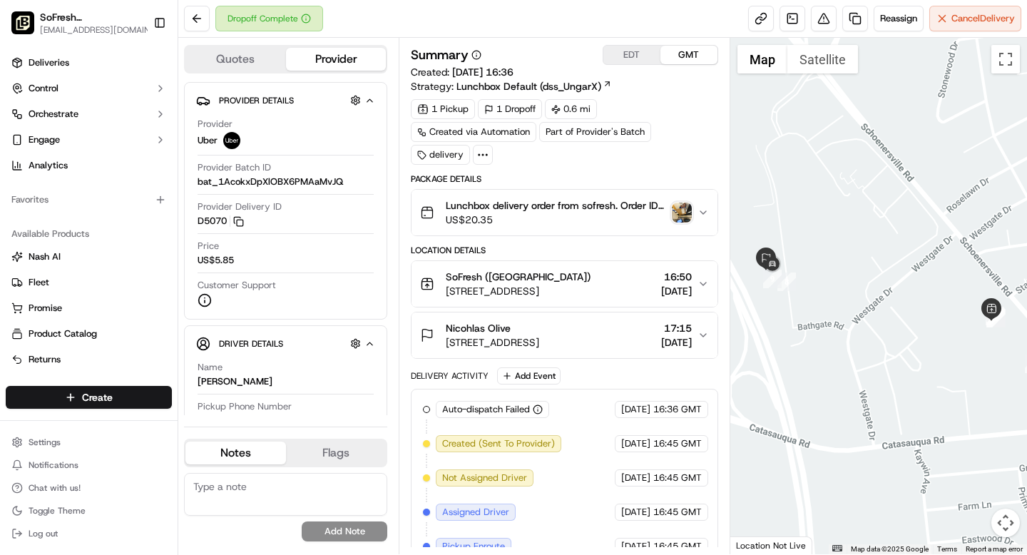
scroll to position [225, 0]
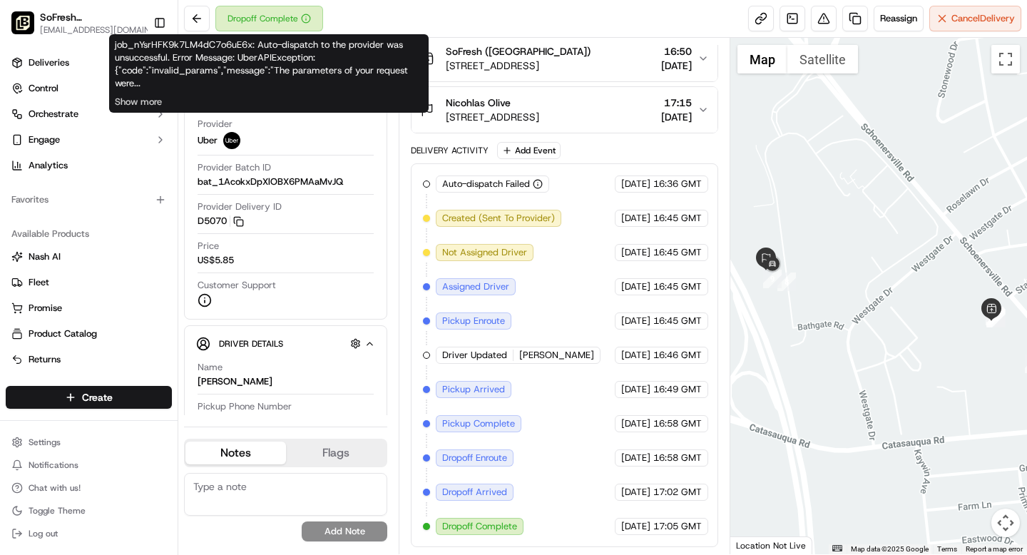
click at [134, 85] on div "job_nYsrHFK9k7LM4dC7o6uE6x: Auto-dispatch to the provider was unsuccessful. Err…" at bounding box center [268, 73] width 319 height 78
click at [137, 103] on button "Show more" at bounding box center [138, 102] width 47 height 13
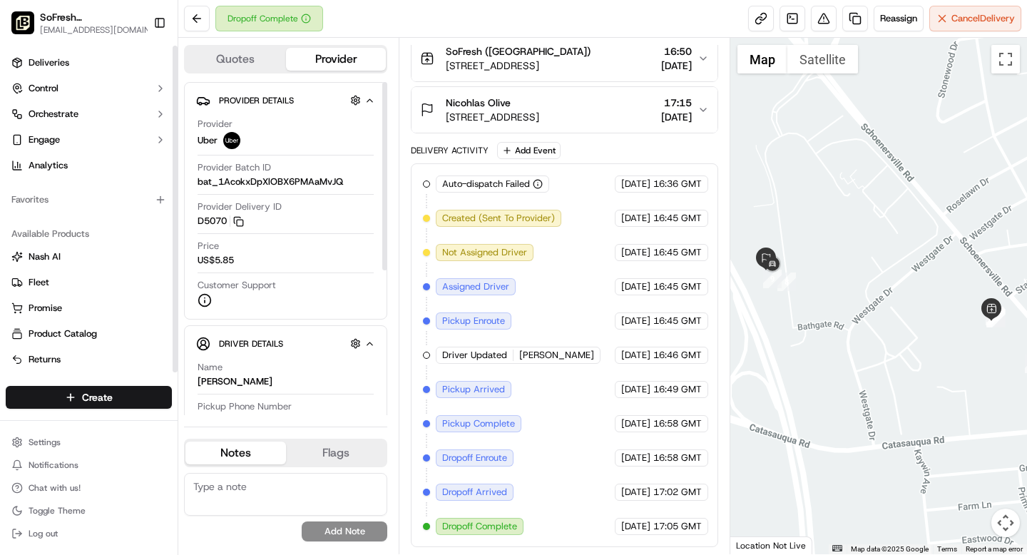
click at [220, 63] on button "Quotes" at bounding box center [235, 59] width 101 height 23
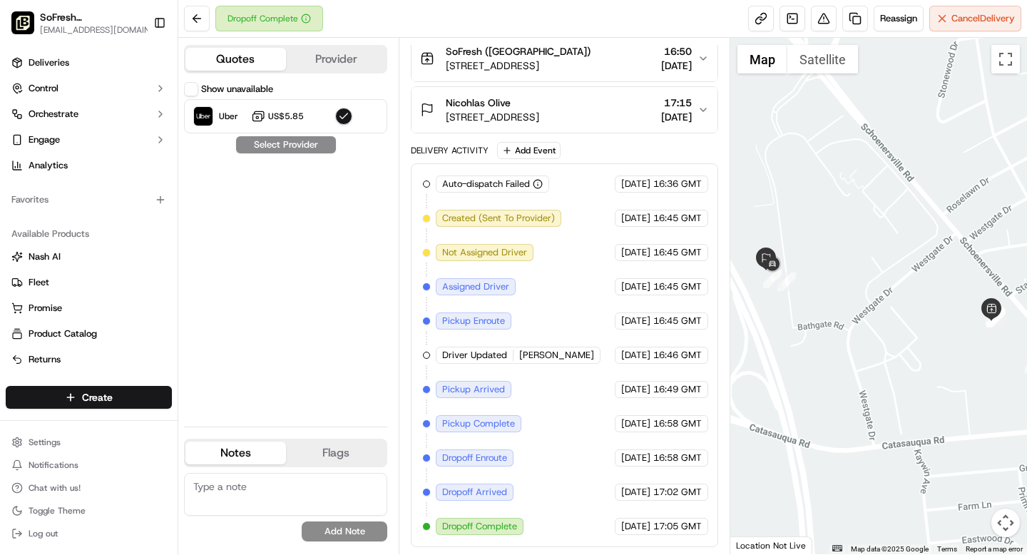
click at [320, 59] on button "Provider" at bounding box center [336, 59] width 101 height 23
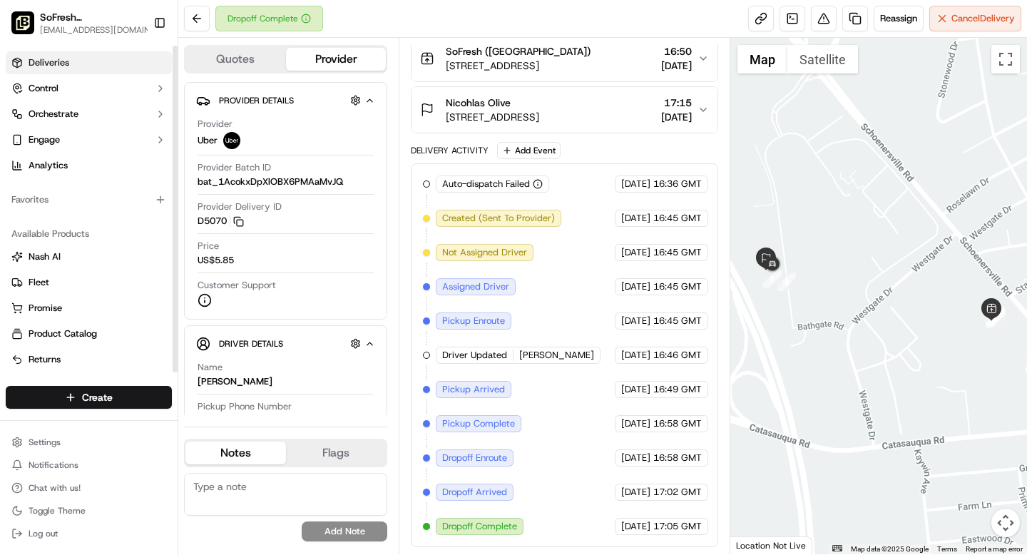
click at [73, 64] on link "Deliveries" at bounding box center [89, 62] width 166 height 23
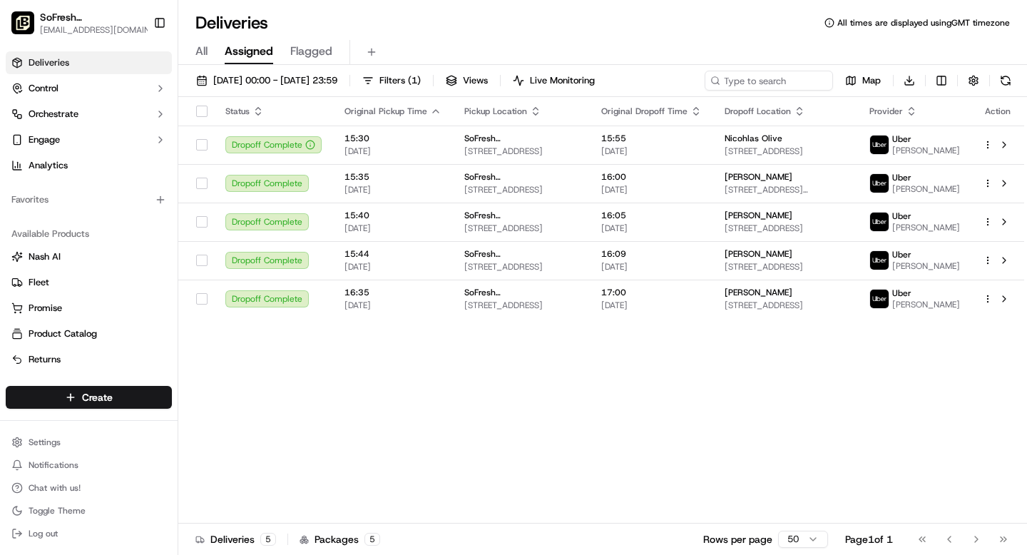
click at [316, 68] on div "17/09/2025 00:00 - 17/09/2025 23:59 Filters ( 1 ) Views Live Monitoring Map Dow…" at bounding box center [602, 311] width 849 height 493
click at [316, 82] on span "17/09/2025 00:00 - 17/09/2025 23:59" at bounding box center [275, 80] width 124 height 13
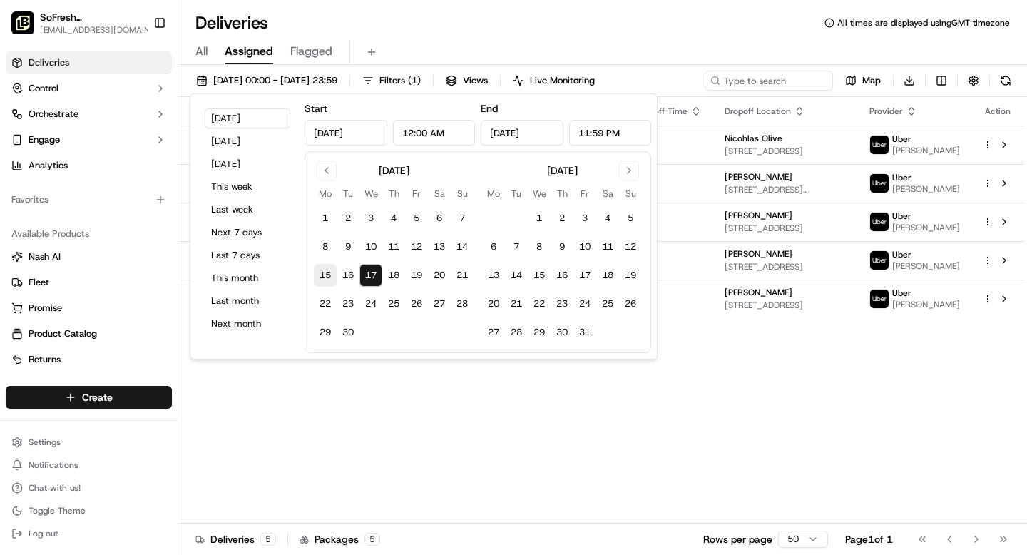
click at [326, 278] on button "15" at bounding box center [325, 275] width 23 height 23
type input "Sep 15, 2025"
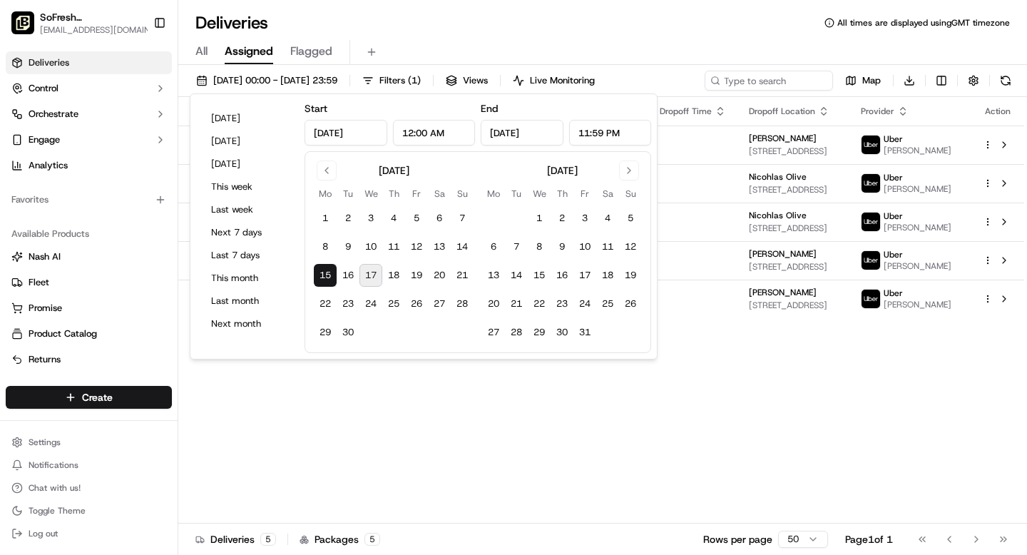
click at [336, 438] on div "Status Original Pickup Time Pickup Location Original Dropoff Time Dropoff Locat…" at bounding box center [601, 310] width 846 height 426
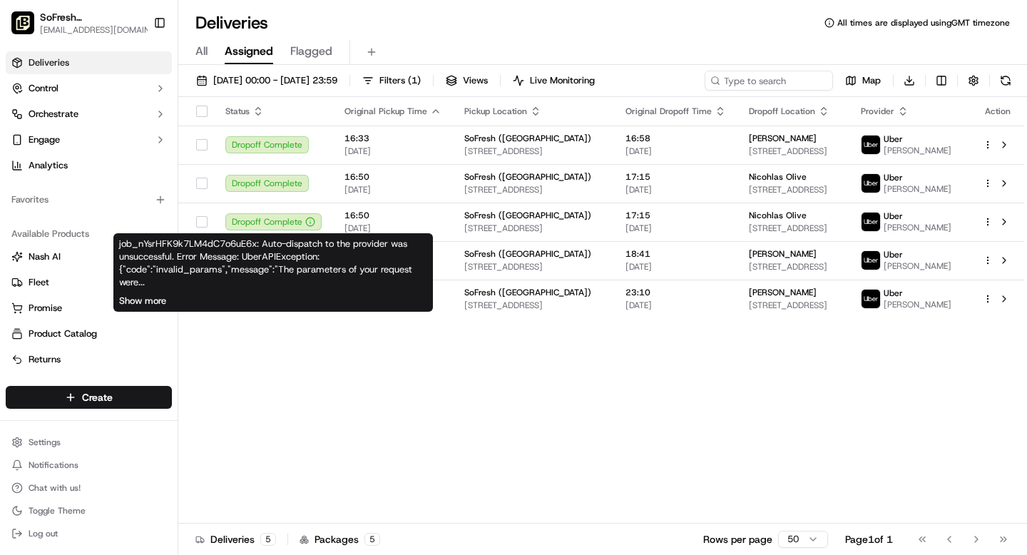
click at [157, 304] on button "Show more" at bounding box center [142, 300] width 47 height 13
